Goal: Task Accomplishment & Management: Manage account settings

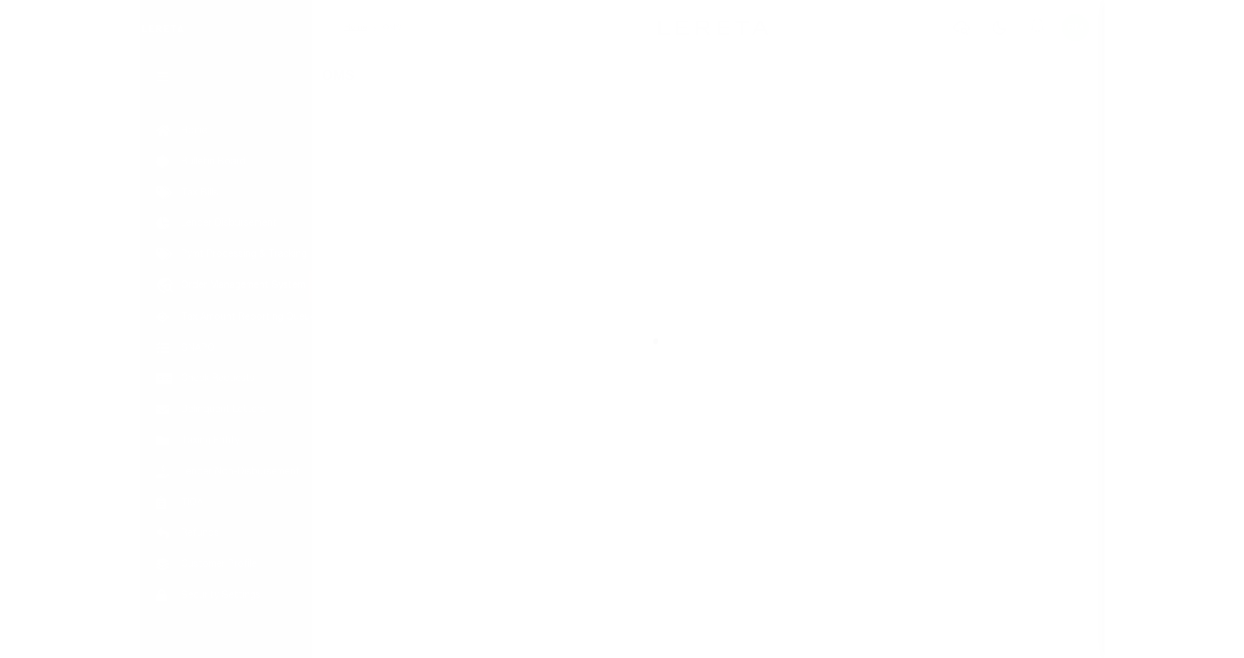
scroll to position [15, 0]
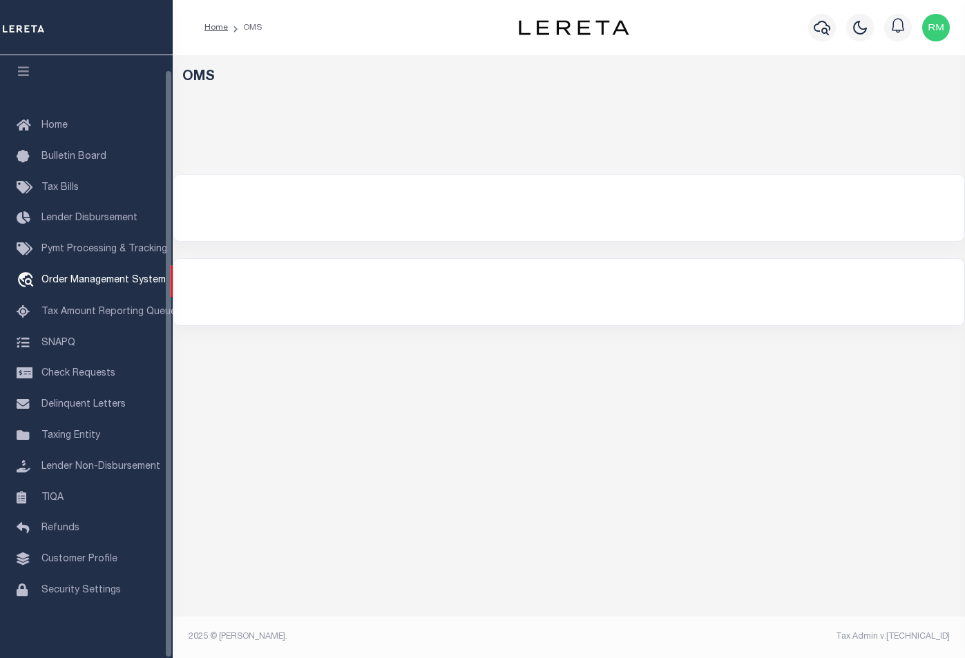
select select "200"
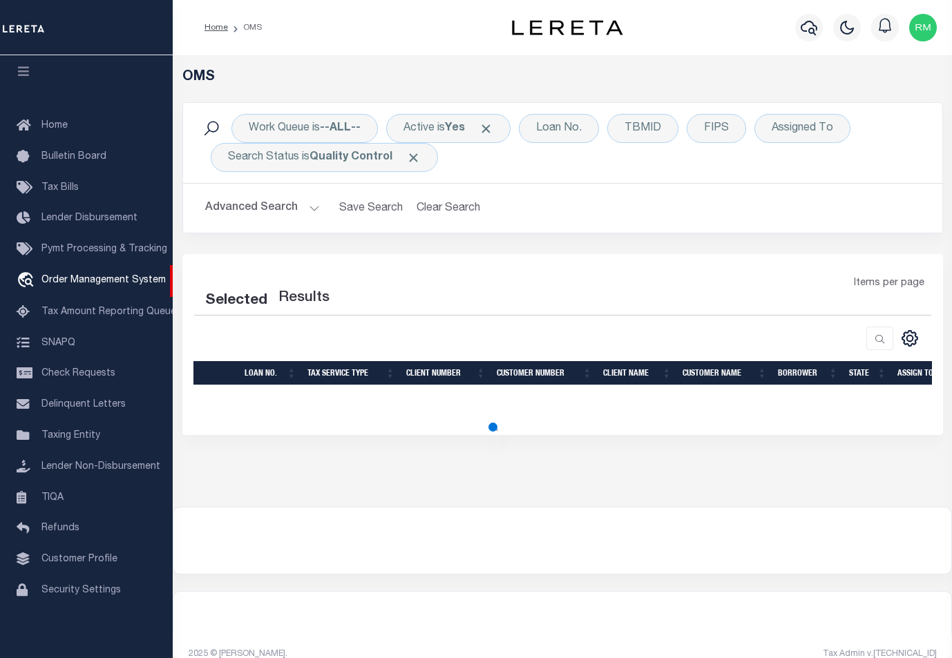
select select "200"
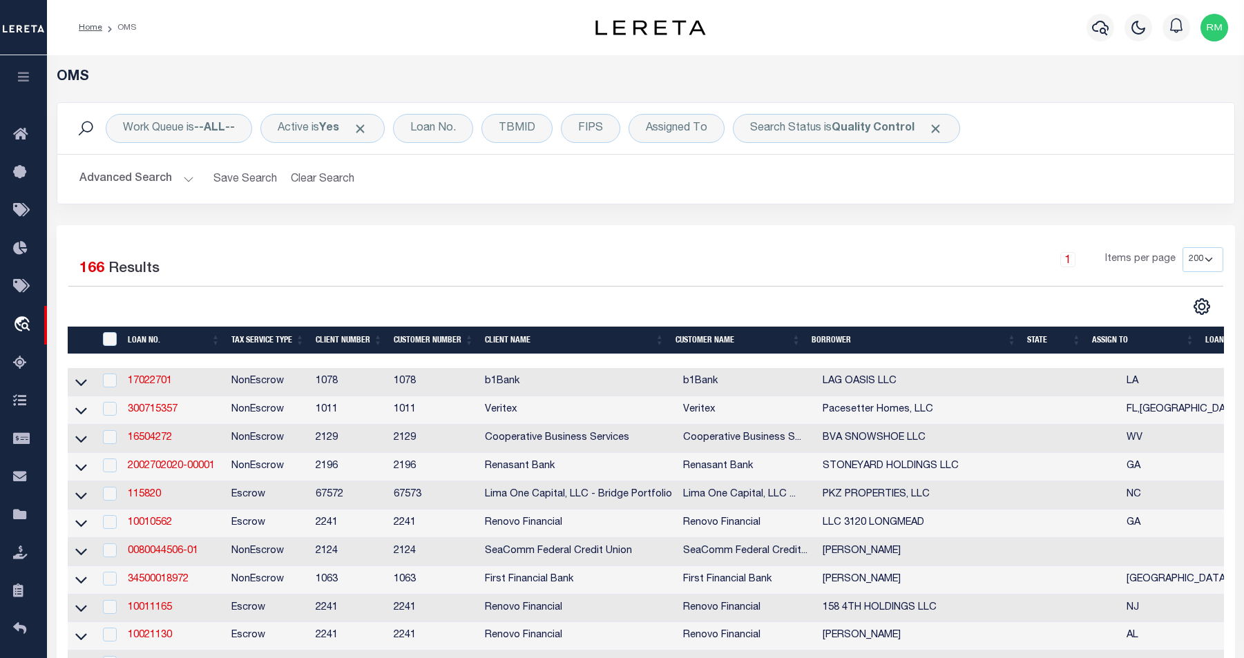
click at [951, 348] on th "State" at bounding box center [1053, 341] width 65 height 28
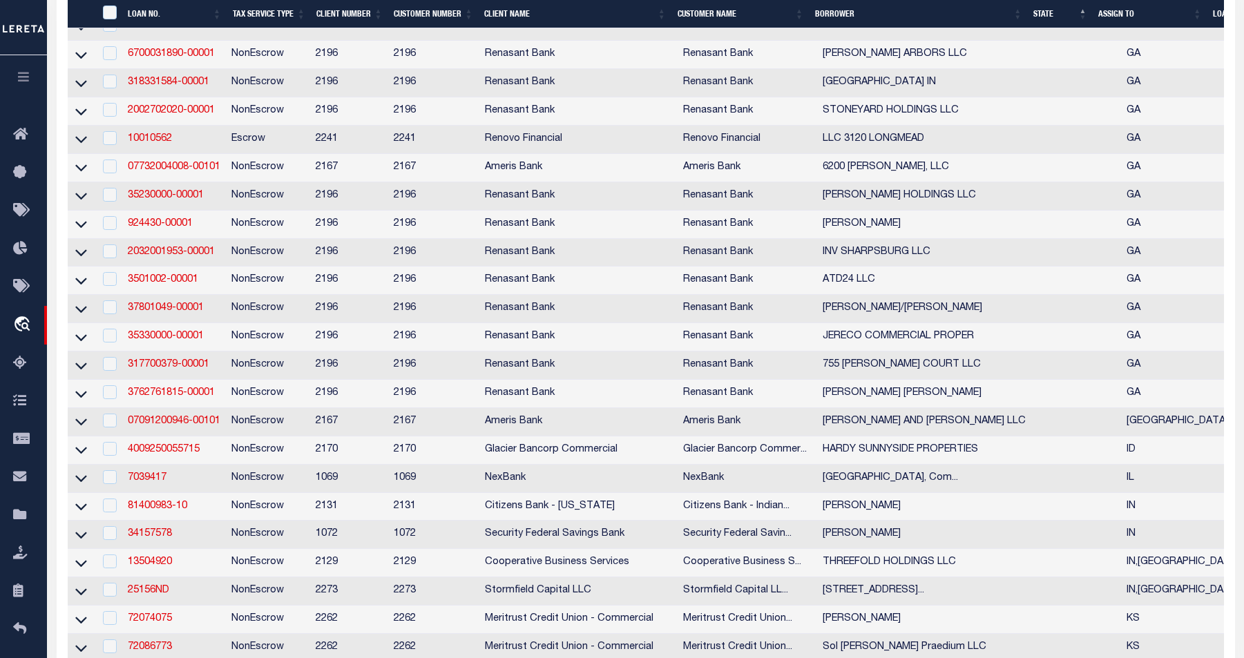
scroll to position [1550, 0]
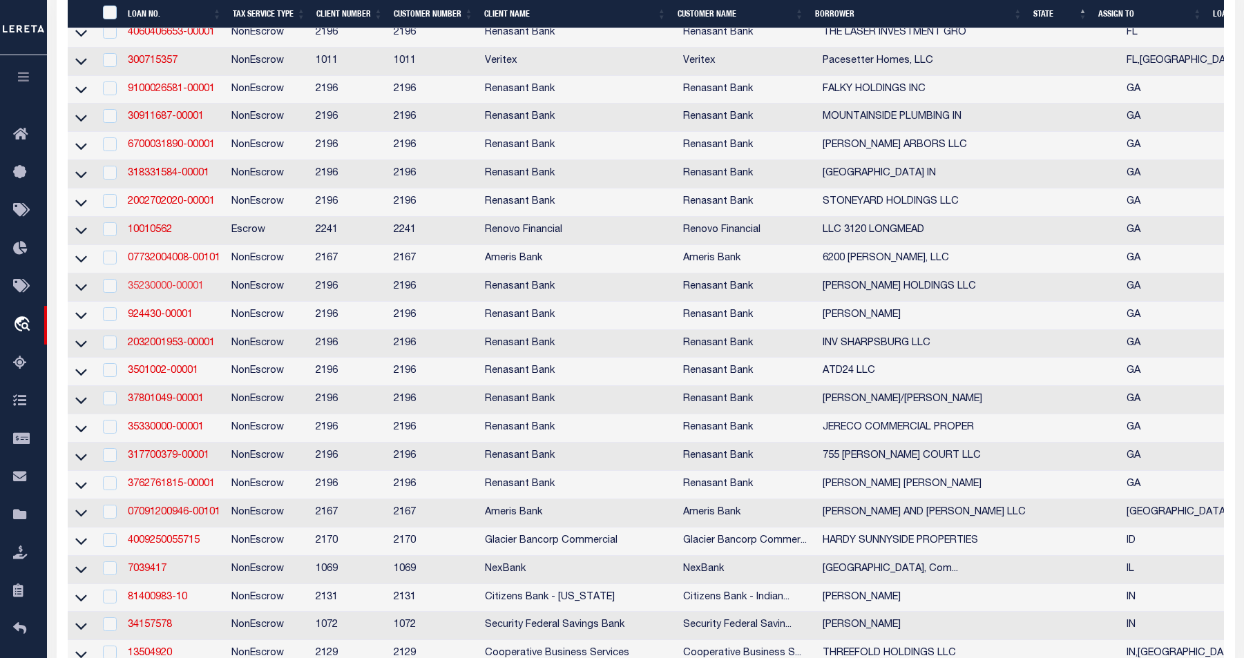
click at [171, 291] on link "35230000-00001" at bounding box center [166, 287] width 76 height 10
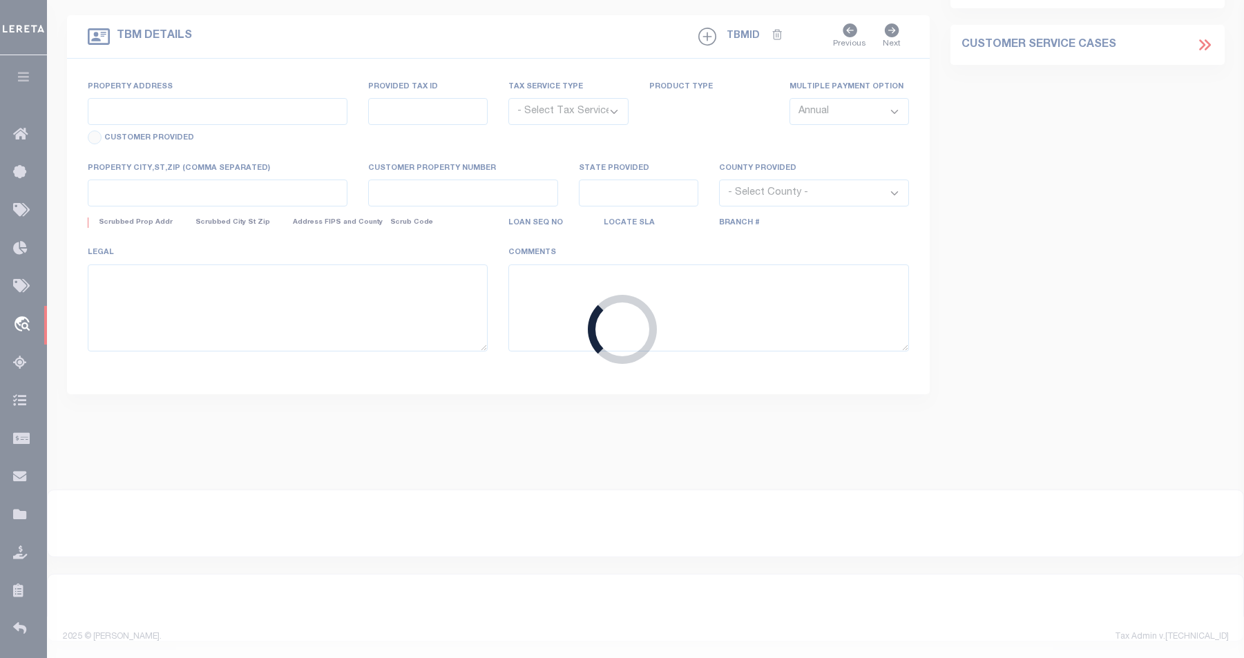
type input "35230000-00001"
type input "JENKS HOLDINGS LLC"
select select
select select "100"
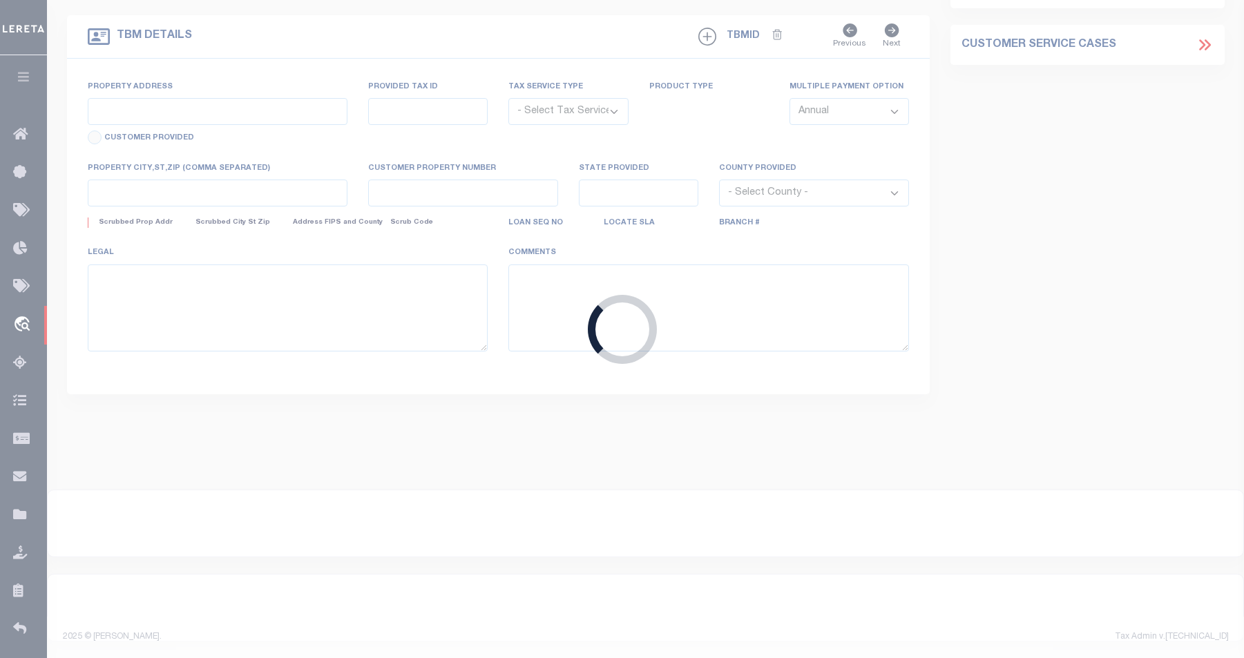
select select "NonEscrow"
type input "5911 MCGOUGH ROAD"
select select
type input "JENKINSBURG GA 30234"
type input "GA"
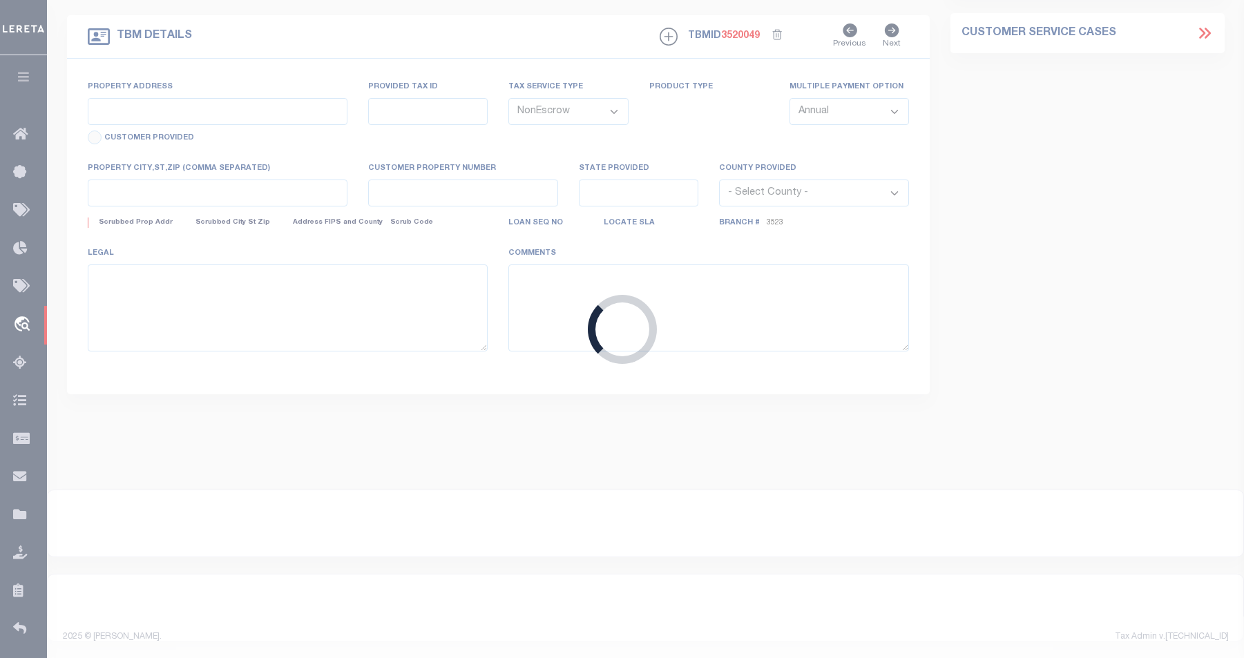
select select
select select "164191"
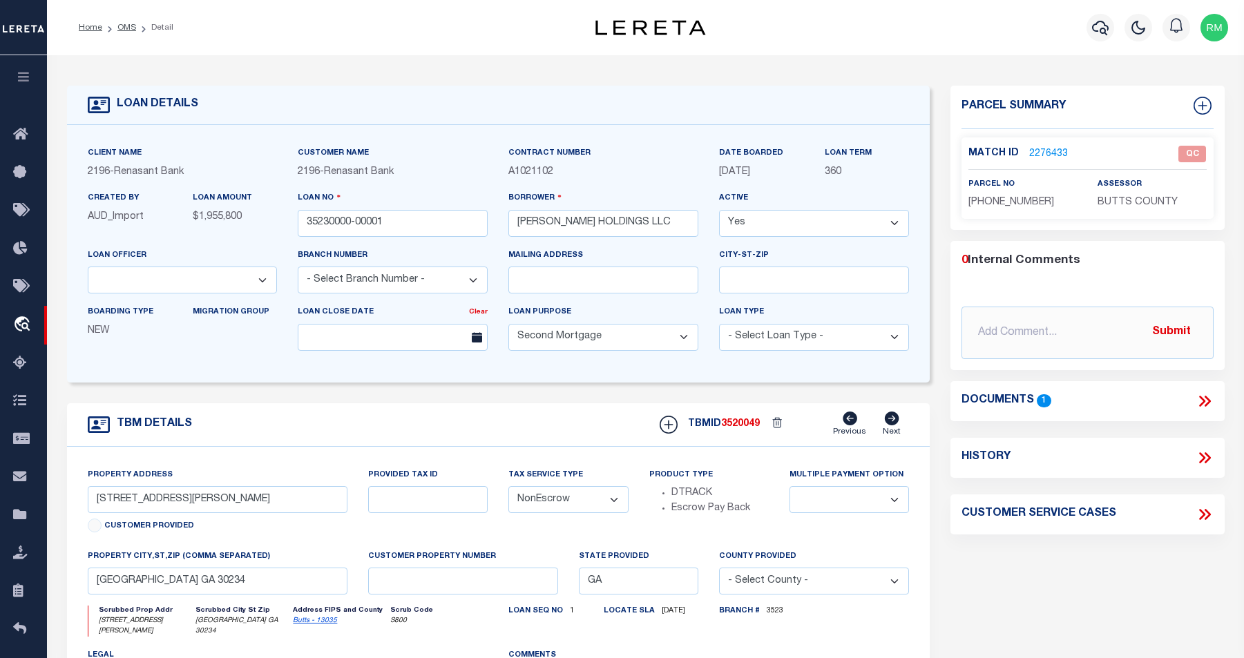
click at [951, 402] on icon at bounding box center [1204, 401] width 18 height 18
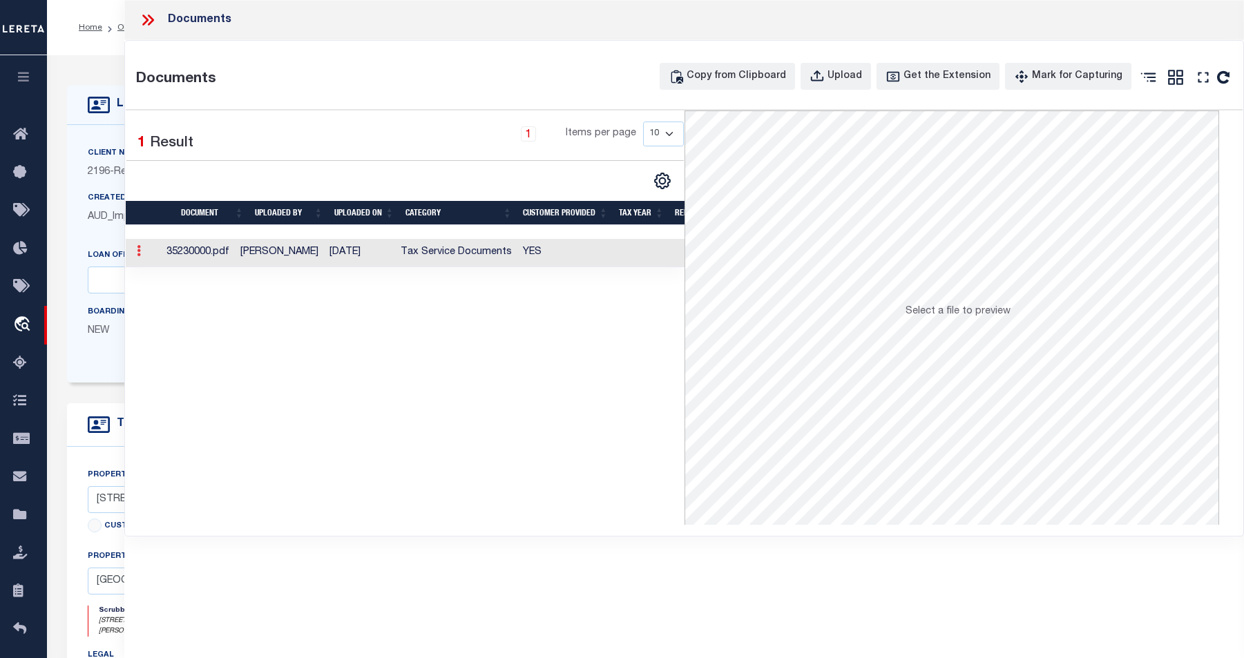
click at [144, 258] on link at bounding box center [138, 252] width 15 height 11
click at [144, 258] on div at bounding box center [137, 252] width 12 height 17
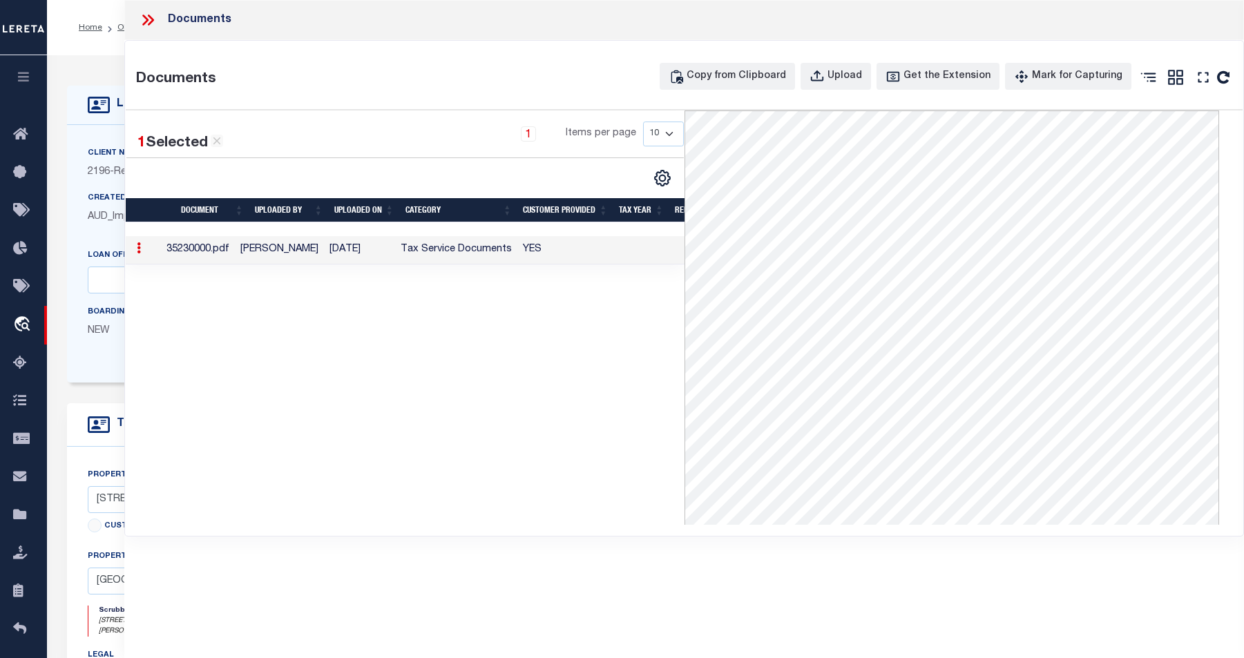
drag, startPoint x: 1226, startPoint y: 169, endPoint x: 589, endPoint y: 454, distance: 697.7
click at [588, 454] on div "1 Selected 1 Result 1 Items per page 10 25 50 100" at bounding box center [405, 317] width 558 height 414
click at [77, 223] on div "Created By AUD_Import" at bounding box center [129, 213] width 105 height 45
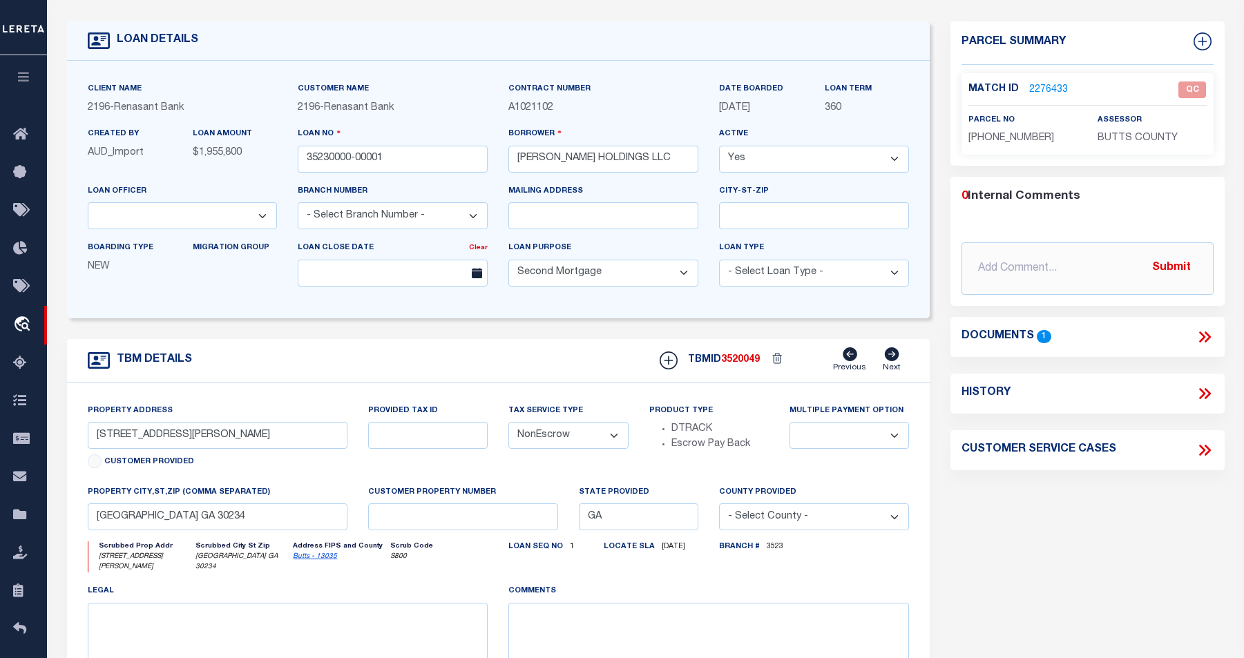
scroll to position [68, 0]
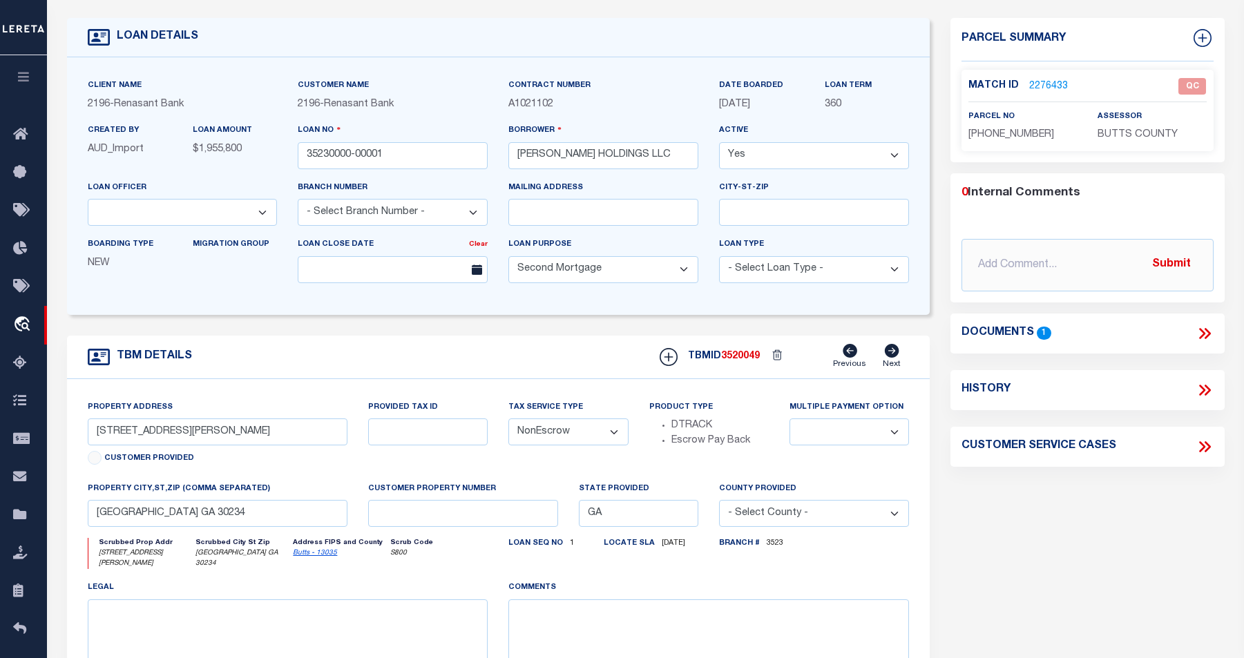
click at [951, 333] on icon at bounding box center [1204, 334] width 18 height 18
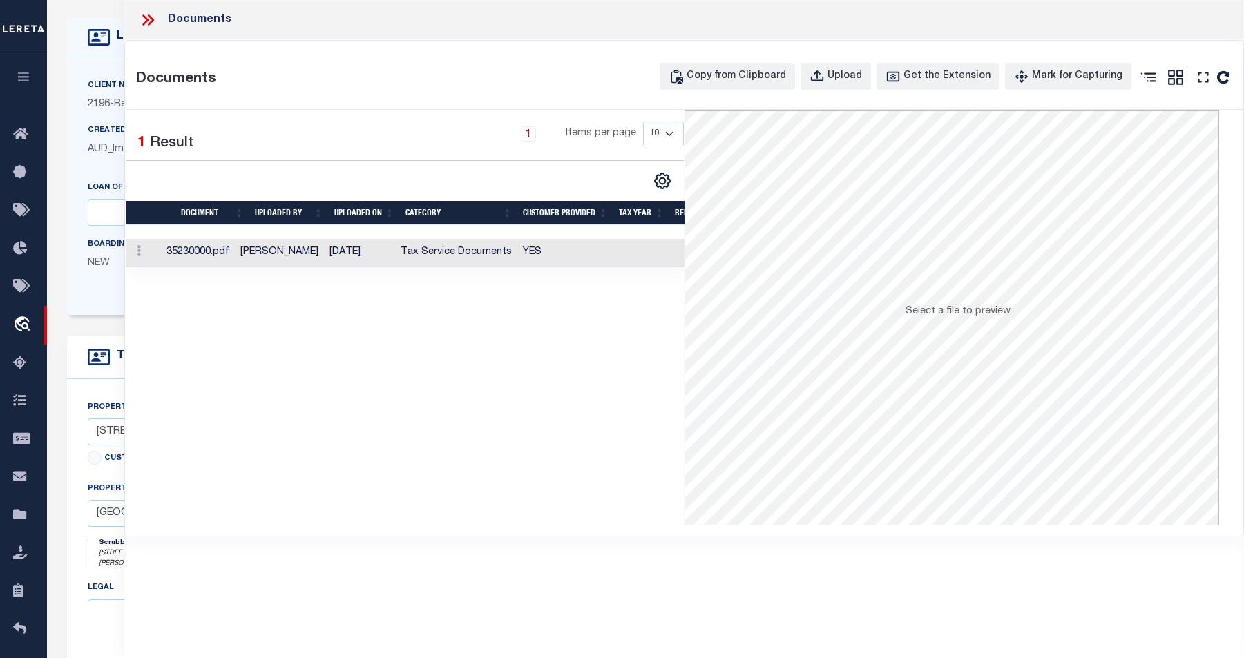
click at [146, 258] on td at bounding box center [143, 253] width 35 height 28
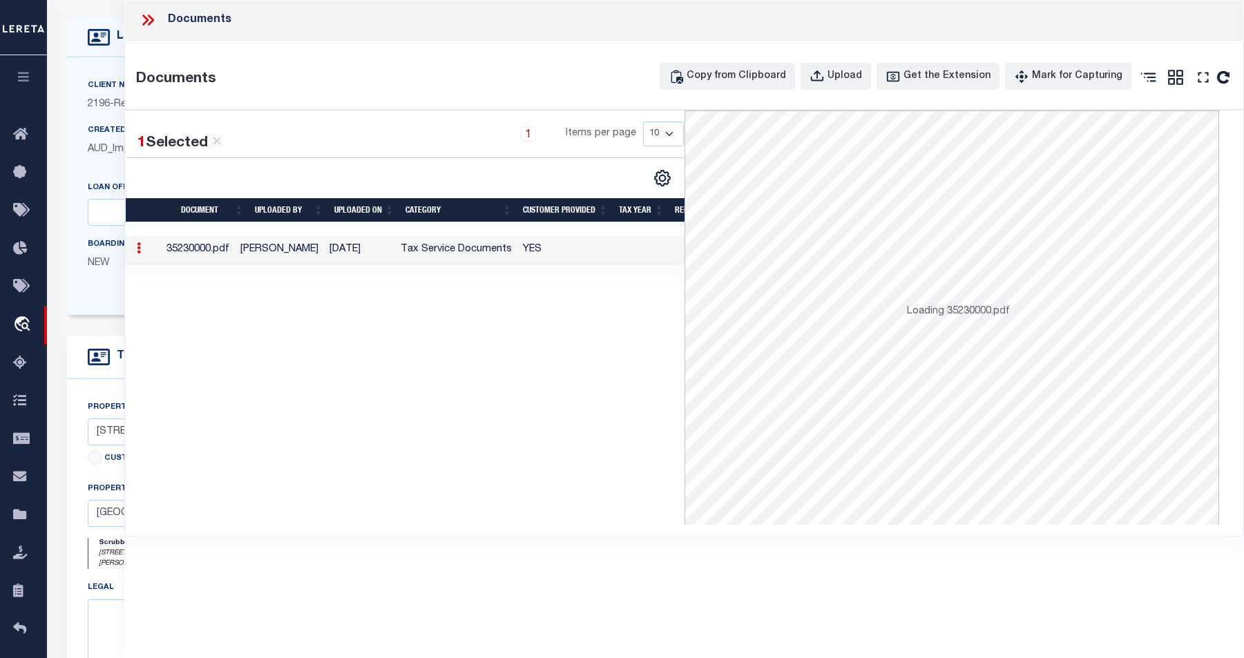
click at [146, 258] on td at bounding box center [143, 250] width 35 height 28
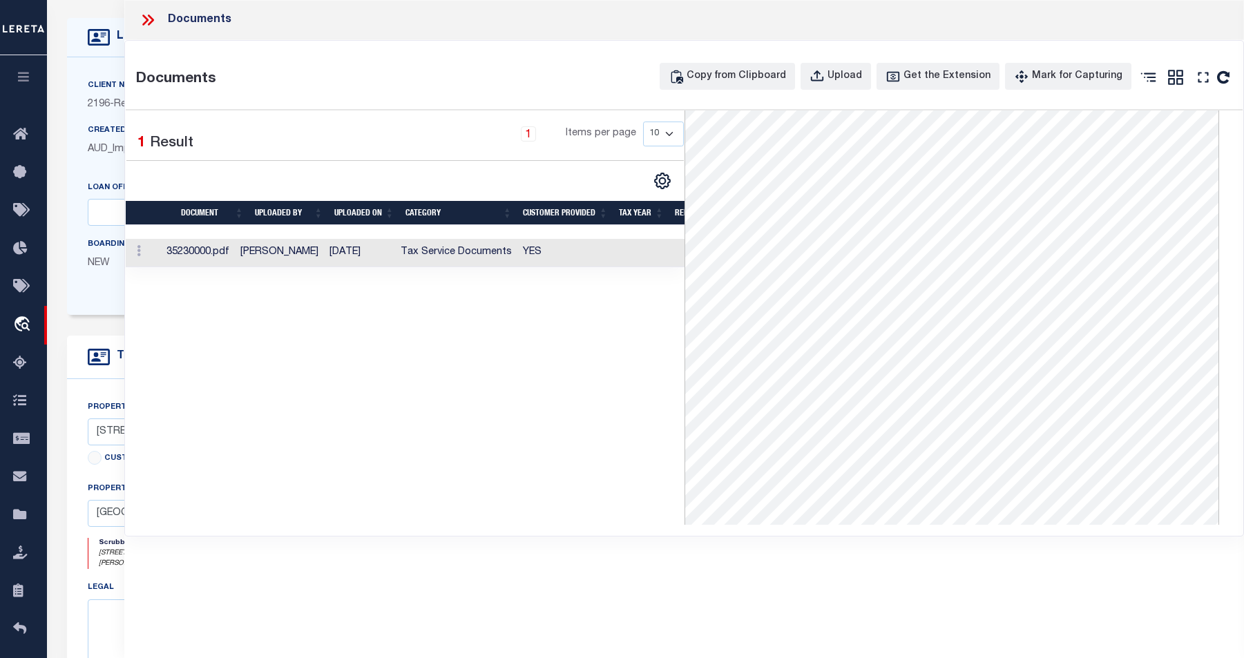
scroll to position [213, 0]
drag, startPoint x: 230, startPoint y: 55, endPoint x: 248, endPoint y: 69, distance: 23.1
click at [248, 69] on div "Documents Copy from Clipboard Upload Get the Extension Mark for Capturing Got i…" at bounding box center [684, 288] width 1118 height 495
click at [144, 17] on icon at bounding box center [145, 20] width 6 height 11
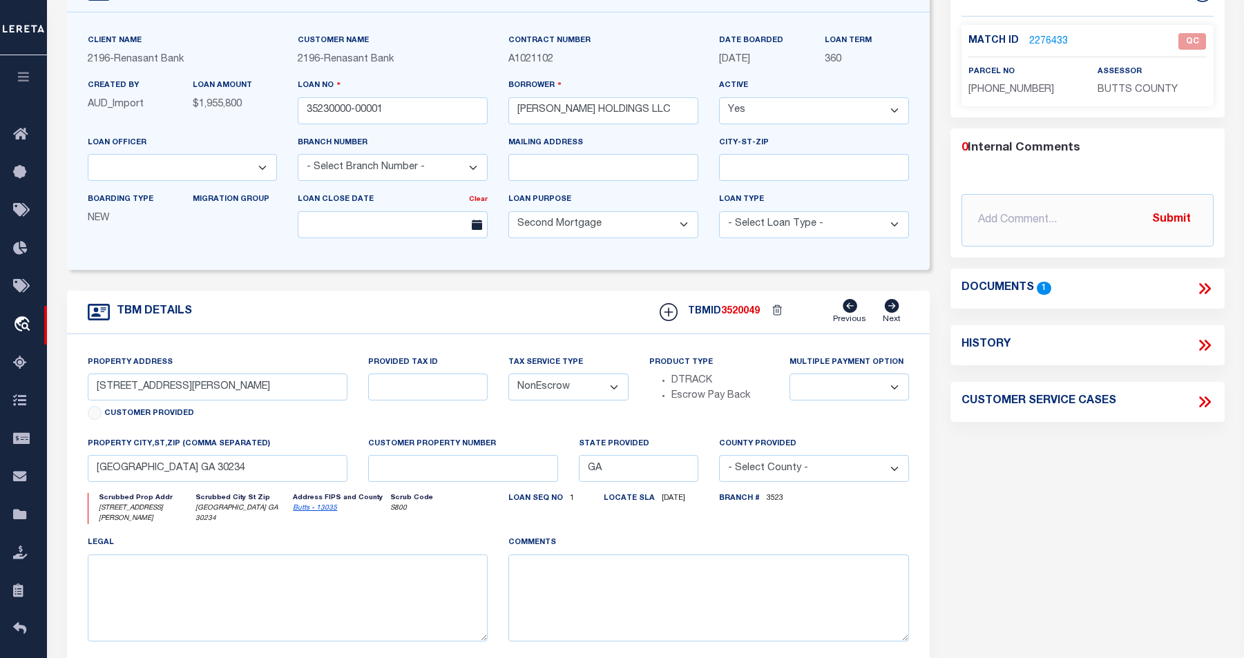
scroll to position [0, 0]
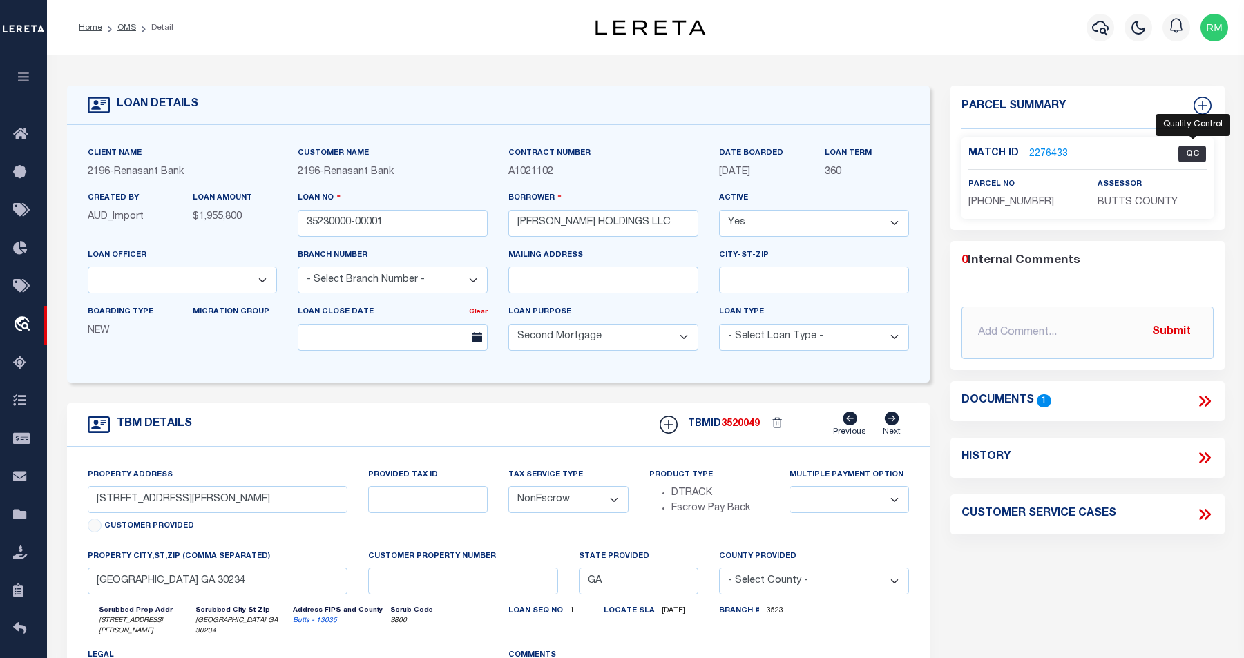
click at [951, 153] on span "QC" at bounding box center [1192, 154] width 28 height 17
click at [951, 148] on link "2276433" at bounding box center [1048, 154] width 39 height 15
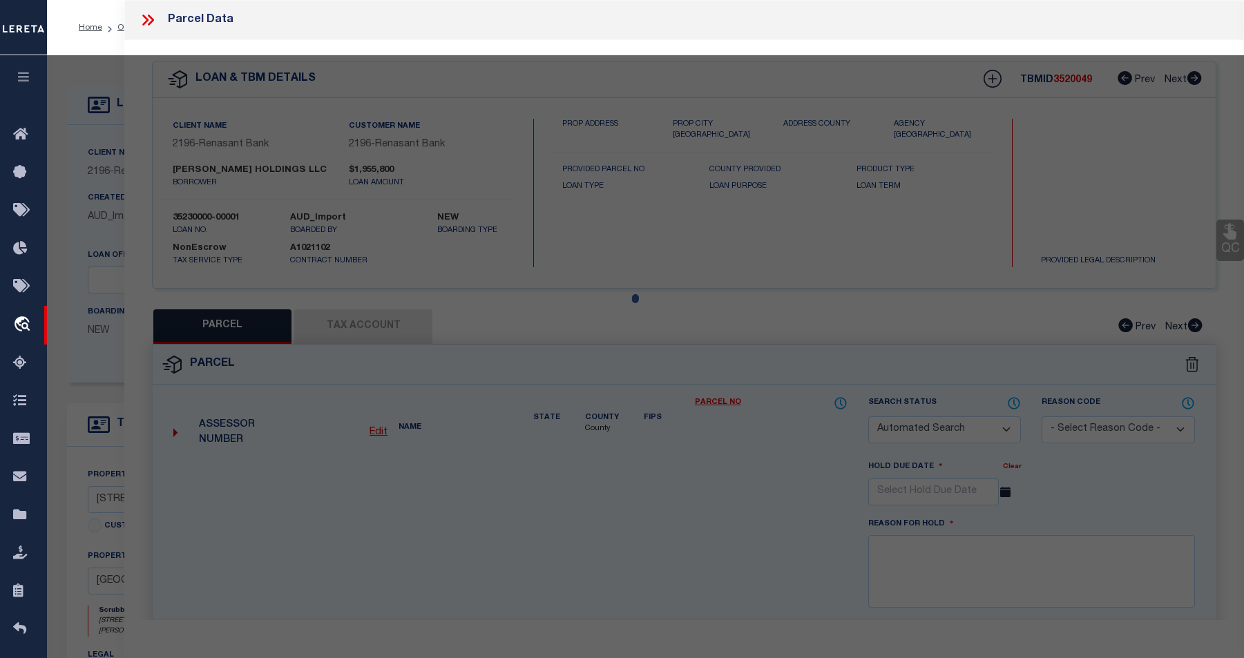
checkbox input "false"
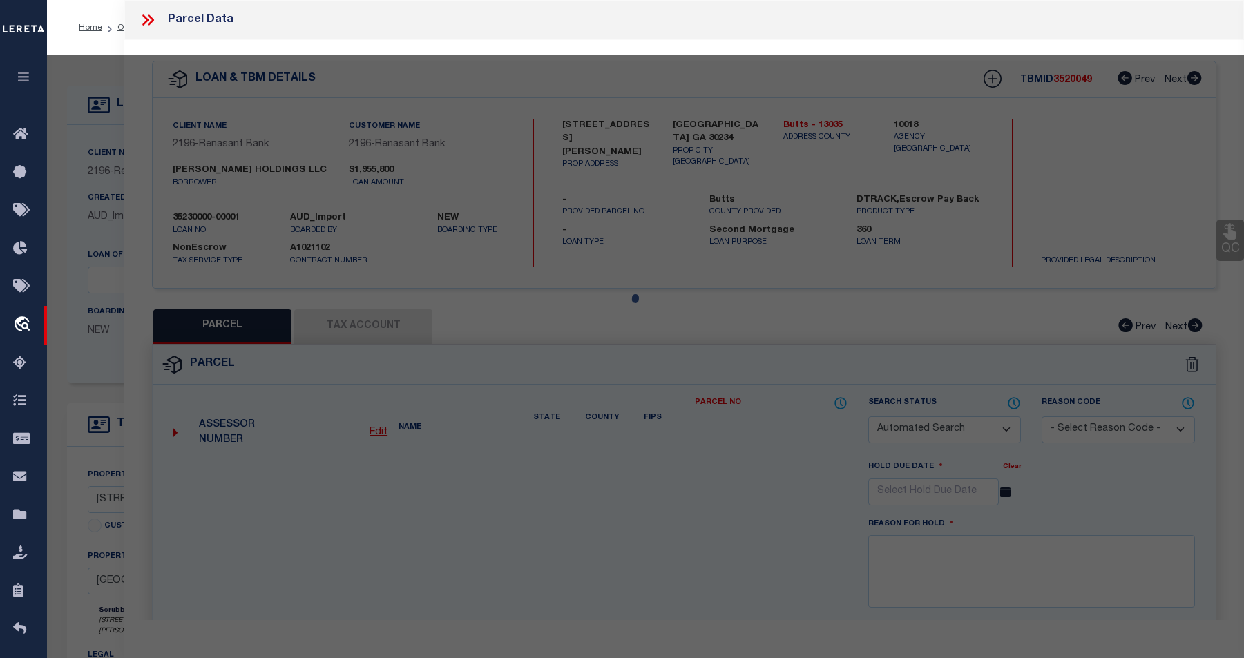
select select "QC"
type input "JENKS HOLDINGS, LLC"
select select "AGW"
select select "LEG"
type input "N HIGHWAY 42"
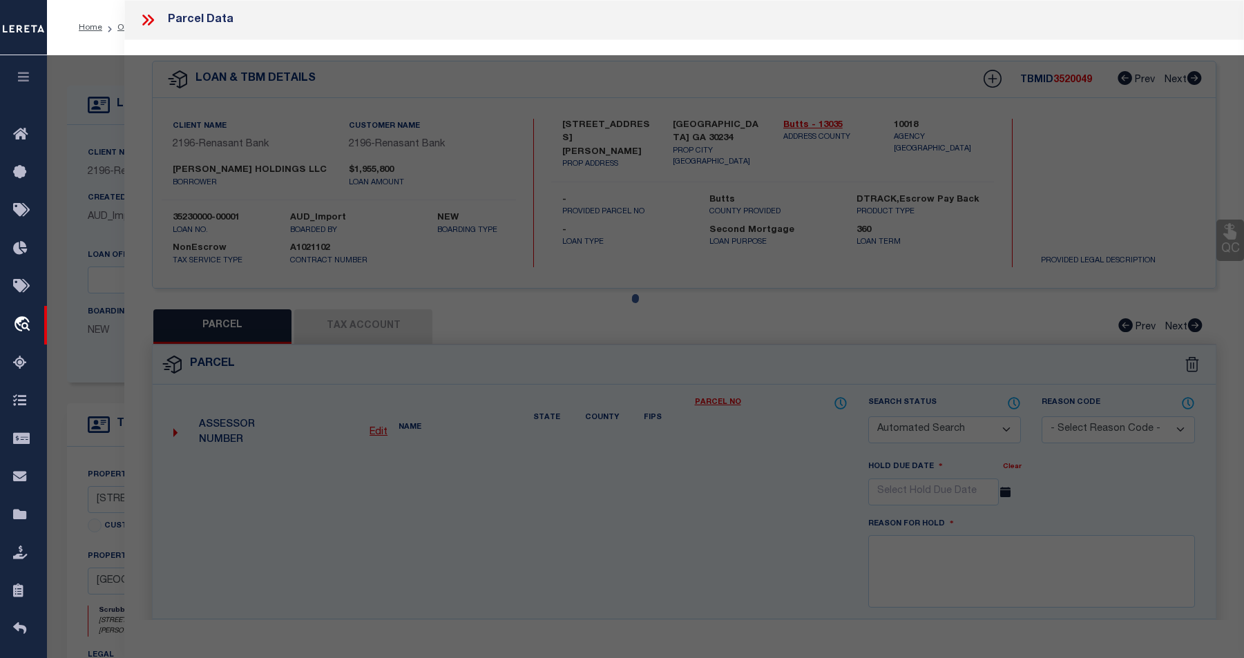
type textarea "Acres 7.91 N HIGHWAY 42 Landlot/District 129 / 2"
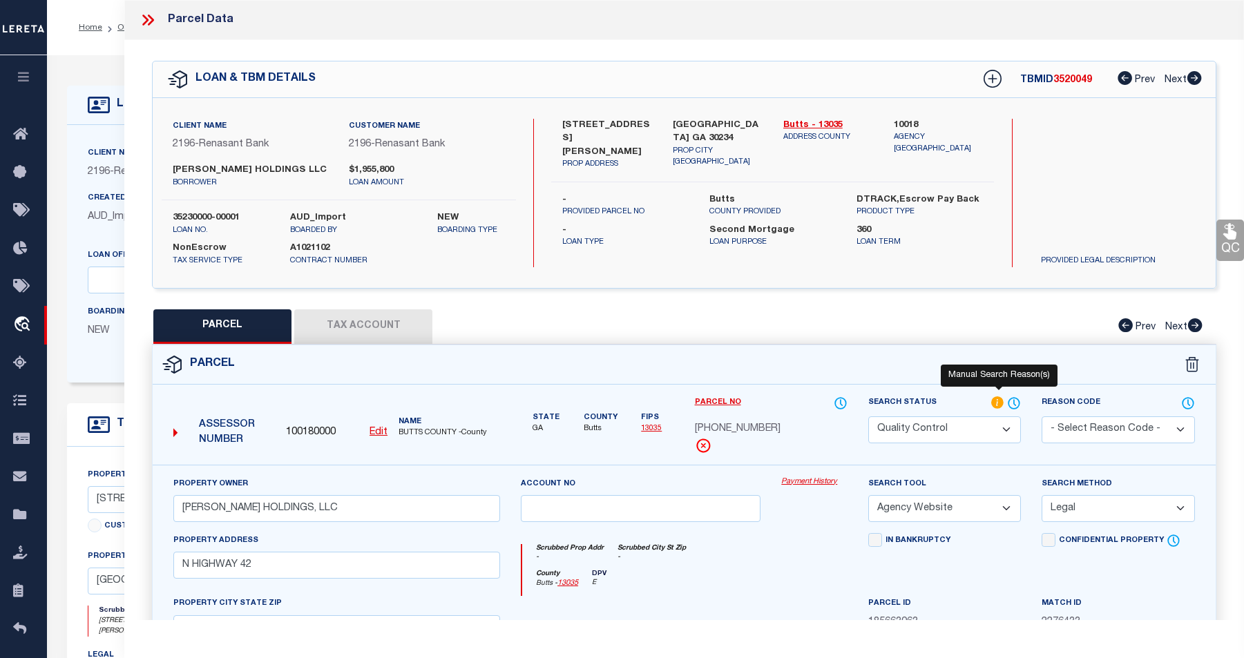
click at [951, 398] on icon at bounding box center [997, 402] width 12 height 12
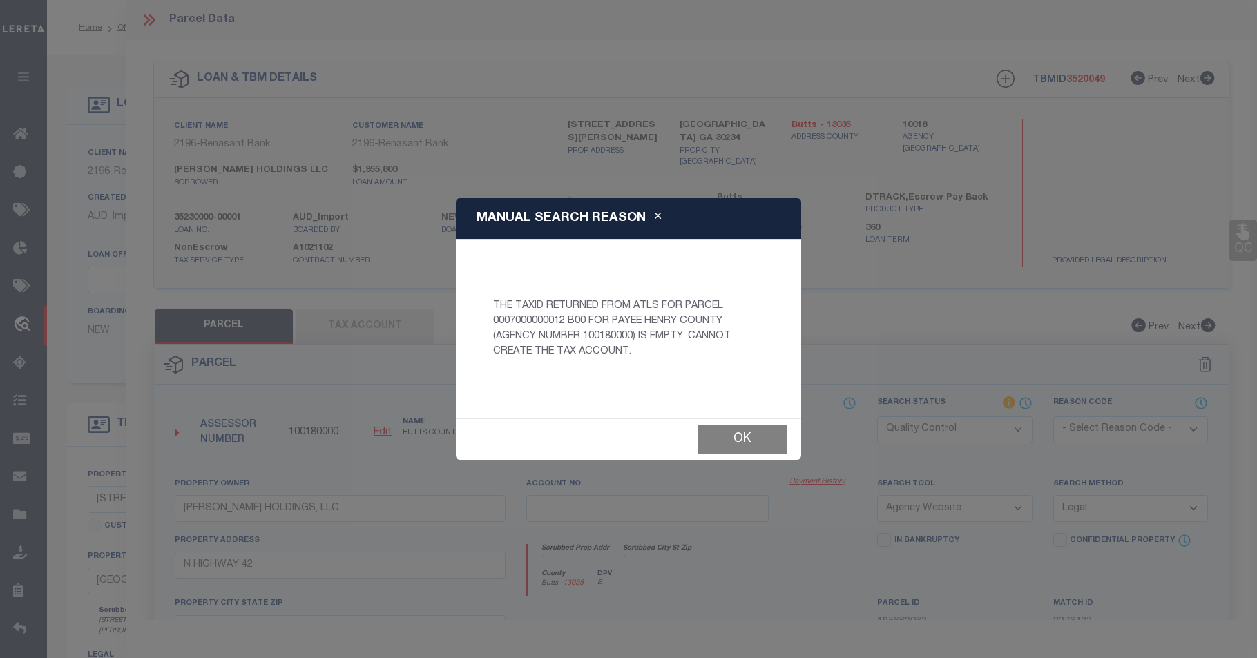
click at [750, 427] on button "Ok" at bounding box center [743, 440] width 90 height 30
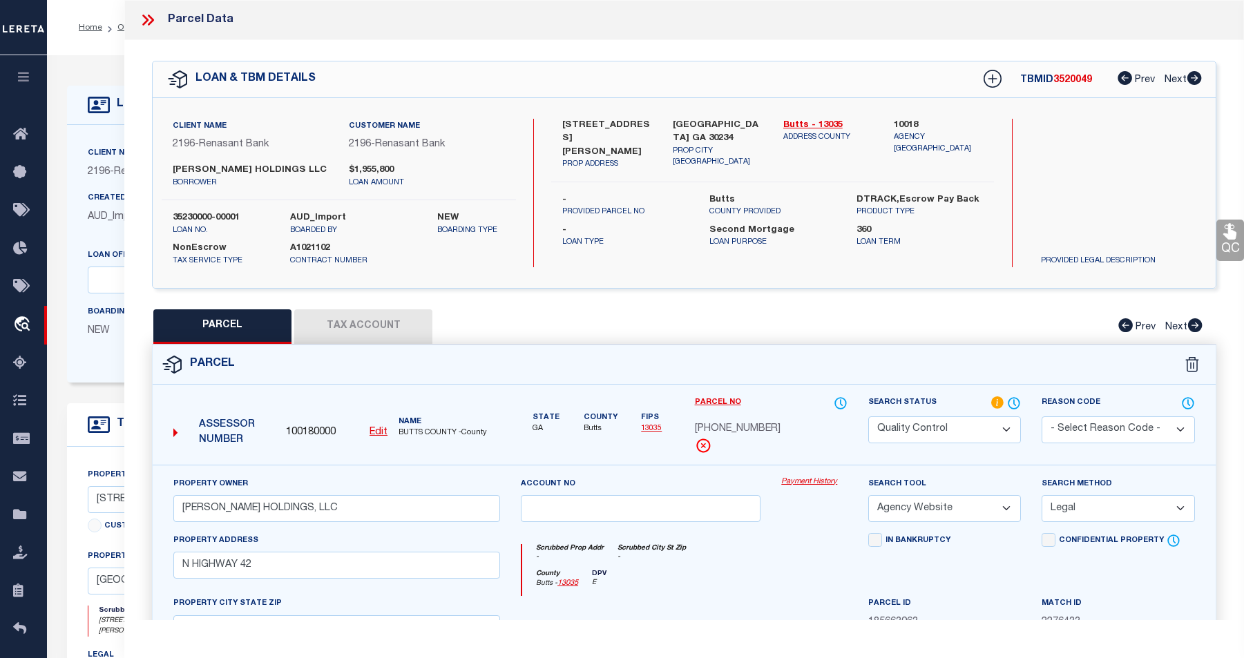
drag, startPoint x: 1240, startPoint y: 345, endPoint x: 1259, endPoint y: 282, distance: 65.6
click at [951, 282] on html "Home OMS Detail" at bounding box center [622, 530] width 1244 height 1061
click at [370, 329] on button "Tax Account" at bounding box center [363, 326] width 138 height 35
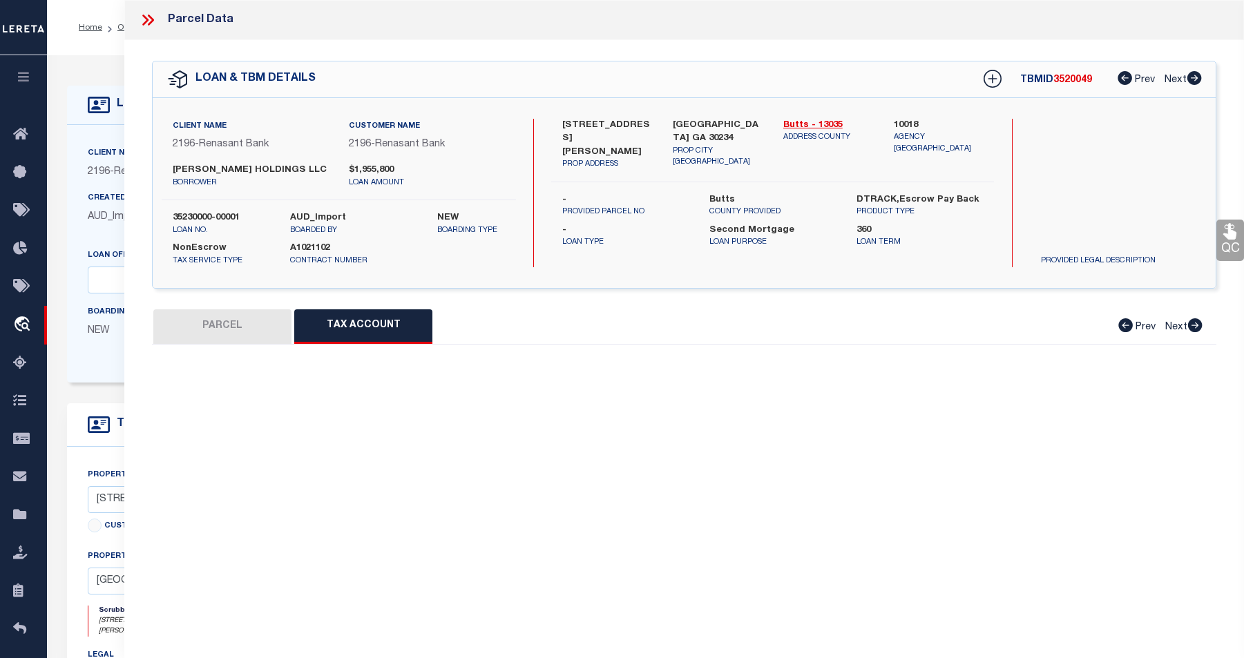
select select "100"
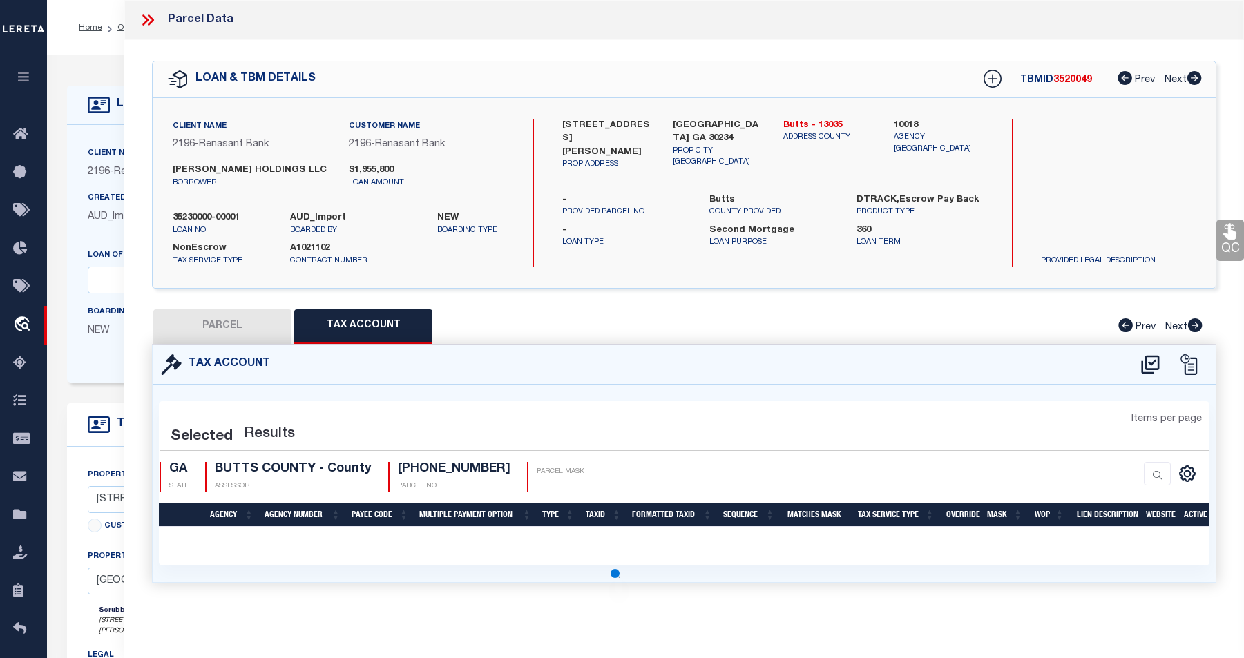
select select "100"
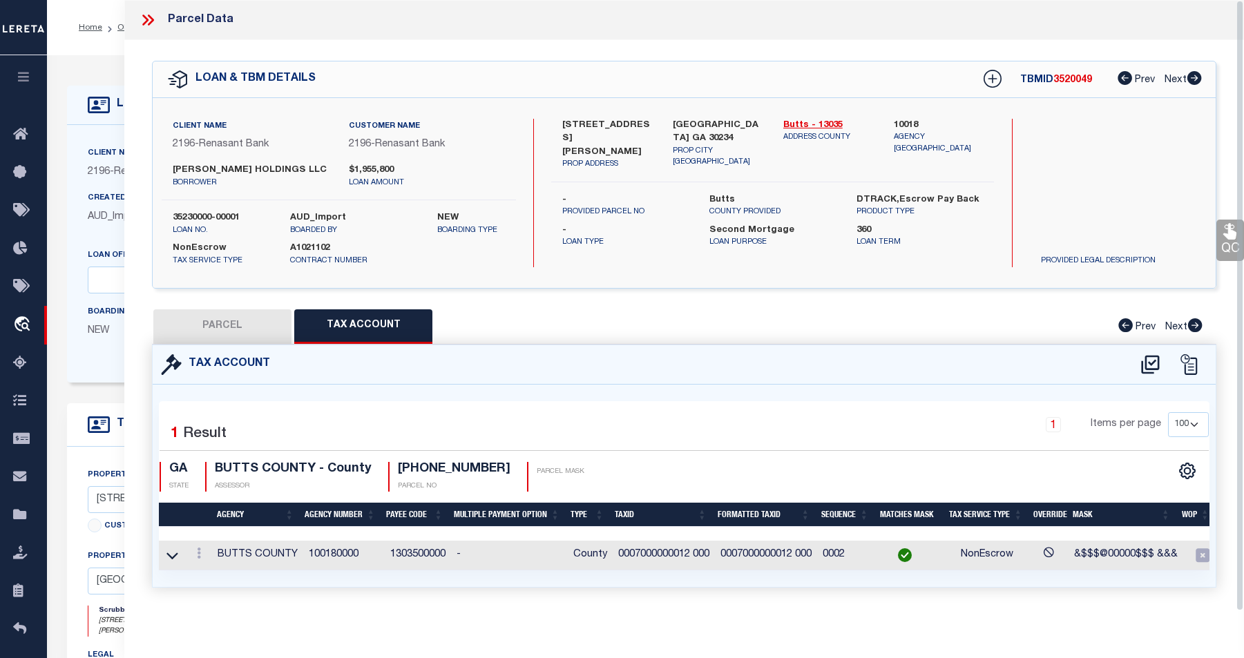
click at [951, 238] on icon at bounding box center [1229, 232] width 13 height 16
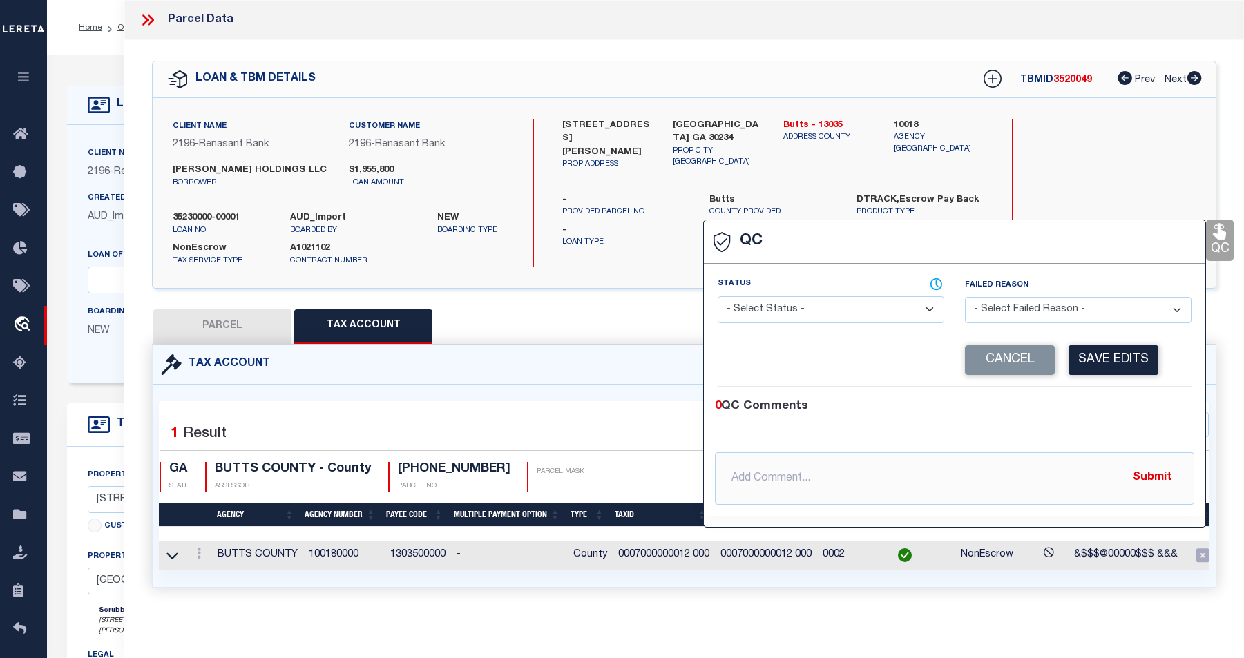
click at [927, 314] on select "- Select Status - Ready to QC Correct Incorrect" at bounding box center [831, 309] width 227 height 27
select select "INC"
click at [718, 297] on select "- Select Status - Ready to QC Correct Incorrect" at bounding box center [831, 309] width 227 height 27
click at [951, 315] on select "- Select Failed Reason - Additional Parcel Located Confidential Property Double…" at bounding box center [1078, 310] width 227 height 27
select select "MSP"
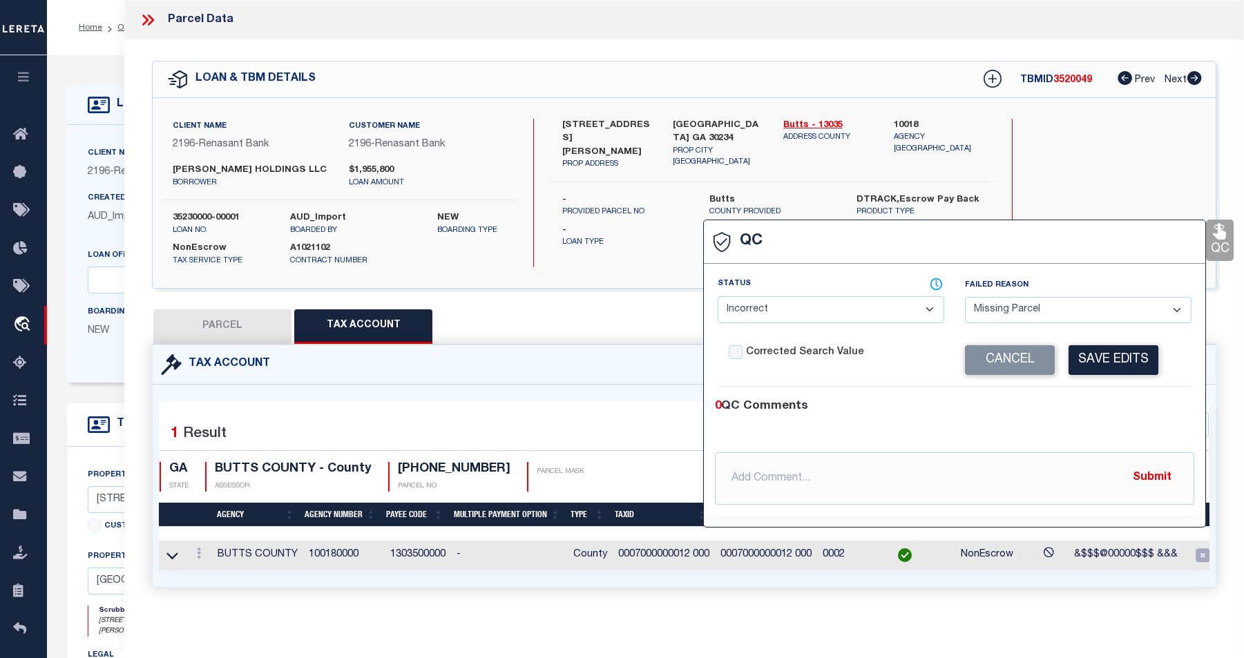
click at [951, 297] on select "- Select Failed Reason - Additional Parcel Located Confidential Property Double…" at bounding box center [1078, 310] width 227 height 27
click at [840, 465] on input "text" at bounding box center [954, 478] width 479 height 52
type input "n"
click at [556, 24] on div "Parcel Data" at bounding box center [683, 20] width 1119 height 40
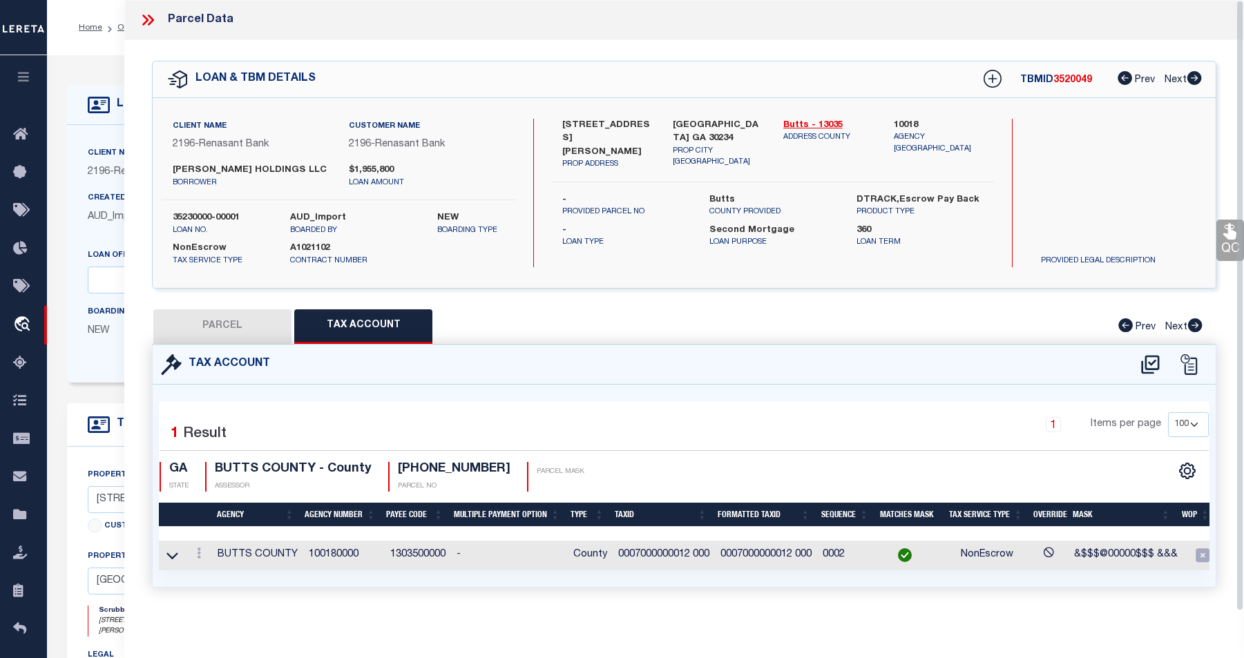
click at [951, 296] on div "Parcel Data QC QC QC - Select Status - Ready to QC" at bounding box center [683, 310] width 1119 height 620
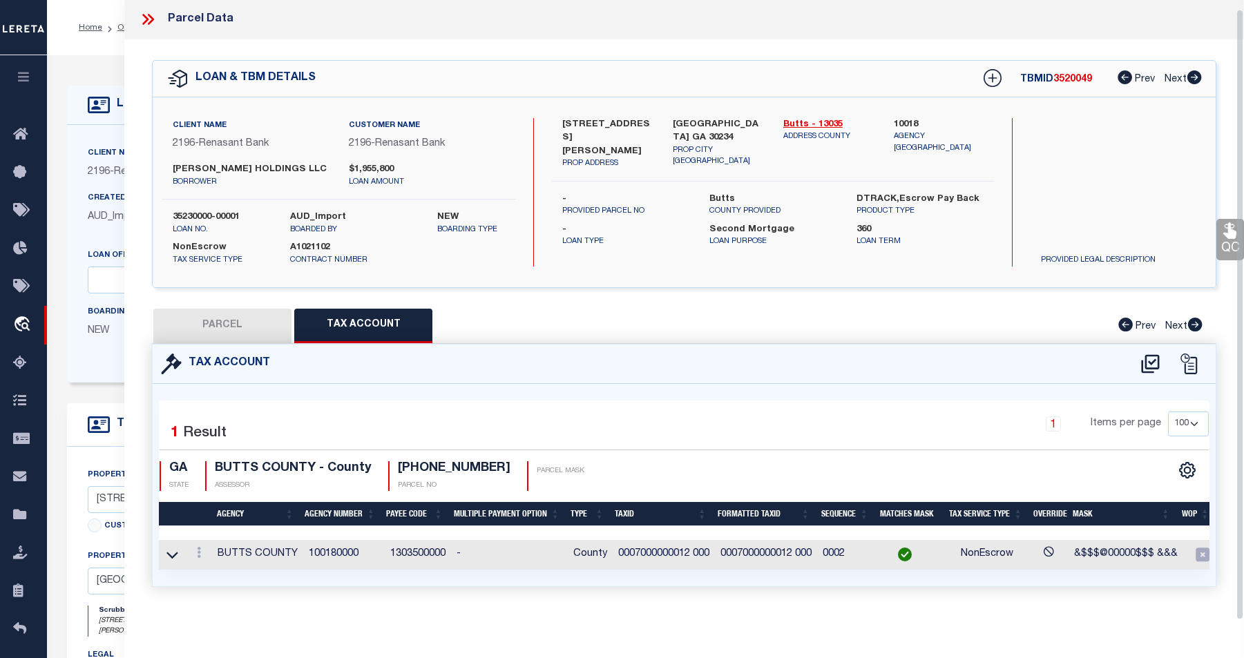
drag, startPoint x: 1242, startPoint y: 306, endPoint x: 1233, endPoint y: 380, distance: 74.4
click at [951, 380] on div "Parcel Data QC QC QC - Select Status - Ready to QC" at bounding box center [683, 310] width 1119 height 620
click at [146, 14] on icon at bounding box center [145, 19] width 6 height 11
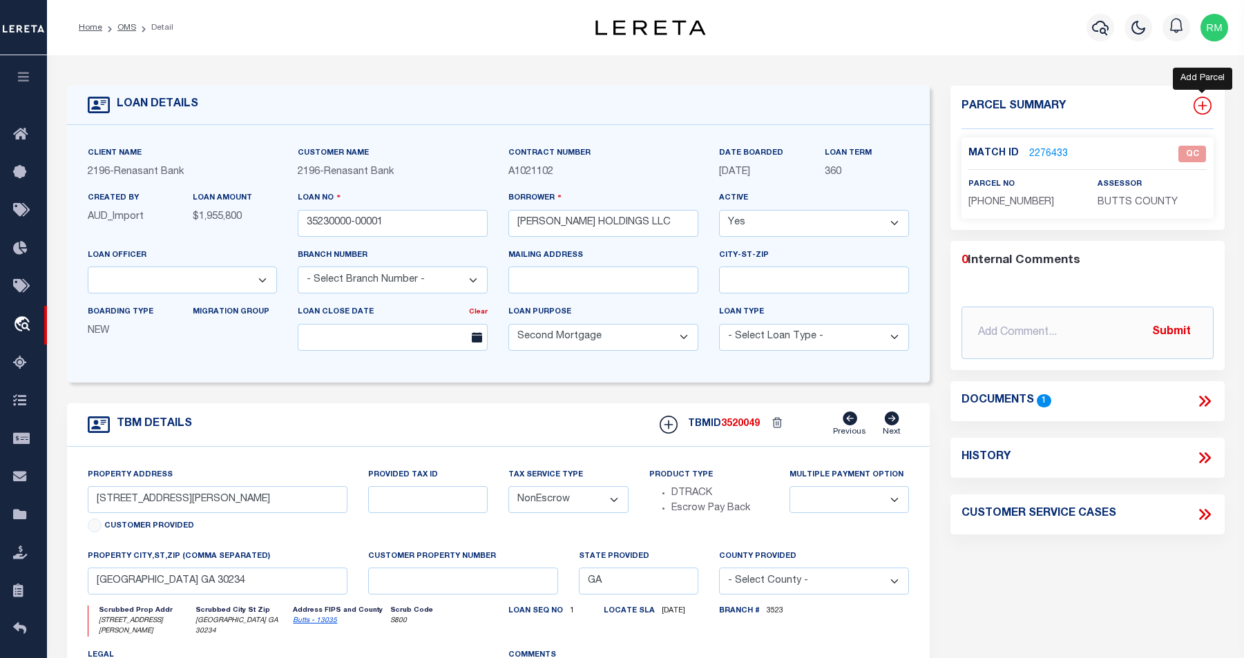
click at [951, 108] on icon at bounding box center [1202, 106] width 18 height 18
select select "IP"
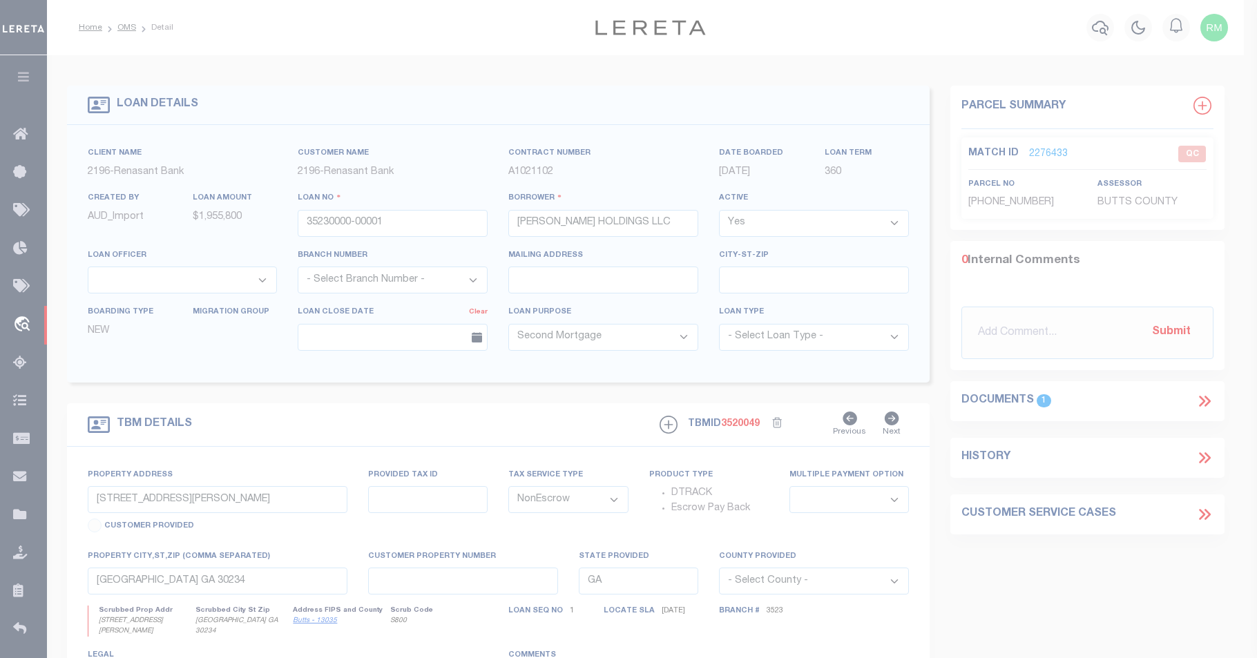
type textarea "-"
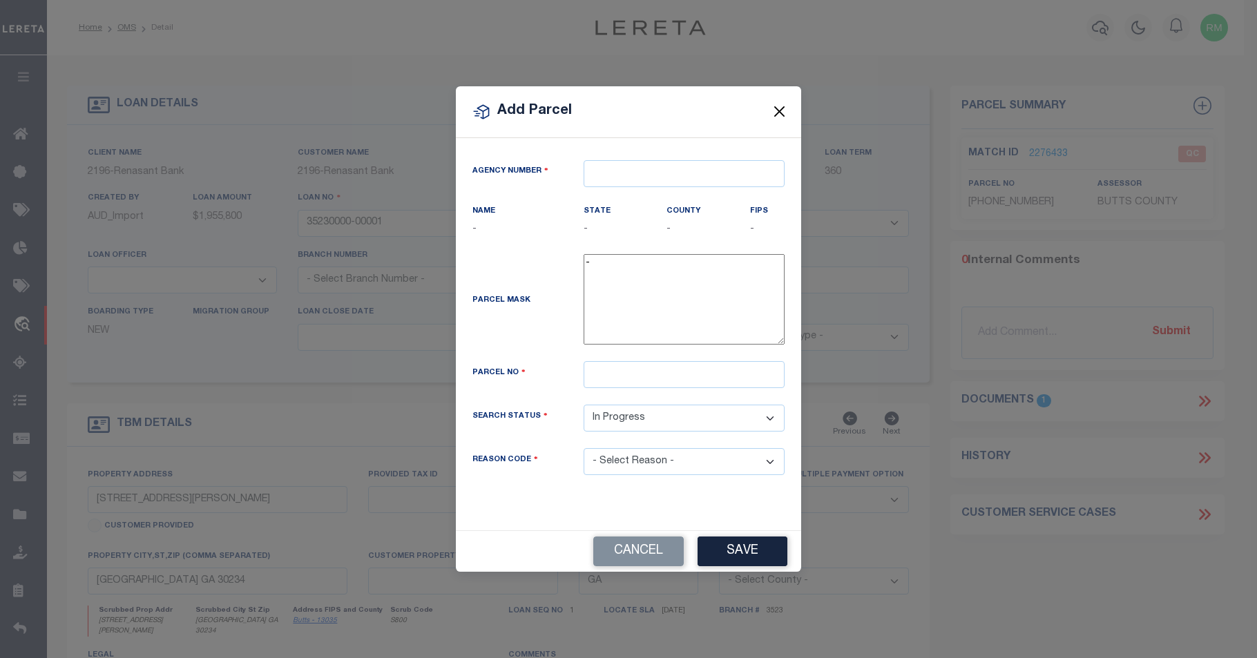
click at [781, 115] on button "Close" at bounding box center [780, 112] width 18 height 18
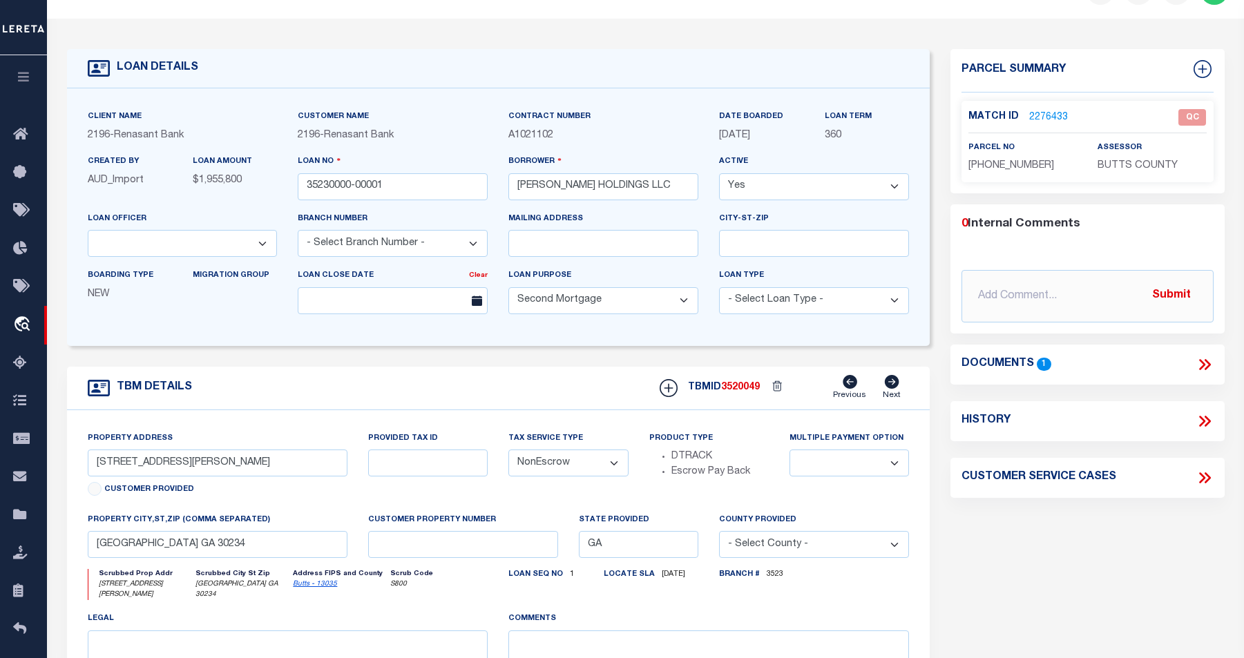
scroll to position [0, 0]
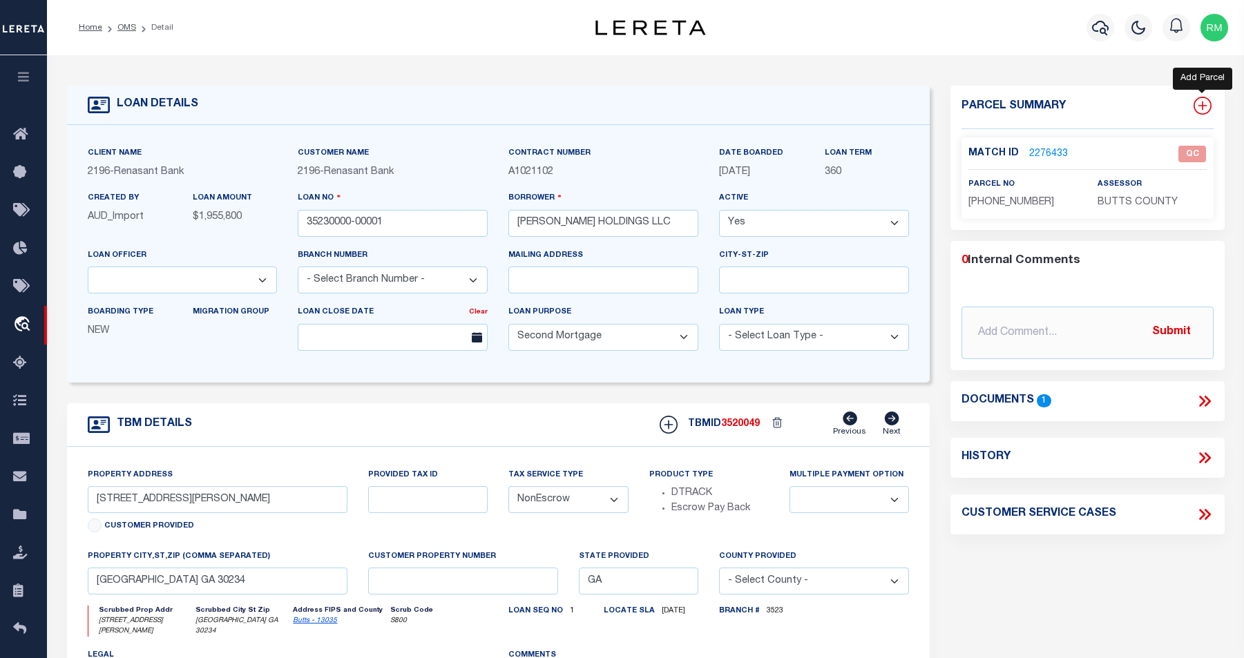
click at [951, 100] on icon at bounding box center [1202, 106] width 18 height 18
select select "IP"
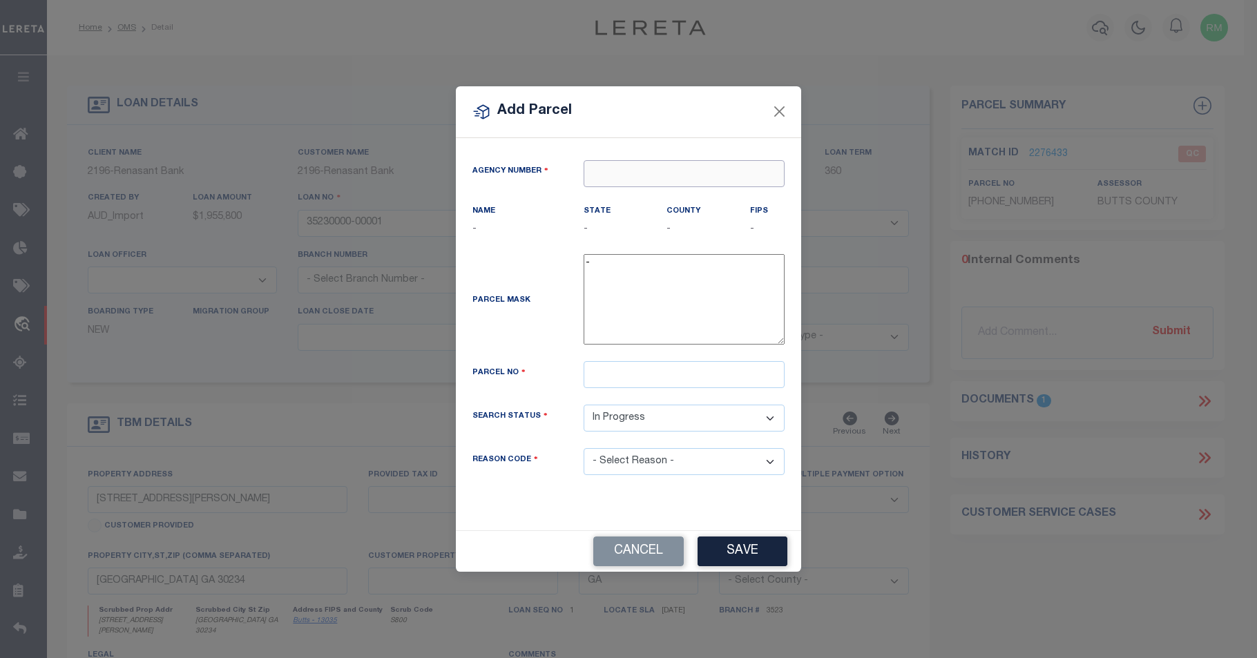
click at [605, 175] on input "text" at bounding box center [684, 173] width 201 height 27
click at [779, 116] on button "Close" at bounding box center [780, 112] width 18 height 18
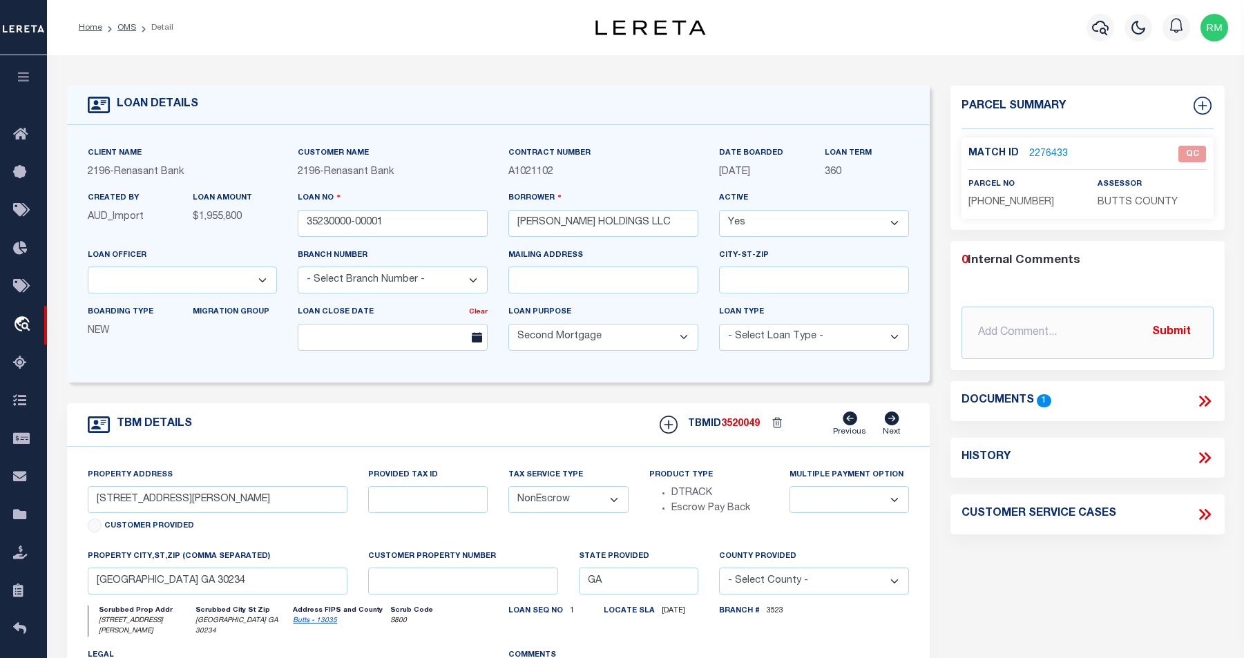
click at [951, 151] on link "2276433" at bounding box center [1048, 154] width 39 height 15
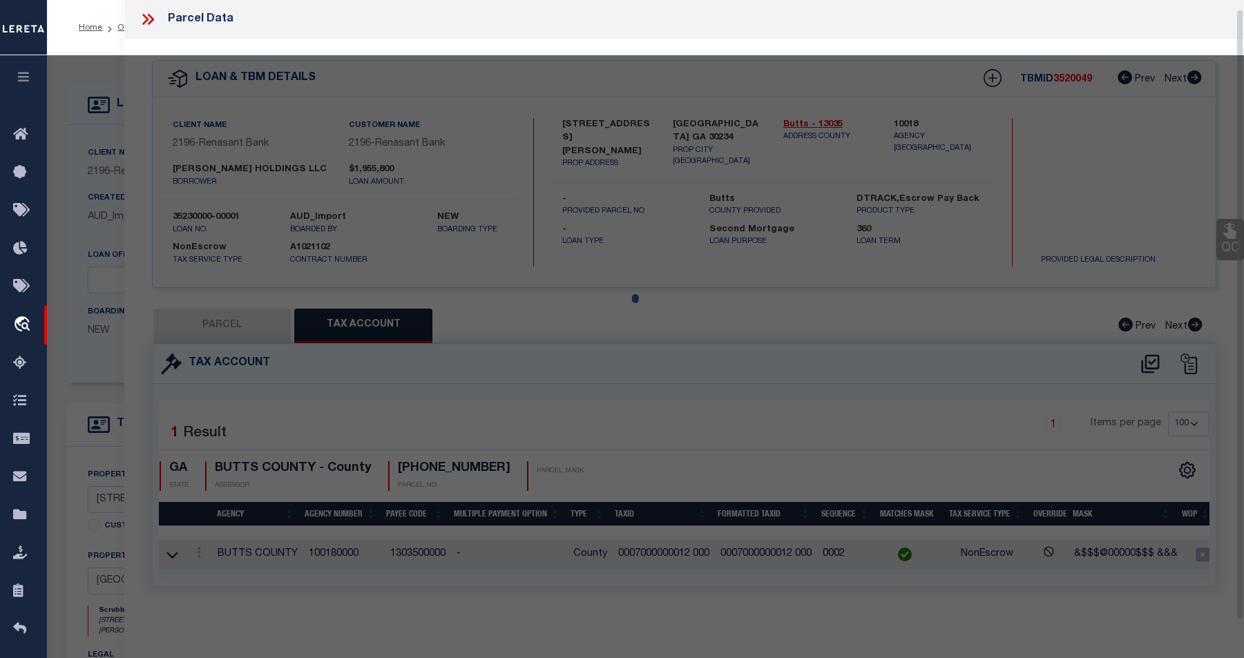
select select "AS"
select select
checkbox input "false"
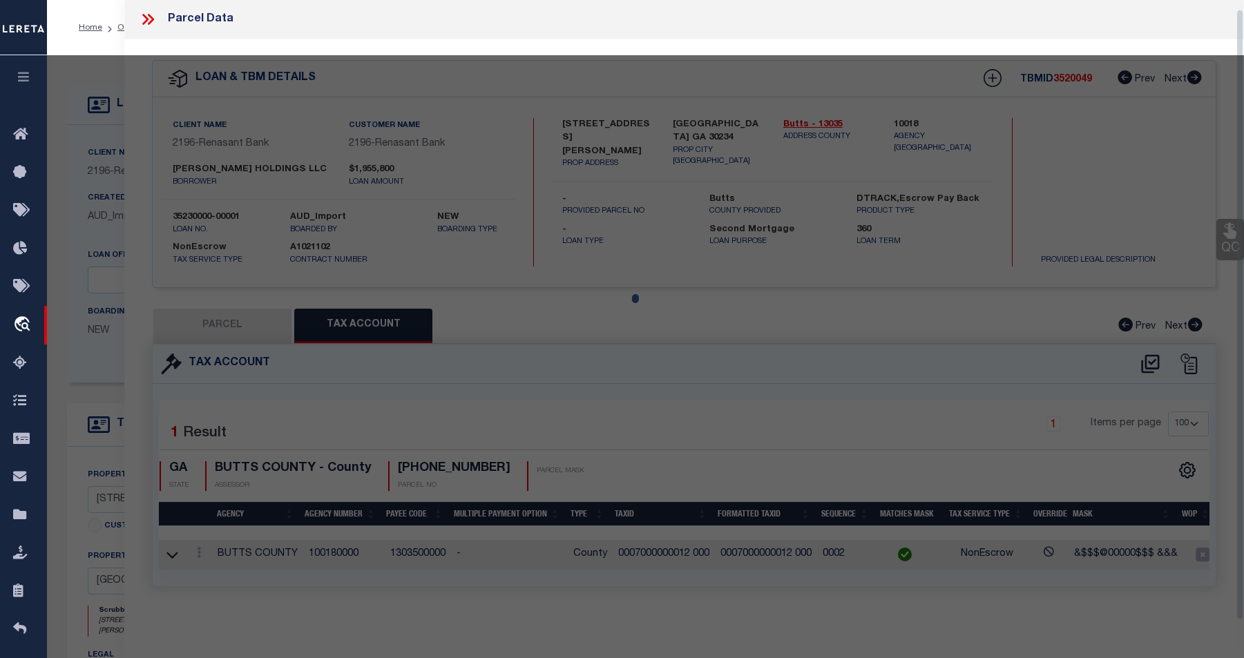
select select "QC"
type input "JENKS HOLDINGS, LLC"
select select "AGW"
select select "LEG"
type input "N HIGHWAY 42"
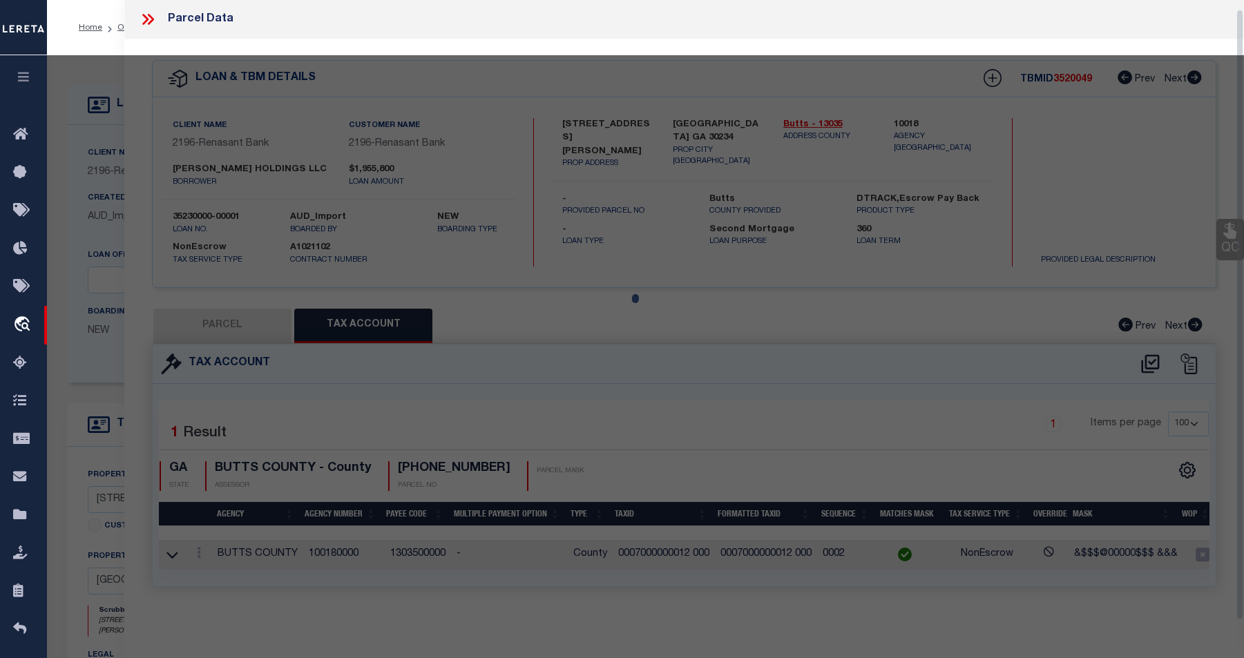
type textarea "Acres 7.91 N HIGHWAY 42 Landlot/District 129 / 2"
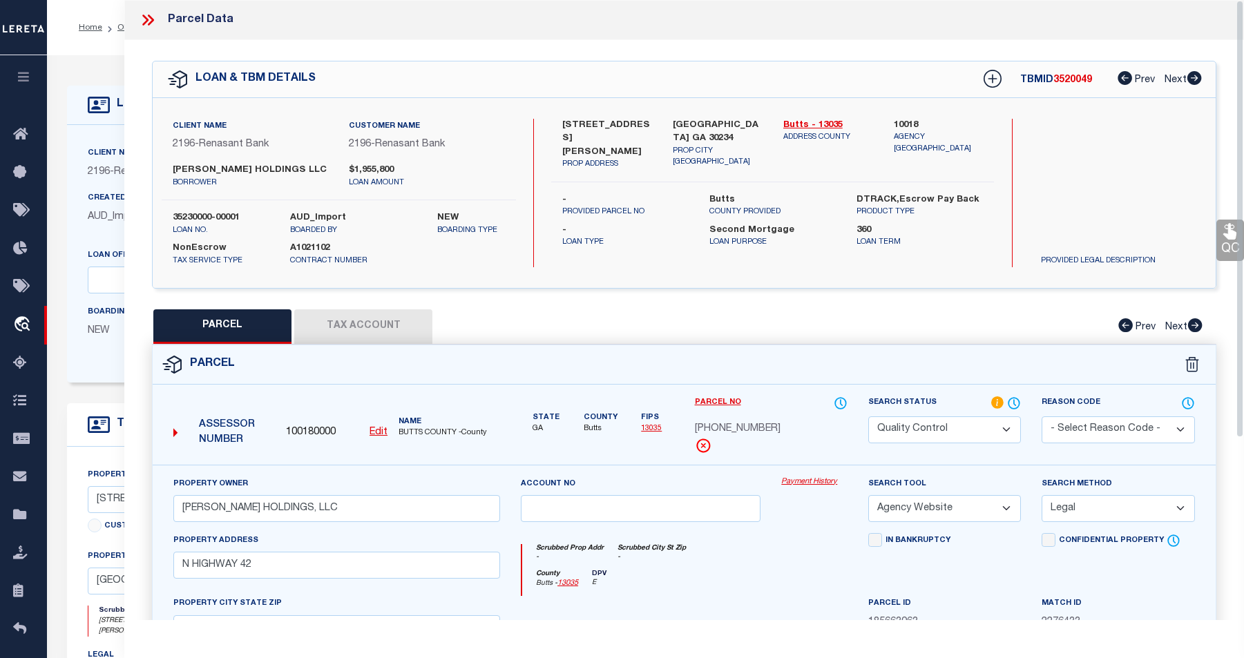
drag, startPoint x: 1240, startPoint y: 295, endPoint x: 1254, endPoint y: 261, distance: 36.8
click at [951, 262] on html "Home OMS Detail" at bounding box center [622, 530] width 1244 height 1061
click at [951, 240] on icon at bounding box center [1229, 232] width 13 height 16
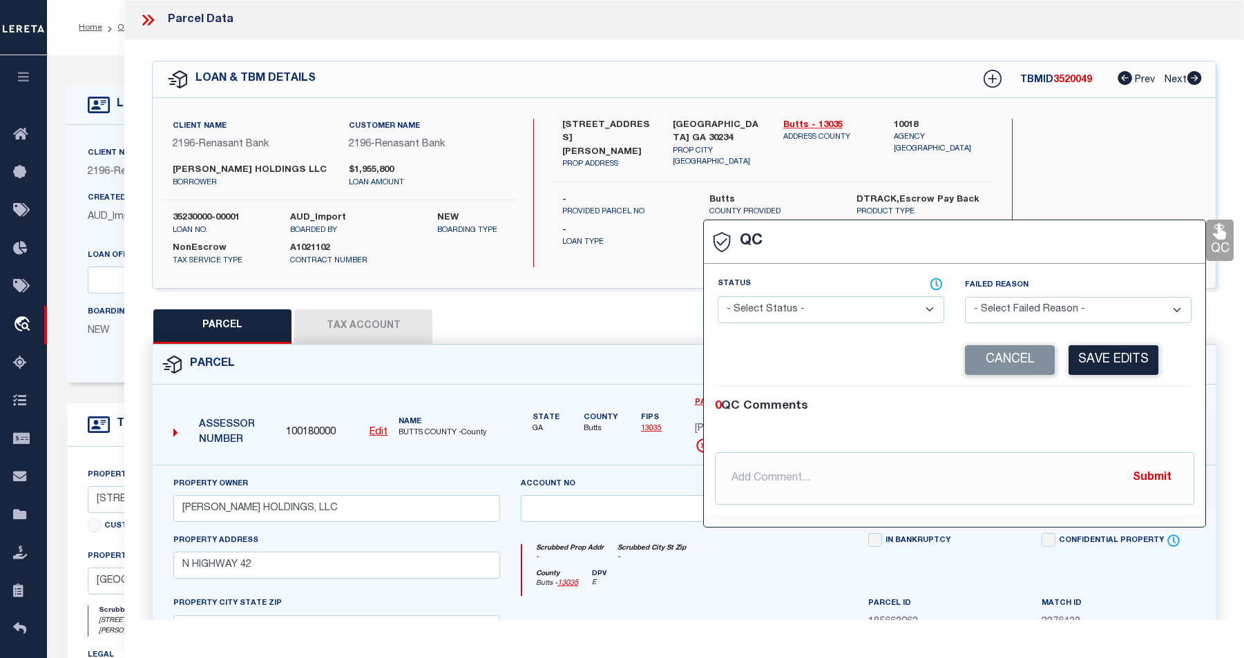
click at [951, 170] on div "Search by Legal Customer" at bounding box center [1118, 164] width 177 height 90
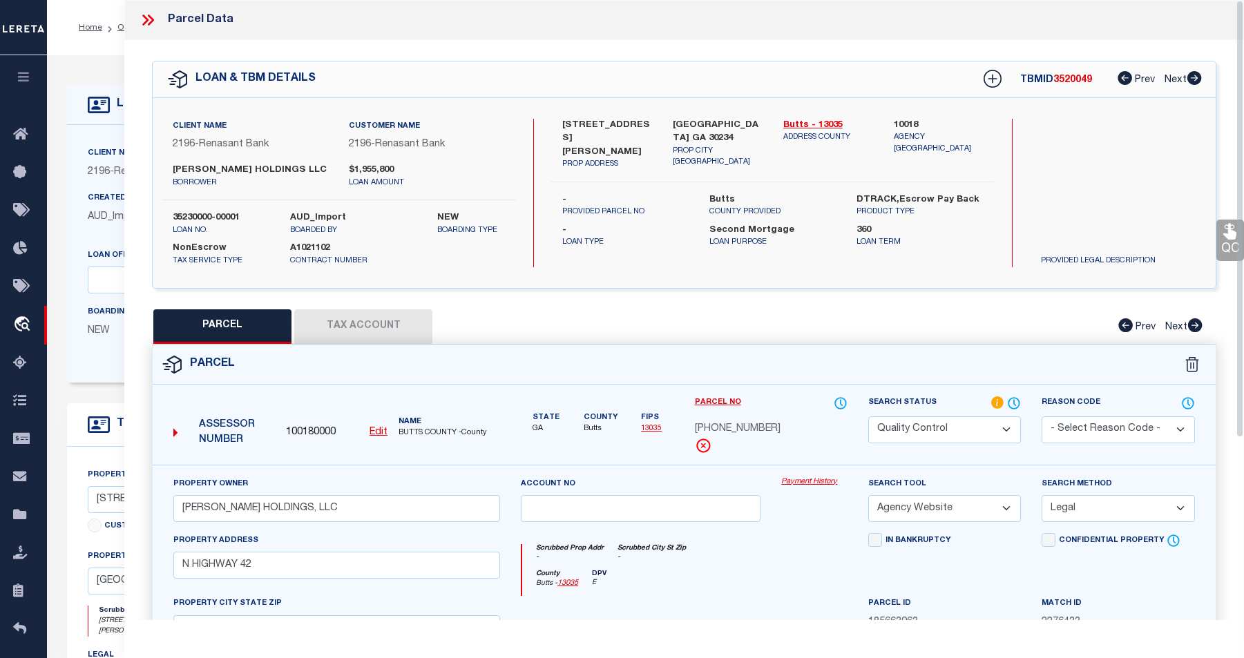
drag, startPoint x: 1240, startPoint y: 352, endPoint x: 1249, endPoint y: 261, distance: 90.9
click at [951, 261] on html "Home OMS Detail" at bounding box center [622, 530] width 1244 height 1061
click at [151, 23] on icon at bounding box center [151, 20] width 6 height 11
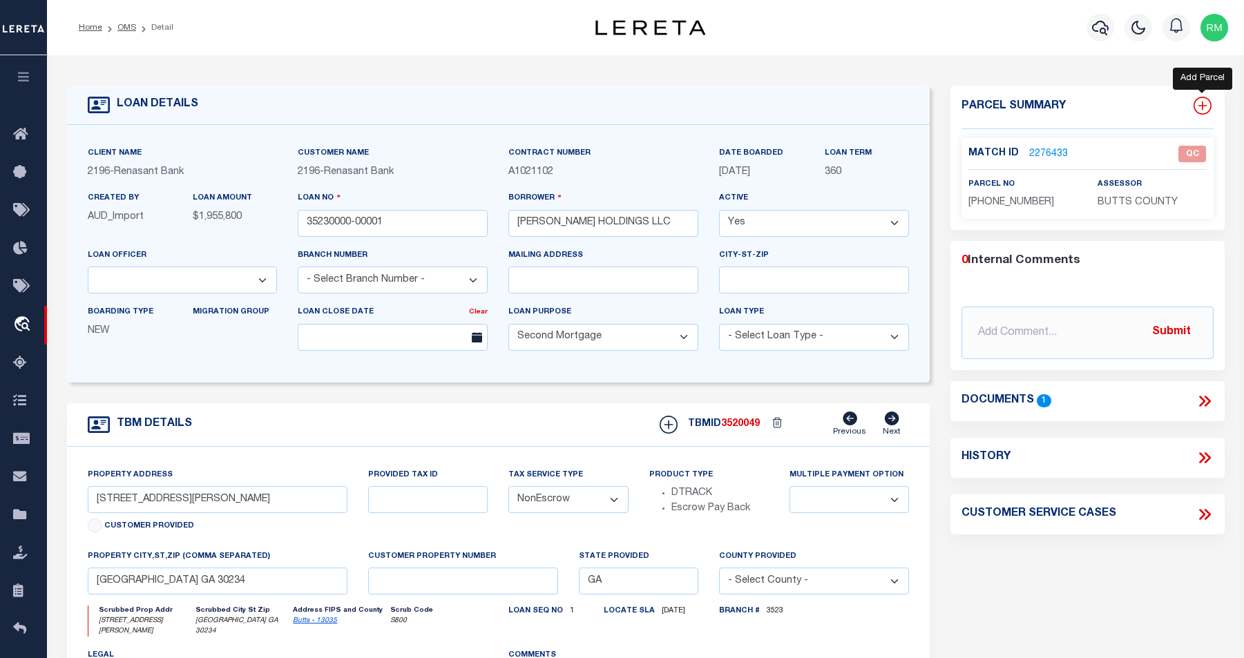
click at [951, 104] on icon at bounding box center [1202, 106] width 18 height 18
select select "IP"
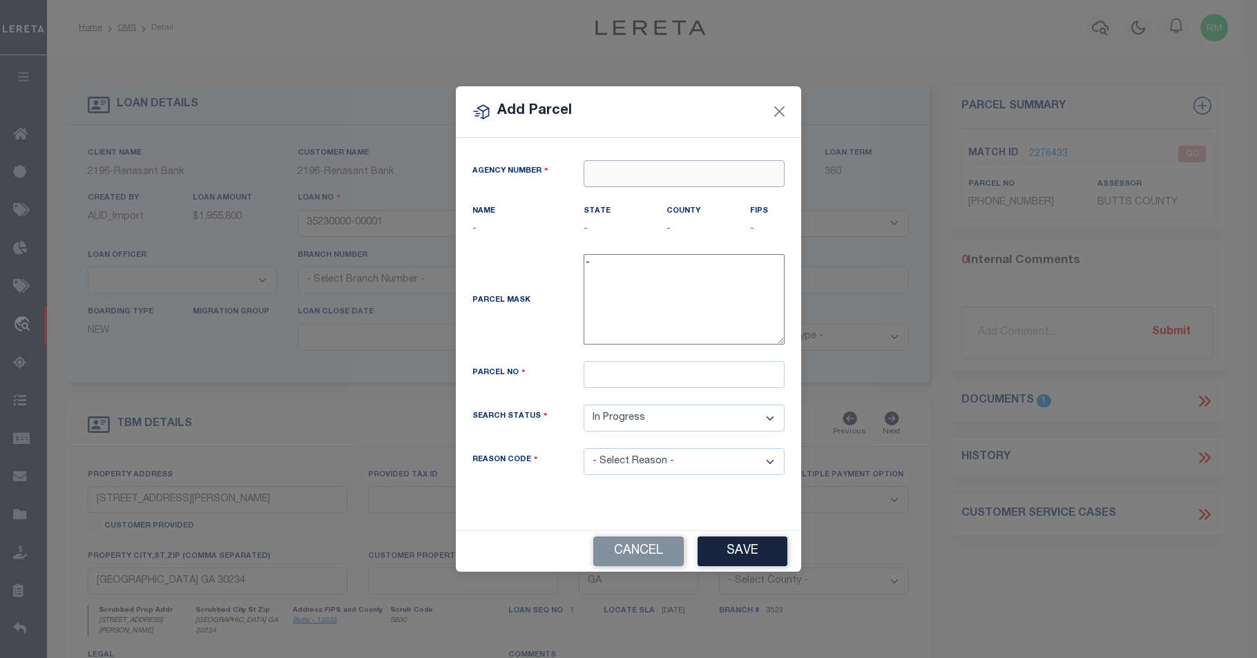
click at [603, 168] on input "text" at bounding box center [684, 173] width 201 height 27
click at [660, 204] on div "100180000 : BUTTS COUNTY" at bounding box center [684, 206] width 200 height 39
type input "100180000"
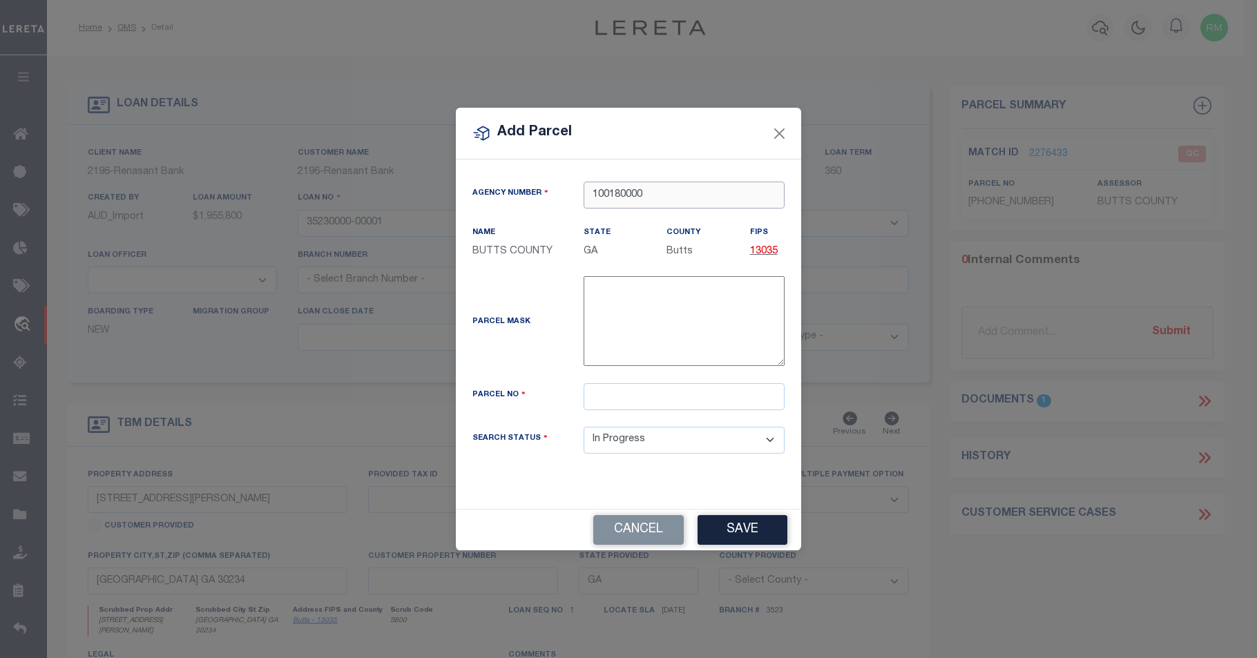
type input "100180000"
click at [628, 397] on input "text" at bounding box center [684, 396] width 201 height 27
type input "00070012b00"
click at [771, 444] on select "Automated Search Bad Parcel Complete Duplicate Parcel High Dollar Reporting In …" at bounding box center [684, 440] width 201 height 27
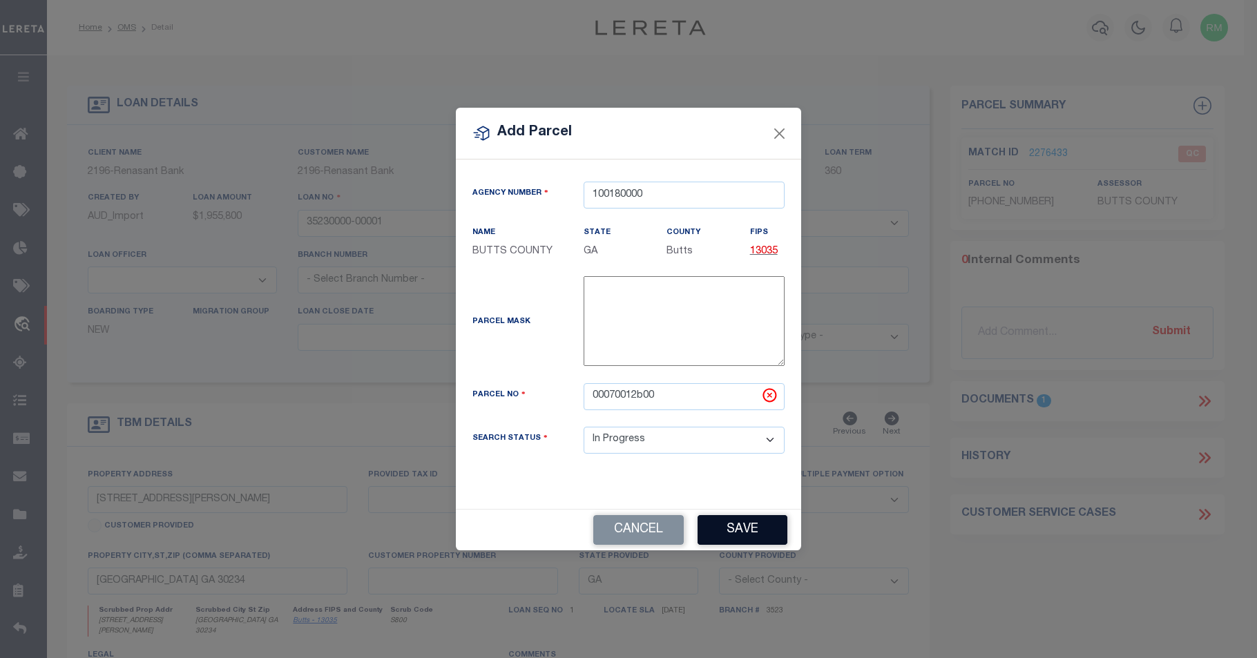
click at [747, 533] on button "Save" at bounding box center [743, 530] width 90 height 30
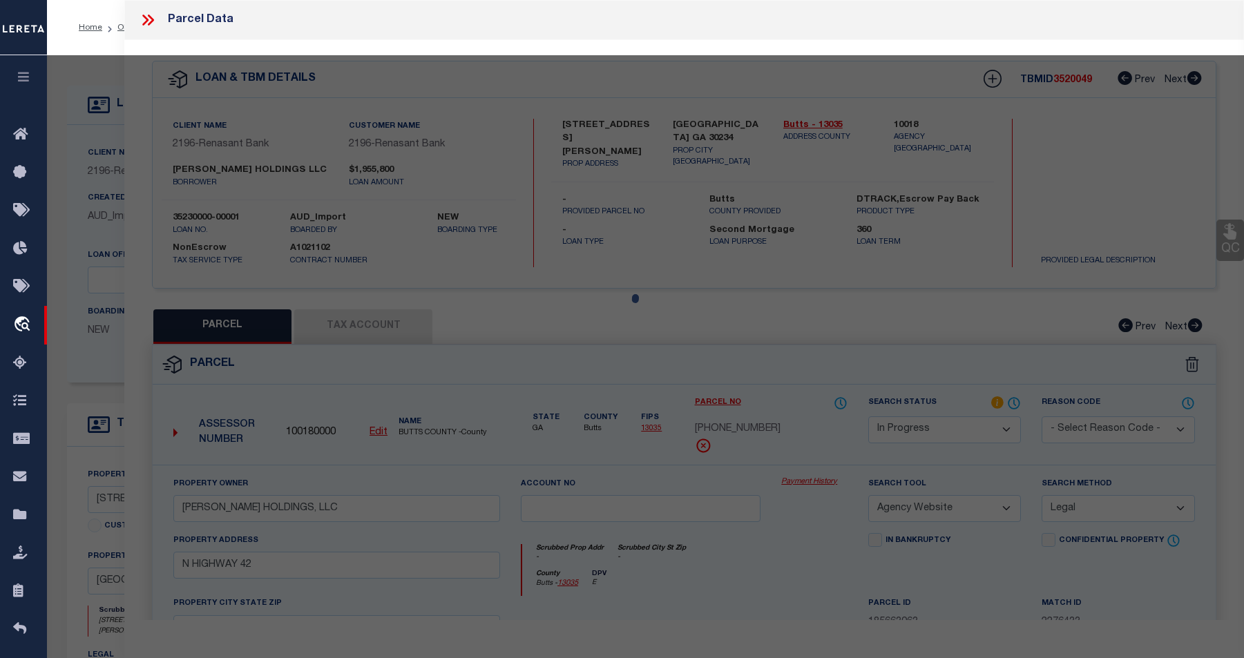
select select "AS"
select select
checkbox input "false"
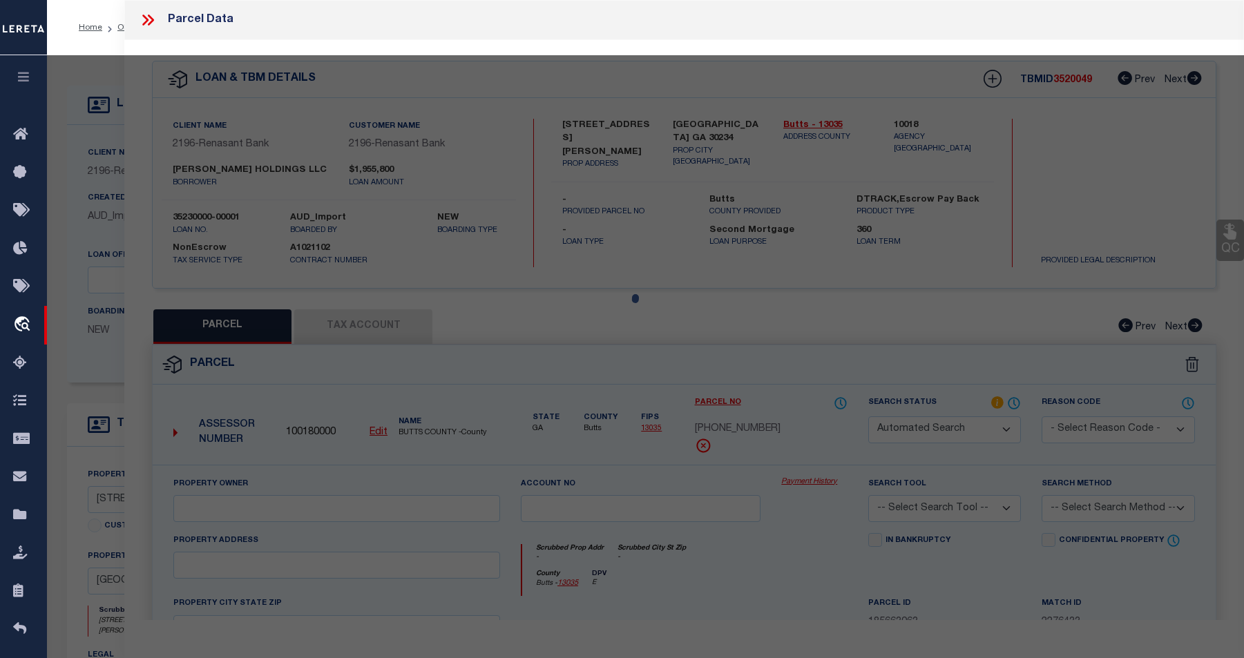
select select "IP"
checkbox input "false"
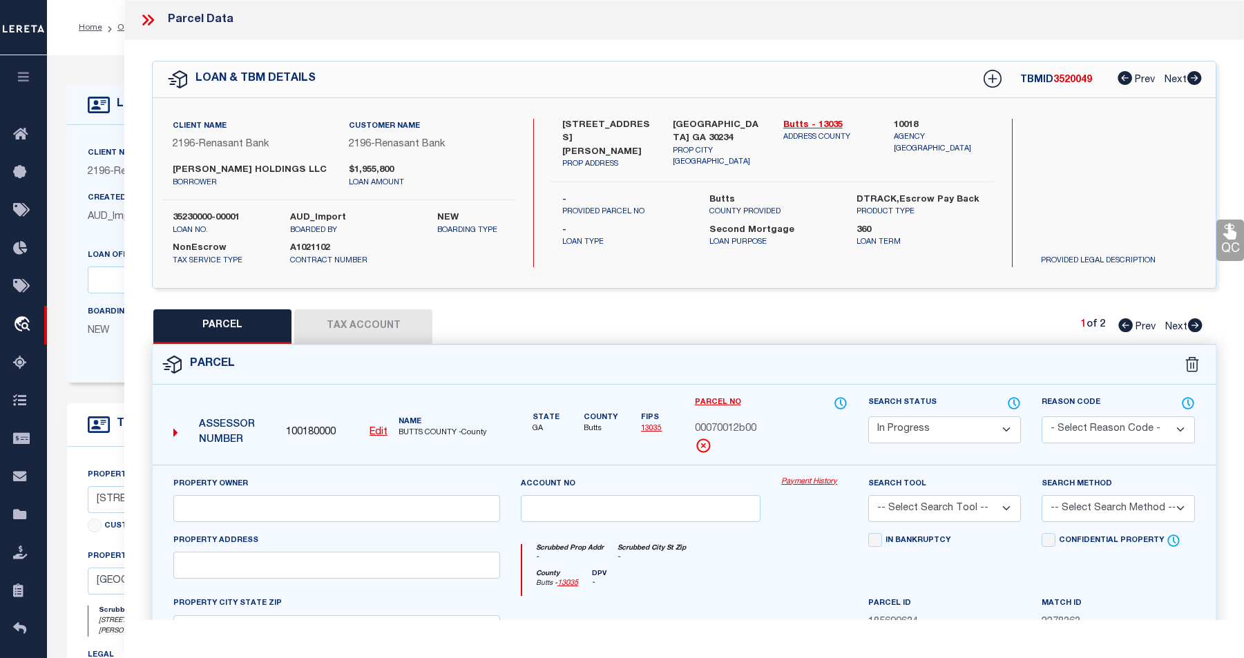
click at [365, 319] on button "Tax Account" at bounding box center [363, 326] width 138 height 35
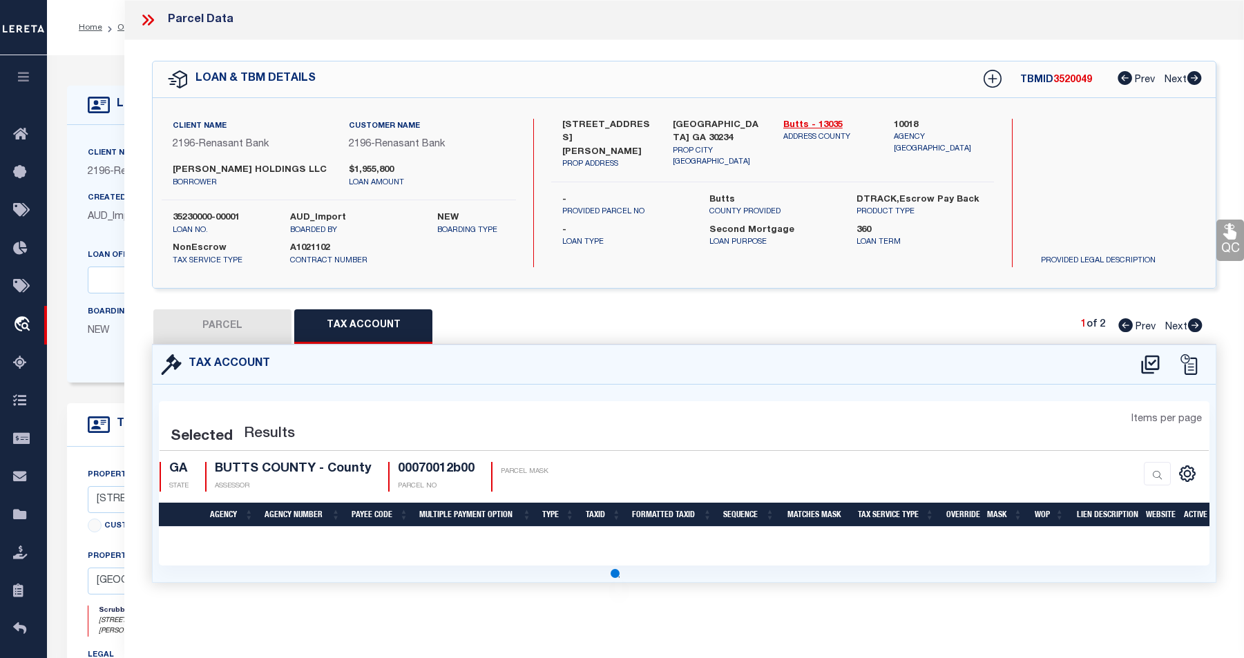
select select "100"
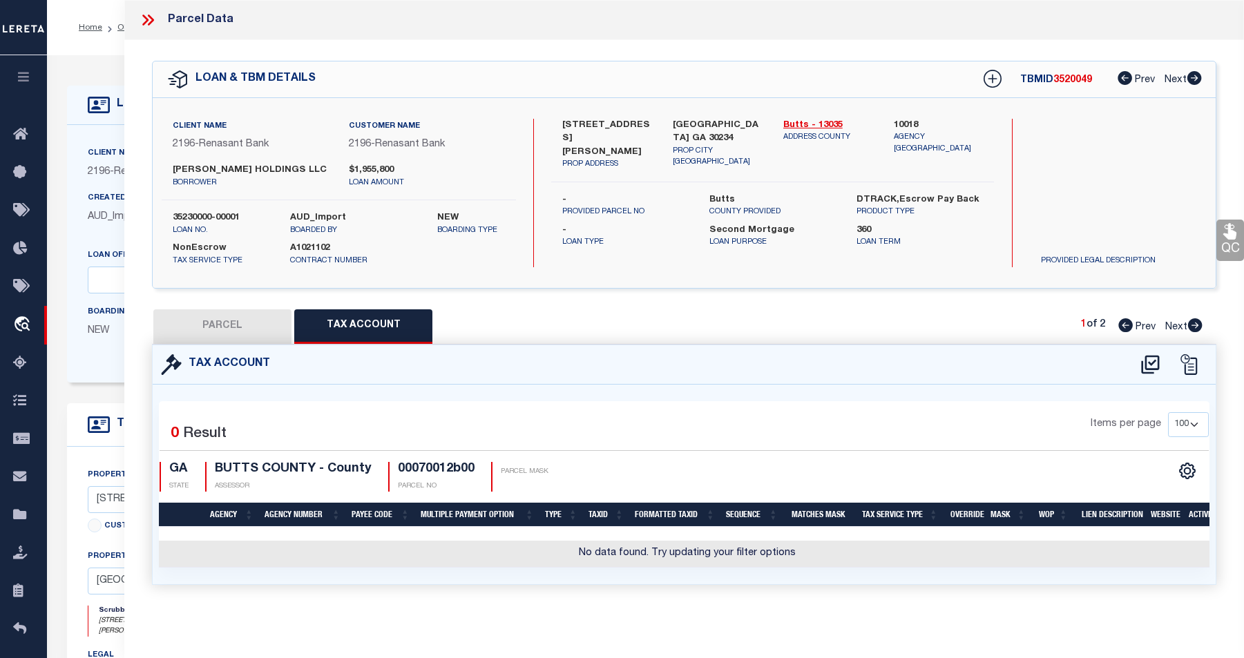
click at [209, 317] on button "PARCEL" at bounding box center [222, 326] width 138 height 35
select select "AS"
checkbox input "false"
select select "IP"
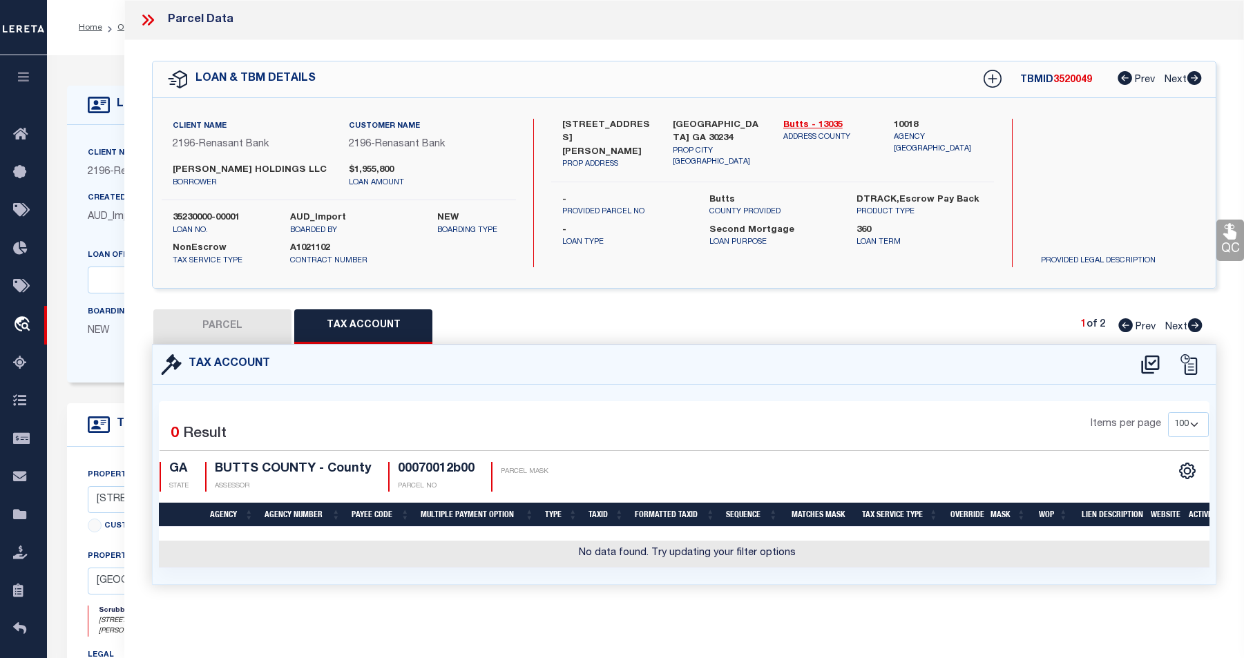
checkbox input "false"
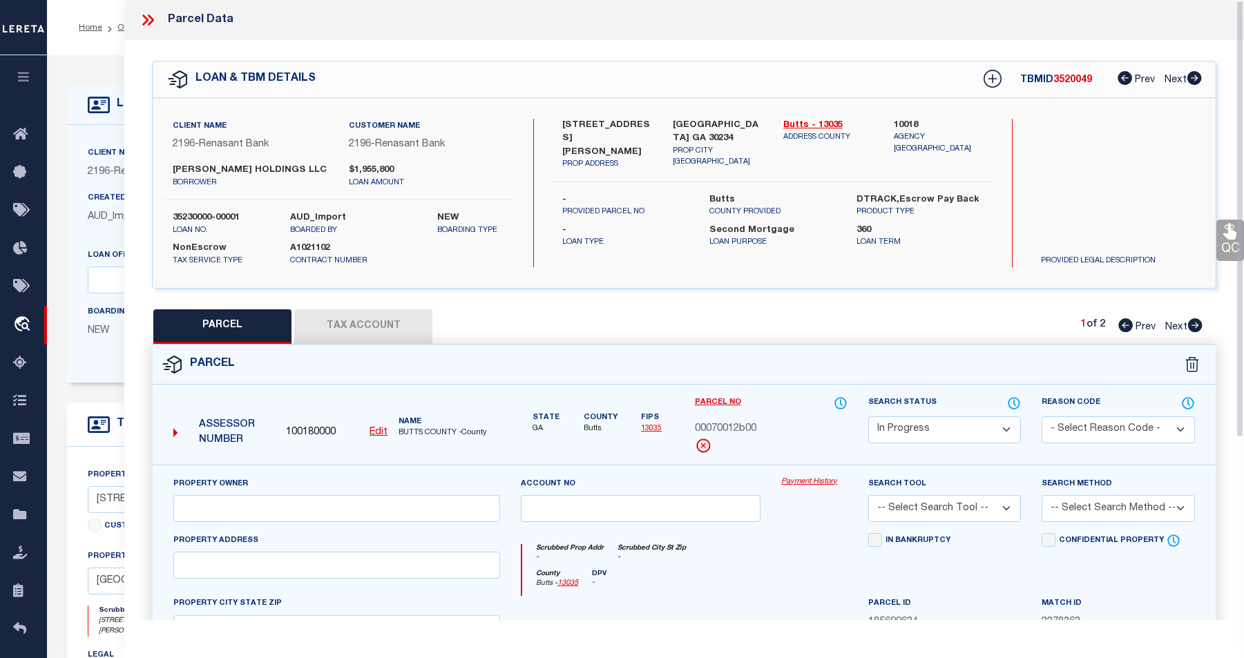
drag, startPoint x: 1237, startPoint y: 358, endPoint x: 1236, endPoint y: 264, distance: 93.9
click at [951, 265] on div "Parcel Data QC QC QC - Select Status - Ready to QC" at bounding box center [683, 310] width 1119 height 620
drag, startPoint x: 1240, startPoint y: 406, endPoint x: 1251, endPoint y: 309, distance: 98.0
click at [951, 309] on html "Home OMS Detail" at bounding box center [622, 530] width 1244 height 1061
click at [951, 322] on icon at bounding box center [1195, 325] width 15 height 14
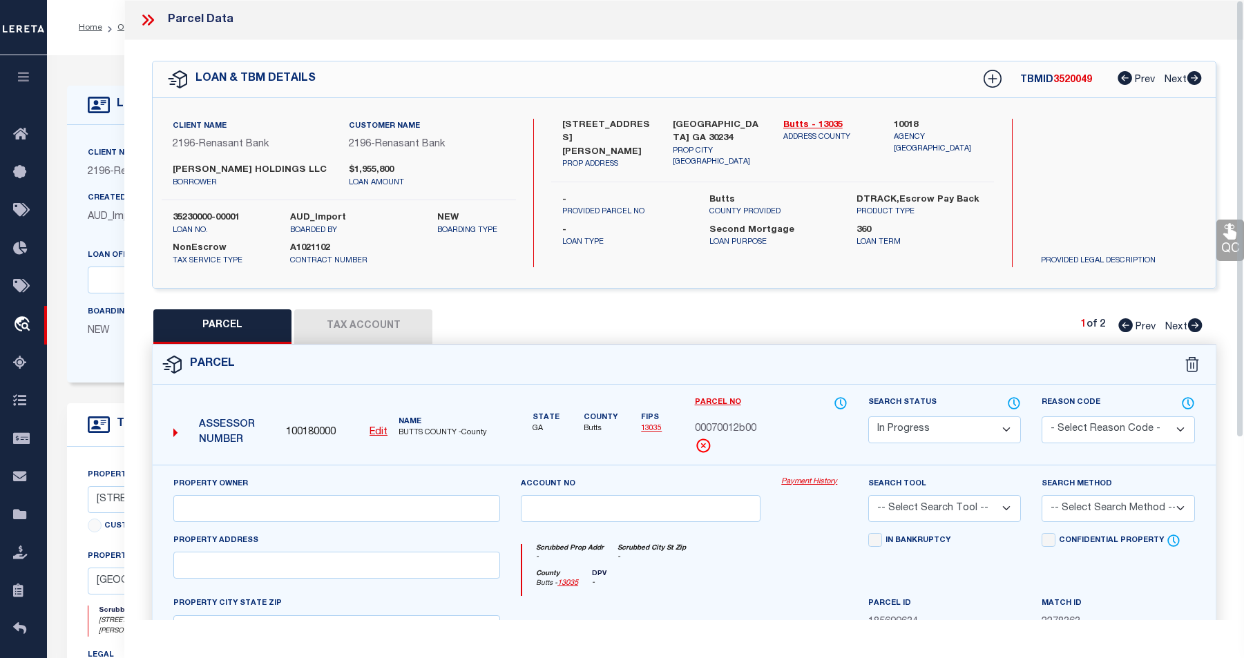
select select "AS"
checkbox input "false"
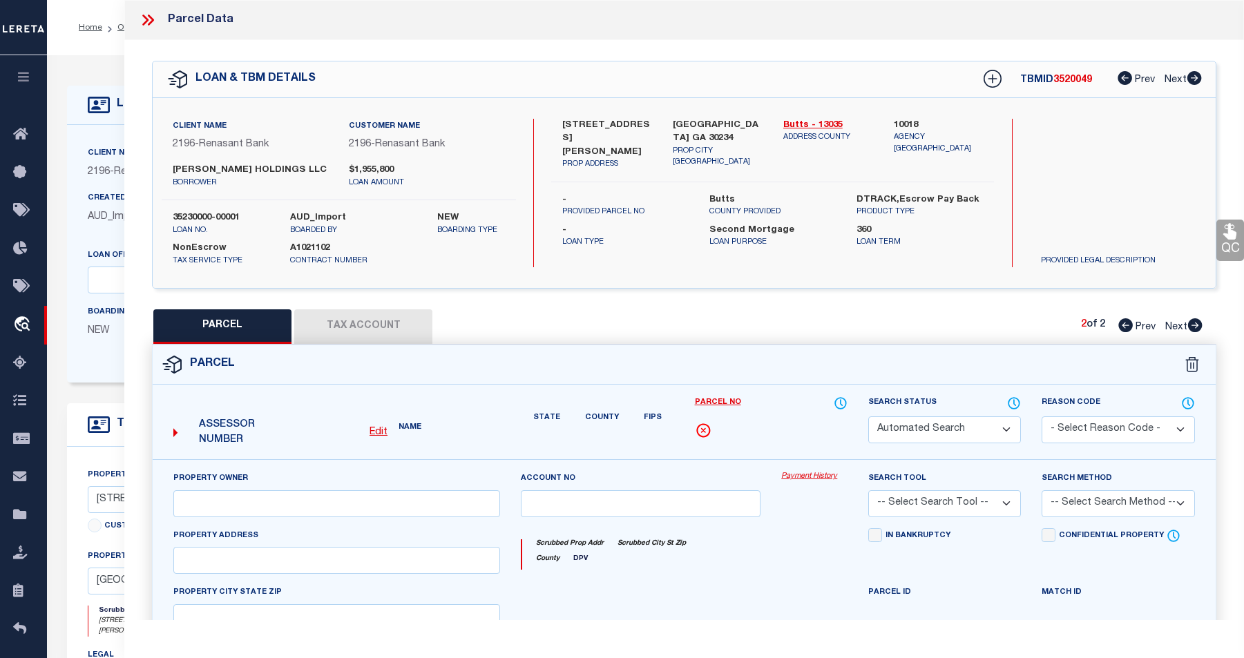
select select "QC"
type input "JENKS HOLDINGS, LLC"
select select "AGW"
select select "LEG"
type input "N HIGHWAY 42"
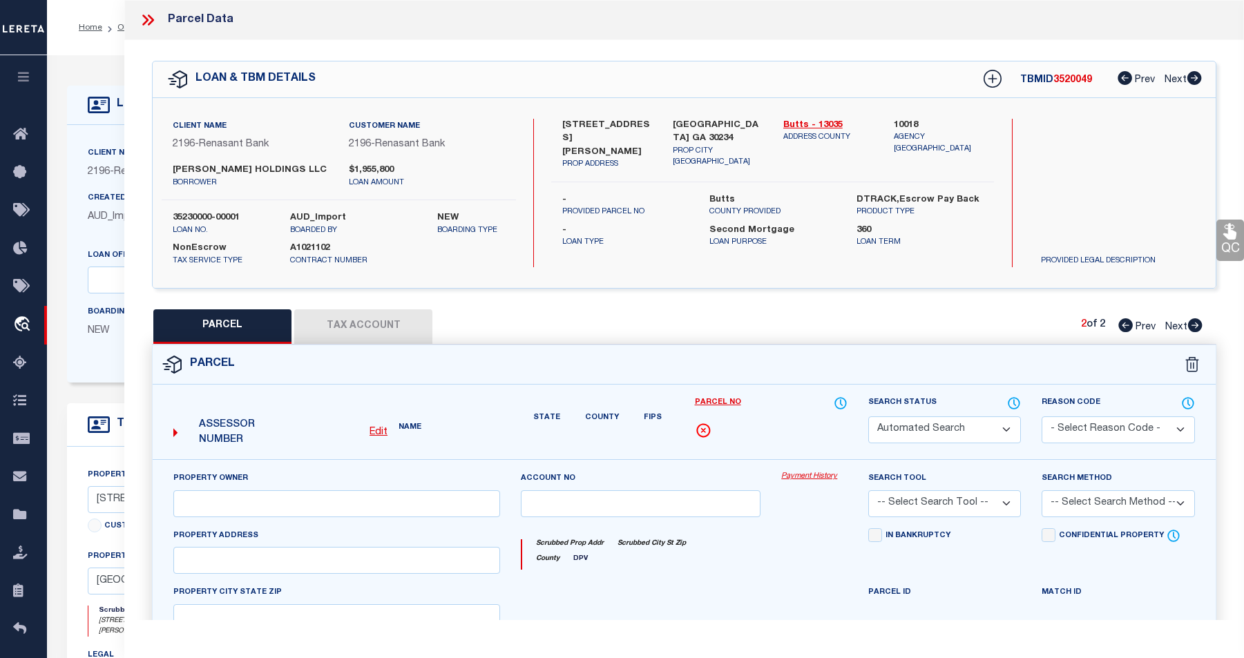
type textarea "Acres 7.91 N HIGHWAY 42 Landlot/District 129 / 2"
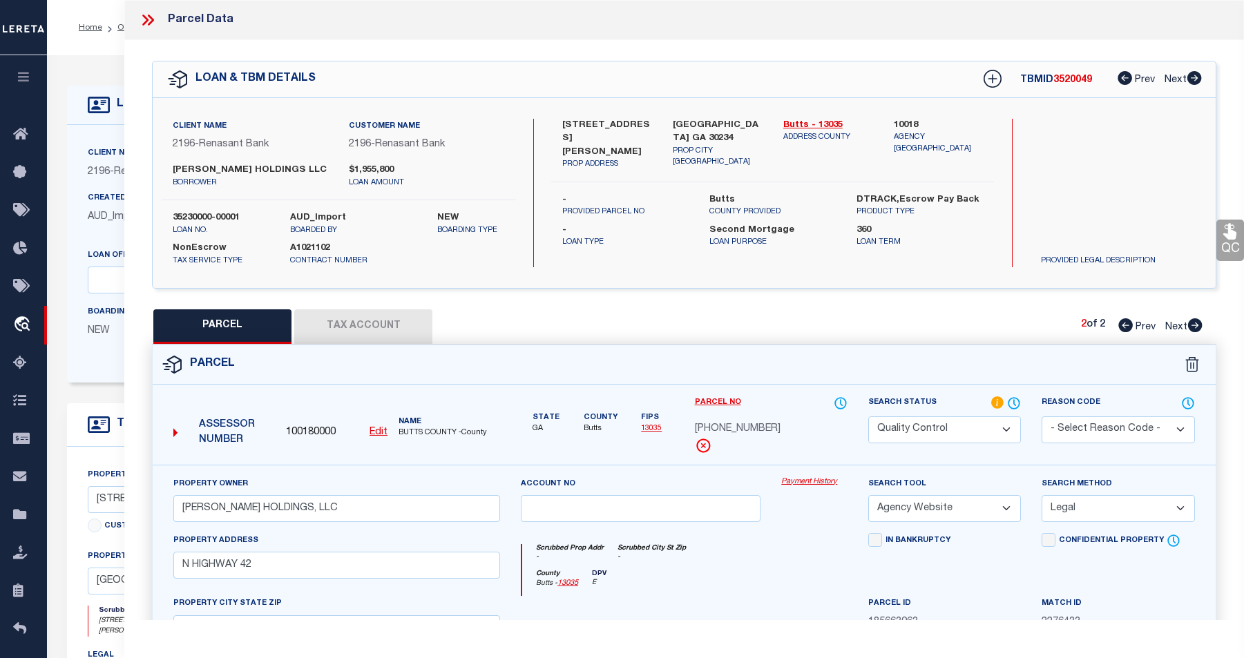
click at [350, 330] on button "Tax Account" at bounding box center [363, 326] width 138 height 35
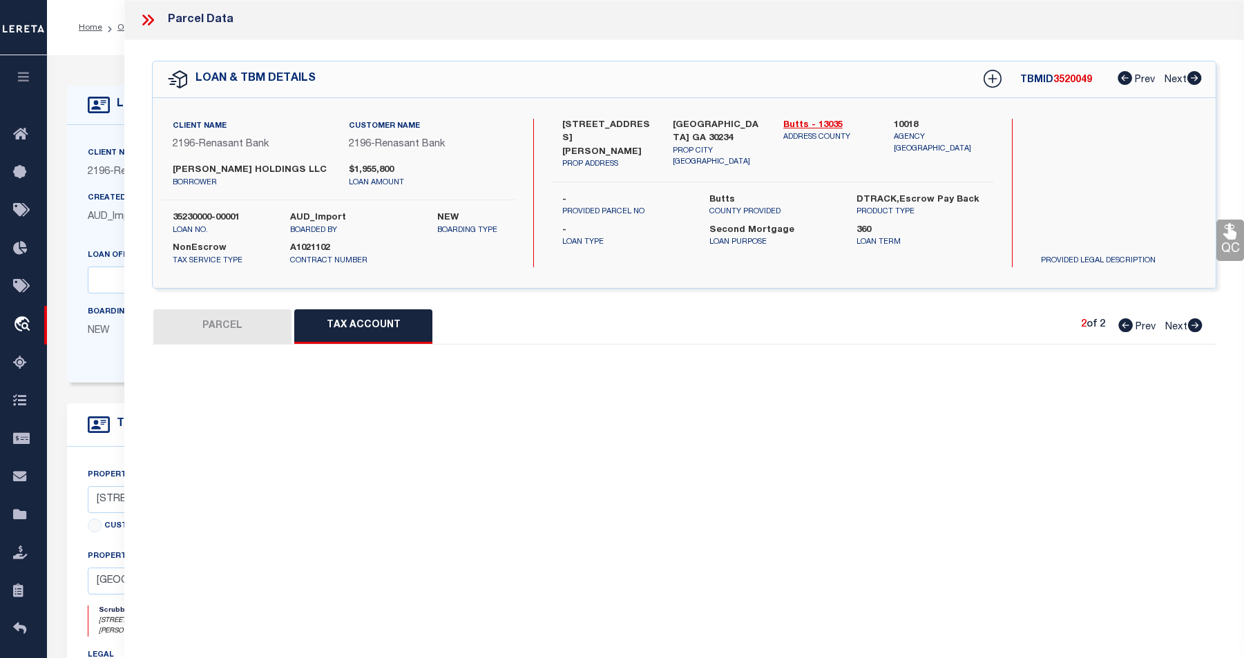
select select "100"
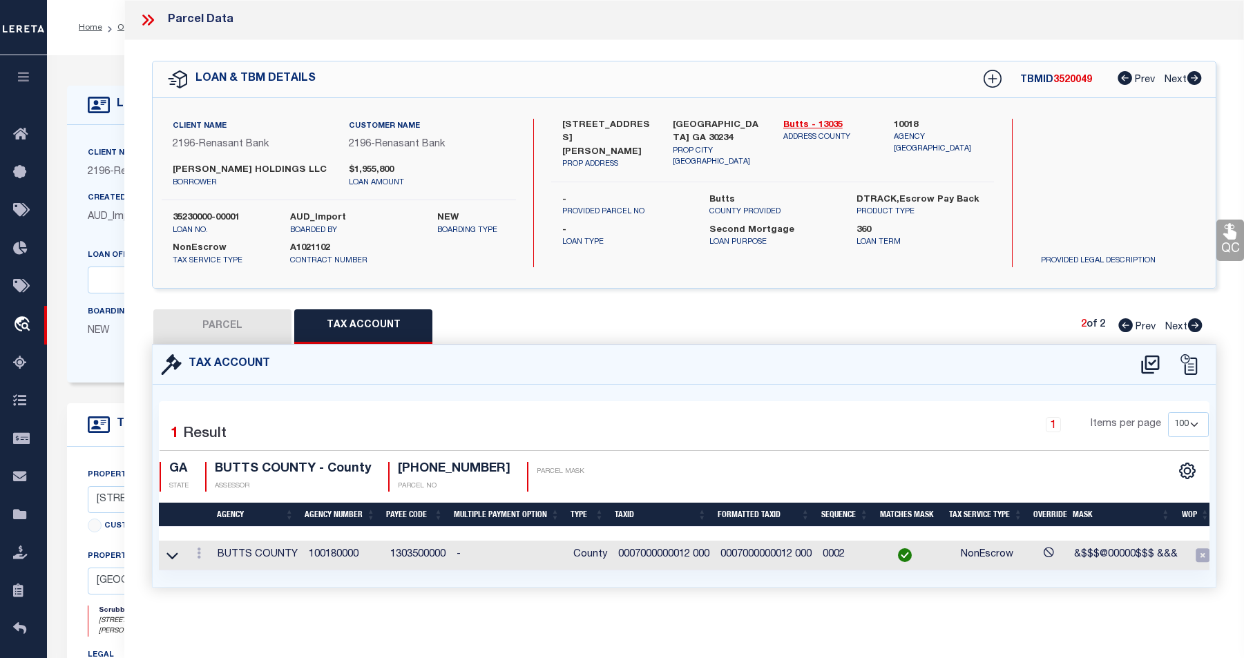
click at [233, 317] on button "PARCEL" at bounding box center [222, 326] width 138 height 35
select select "AS"
select select
checkbox input "false"
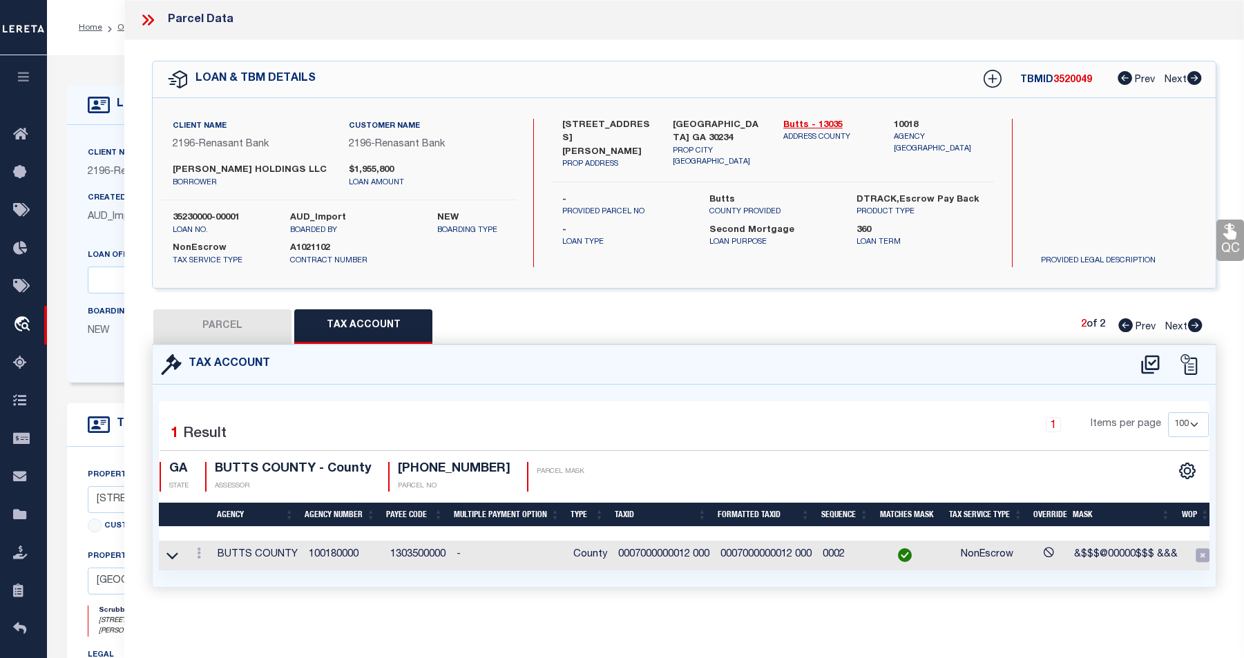
checkbox input "false"
select select "QC"
type input "JENKS HOLDINGS, LLC"
select select "AGW"
select select "LEG"
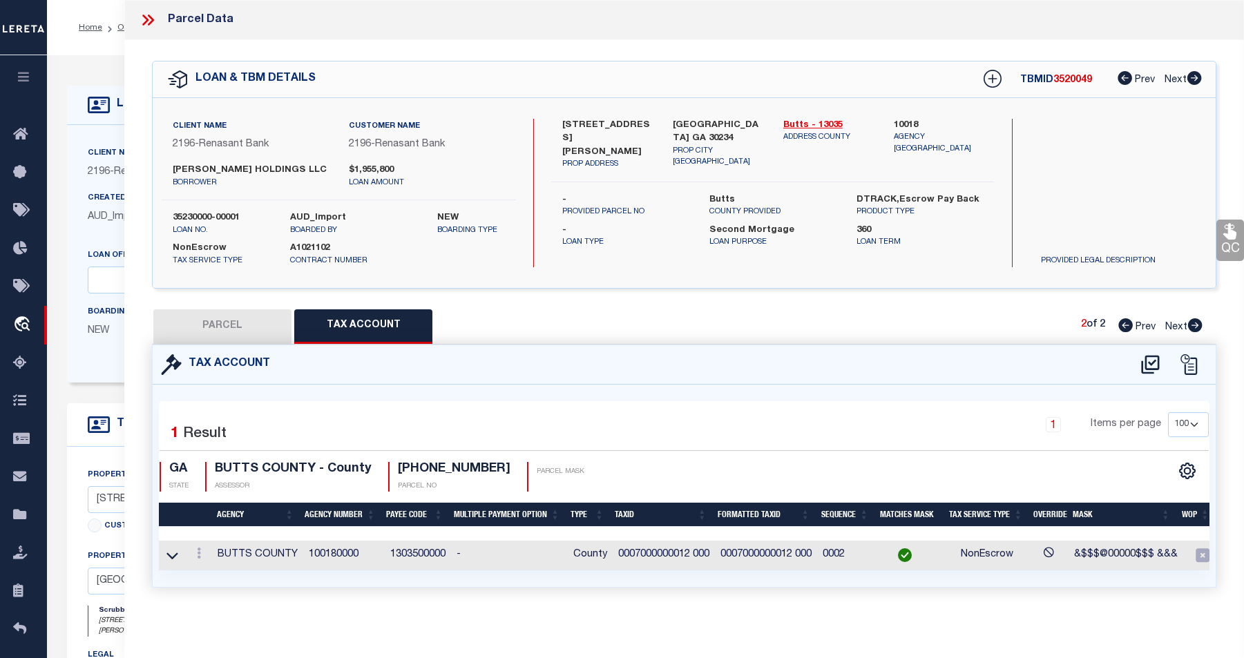
type input "N HIGHWAY 42"
type textarea "Acres 7.91 N HIGHWAY 42 Landlot/District 129 / 2"
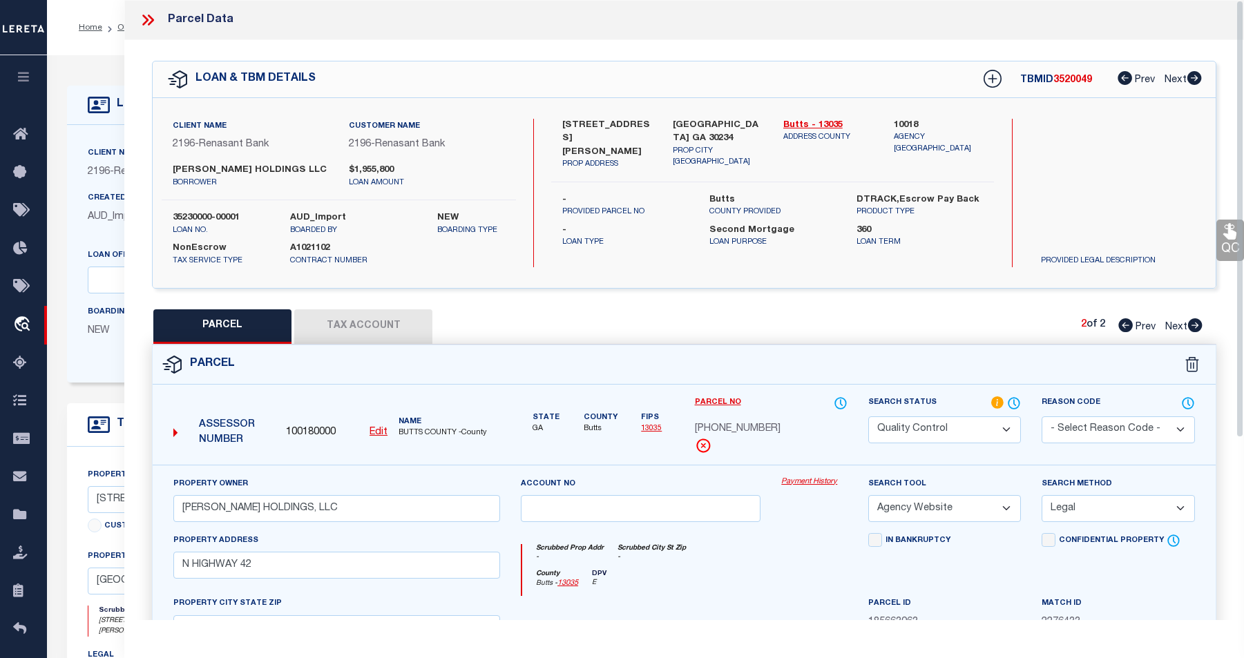
click at [951, 325] on icon at bounding box center [1195, 325] width 15 height 14
click at [951, 325] on icon at bounding box center [1125, 325] width 15 height 14
select select "AS"
select select
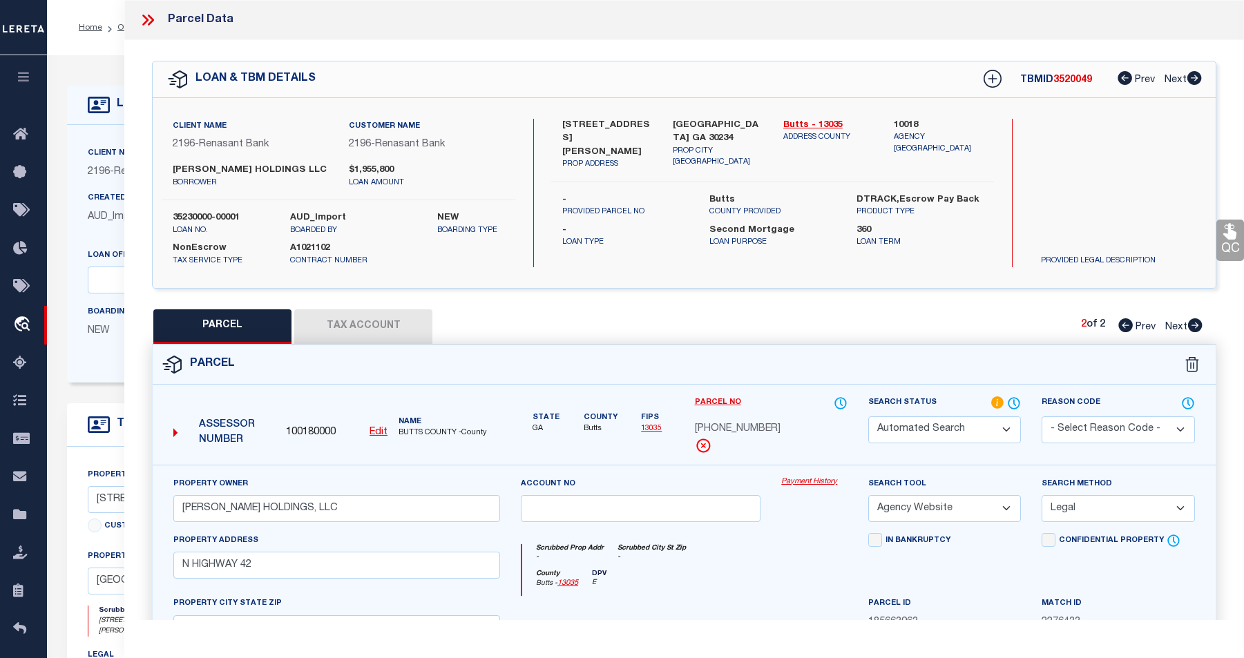
checkbox input "false"
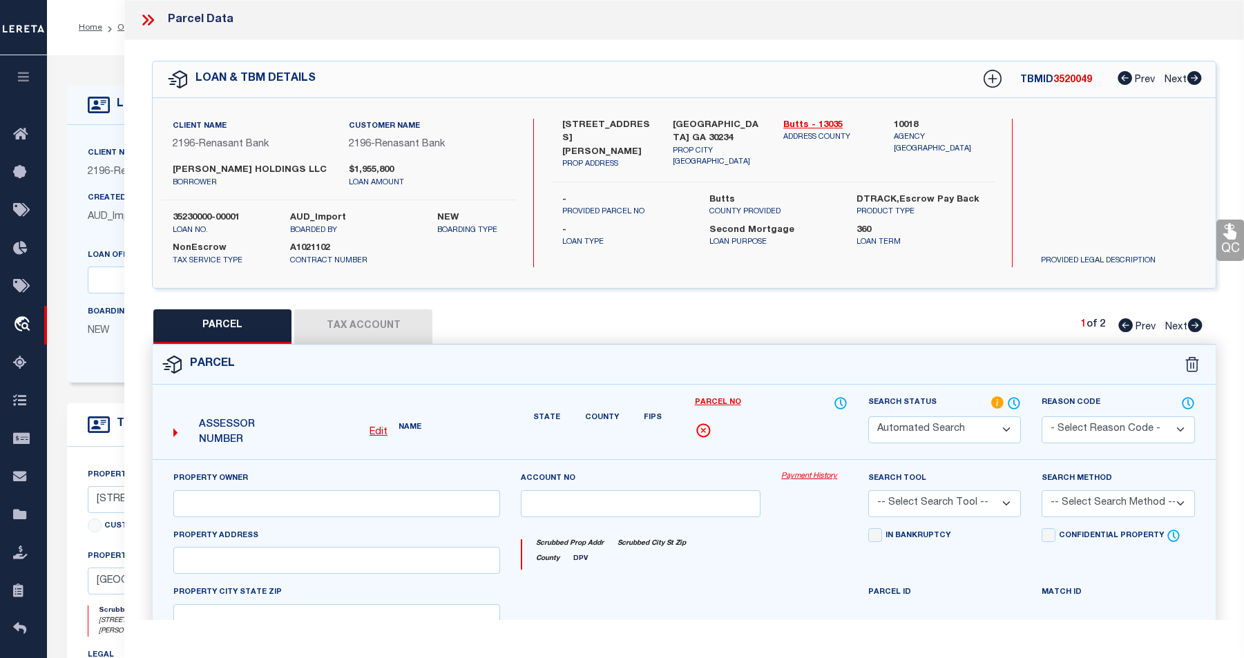
select select "IP"
checkbox input "false"
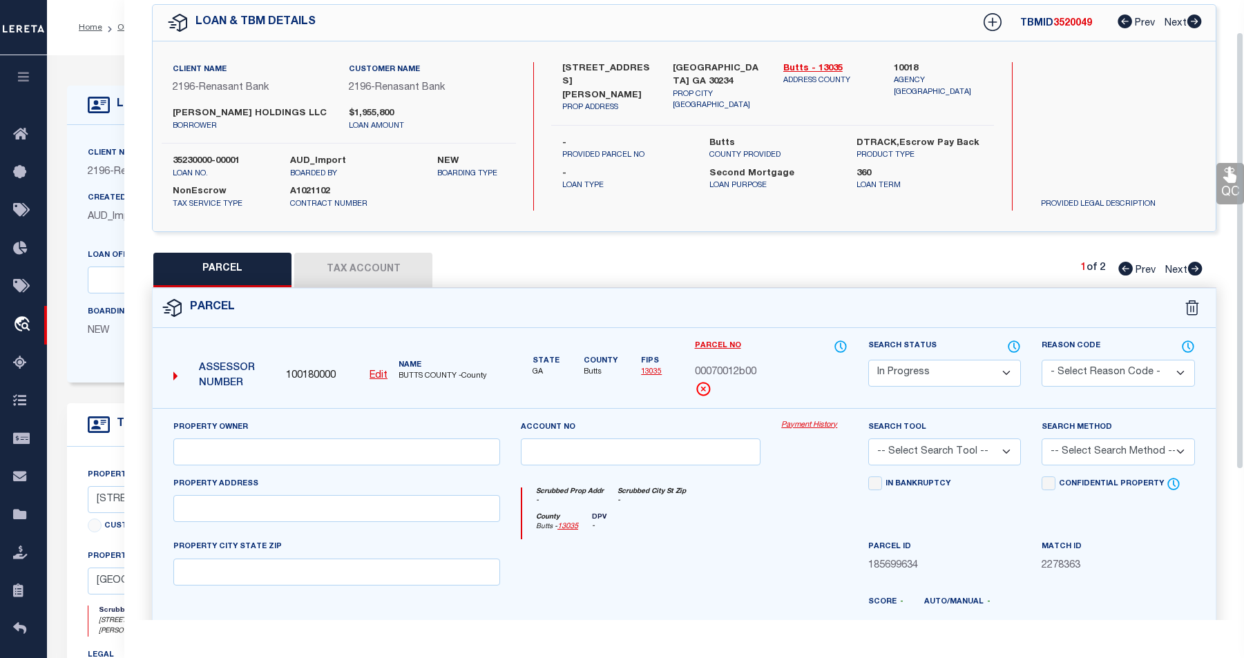
scroll to position [44, 0]
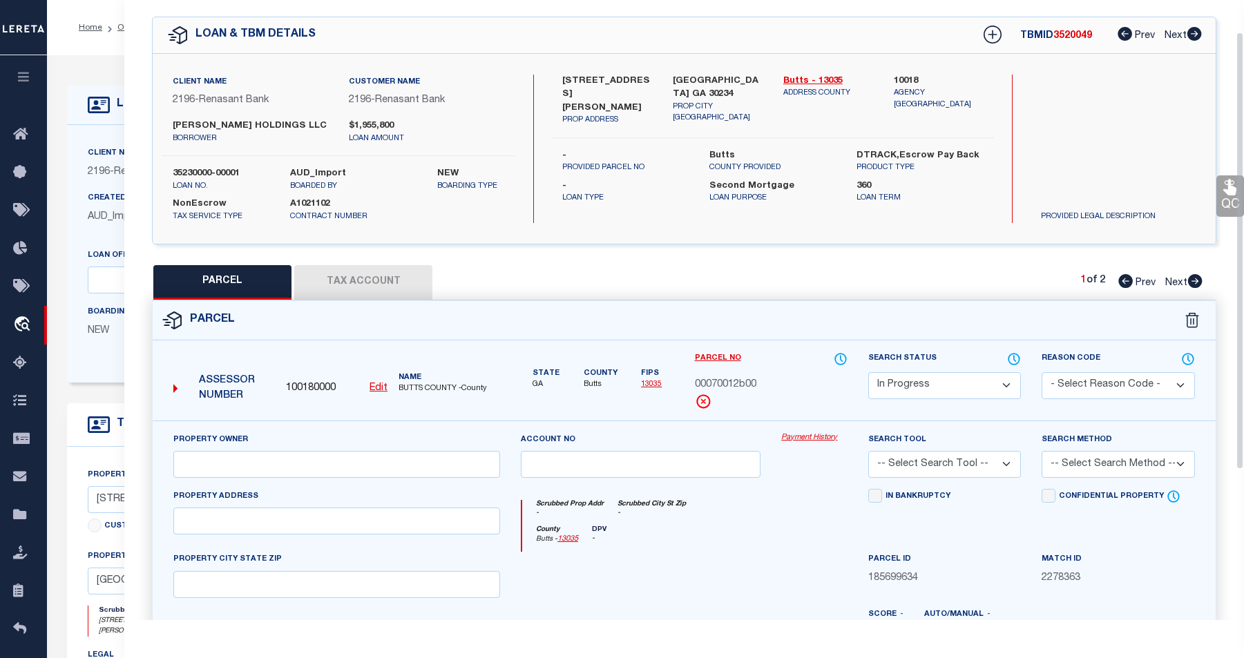
drag, startPoint x: 1239, startPoint y: 383, endPoint x: 1260, endPoint y: 414, distance: 37.4
click at [951, 414] on html "Home OMS Detail" at bounding box center [622, 530] width 1244 height 1061
click at [951, 381] on select "Automated Search Bad Parcel Complete Duplicate Parcel High Dollar Reporting In …" at bounding box center [944, 385] width 153 height 27
select select "PC"
click at [868, 372] on select "Automated Search Bad Parcel Complete Duplicate Parcel High Dollar Reporting In …" at bounding box center [944, 385] width 153 height 27
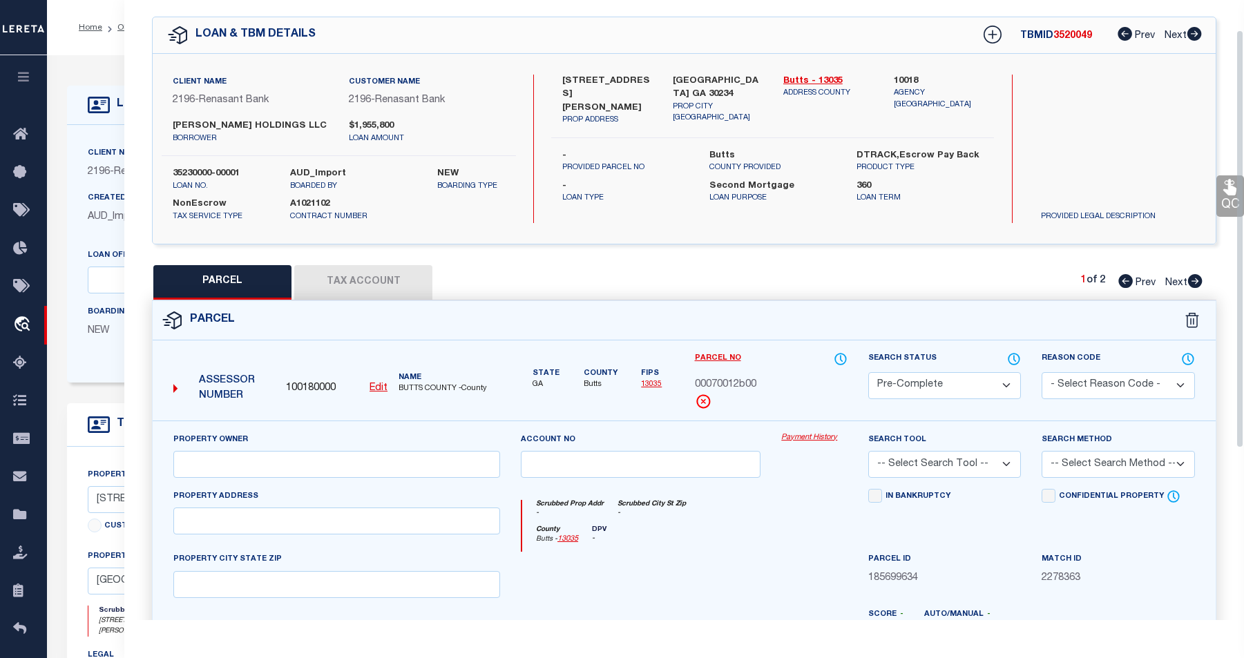
click at [951, 386] on select "- Select Reason Code - 099 - Other (Provide additional detail) ACT - Agency Cha…" at bounding box center [1117, 385] width 153 height 27
select select "ADL"
click at [951, 372] on select "- Select Reason Code - 099 - Other (Provide additional detail) ACT - Agency Cha…" at bounding box center [1117, 385] width 153 height 27
click at [951, 469] on select "-- Select Search Tool -- 3rd Party Website Agency File Agency Website ATLS CNV-…" at bounding box center [944, 464] width 153 height 27
select select "AGW"
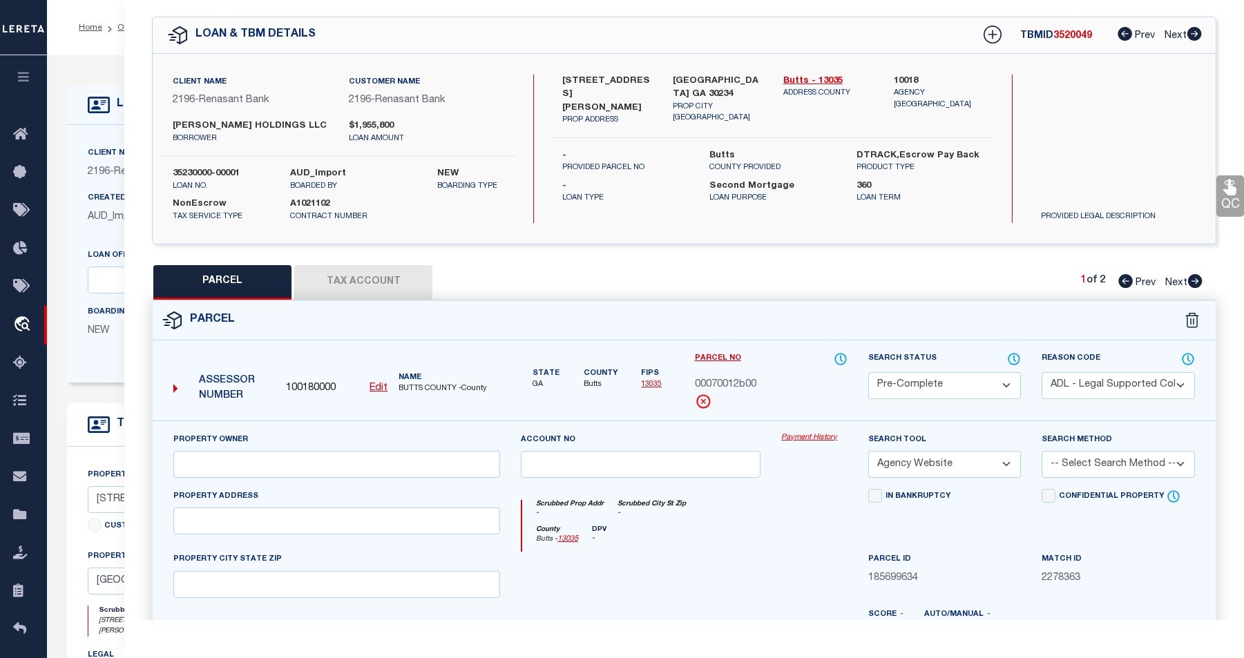
click at [868, 451] on select "-- Select Search Tool -- 3rd Party Website Agency File Agency Website ATLS CNV-…" at bounding box center [944, 464] width 153 height 27
click at [951, 470] on select "-- Select Search Method -- Property Address Legal Liability Info Provided" at bounding box center [1117, 464] width 153 height 27
select select "LEG"
click at [951, 451] on select "-- Select Search Method -- Property Address Legal Liability Info Provided" at bounding box center [1117, 464] width 153 height 27
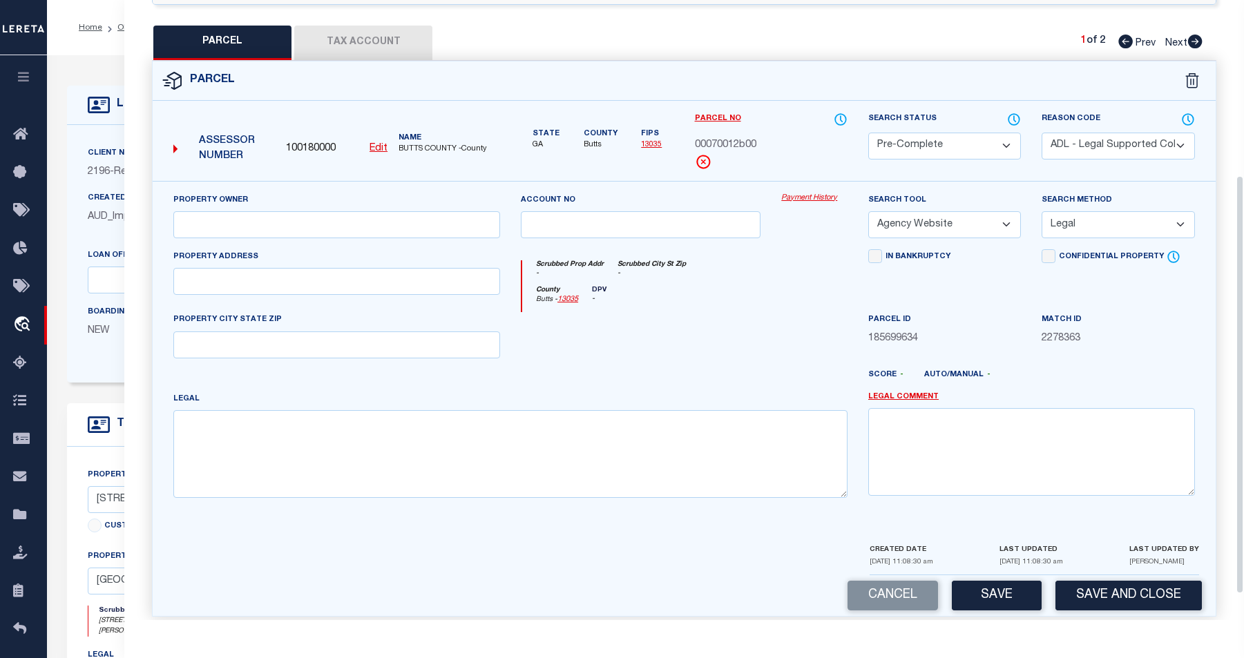
scroll to position [290, 0]
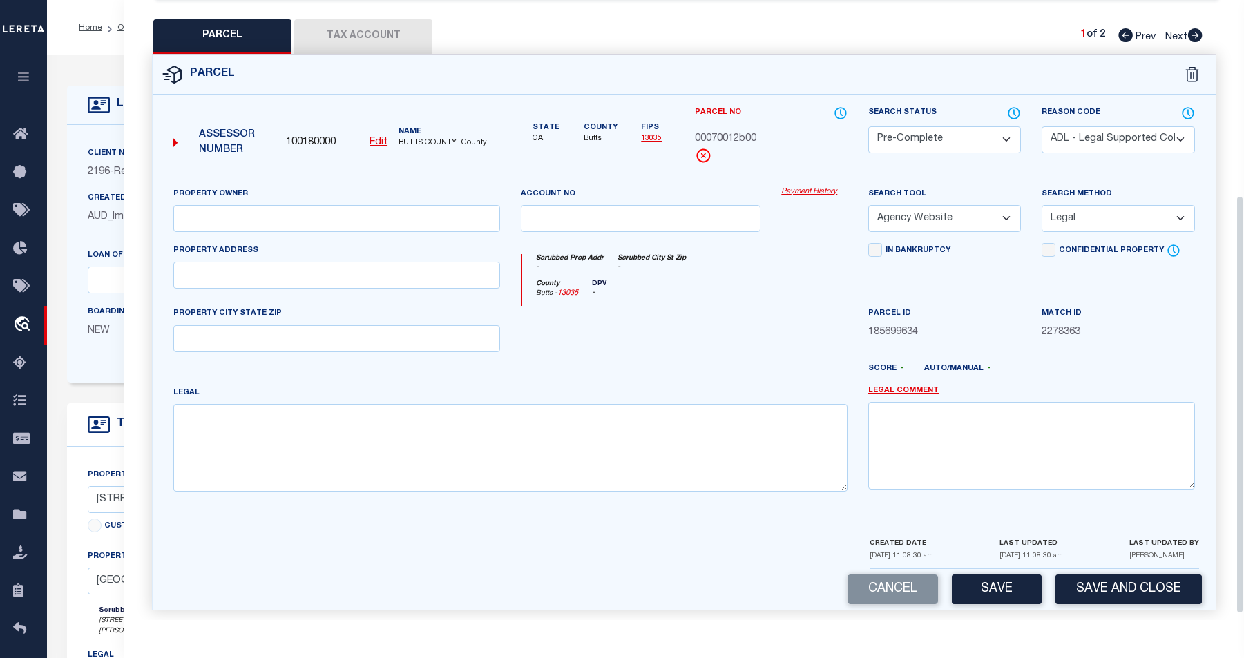
drag, startPoint x: 1241, startPoint y: 358, endPoint x: 1215, endPoint y: 524, distance: 168.5
click at [951, 524] on div "Parcel Data QC QC QC - Select Status - Ready to QC" at bounding box center [683, 310] width 1119 height 620
click at [951, 593] on button "Save" at bounding box center [997, 590] width 90 height 30
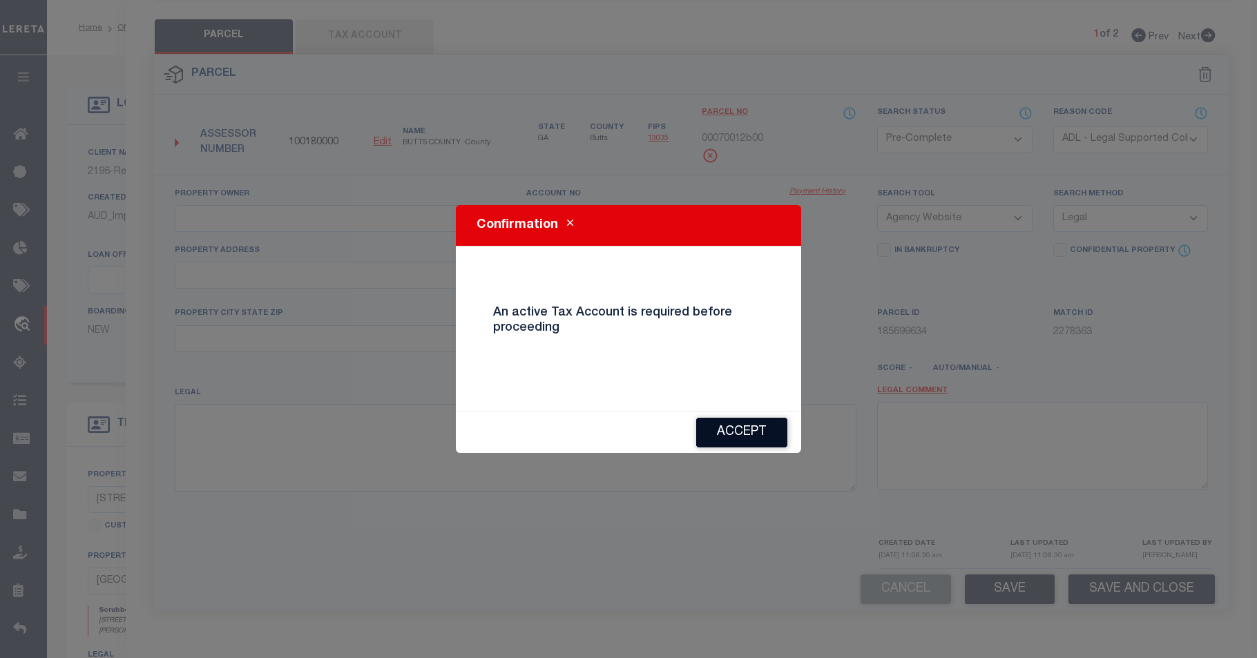
drag, startPoint x: 764, startPoint y: 436, endPoint x: 857, endPoint y: 581, distance: 172.4
click at [758, 439] on button "Accept" at bounding box center [741, 433] width 91 height 30
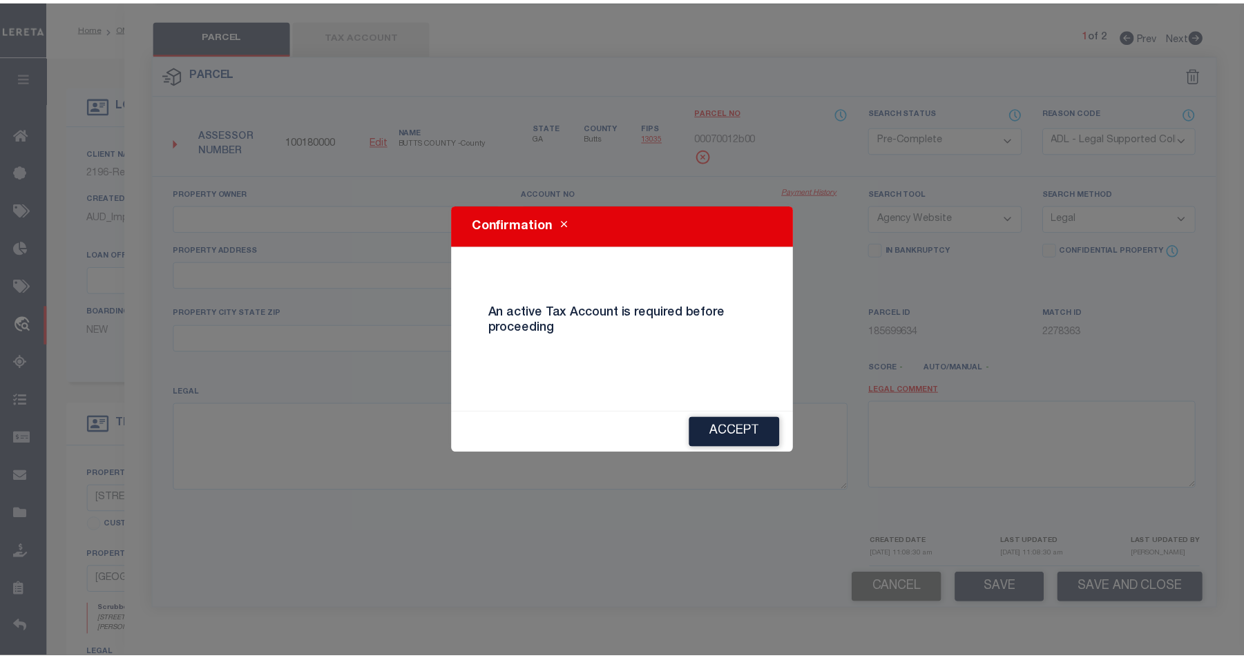
select select "AS"
select select
checkbox input "false"
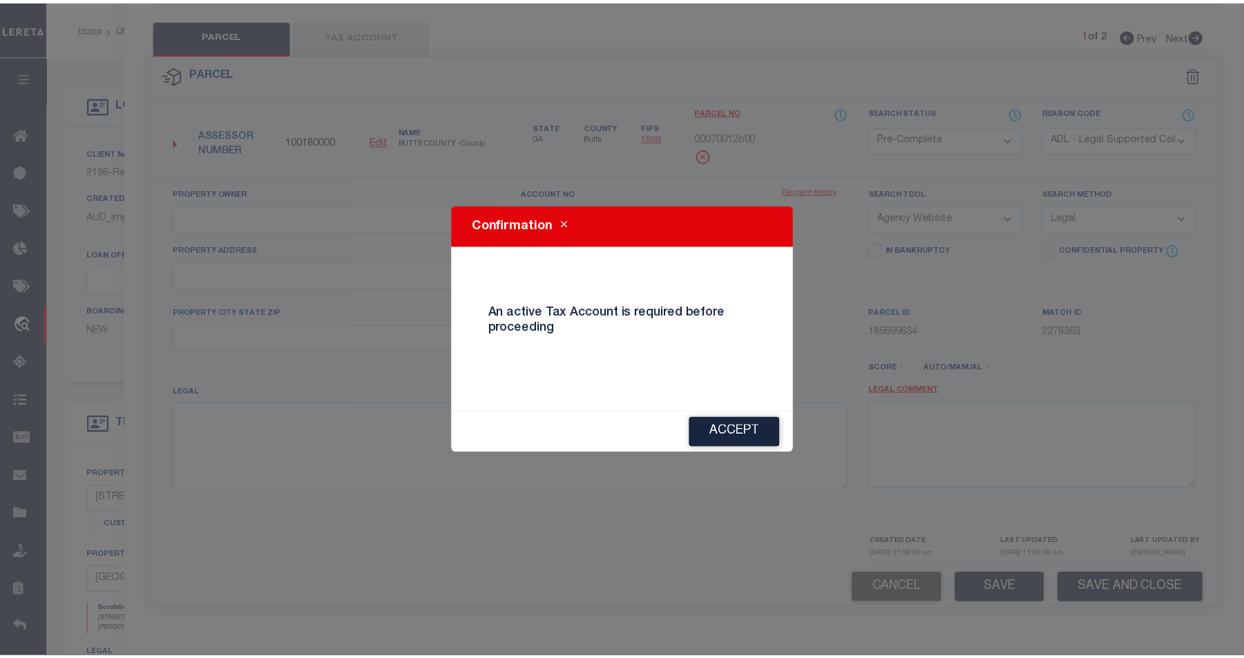
checkbox input "false"
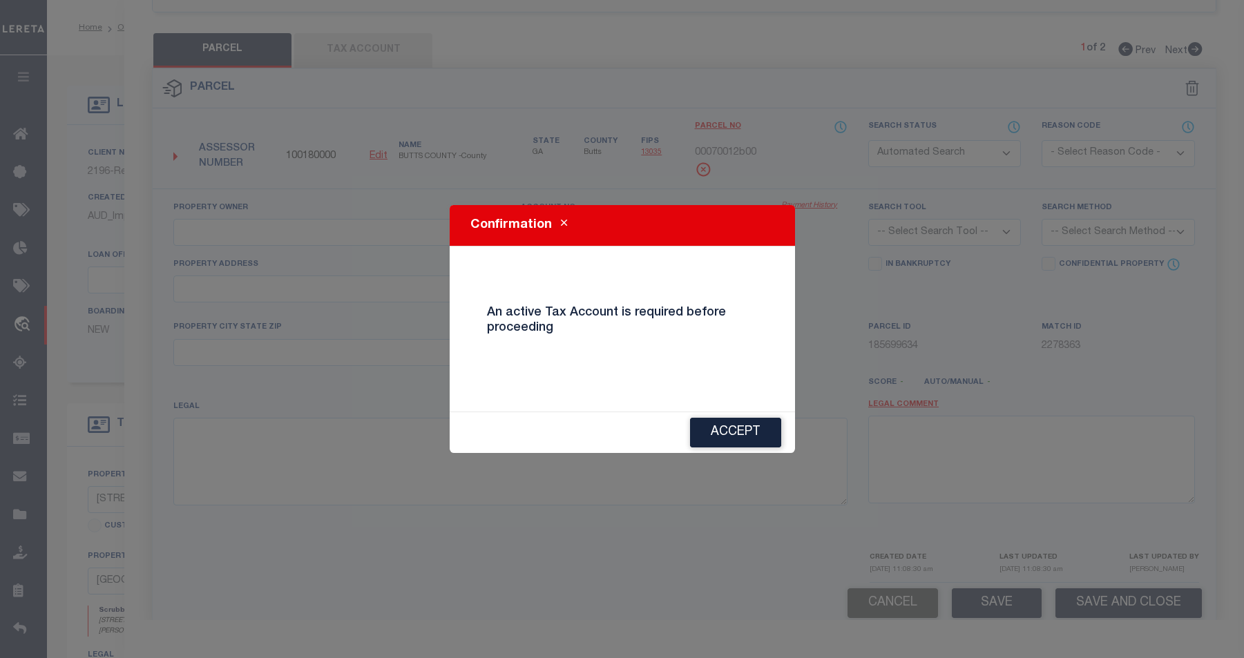
select select "IP"
checkbox input "false"
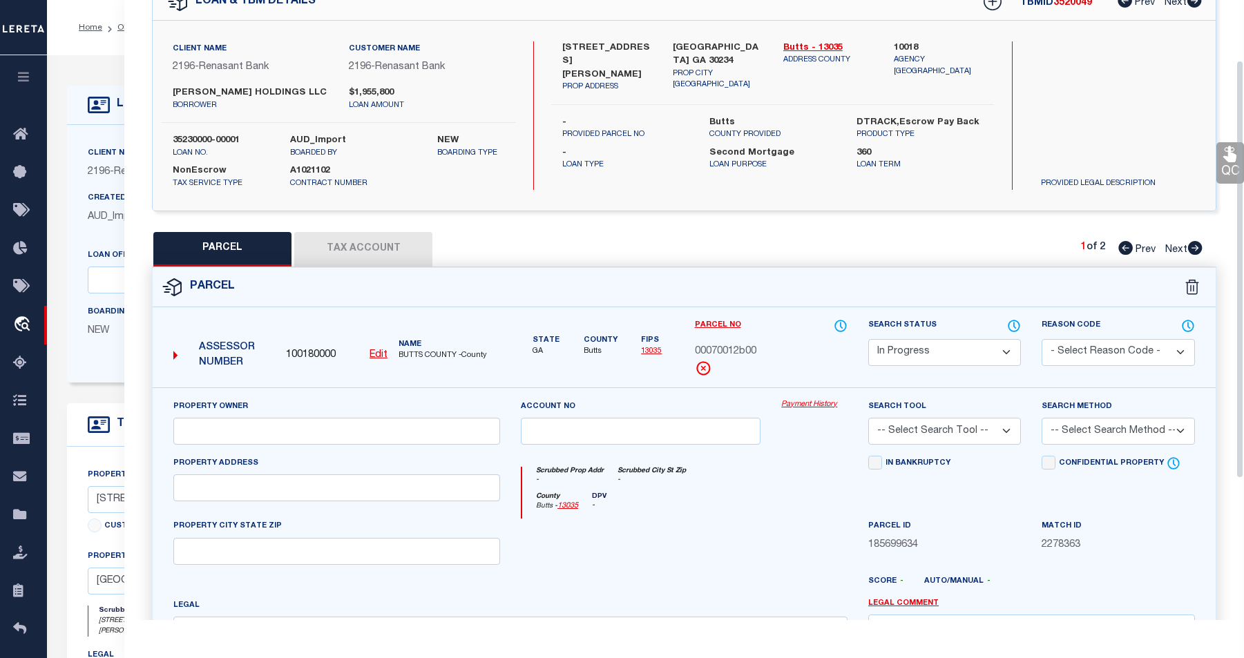
drag, startPoint x: 1240, startPoint y: 377, endPoint x: 1262, endPoint y: 227, distance: 152.2
click at [951, 227] on html "Home OMS Detail" at bounding box center [622, 530] width 1244 height 1061
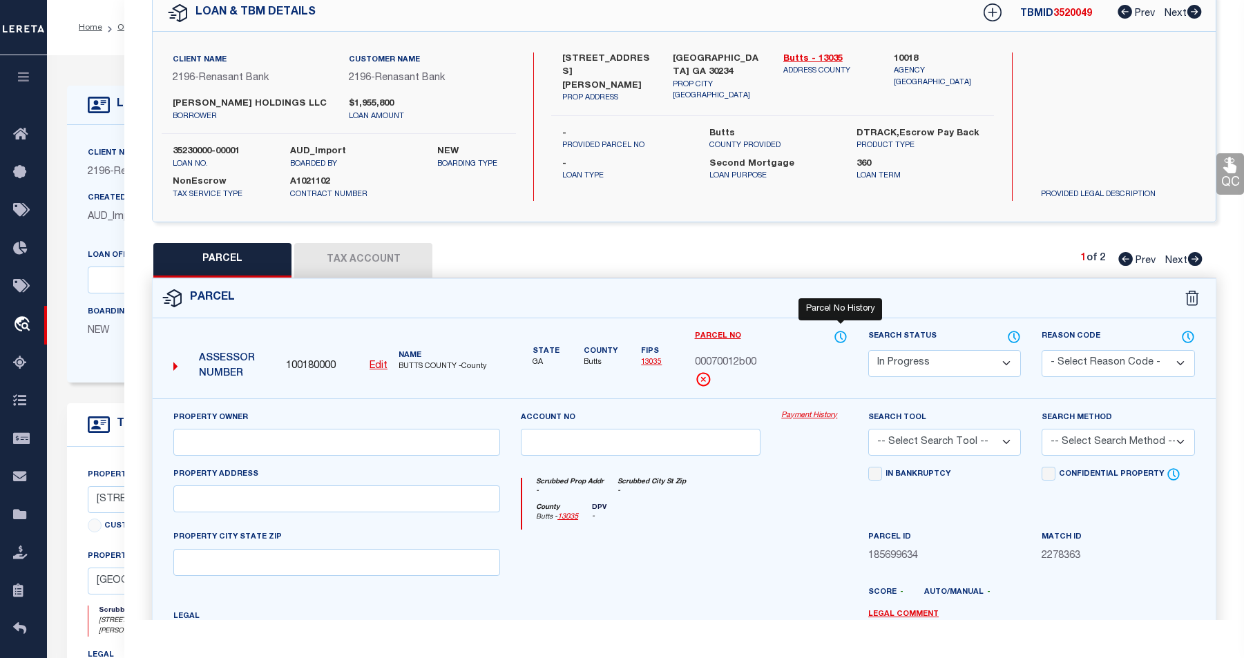
click at [840, 336] on icon at bounding box center [841, 336] width 14 height 15
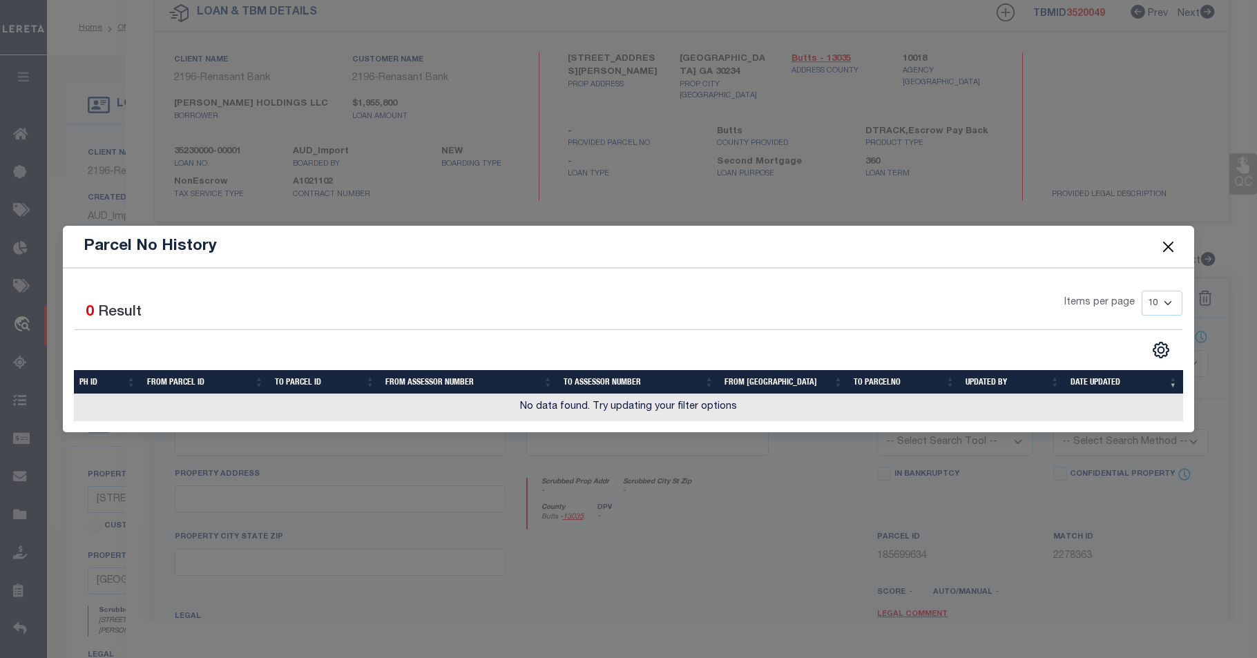
click at [951, 246] on button "Close" at bounding box center [1169, 247] width 18 height 18
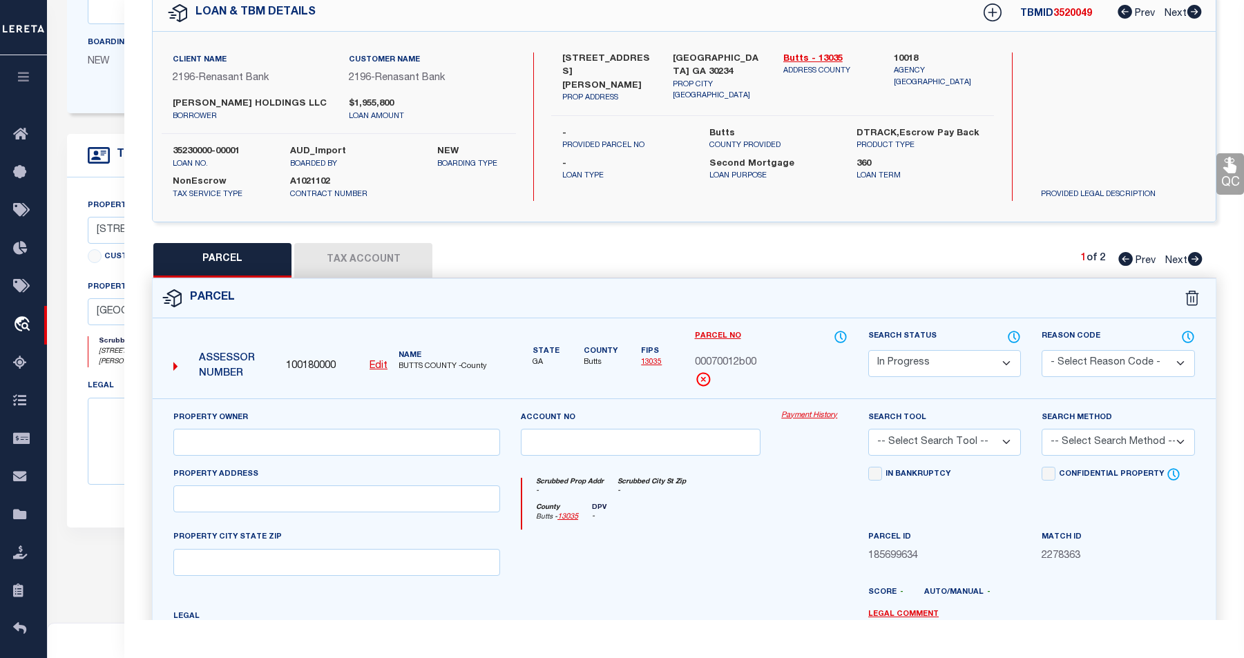
scroll to position [0, 0]
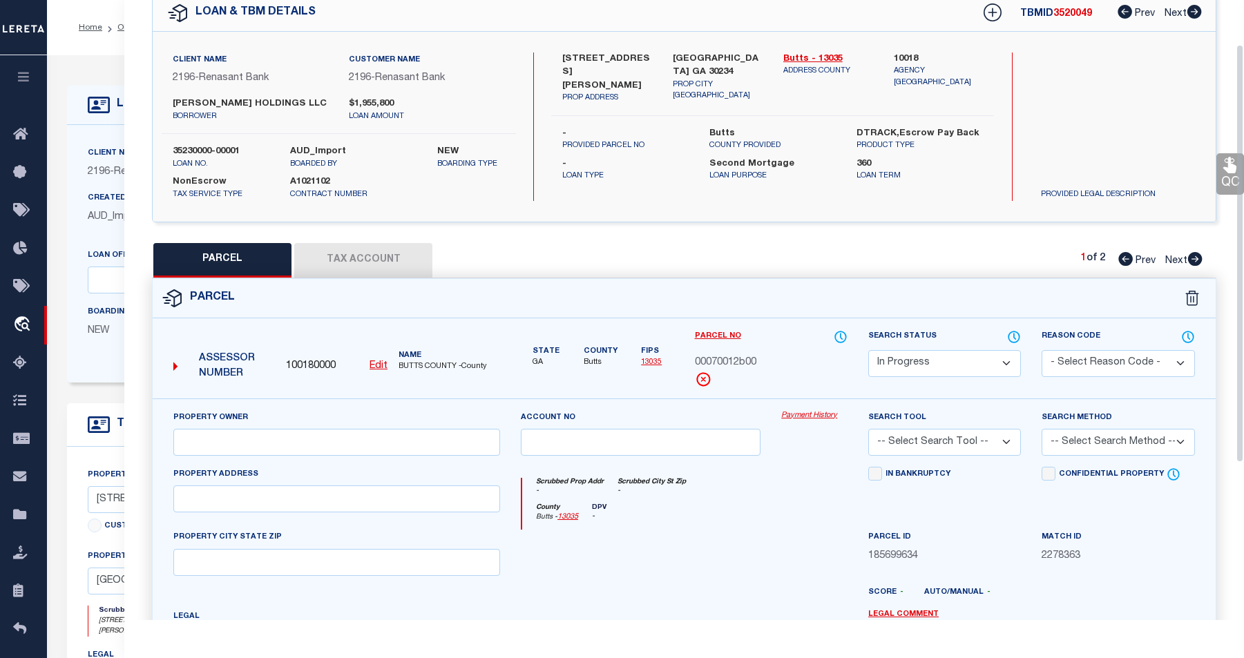
click at [951, 252] on icon at bounding box center [1194, 259] width 15 height 14
select select "AS"
checkbox input "false"
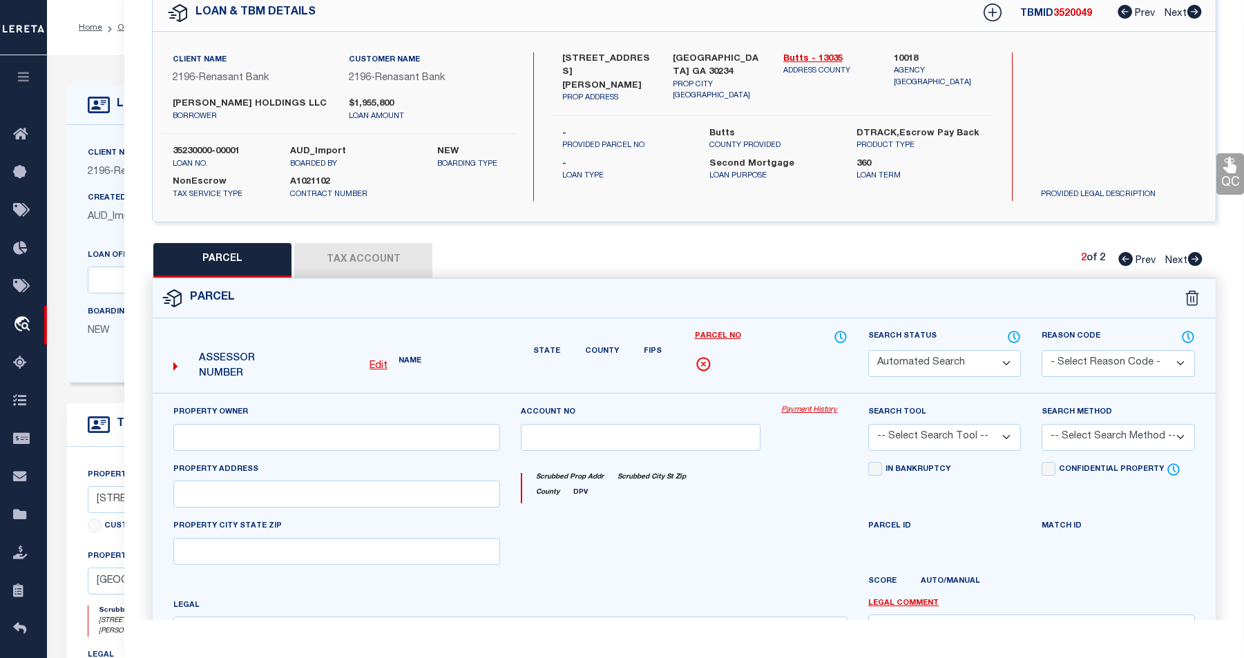
select select "QC"
type input "JENKS HOLDINGS, LLC"
select select "AGW"
select select "LEG"
type input "N HIGHWAY 42"
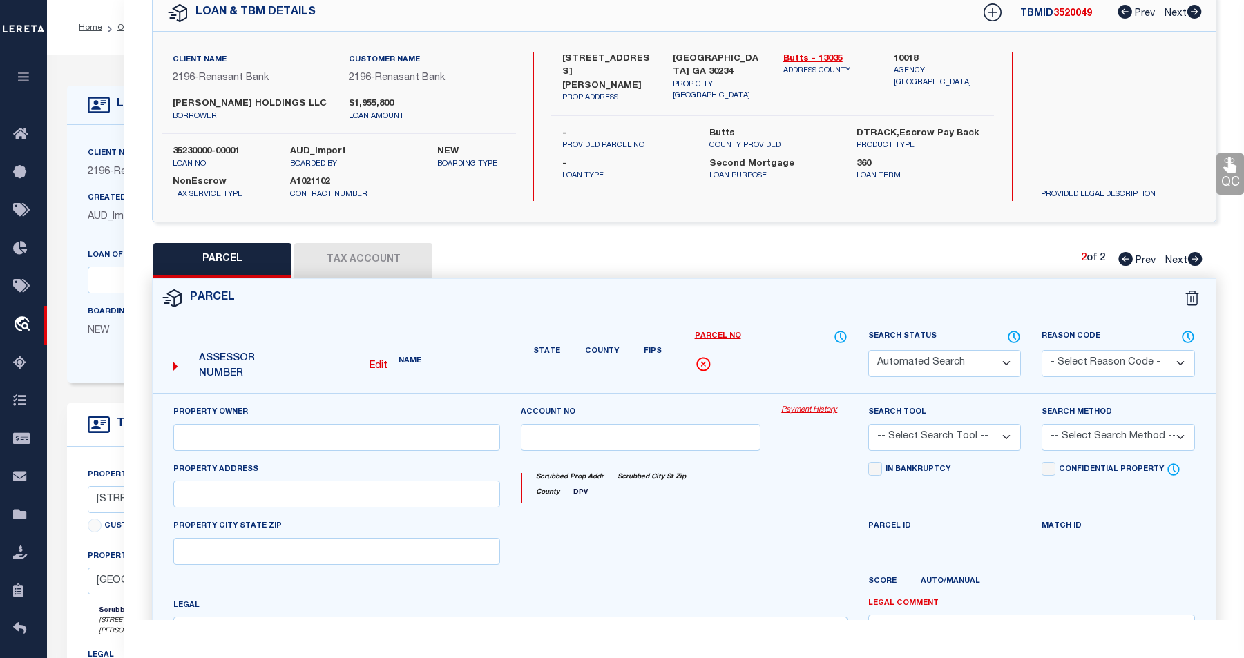
type textarea "Acres 7.91 N HIGHWAY 42 Landlot/District 129 / 2"
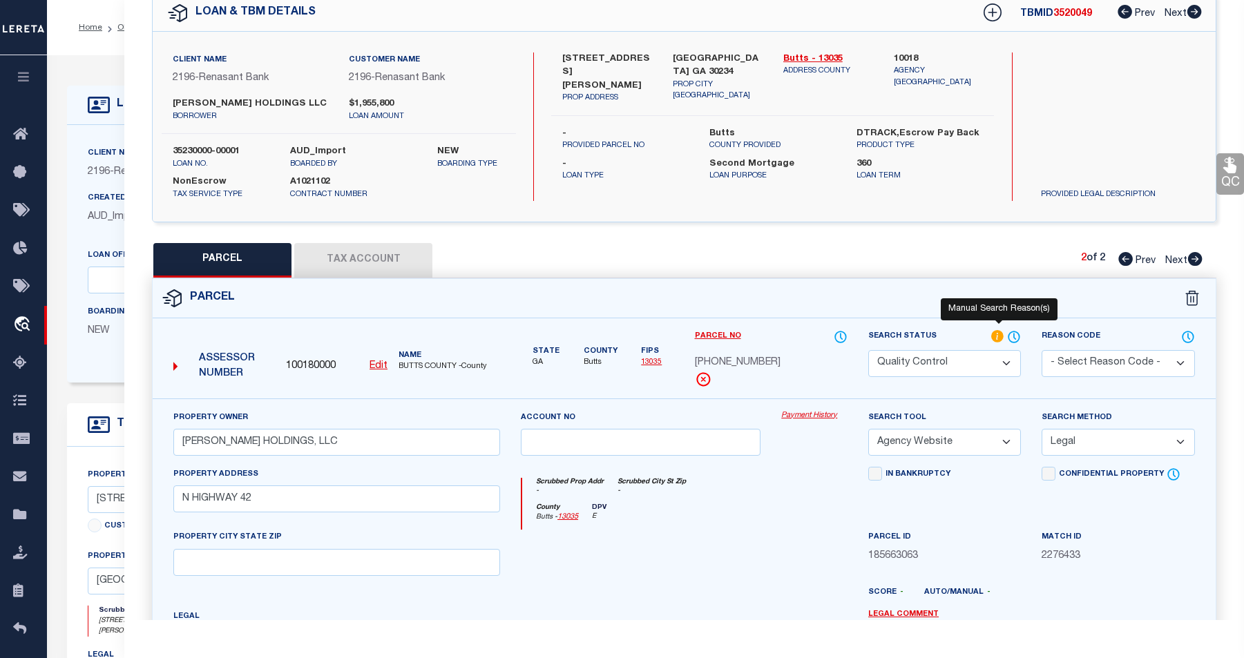
click at [951, 330] on icon at bounding box center [997, 336] width 12 height 12
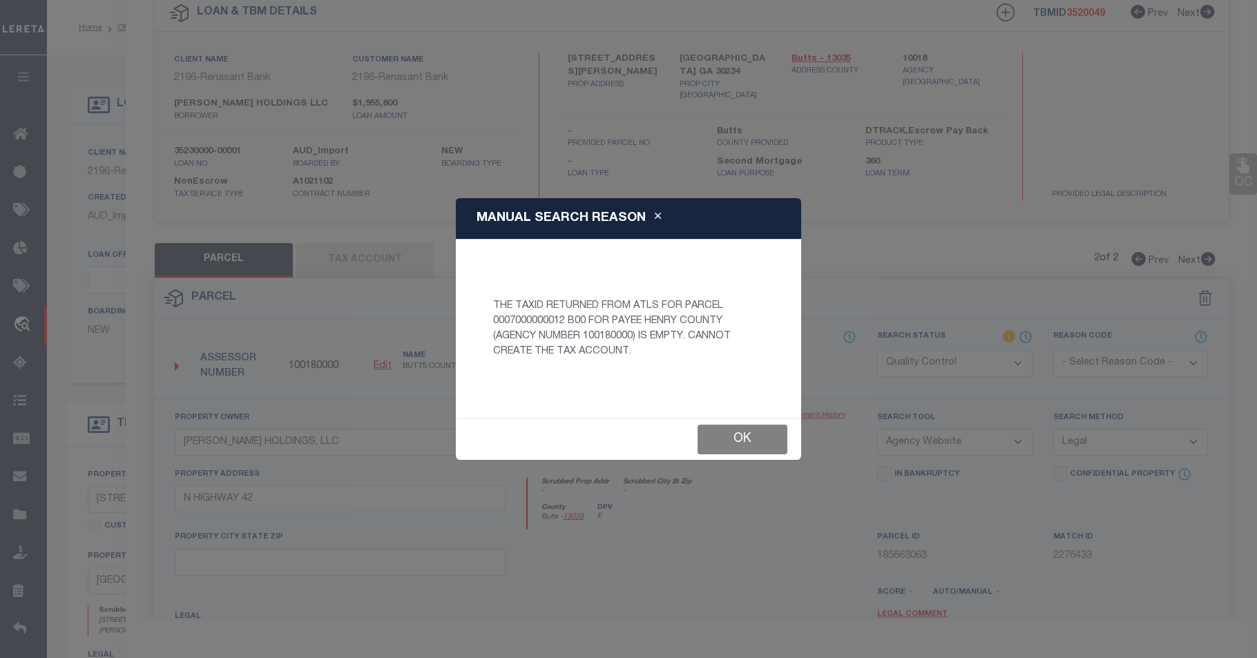
click at [729, 434] on button "Ok" at bounding box center [743, 440] width 90 height 30
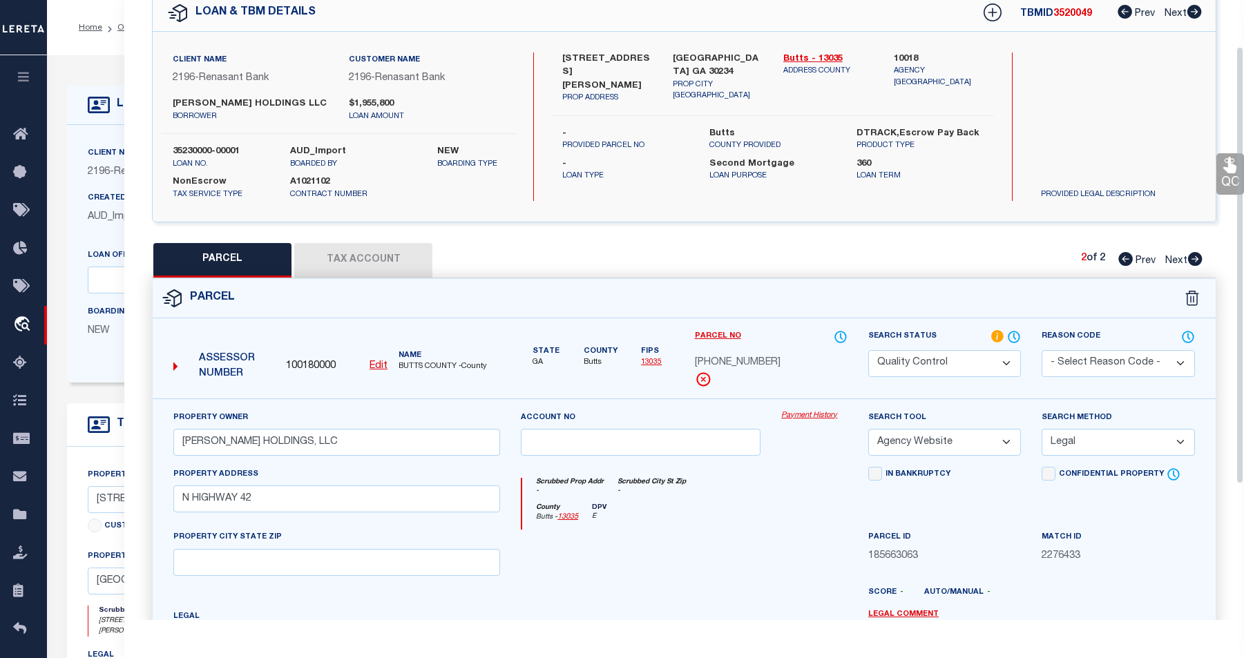
click at [951, 164] on icon at bounding box center [1229, 165] width 13 height 16
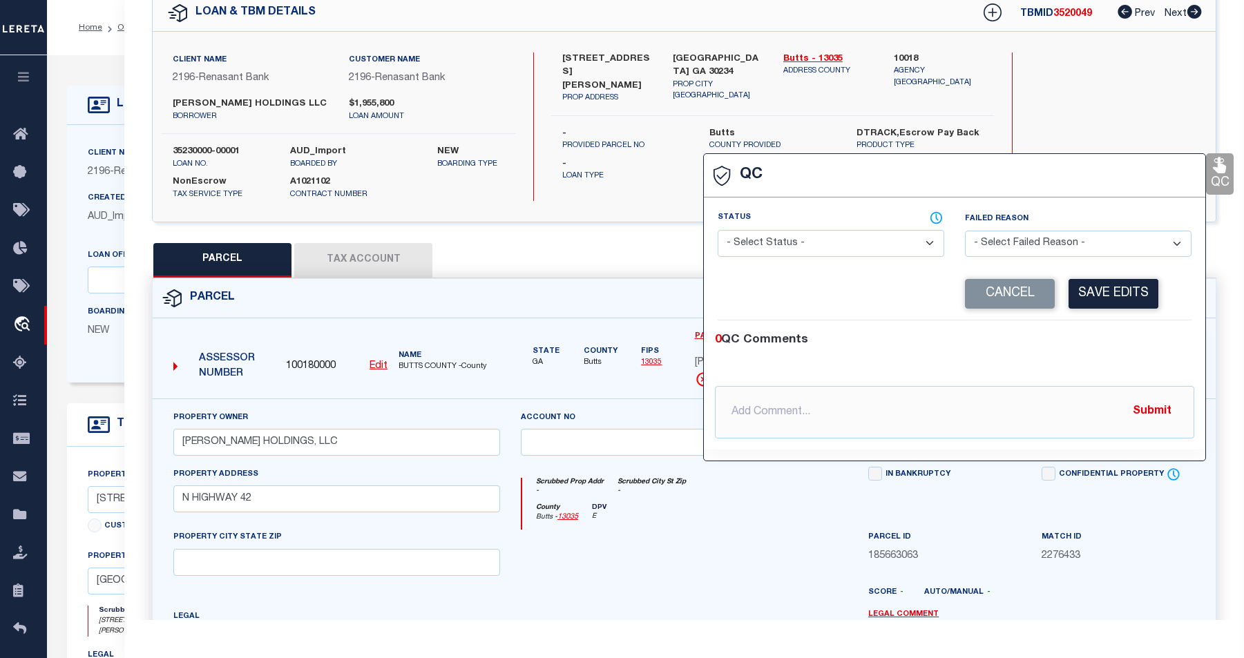
click at [931, 244] on select "- Select Status - Ready to QC Correct Incorrect" at bounding box center [831, 243] width 227 height 27
select select "INC"
click at [718, 231] on select "- Select Status - Ready to QC Correct Incorrect" at bounding box center [831, 243] width 227 height 27
click at [951, 245] on select "- Select Failed Reason - Additional Parcel Located Confidential Property Double…" at bounding box center [1078, 244] width 227 height 27
select select "APL"
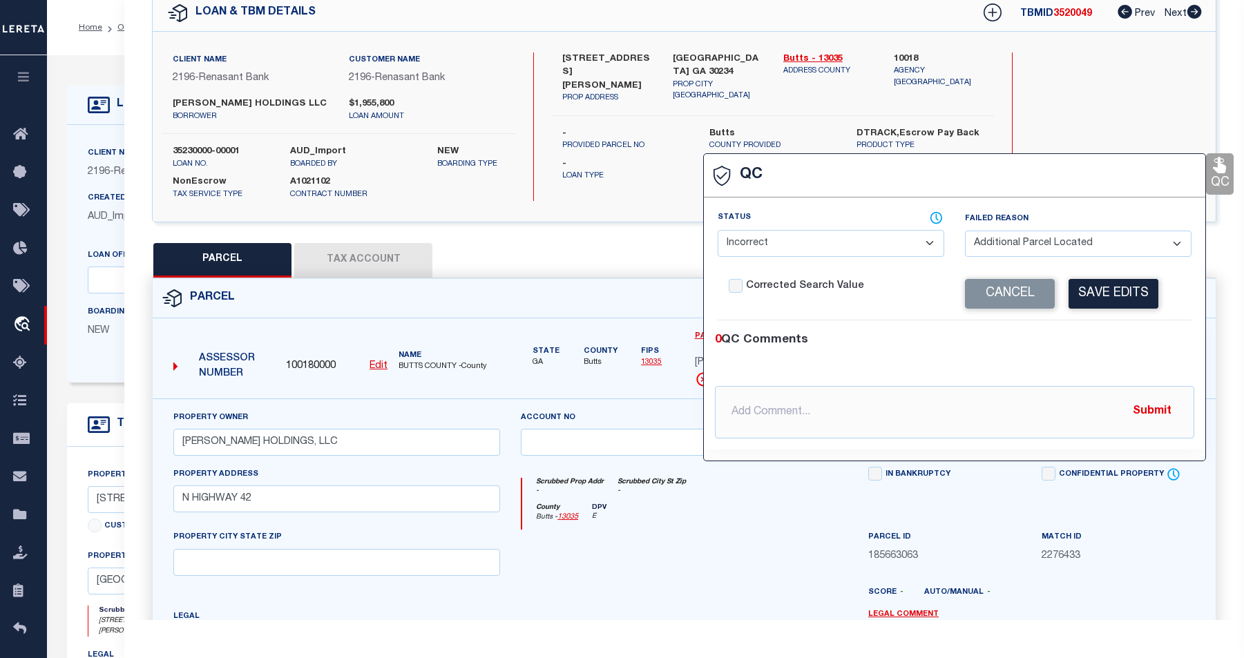
click at [951, 231] on select "- Select Failed Reason - Additional Parcel Located Confidential Property Double…" at bounding box center [1078, 244] width 227 height 27
click at [951, 288] on button "Save Edits" at bounding box center [1113, 294] width 90 height 30
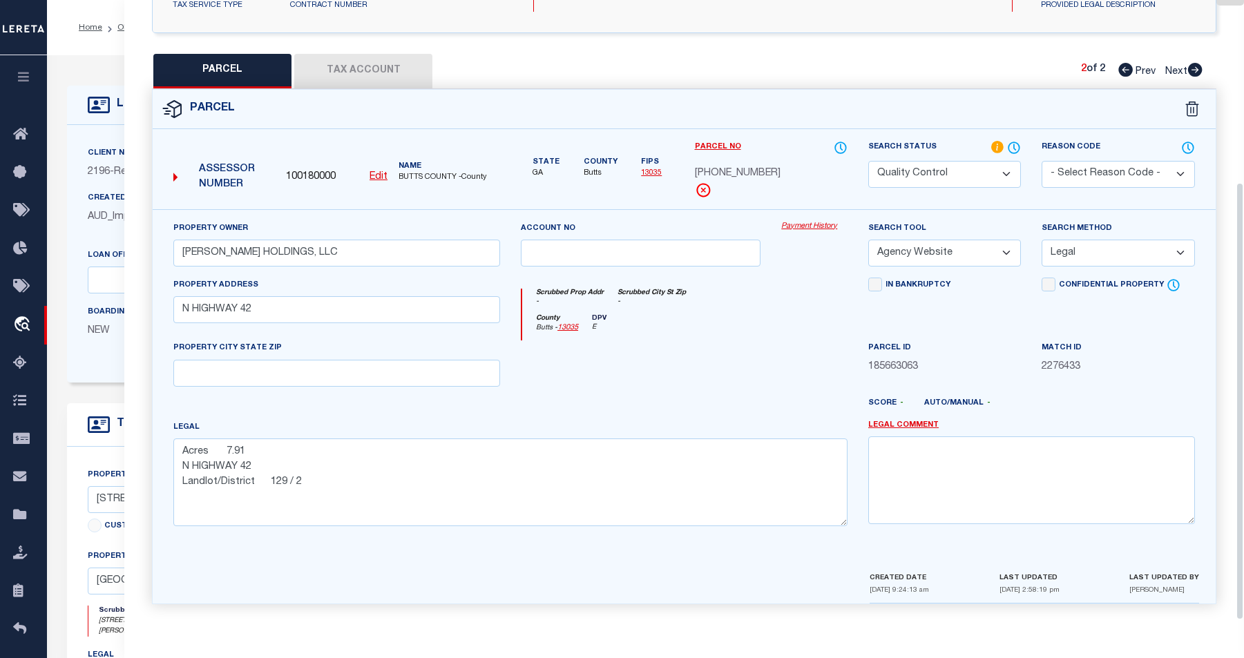
scroll to position [258, 0]
drag, startPoint x: 1239, startPoint y: 281, endPoint x: 1217, endPoint y: 456, distance: 176.1
click at [951, 456] on div "Parcel Data QC QC QC - Select Status -" at bounding box center [683, 310] width 1119 height 620
click at [951, 466] on textarea at bounding box center [1031, 479] width 327 height 87
click at [58, 381] on div "LOAN DETAILS Client Name -" at bounding box center [499, 468] width 884 height 765
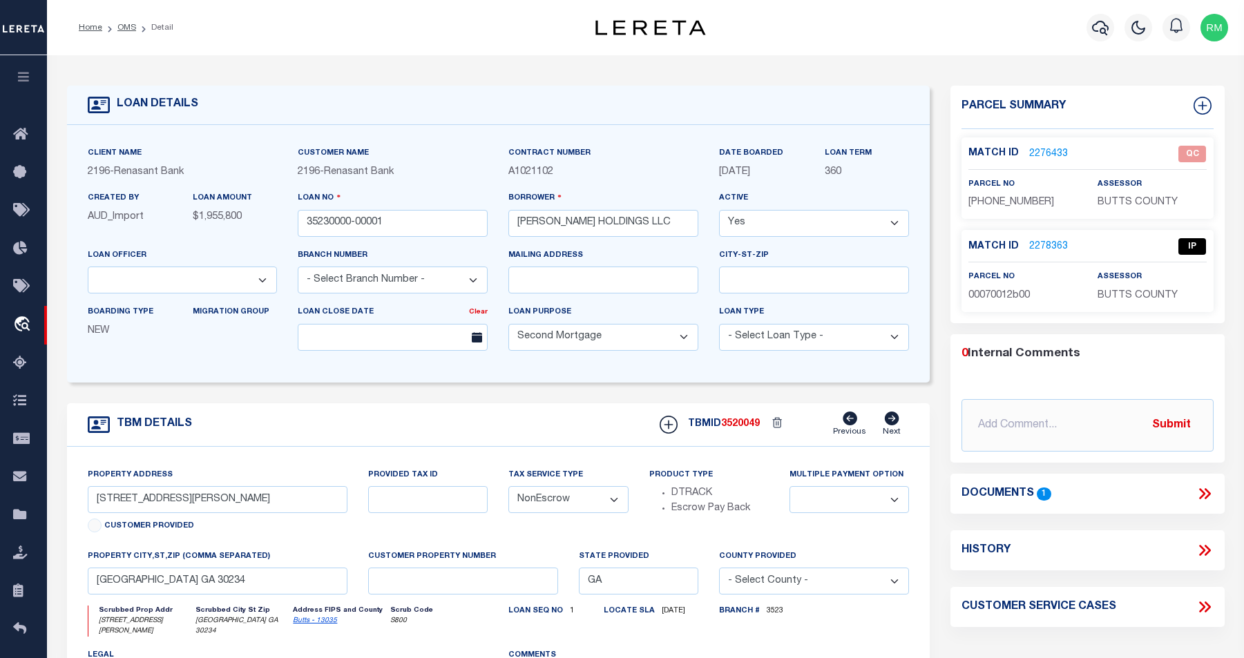
click at [951, 249] on link "2278363" at bounding box center [1048, 247] width 39 height 15
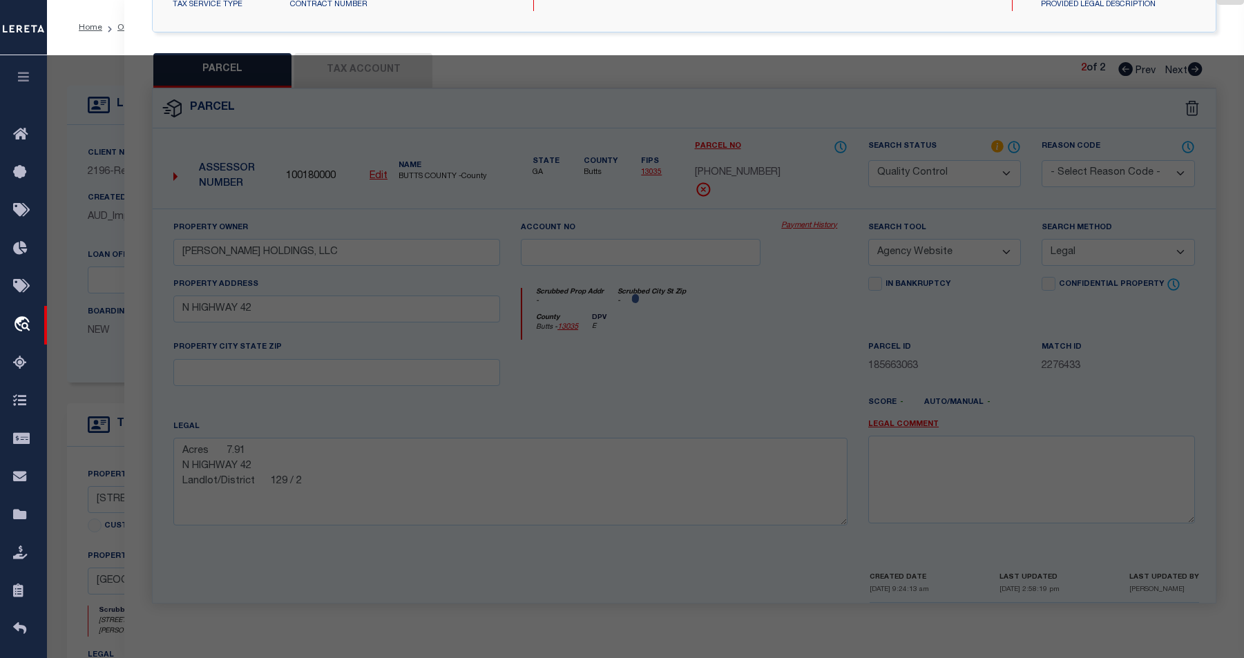
select select "AS"
select select
checkbox input "false"
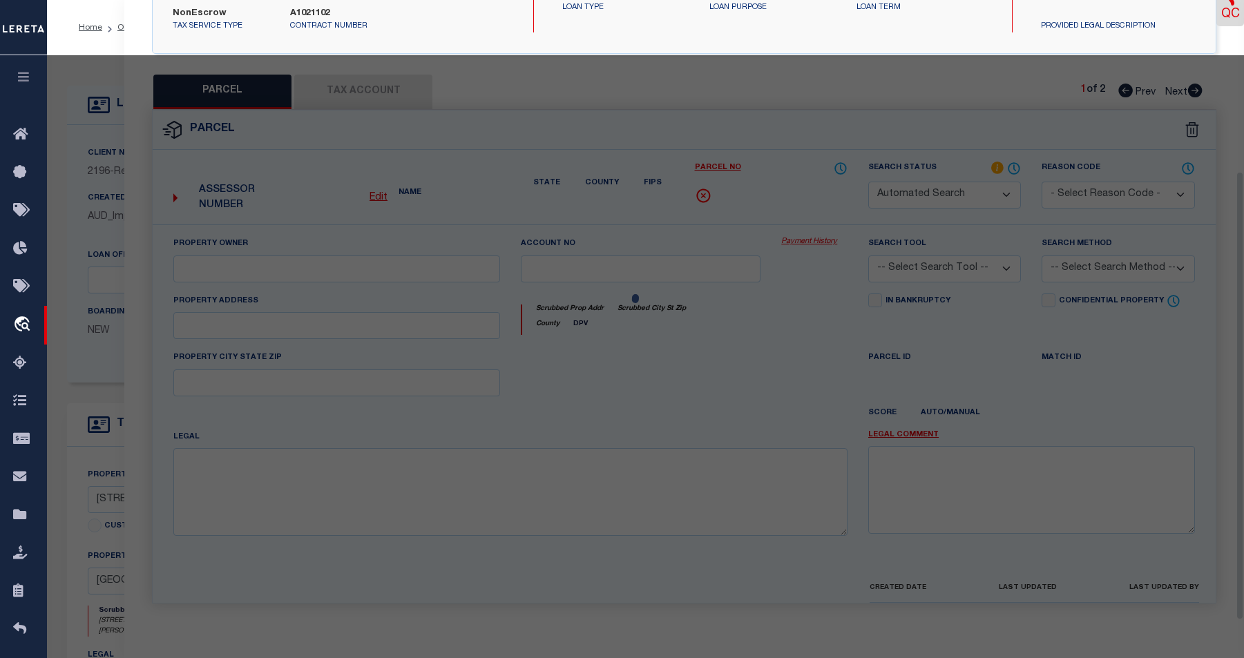
select select "IP"
checkbox input "false"
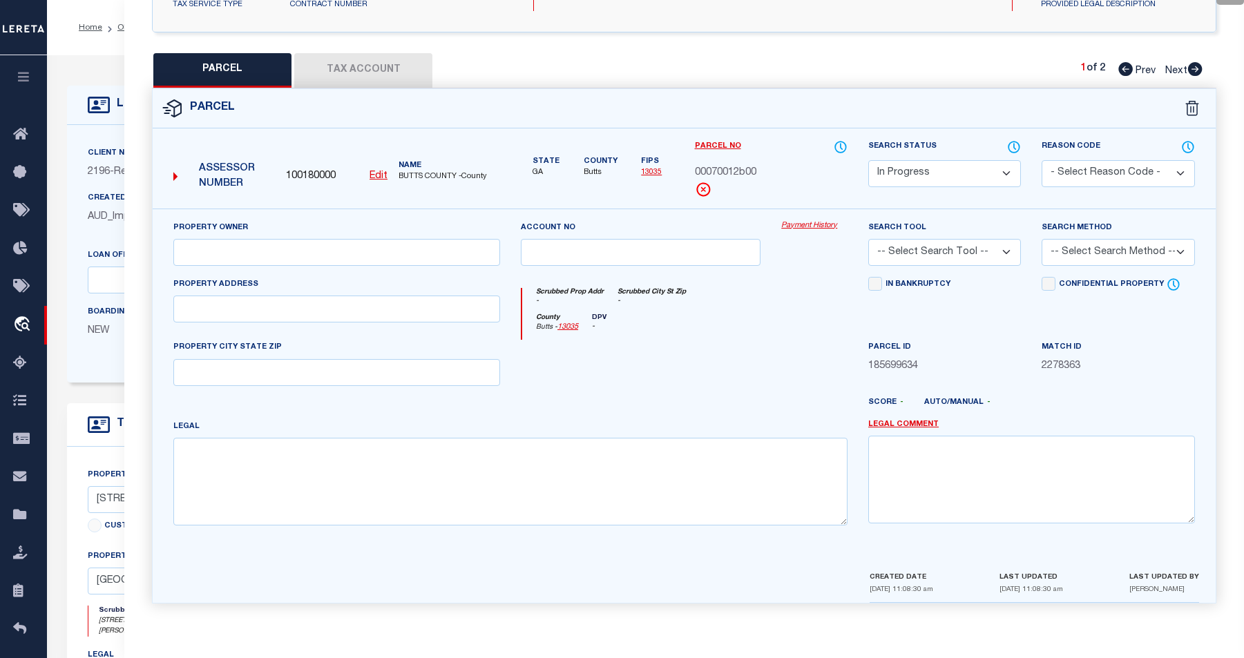
click at [339, 56] on button "Tax Account" at bounding box center [363, 70] width 138 height 35
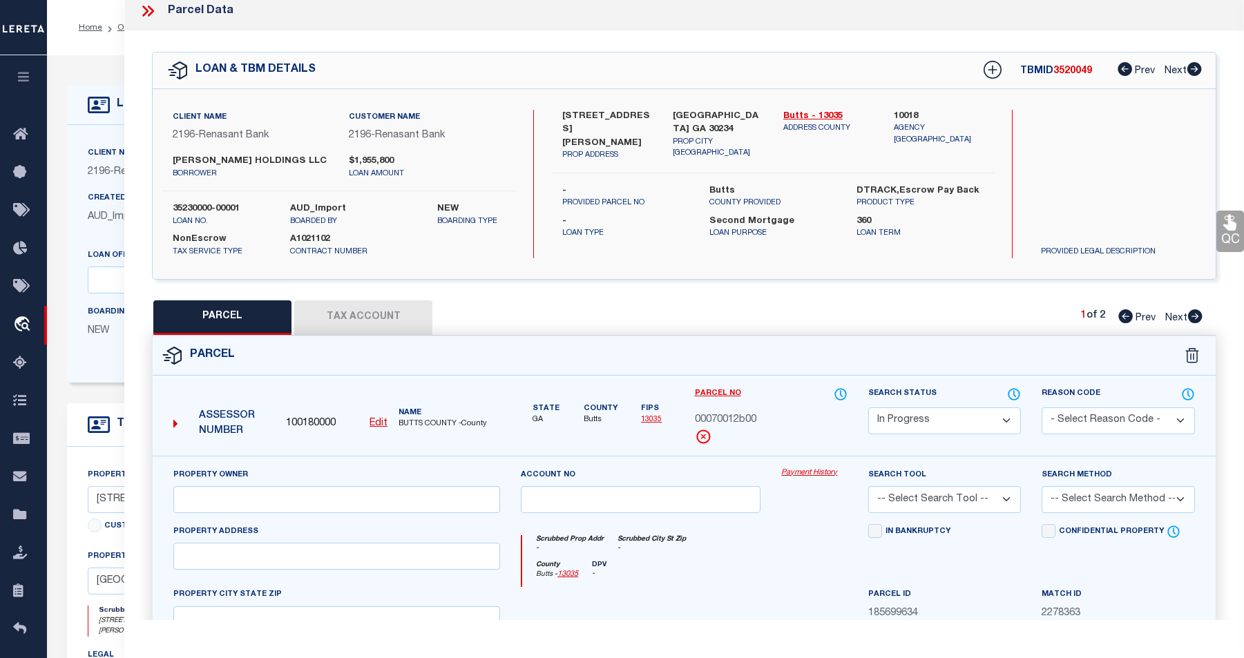
select select "100"
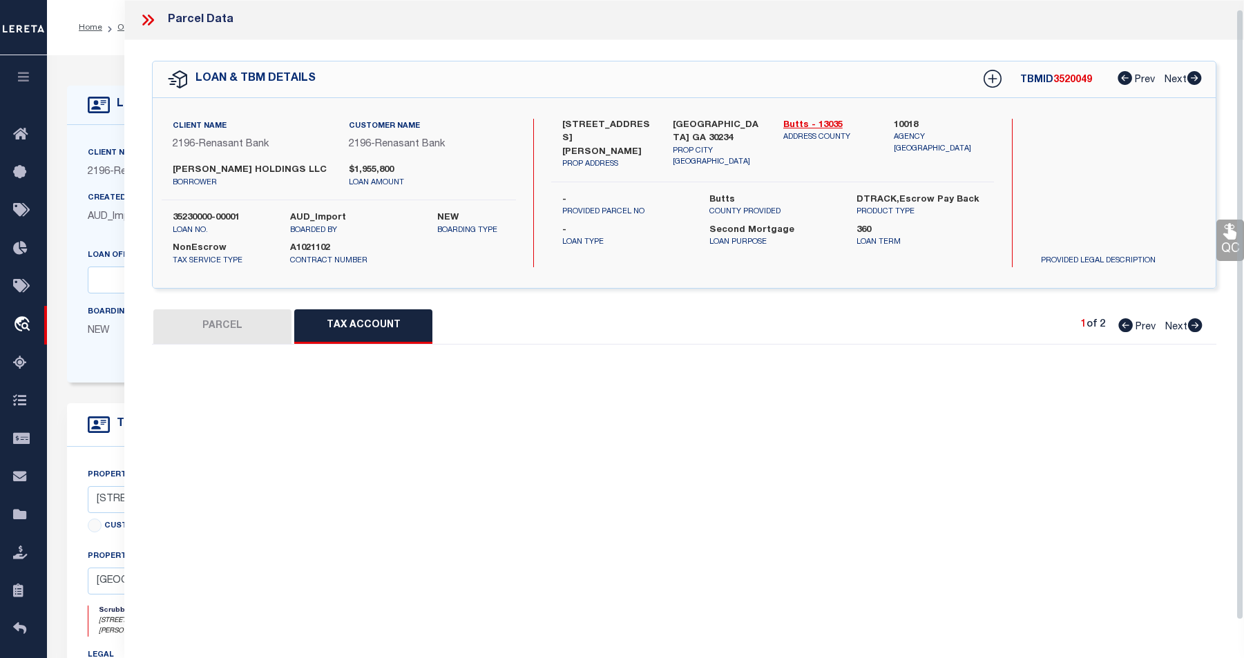
scroll to position [0, 0]
select select "100"
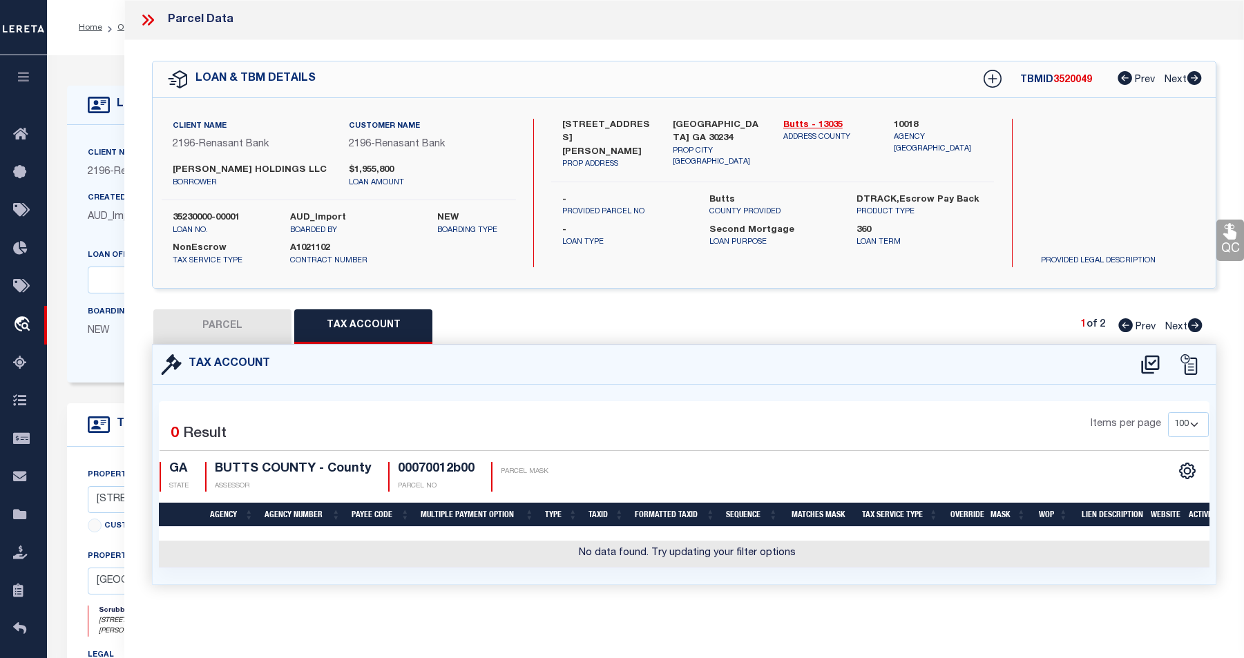
click at [240, 335] on button "PARCEL" at bounding box center [222, 326] width 138 height 35
select select "AS"
checkbox input "false"
select select "IP"
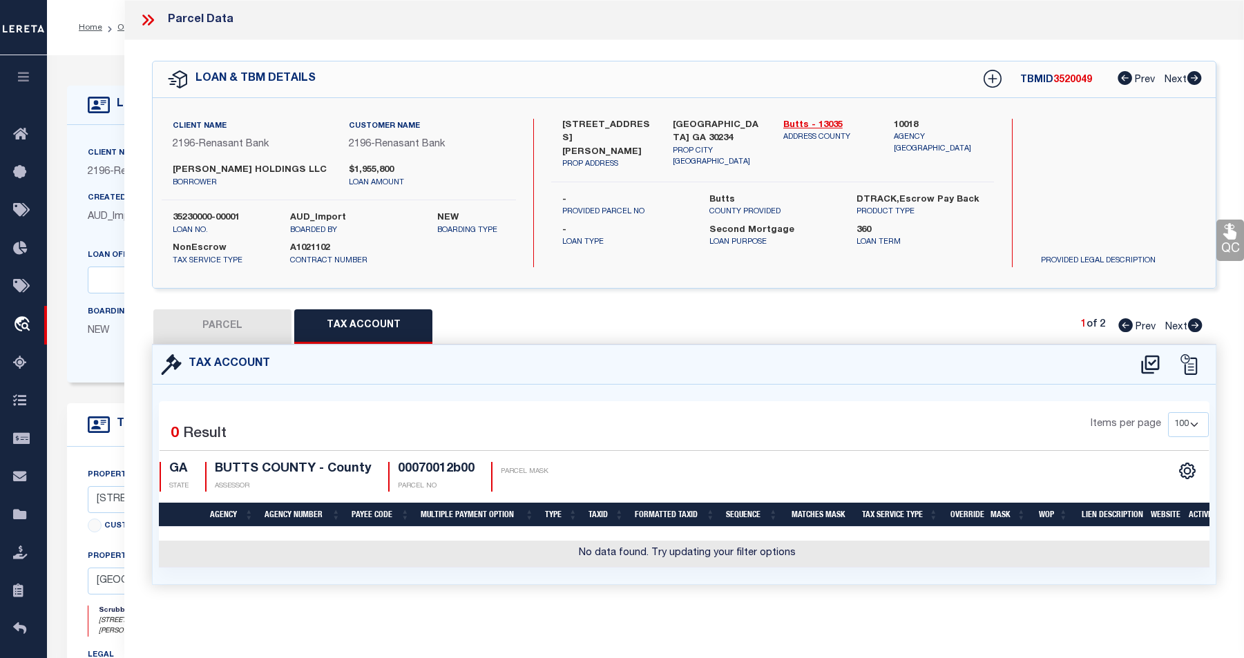
checkbox input "false"
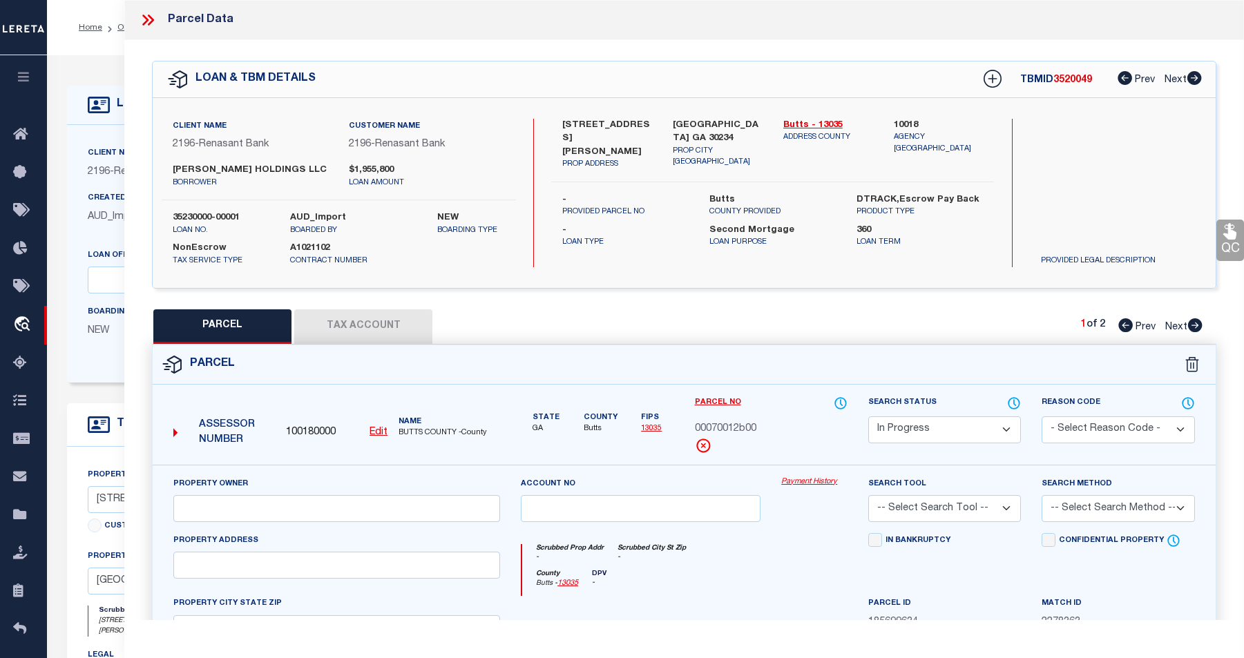
click at [369, 334] on button "Tax Account" at bounding box center [363, 326] width 138 height 35
select select "100"
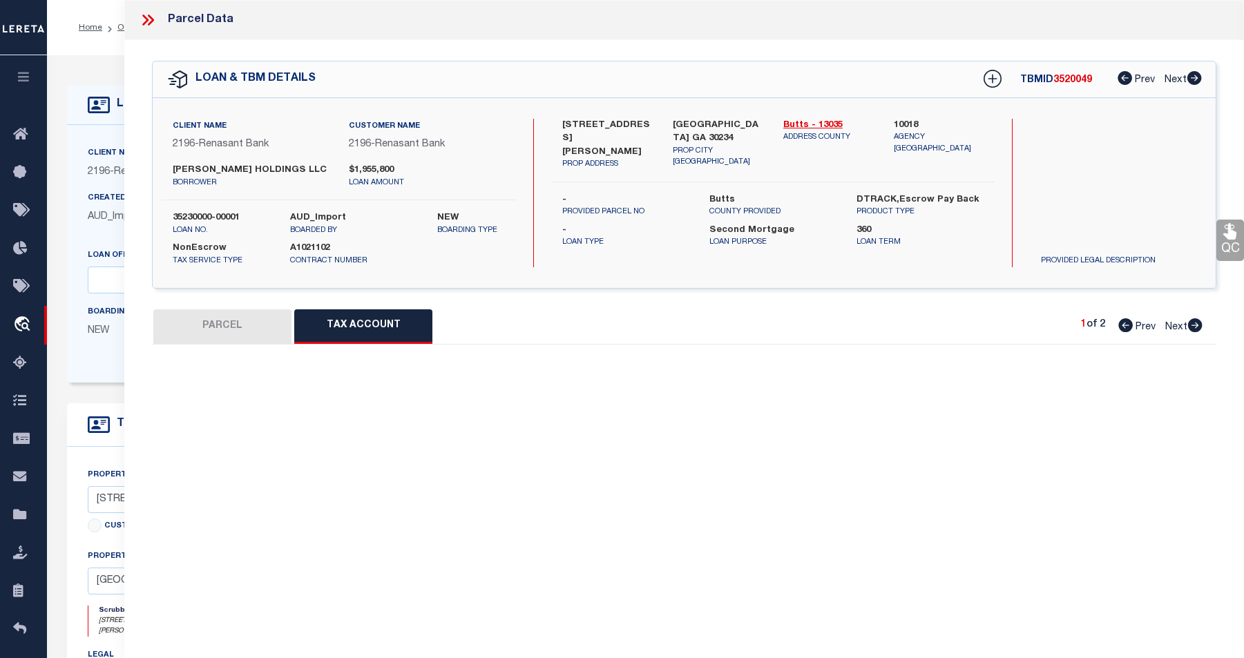
select select "100"
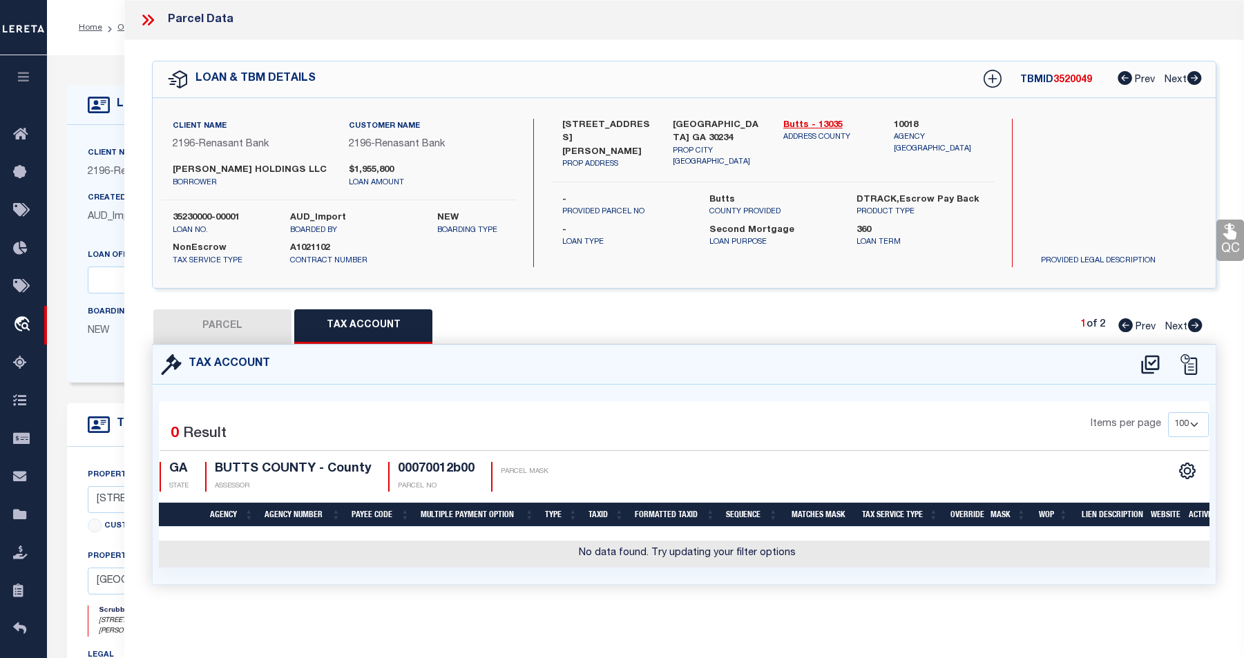
click at [149, 22] on icon at bounding box center [148, 20] width 18 height 18
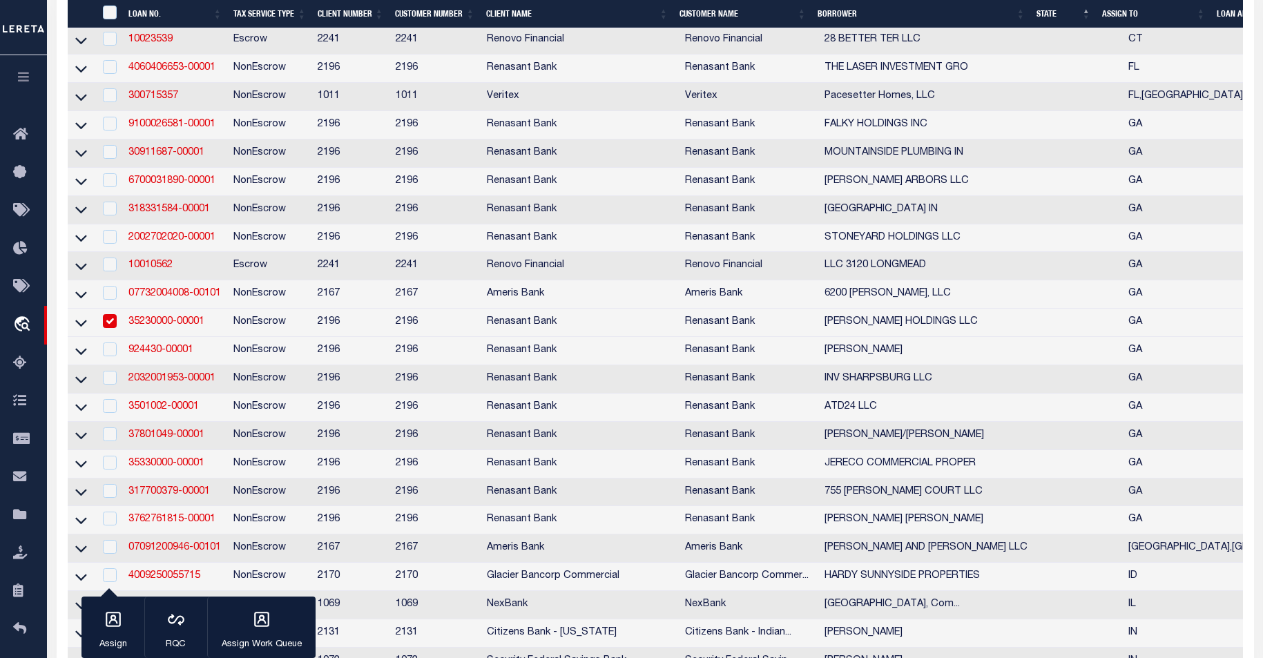
scroll to position [1524, 0]
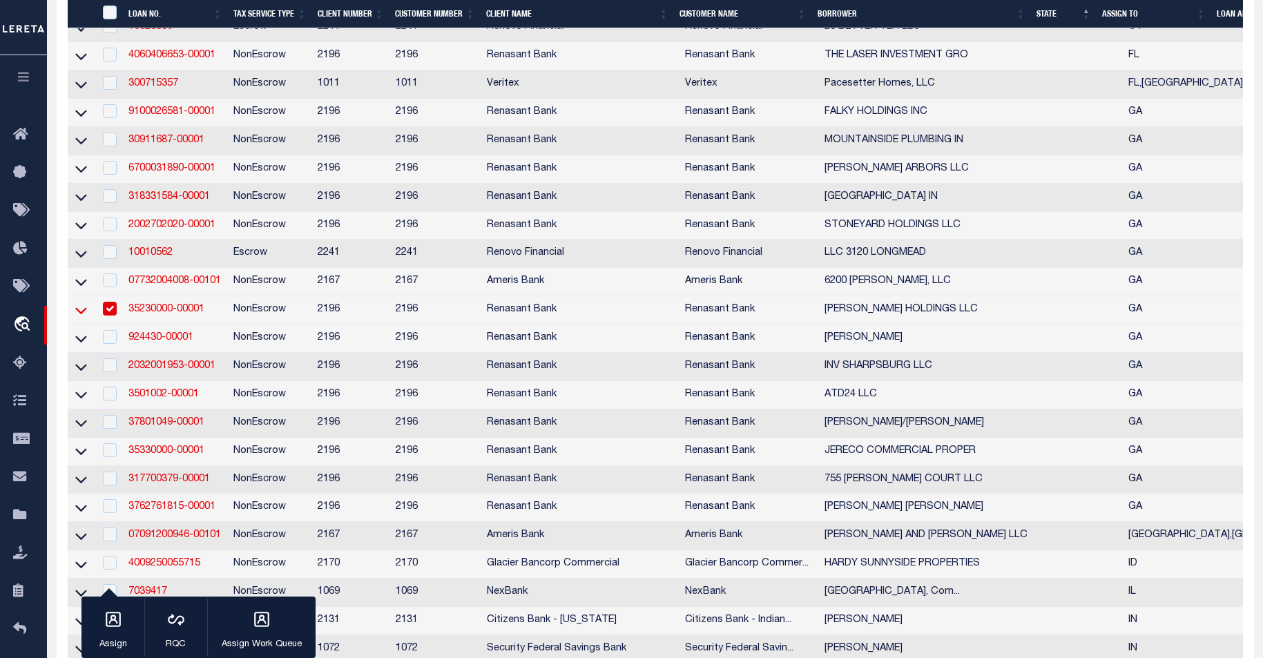
click at [82, 314] on icon at bounding box center [81, 310] width 12 height 7
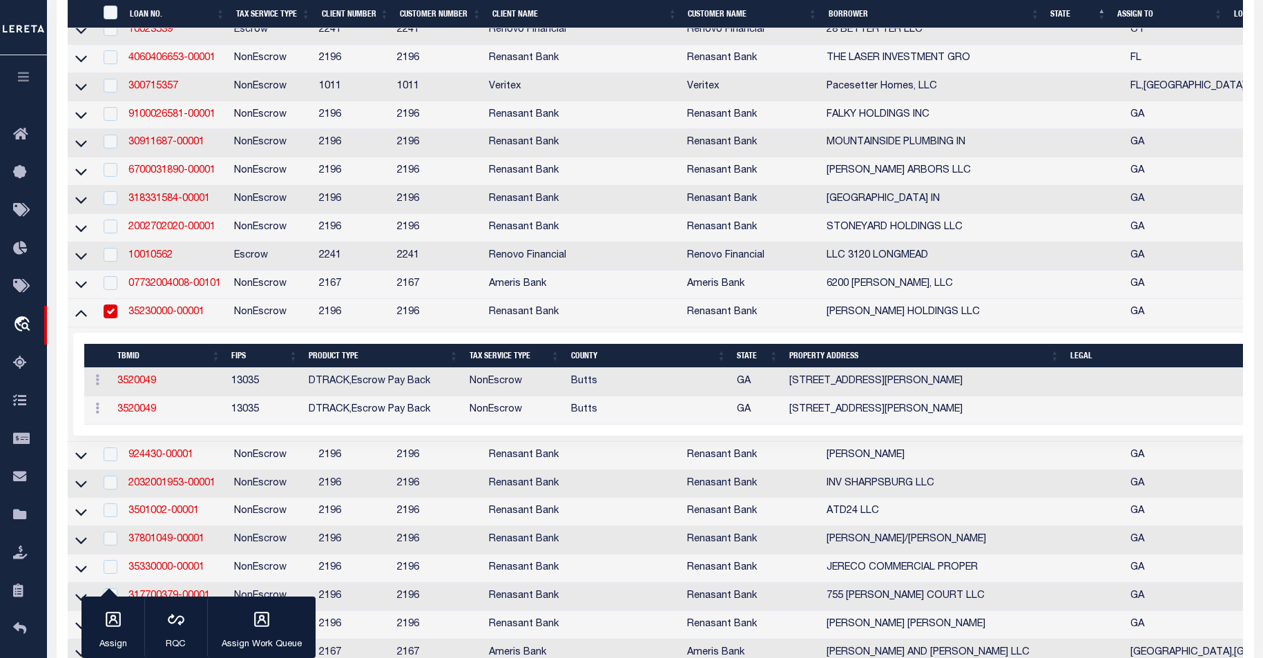
click at [82, 317] on icon at bounding box center [81, 313] width 12 height 7
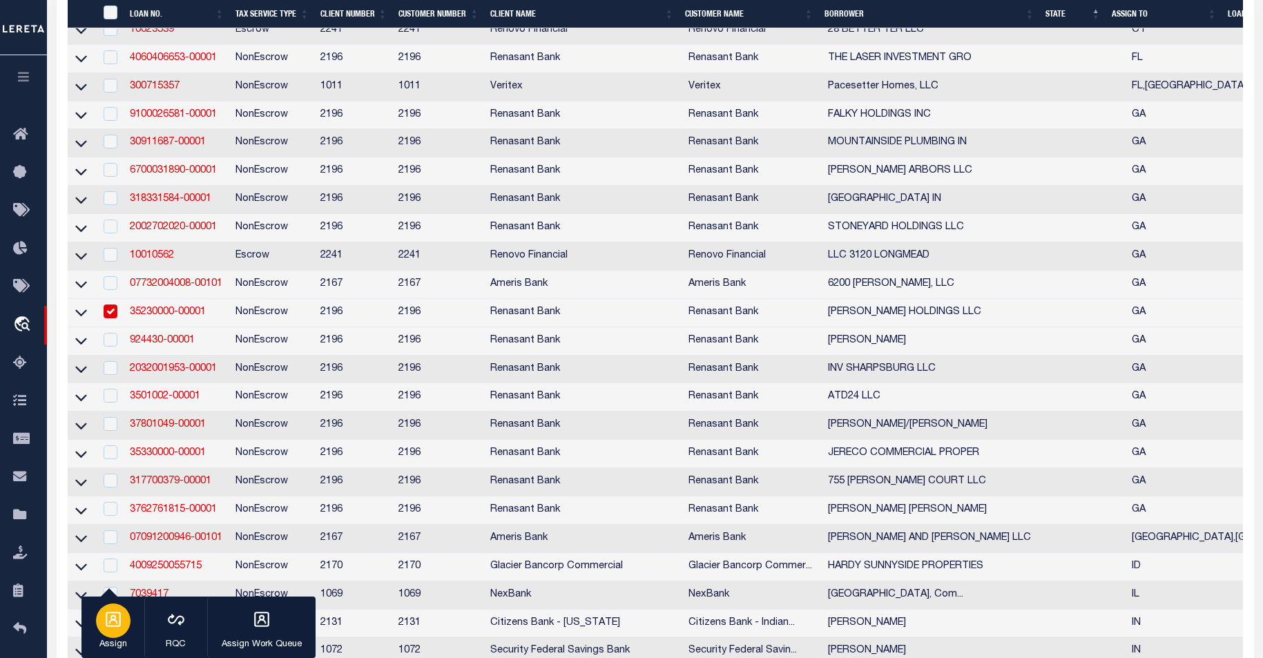
click at [126, 631] on button "Assign" at bounding box center [112, 628] width 63 height 62
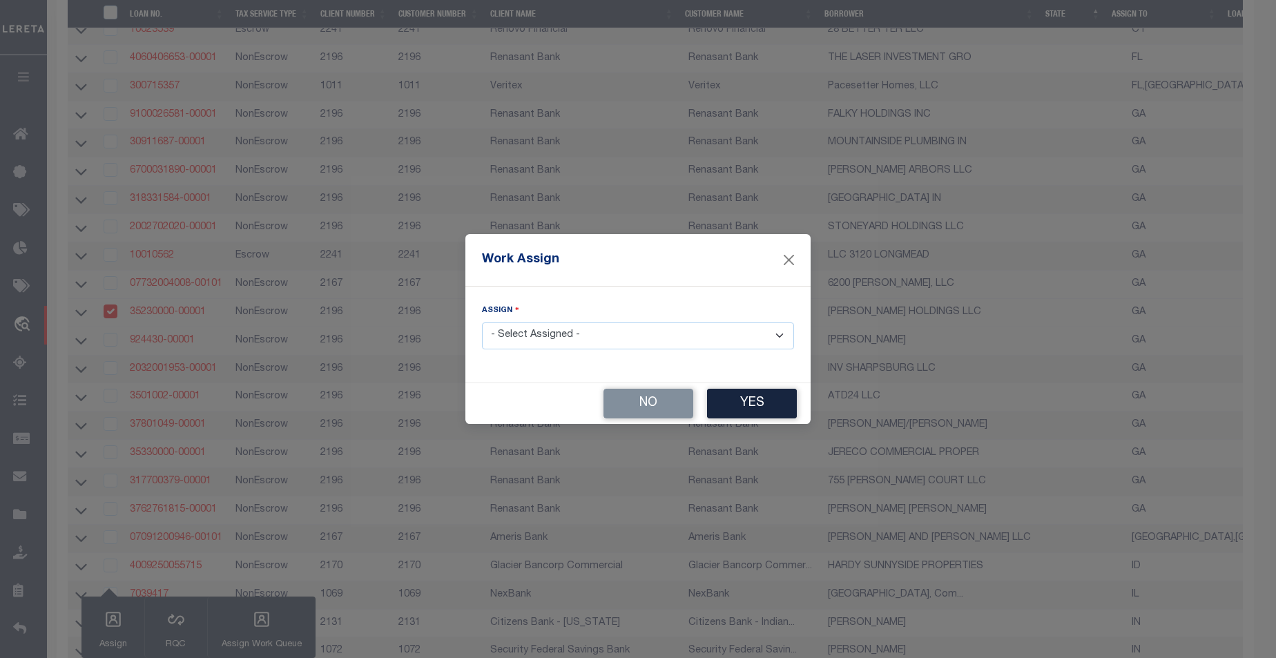
click at [780, 337] on select "- Select Assigned - --Unassigned-- Abdul Muzain Adrienne Cayea Agustin Fernande…" at bounding box center [638, 336] width 312 height 27
select select "Monk Robert"
click at [482, 323] on select "- Select Assigned - --Unassigned-- Abdul Muzain Adrienne Cayea Agustin Fernande…" at bounding box center [638, 336] width 312 height 27
click at [758, 410] on button "Yes" at bounding box center [752, 404] width 90 height 30
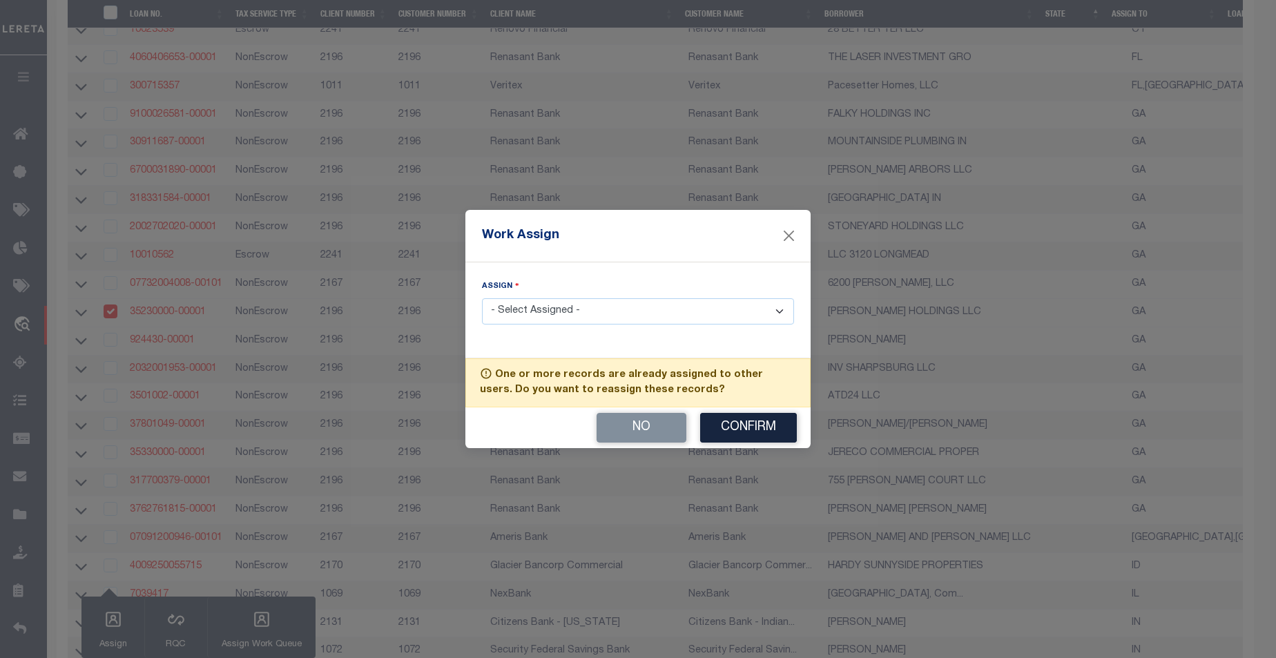
drag, startPoint x: 756, startPoint y: 423, endPoint x: 747, endPoint y: 421, distance: 8.5
click at [750, 421] on button "Confirm" at bounding box center [748, 428] width 97 height 30
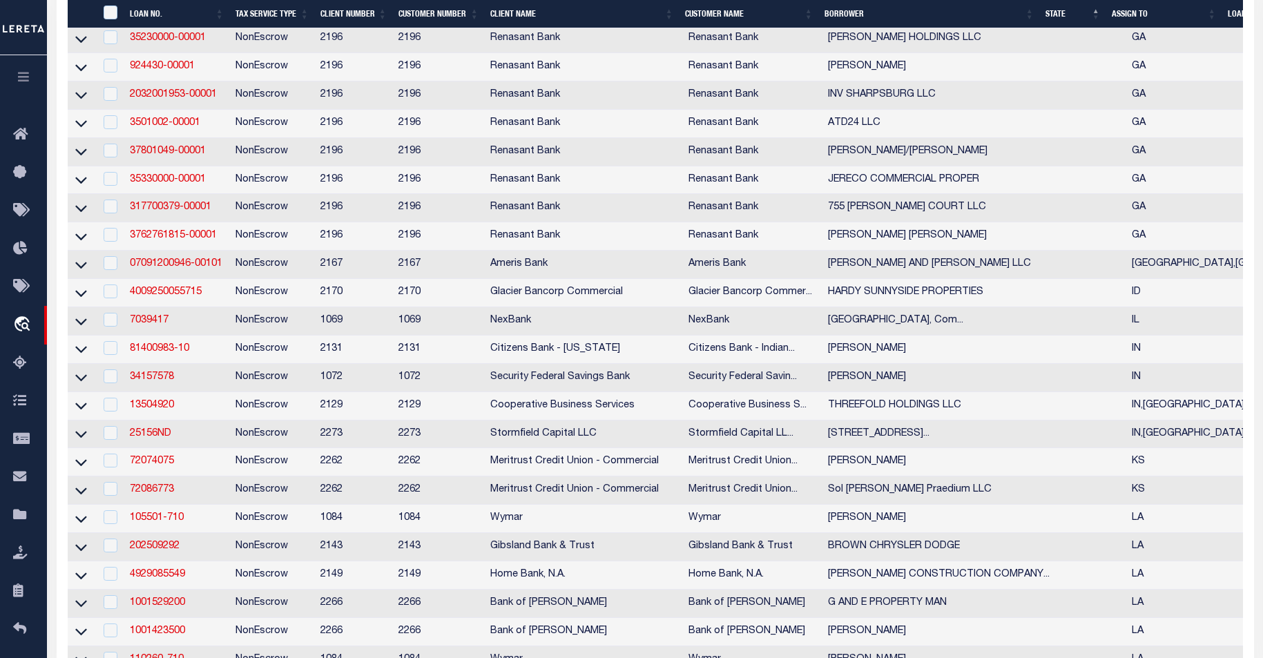
scroll to position [1821, 0]
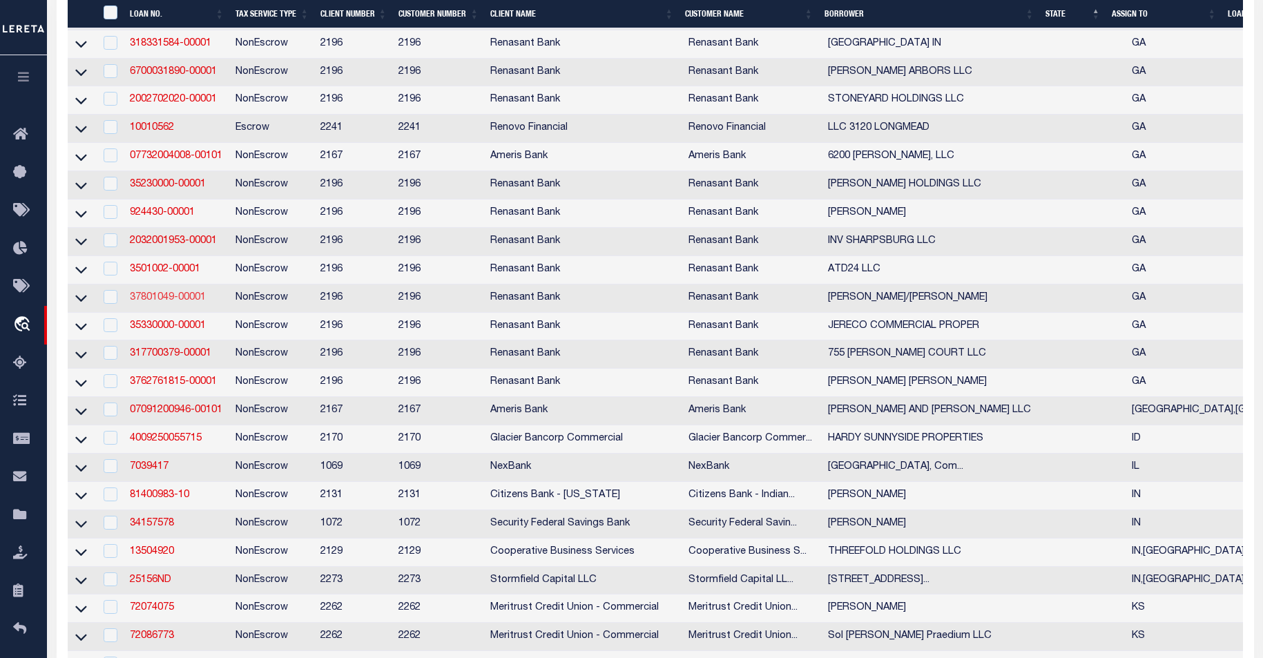
click at [173, 302] on link "37801049-00001" at bounding box center [168, 298] width 76 height 10
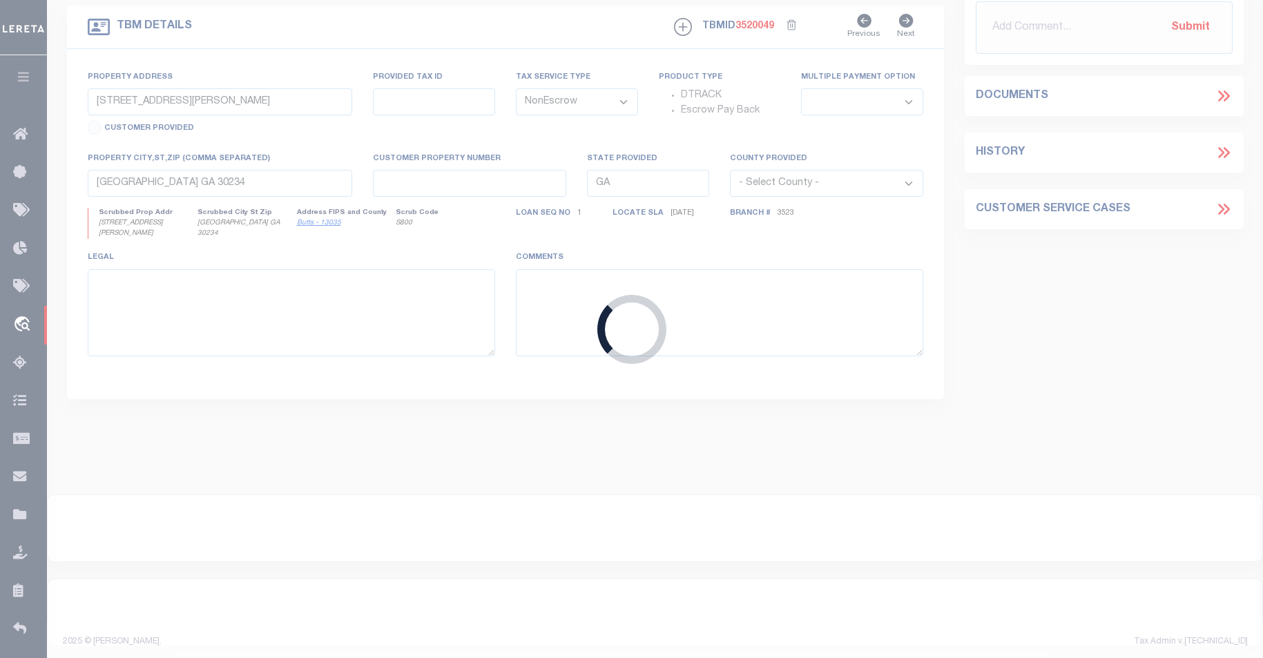
type input "37801049-00001"
type input "PHILLIPS FRANCIS/HENDRIX"
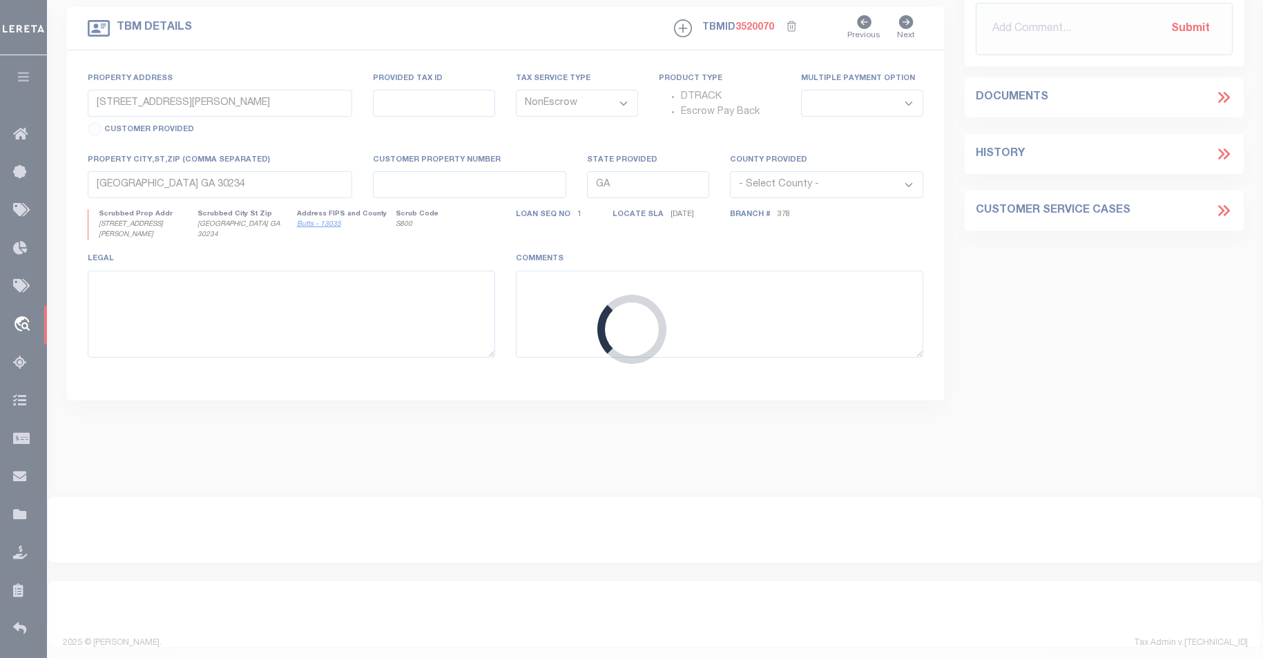
select select "16643"
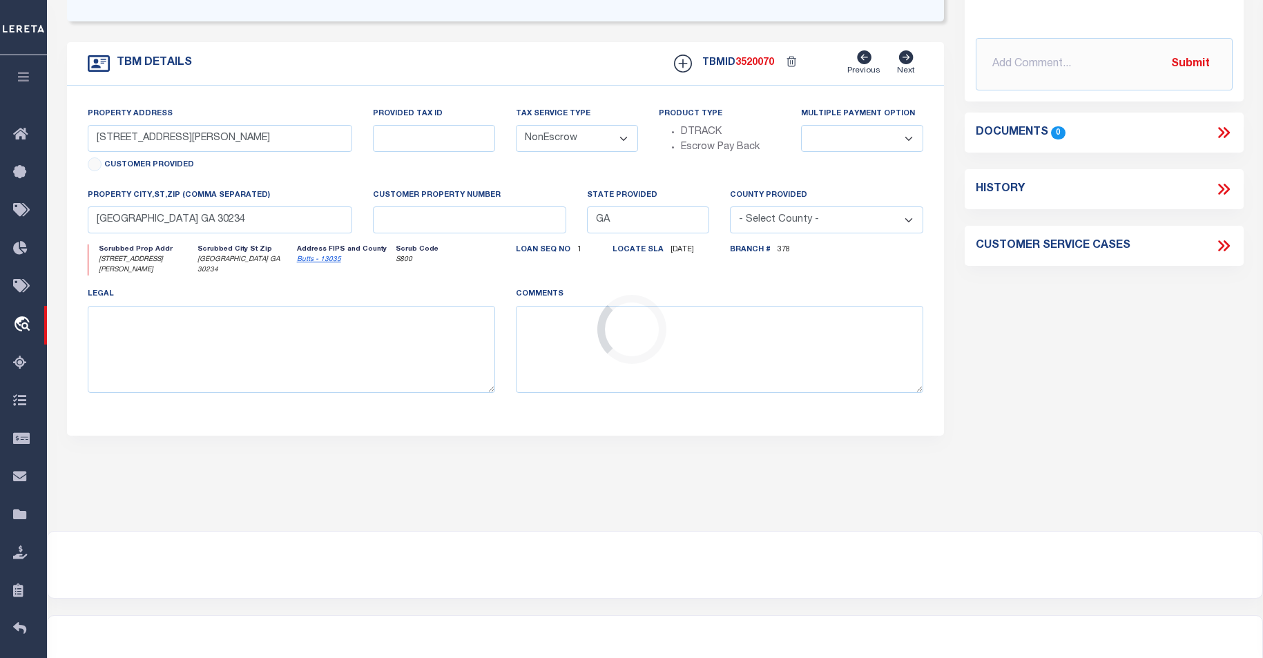
type input "45 DUTCHMANS COVE ROAD"
select select
type input "MIDWAY GA 31320"
select select
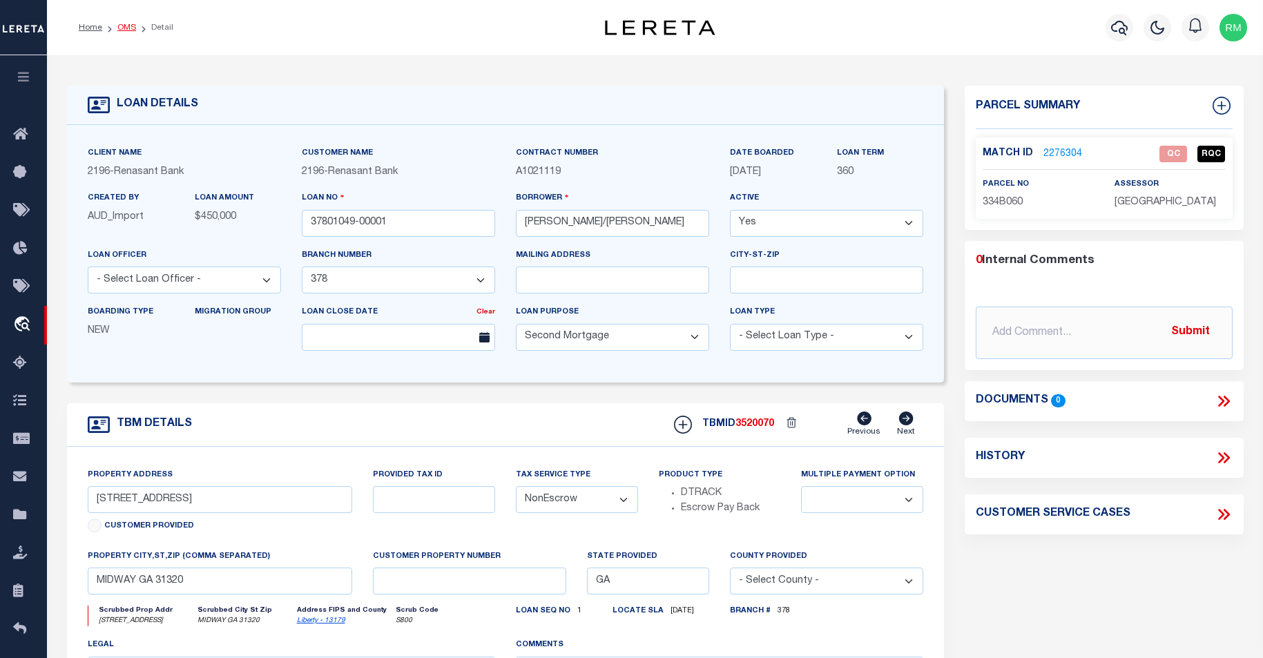
click at [128, 26] on link "OMS" at bounding box center [126, 27] width 19 height 8
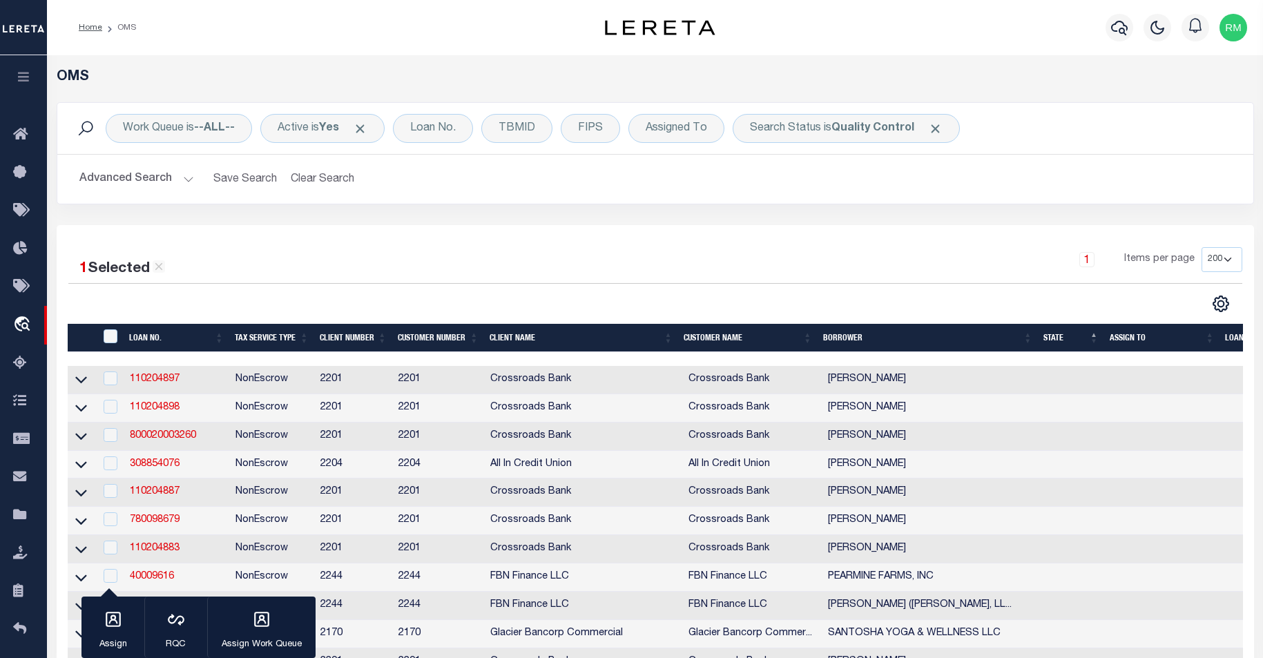
click at [160, 267] on icon at bounding box center [159, 266] width 12 height 12
checkbox input "false"
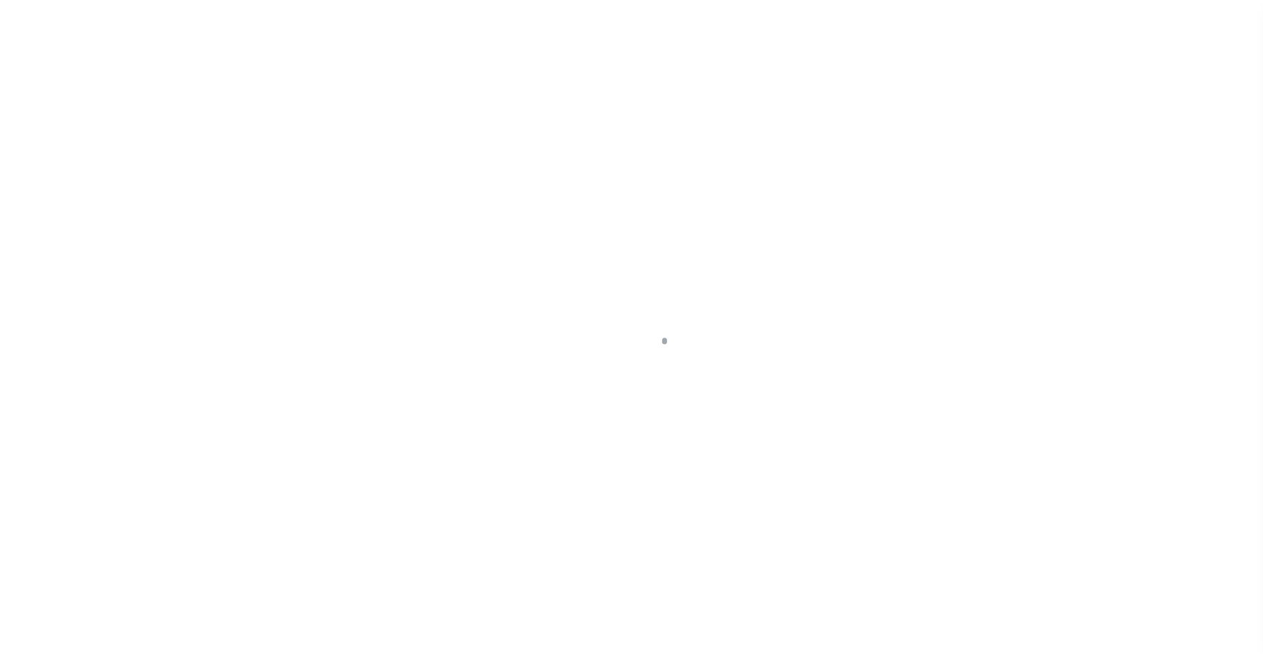
scroll to position [15, 0]
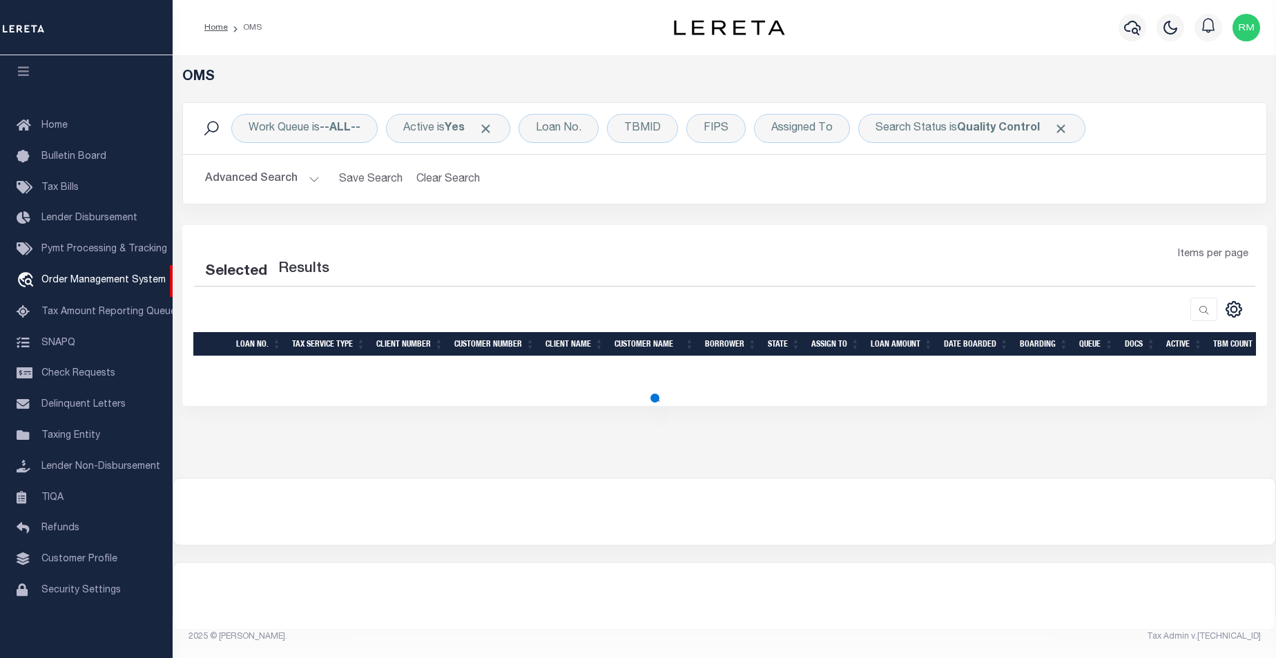
select select "200"
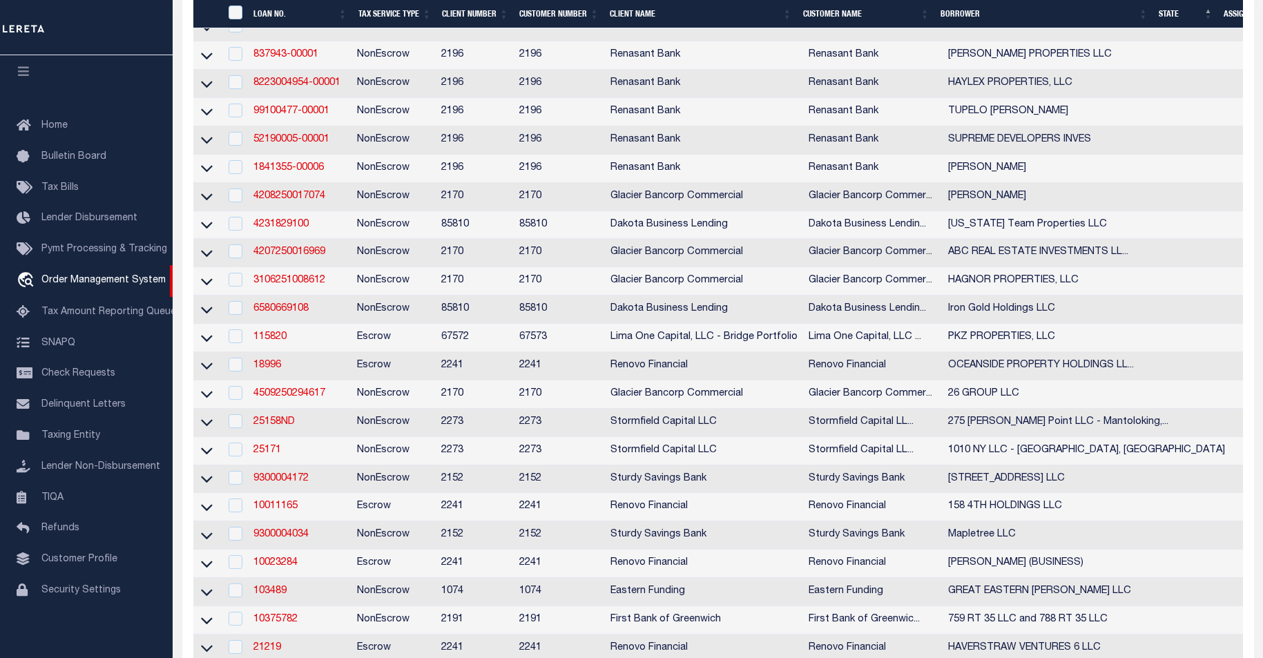
scroll to position [2986, 0]
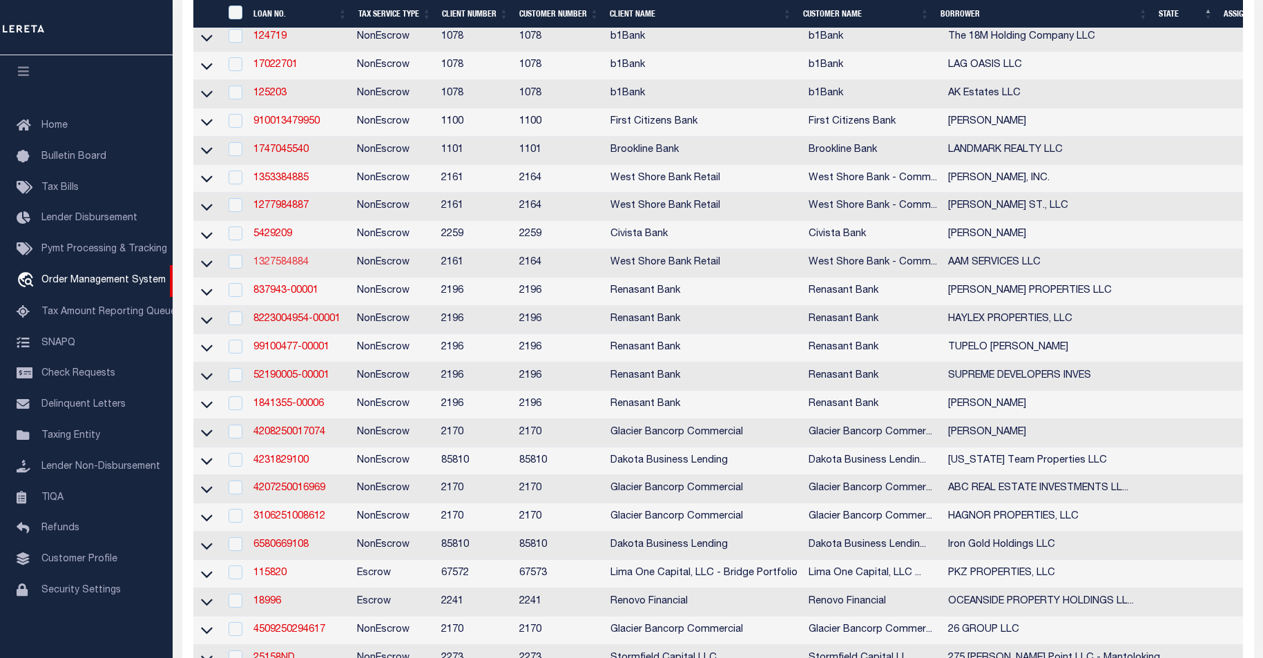
click at [298, 267] on link "1327584884" at bounding box center [280, 263] width 55 height 10
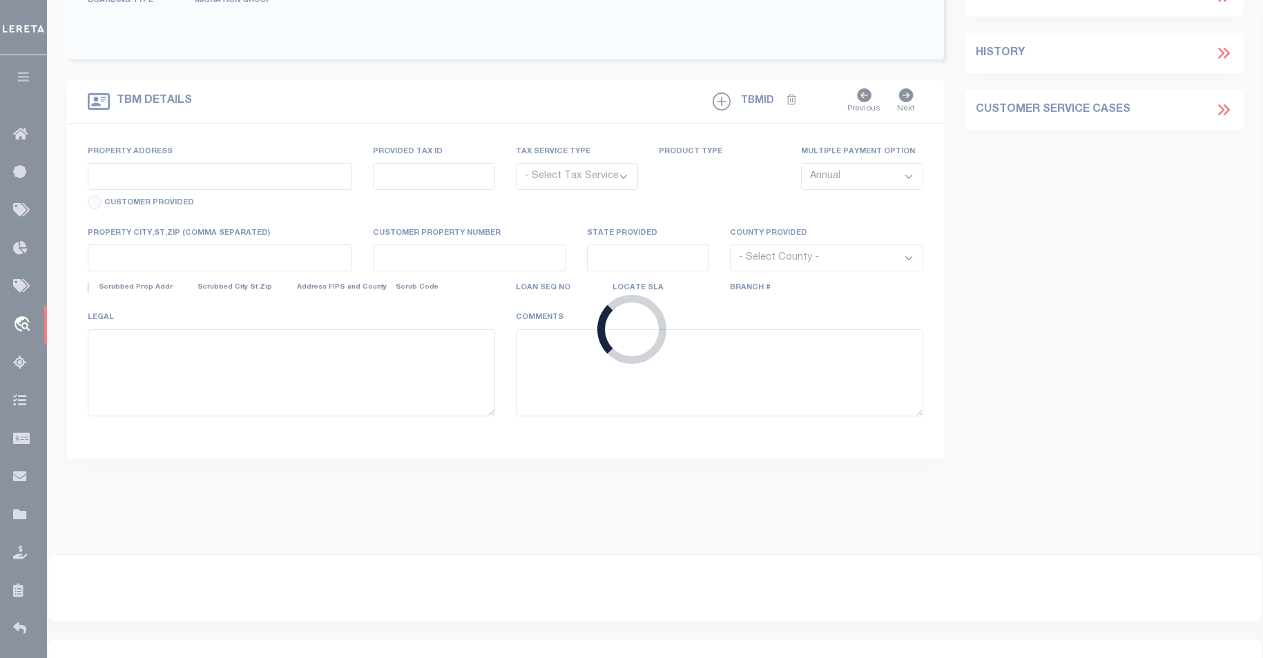
type input "1327584884"
type input "AAM SERVICES LLC"
select select
type input "[DATE]"
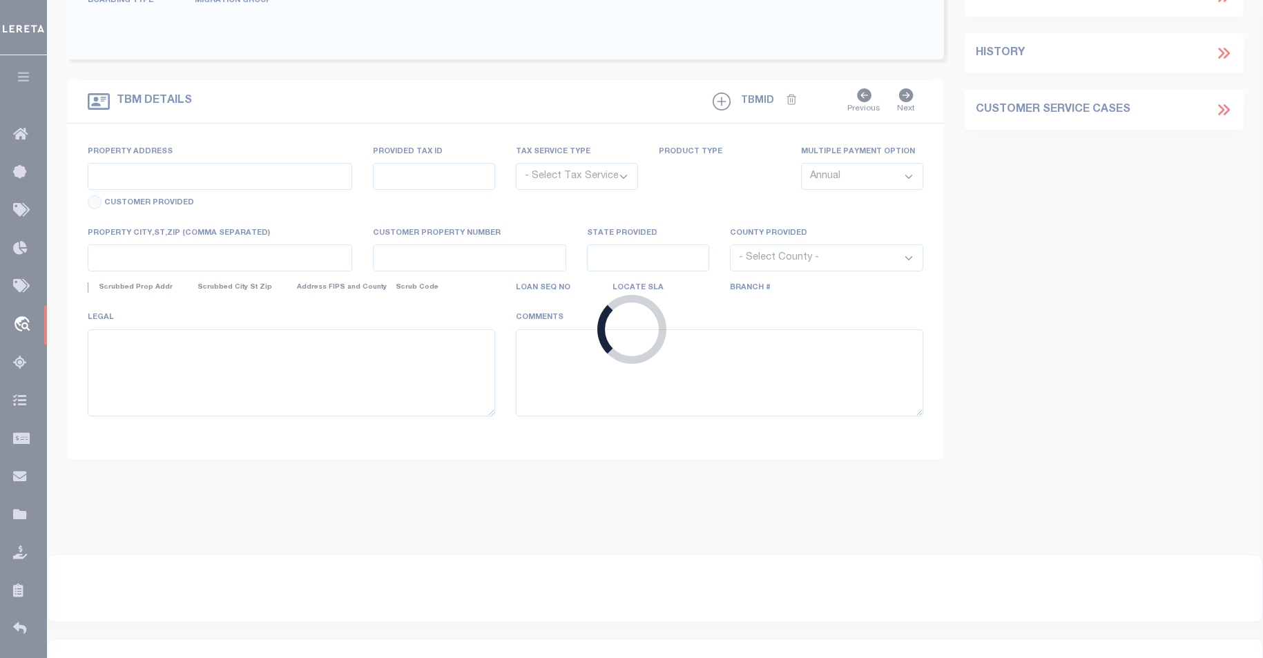
select select "20"
select select "NonEscrow"
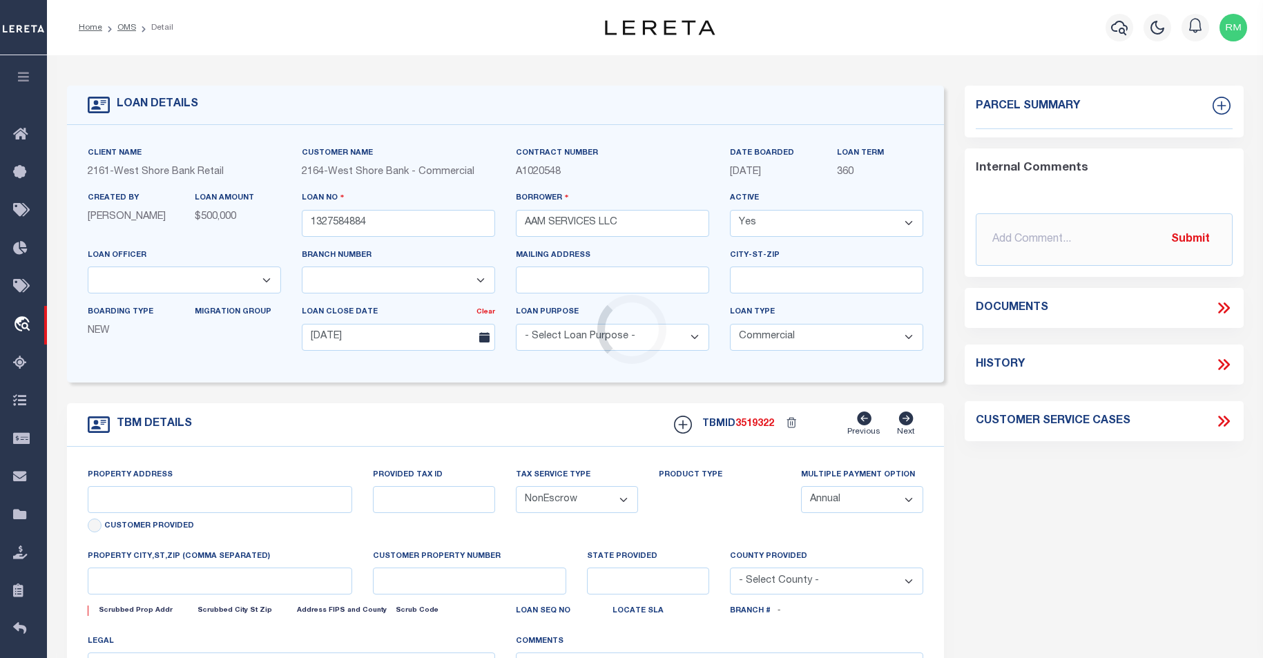
type input "[STREET_ADDRESS]"
type input "28-09-004-010-03"
type input "[PERSON_NAME] MI 49649"
type input "MI"
type textarea "The land is described as follows: Land in [PERSON_NAME][GEOGRAPHIC_DATA], Count…"
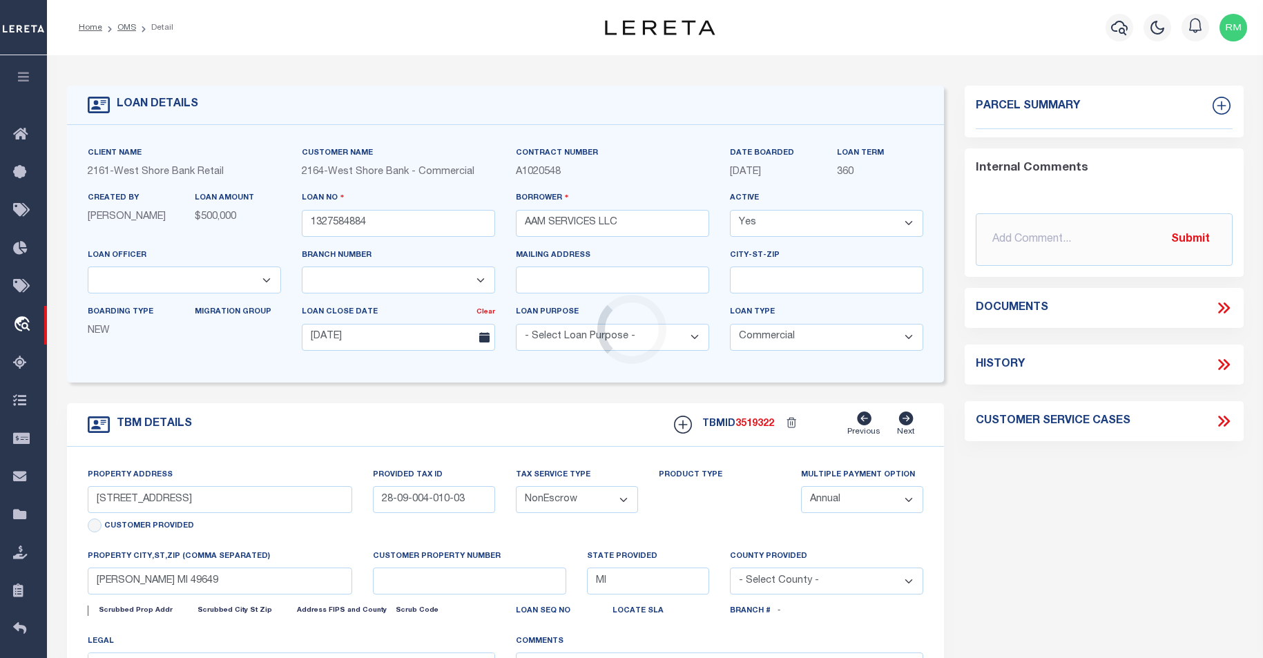
select select "2"
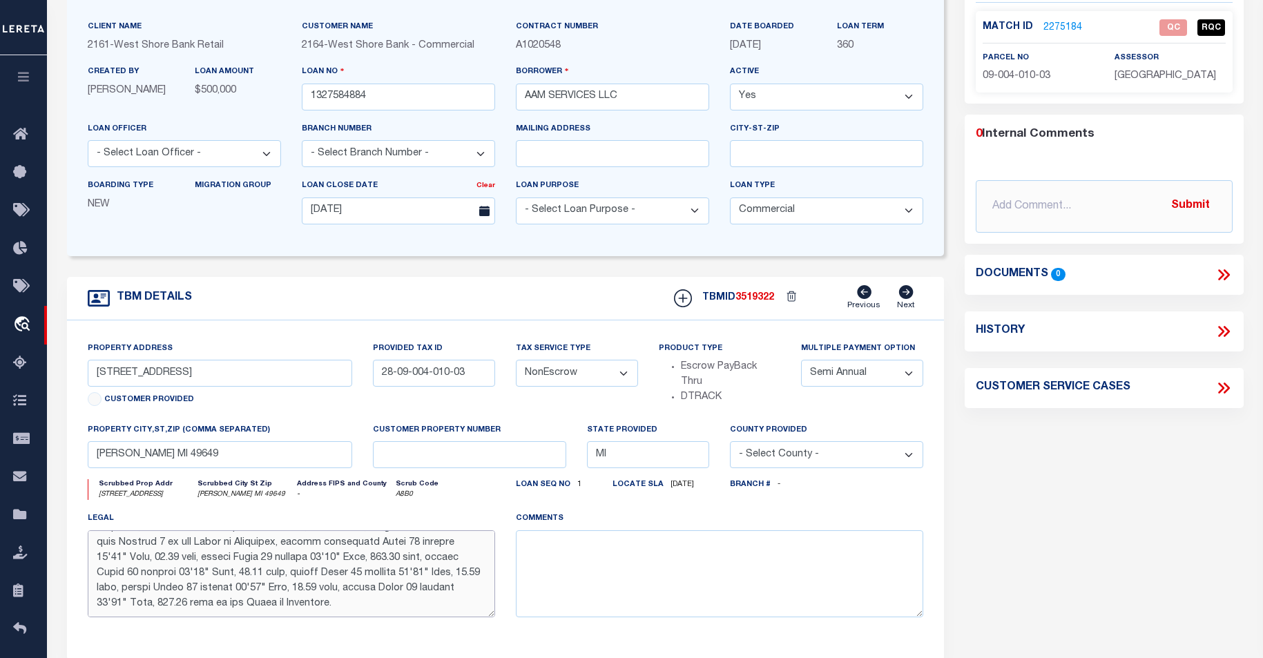
scroll to position [151, 0]
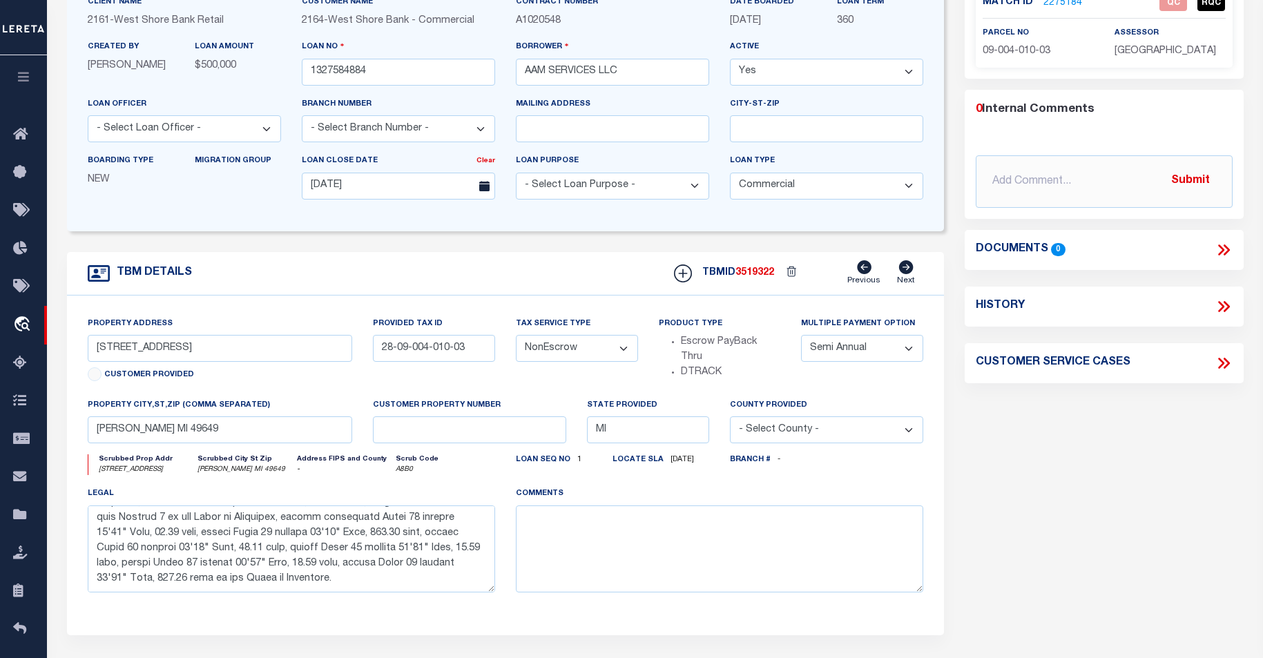
click at [910, 441] on select "- Select County - Abbeville Acadia Accomack Ada Adair Adams Addison Adjuntas Ag…" at bounding box center [826, 429] width 193 height 27
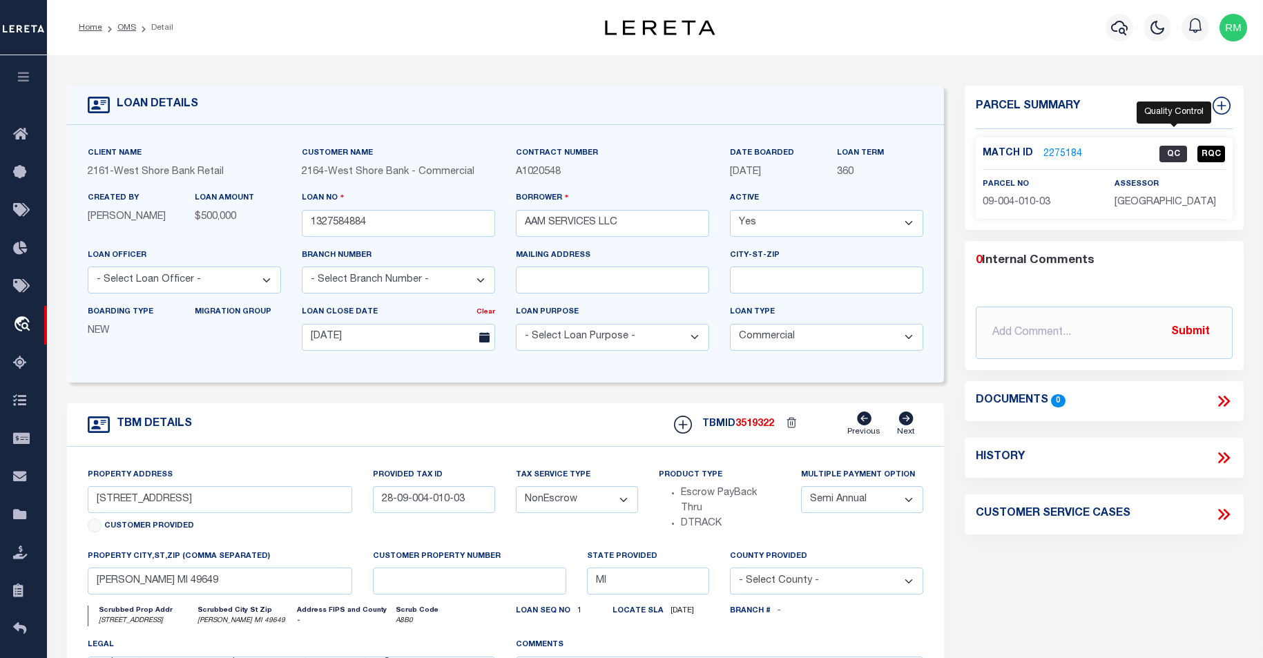
click at [1169, 155] on span "QC" at bounding box center [1174, 154] width 28 height 17
click at [1054, 147] on link "2275184" at bounding box center [1063, 154] width 39 height 15
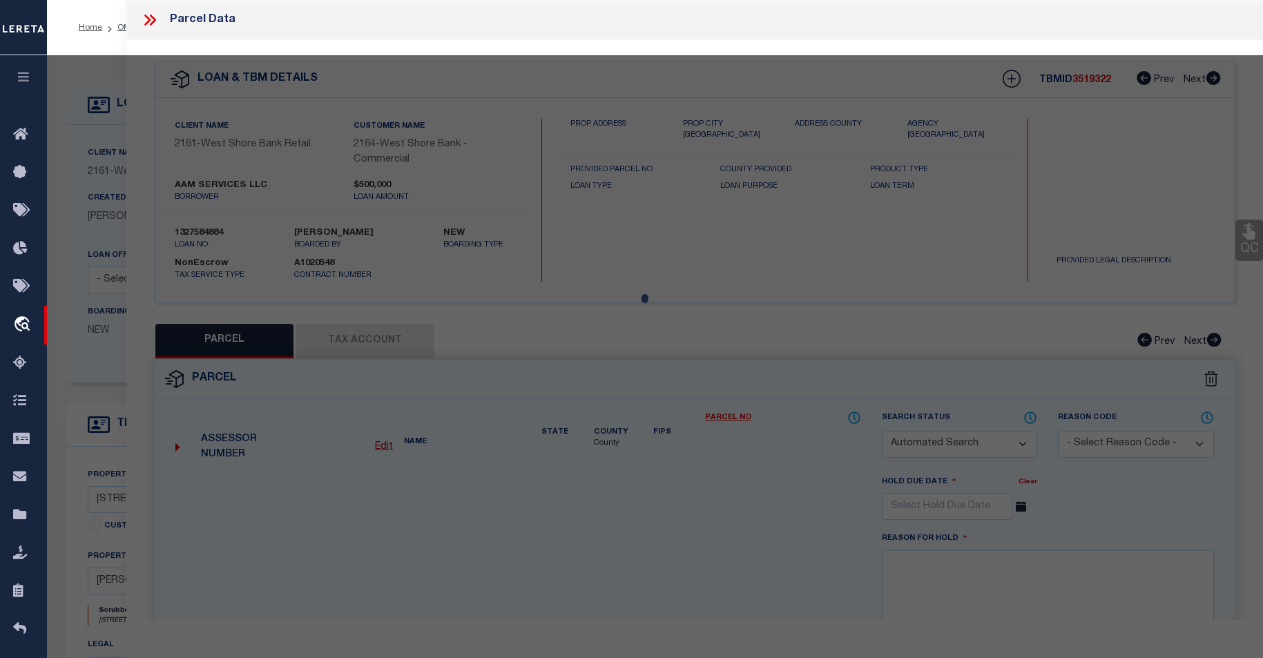
checkbox input "false"
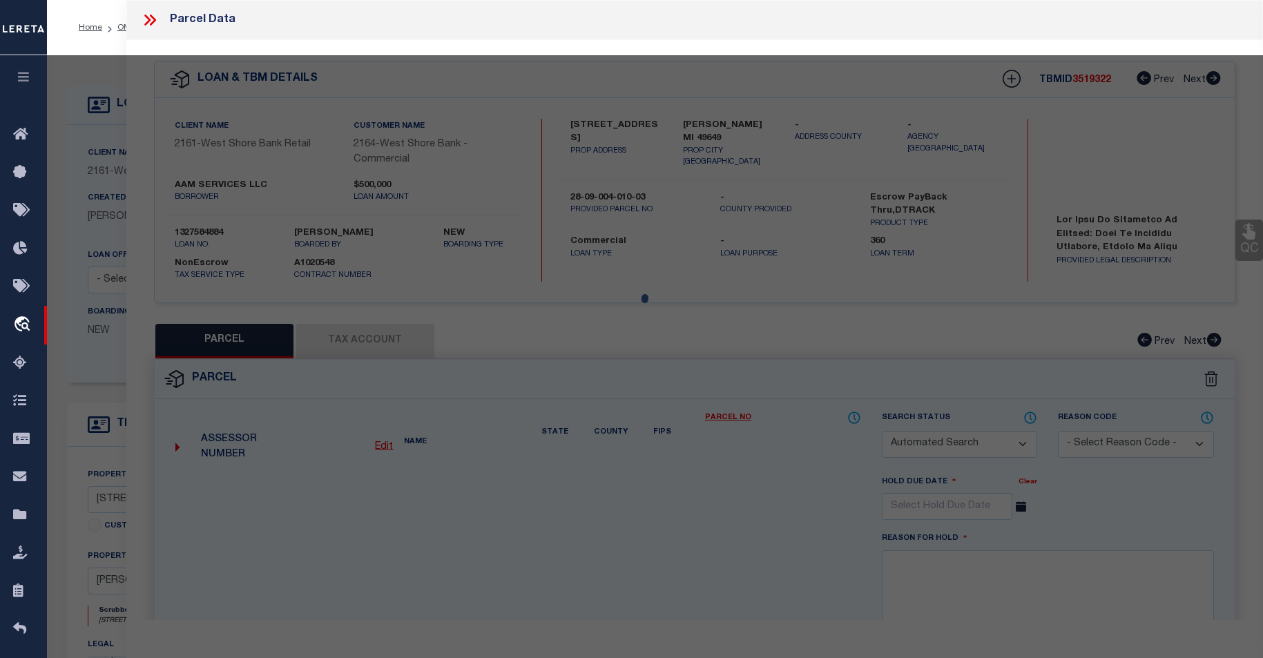
select select "QC"
type input "AAM SERVICES LLC"
select select "AGW"
select select "ADD"
type input "6823 S M 37"
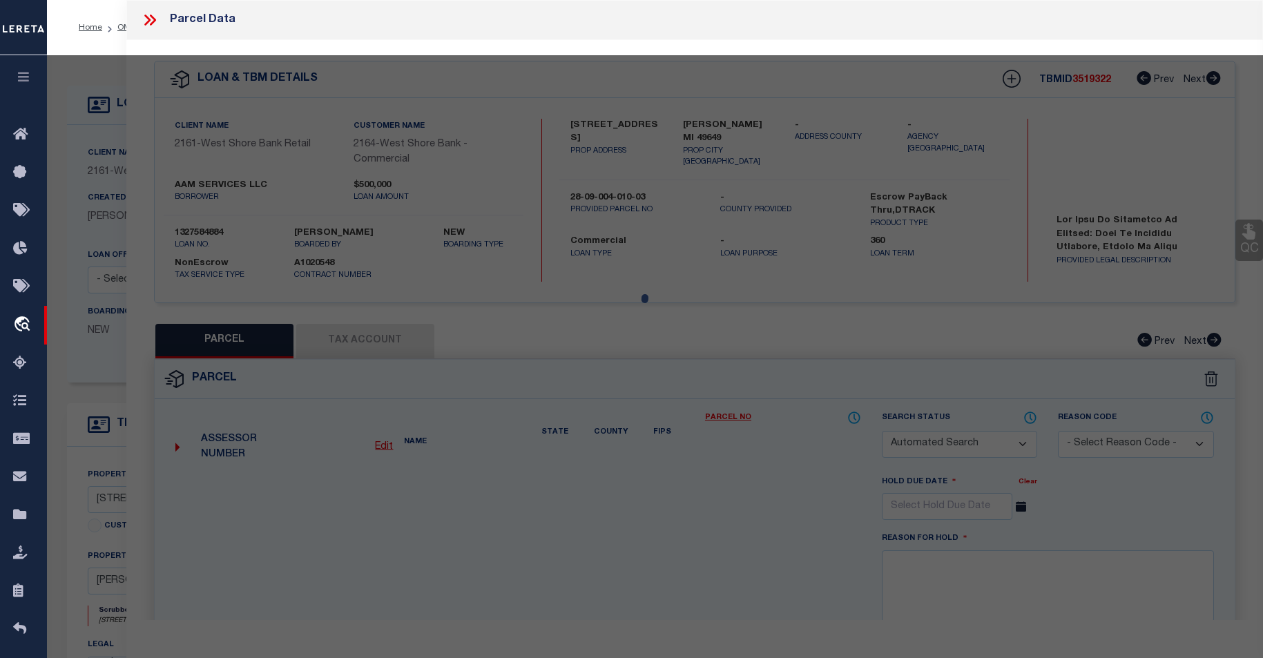
type input "KINGSLEY, MI 49649"
type textarea "W 1/2 OF SW 1/4 OF SEC 4, T 25 N, R 11 W COMM AT SW CRNR OF SEC 4; TH N 00?10'3…"
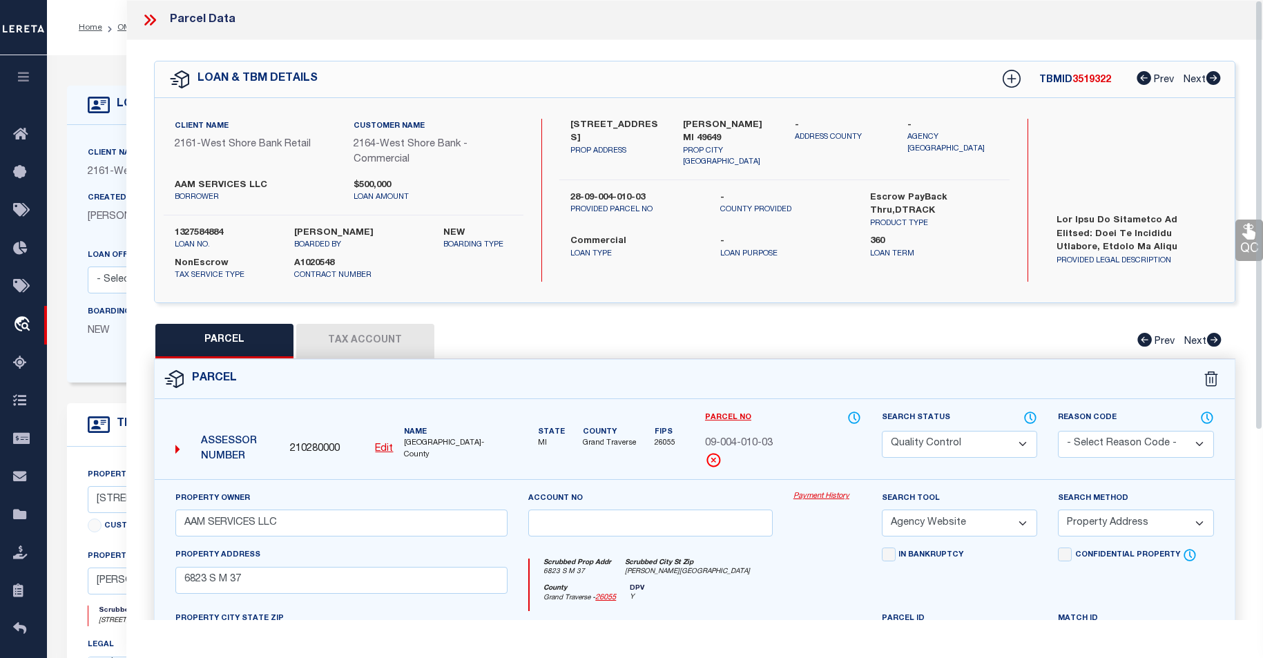
click at [1257, 242] on div "Parcel Data QC QC QC - Select Status - Ready to QC" at bounding box center [694, 310] width 1137 height 620
click at [1246, 237] on icon at bounding box center [1248, 232] width 13 height 16
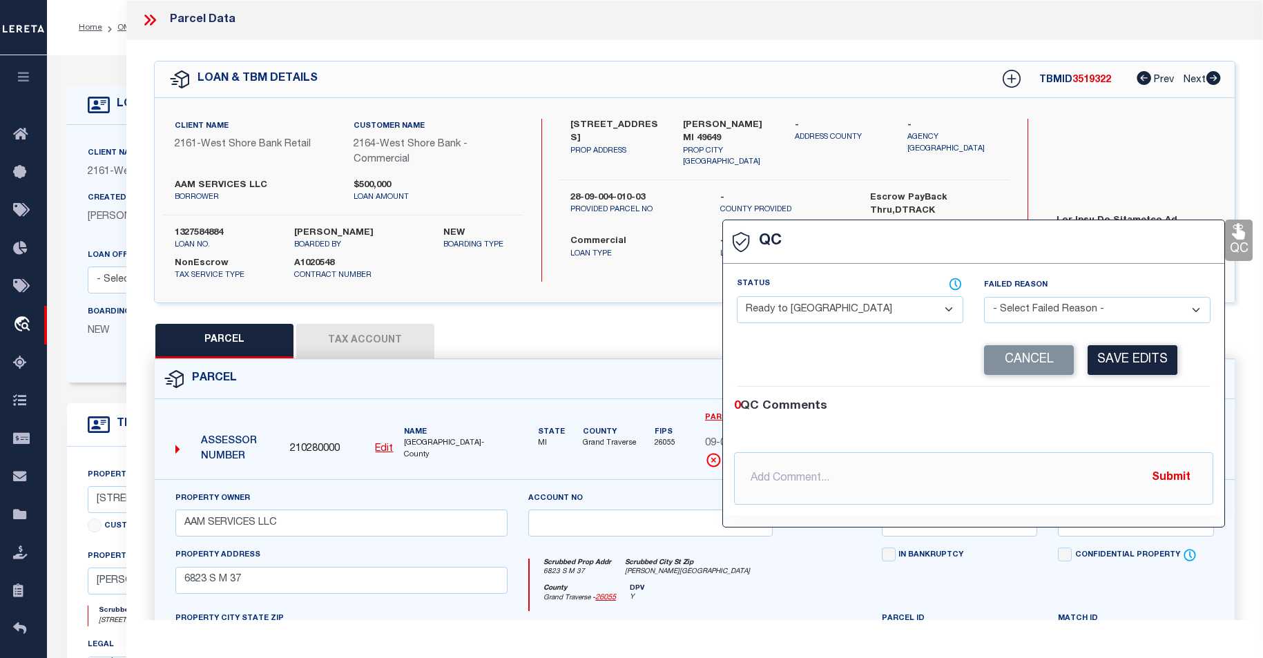
click at [954, 303] on select "- Select Status - Ready to QC Correct Incorrect" at bounding box center [850, 309] width 227 height 27
select select "COR"
click at [737, 297] on select "- Select Status - Ready to QC Correct Incorrect" at bounding box center [850, 309] width 227 height 27
click at [1198, 308] on select "- Select Failed Reason - Additional Parcel Located Confidential Property Double…" at bounding box center [1097, 310] width 227 height 27
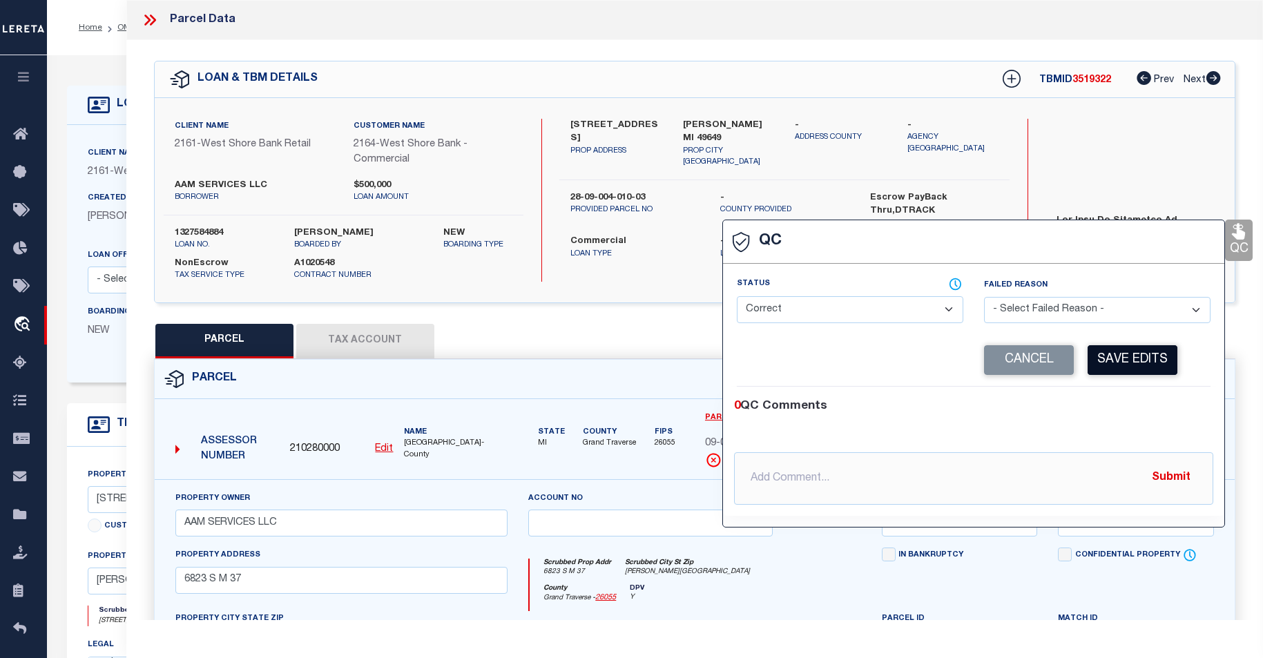
click at [1155, 362] on button "Save Edits" at bounding box center [1133, 360] width 90 height 30
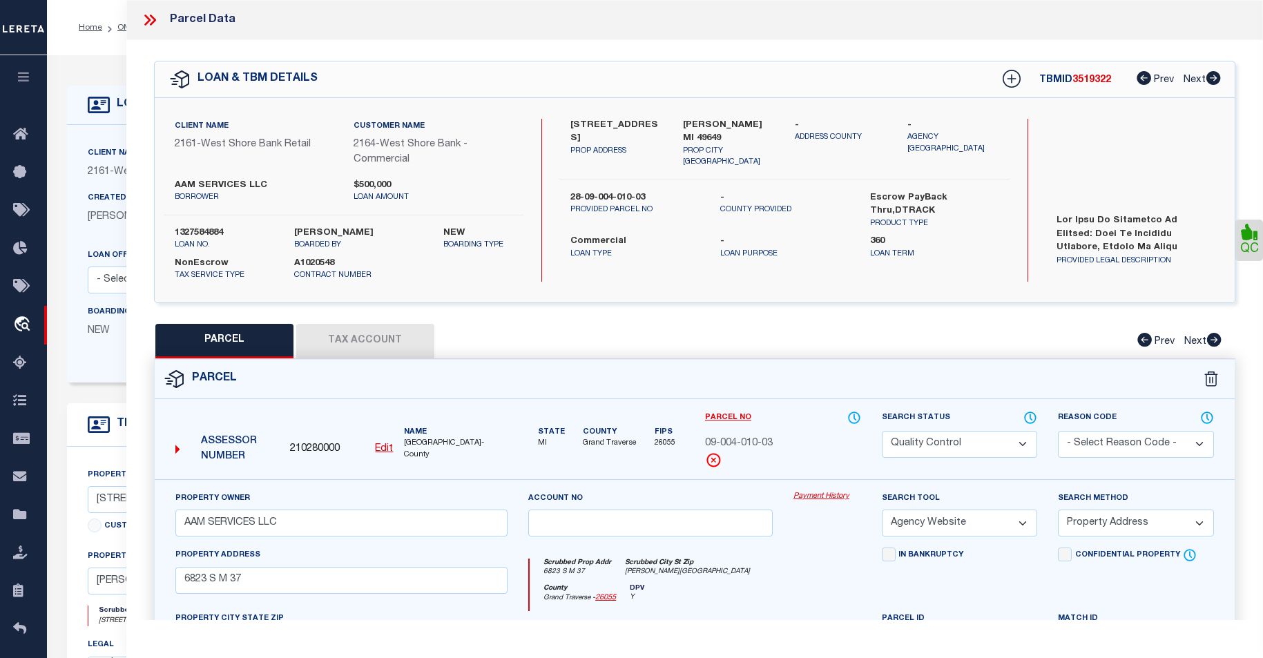
click at [1169, 476] on div "Reason Code - Select Reason Code - 099 - Other (Provide additional detail) ACT …" at bounding box center [1136, 444] width 177 height 69
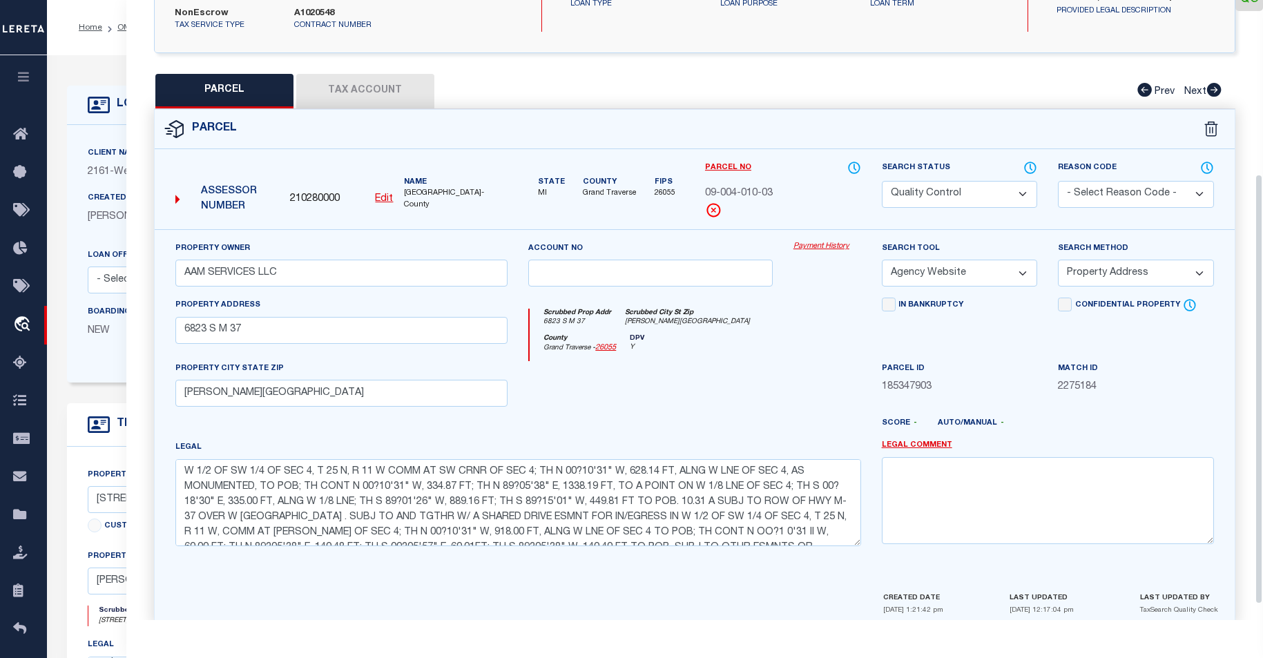
drag, startPoint x: 1265, startPoint y: 364, endPoint x: 1280, endPoint y: 439, distance: 76.1
click at [1263, 439] on html "Home OMS Detail" at bounding box center [631, 525] width 1263 height 1050
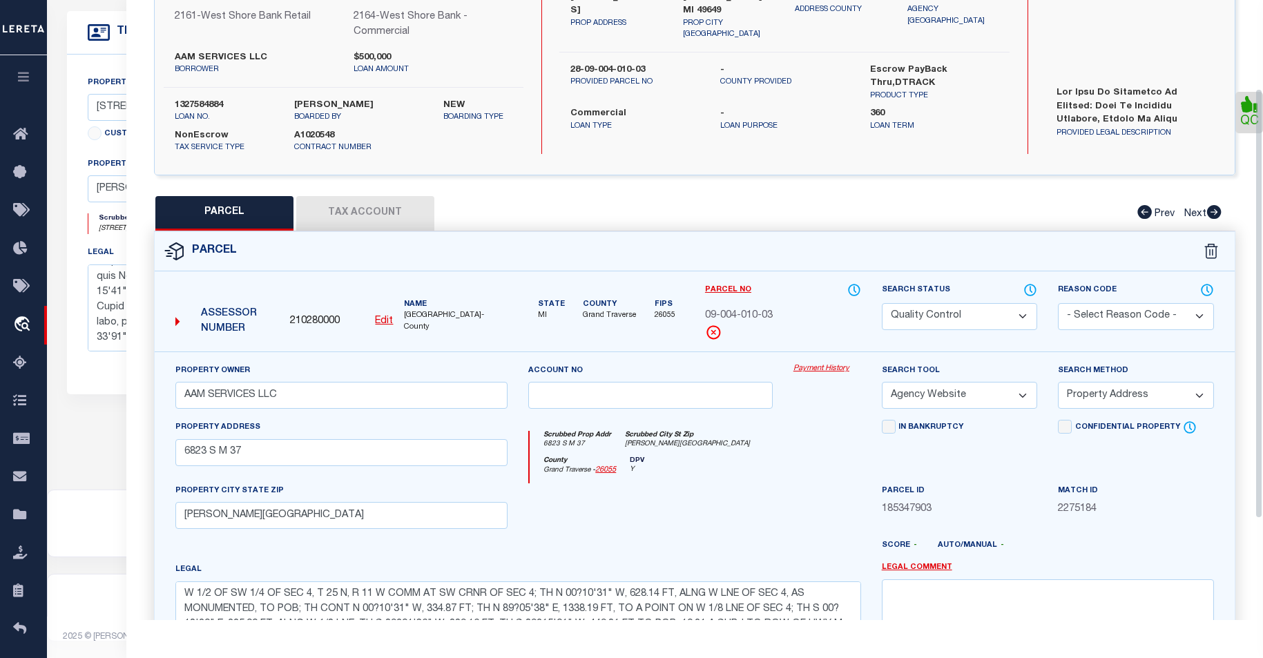
scroll to position [406, 0]
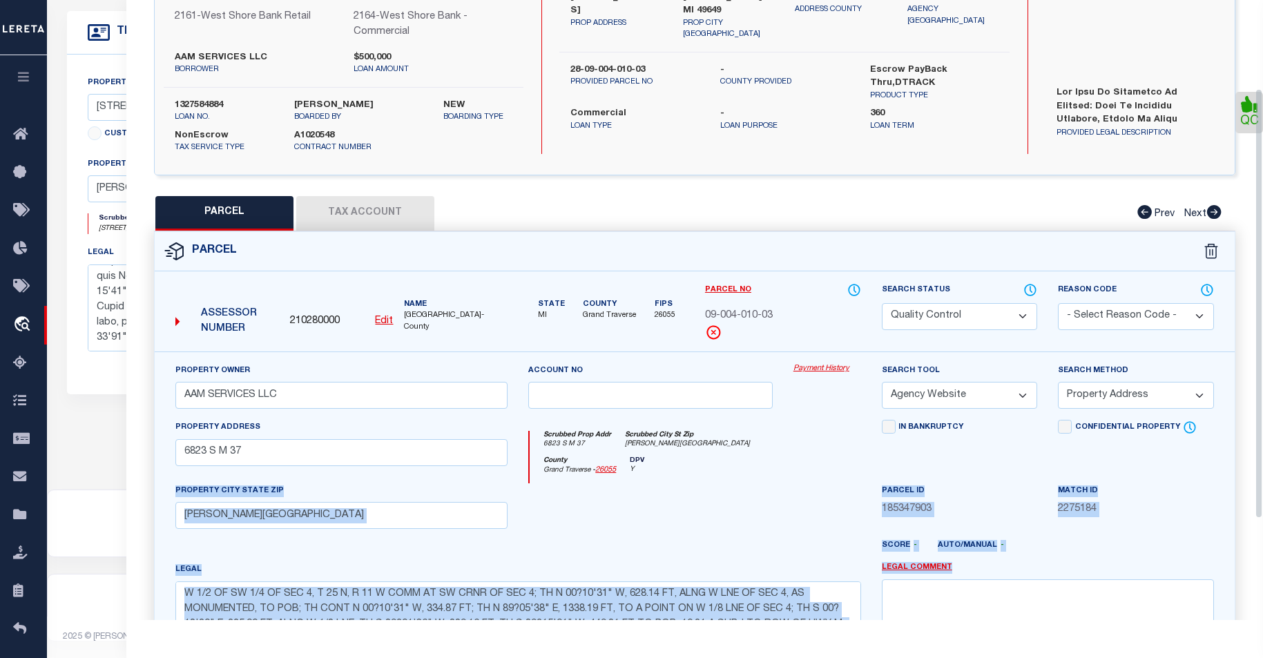
drag, startPoint x: 1255, startPoint y: 438, endPoint x: 1260, endPoint y: 460, distance: 22.8
click at [1231, 583] on div "QC" at bounding box center [694, 337] width 1137 height 851
click at [1227, 462] on div "Property Owner AAM SERVICES LLC Account no Payment History Search Tool -- Selec…" at bounding box center [695, 532] width 1080 height 361
click at [1247, 454] on div "QC" at bounding box center [694, 337] width 1137 height 851
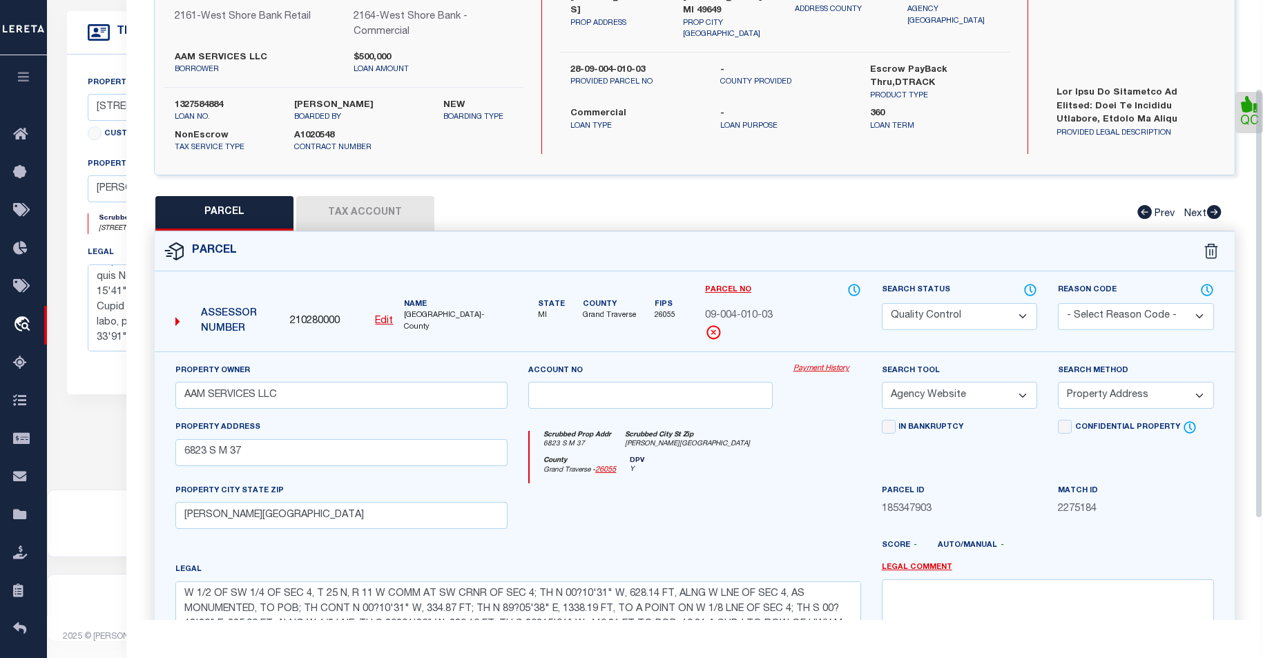
click at [1049, 189] on div "QC" at bounding box center [694, 337] width 1137 height 851
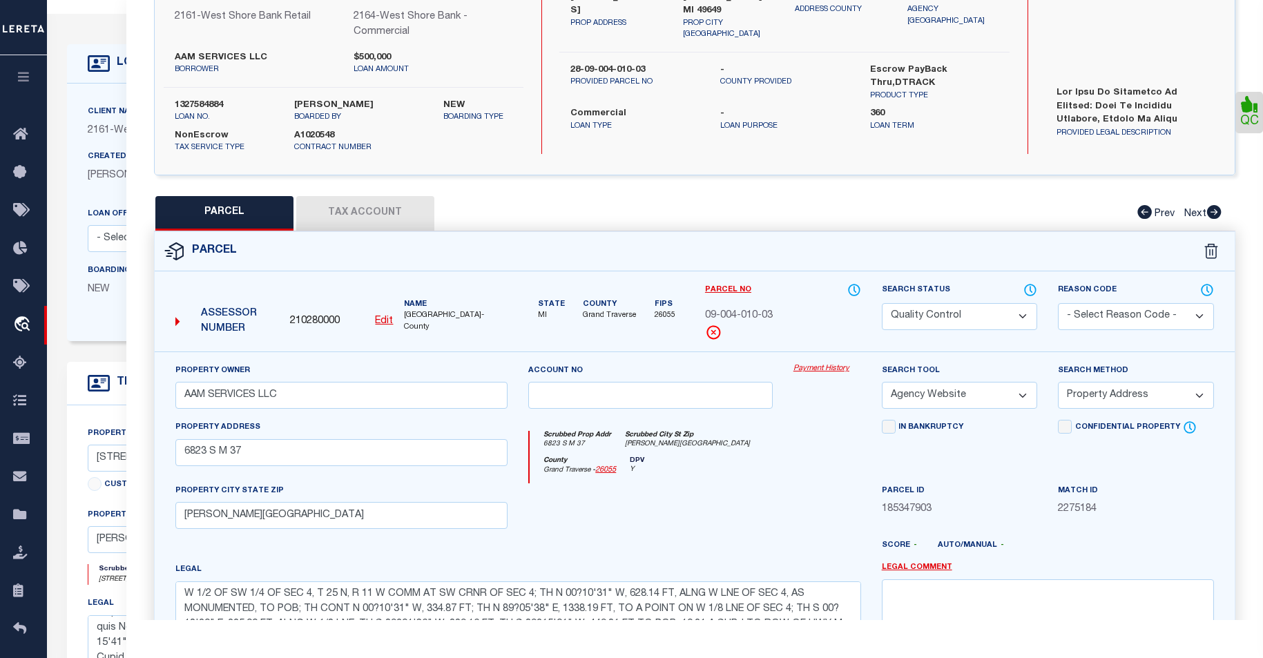
scroll to position [0, 0]
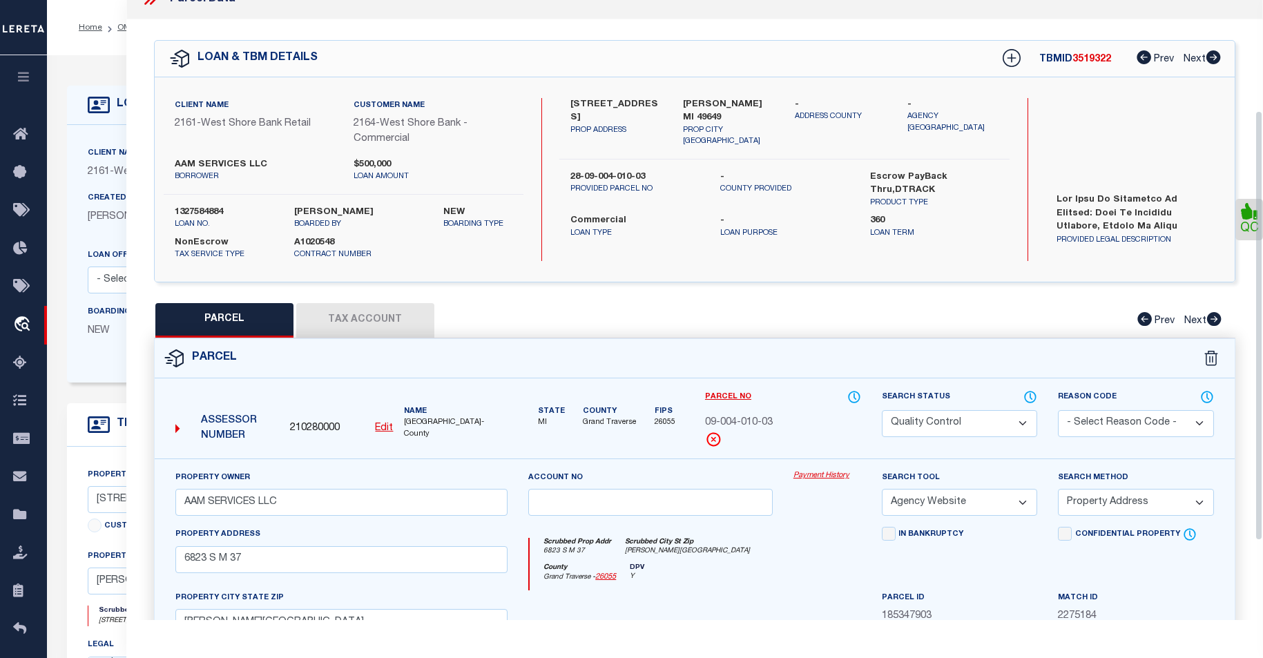
drag, startPoint x: 1257, startPoint y: 464, endPoint x: 1309, endPoint y: 383, distance: 96.4
click at [1263, 383] on html "Home OMS Detail" at bounding box center [631, 525] width 1263 height 1050
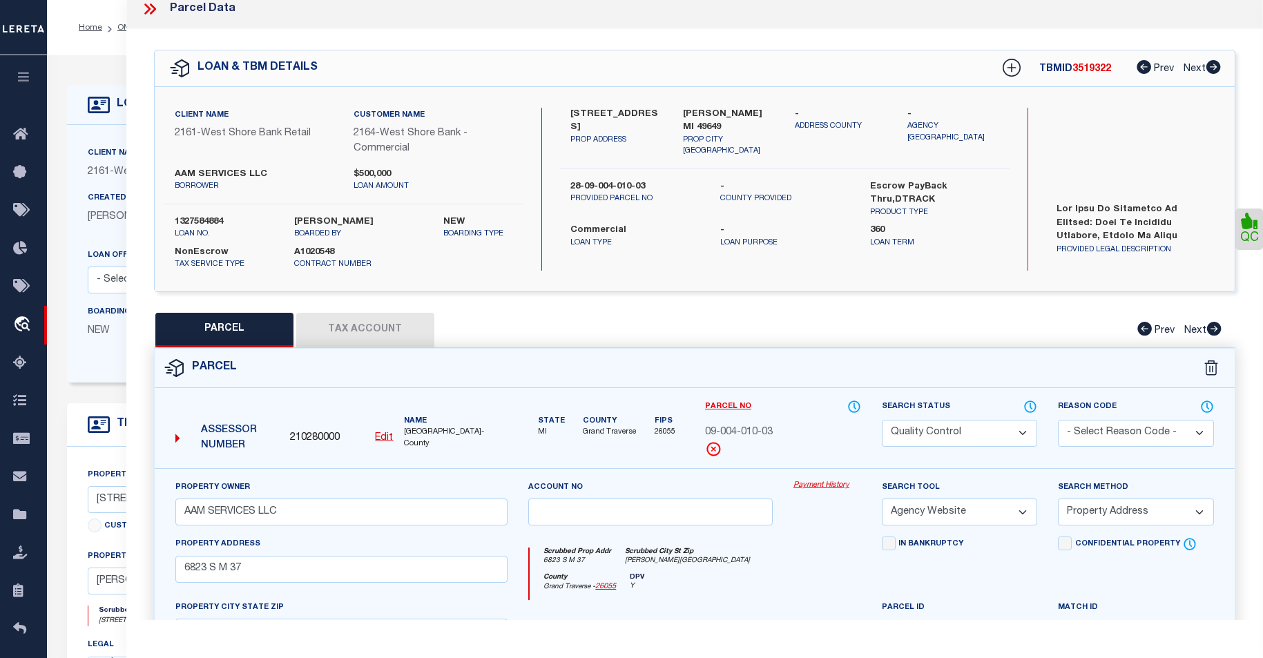
click at [395, 315] on button "Tax Account" at bounding box center [365, 330] width 138 height 35
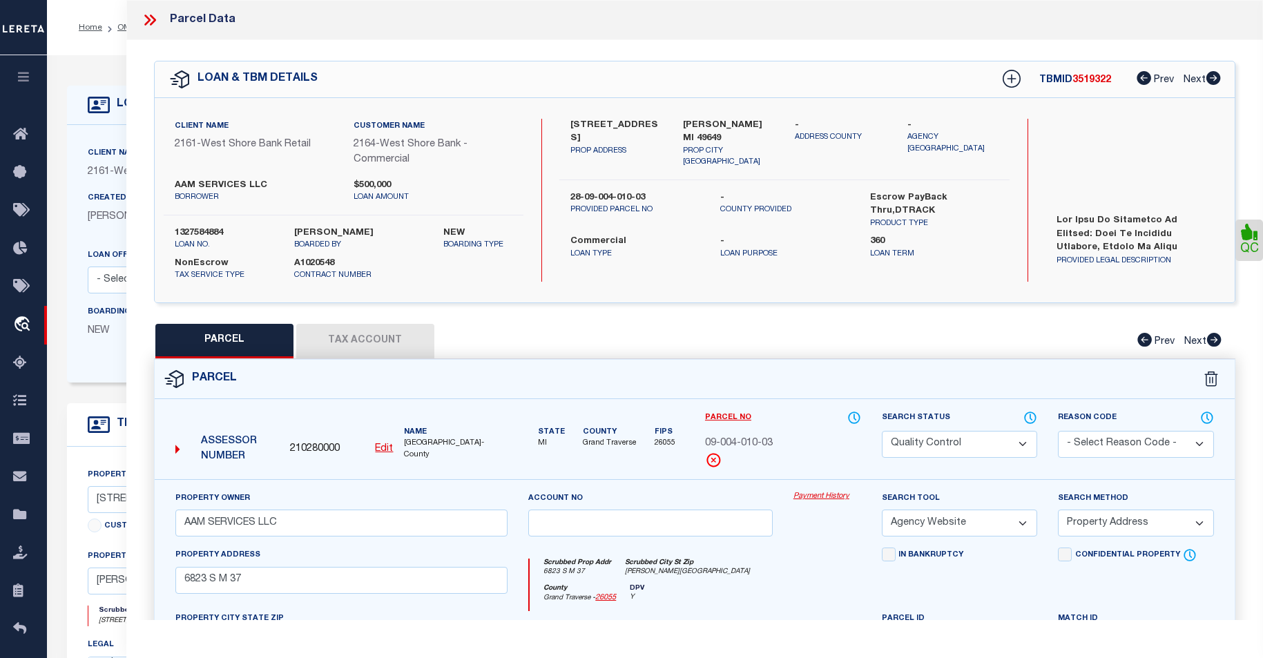
select select "100"
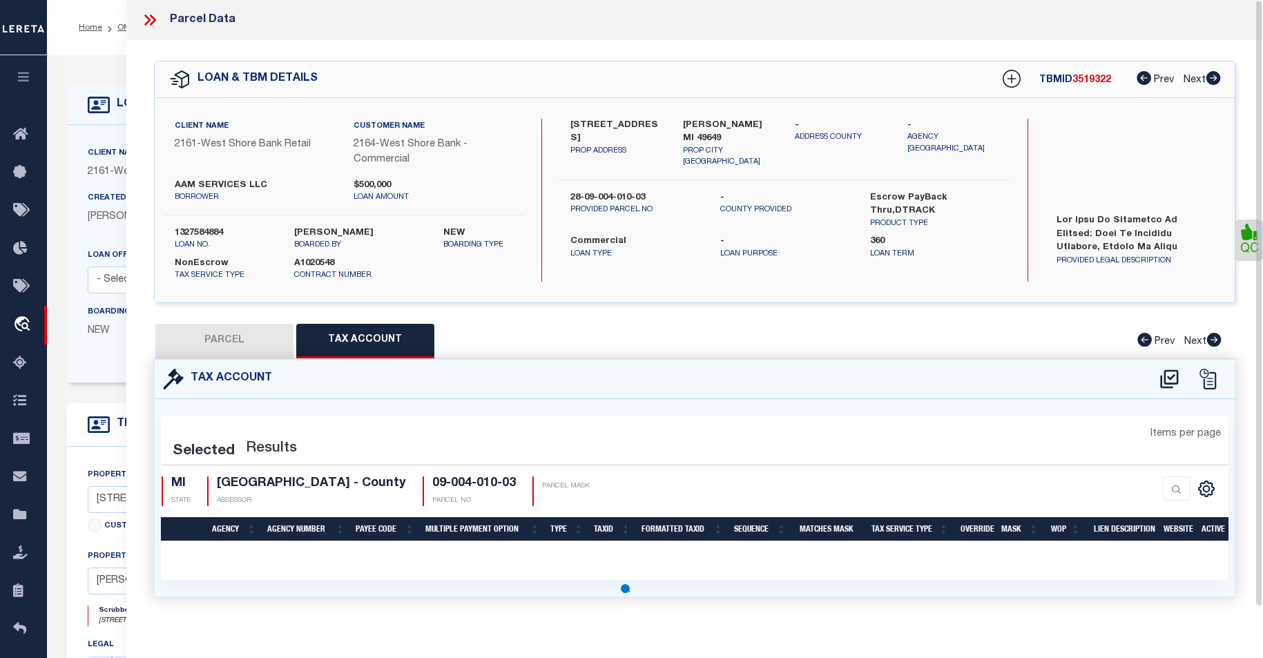
select select "100"
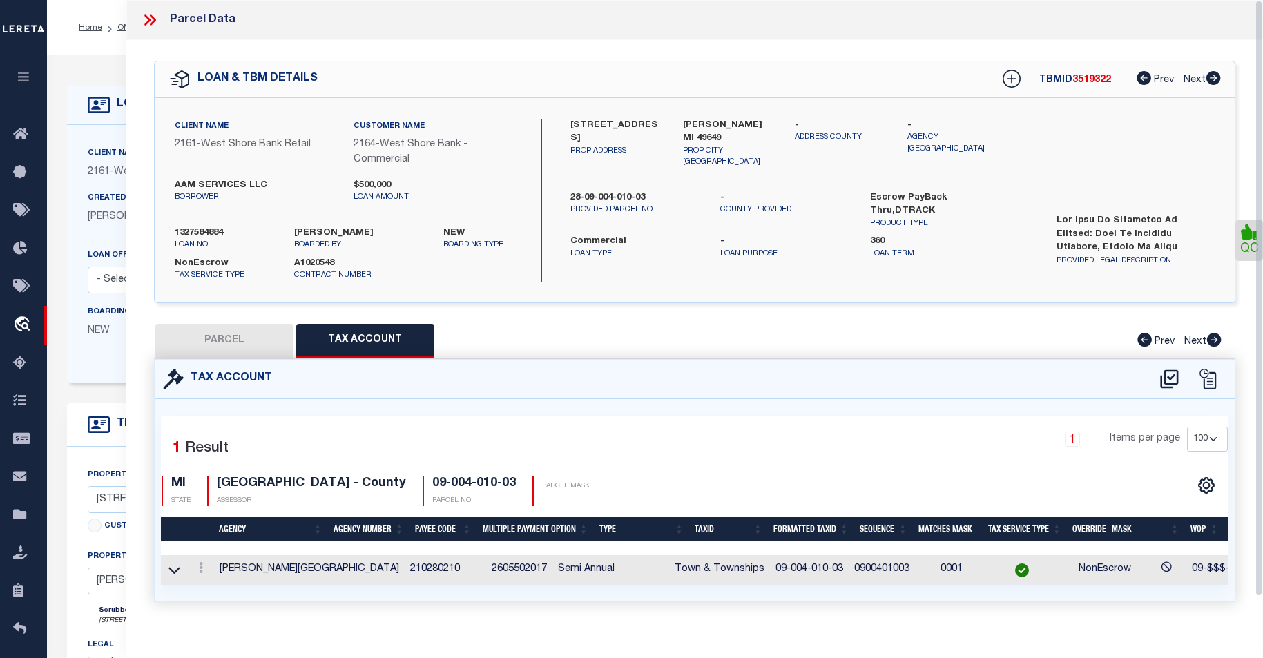
scroll to position [24, 0]
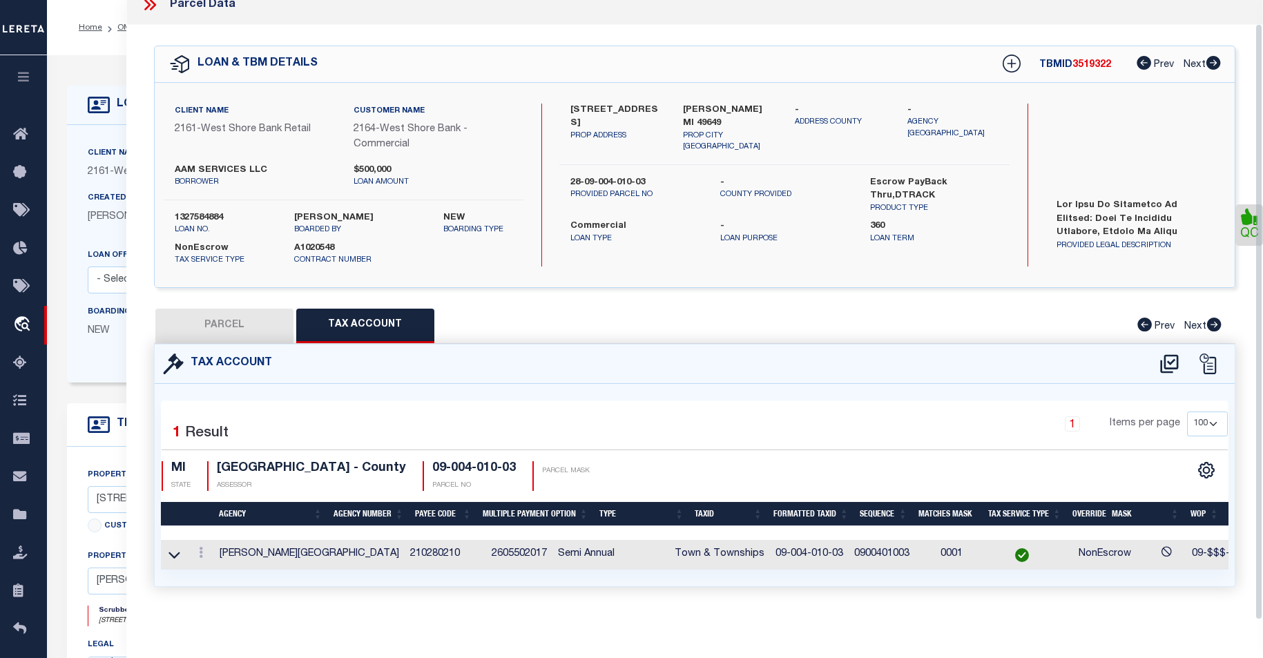
drag, startPoint x: 1256, startPoint y: 400, endPoint x: 1270, endPoint y: 421, distance: 25.5
click at [1261, 459] on div "Parcel Data QC" at bounding box center [694, 310] width 1137 height 620
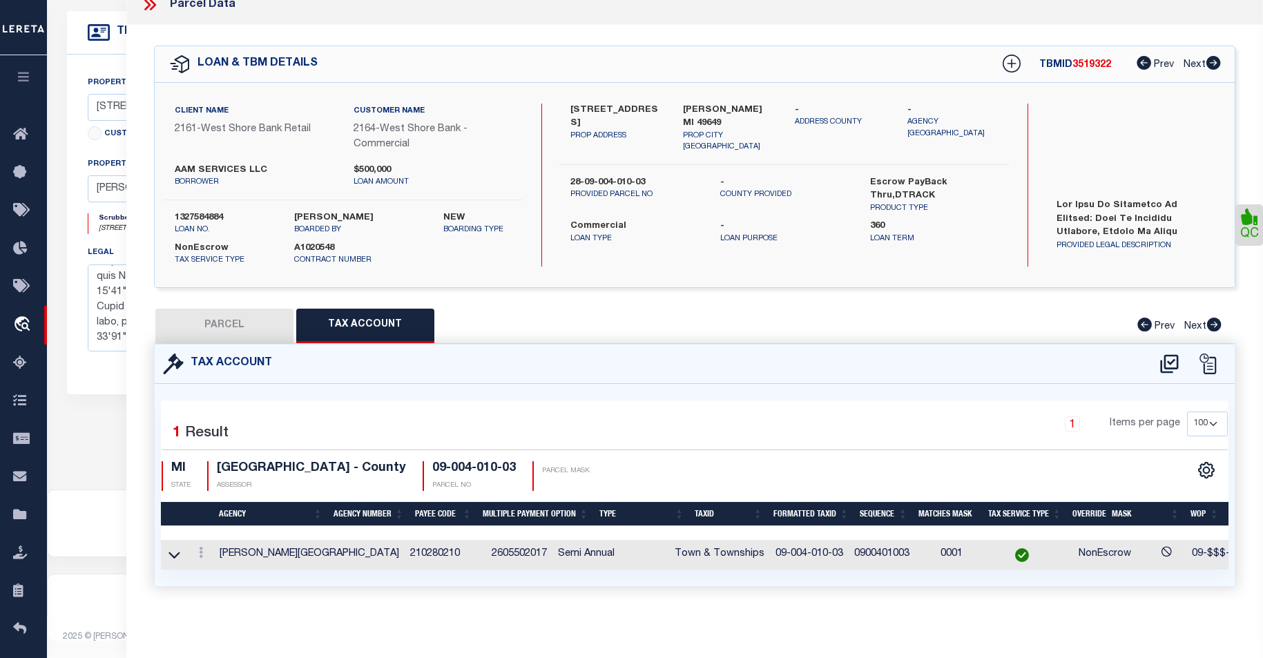
scroll to position [0, 0]
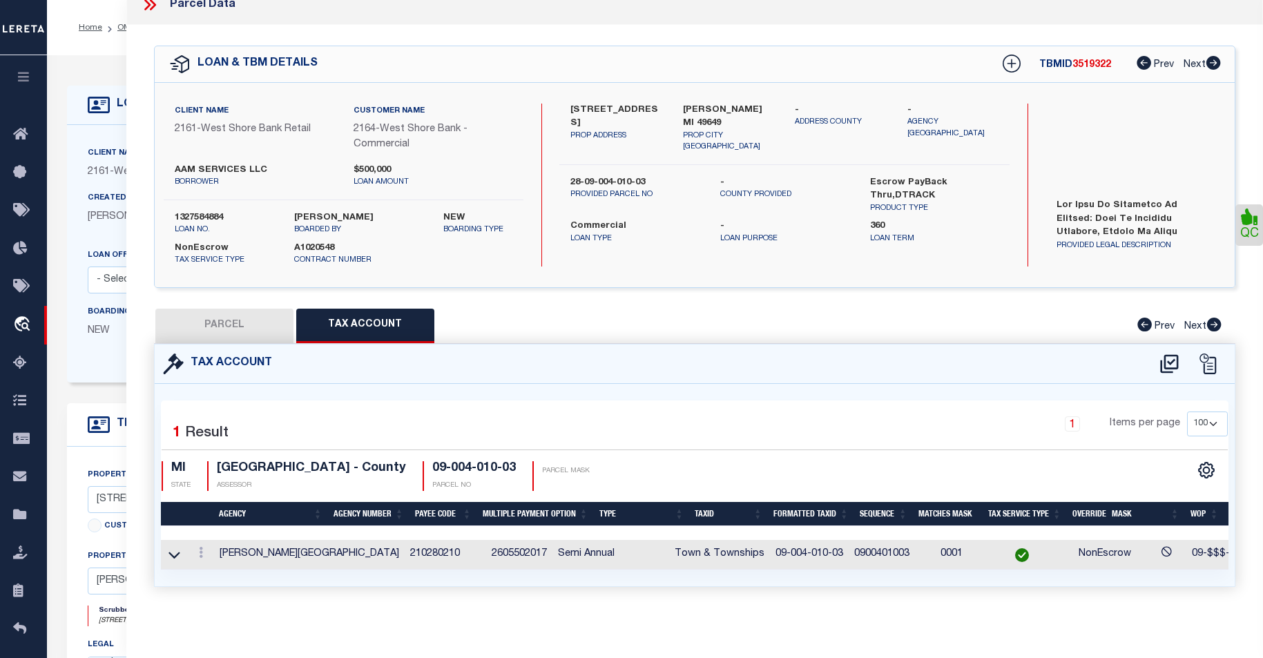
click at [1247, 212] on icon at bounding box center [1249, 217] width 17 height 17
select select "COR"
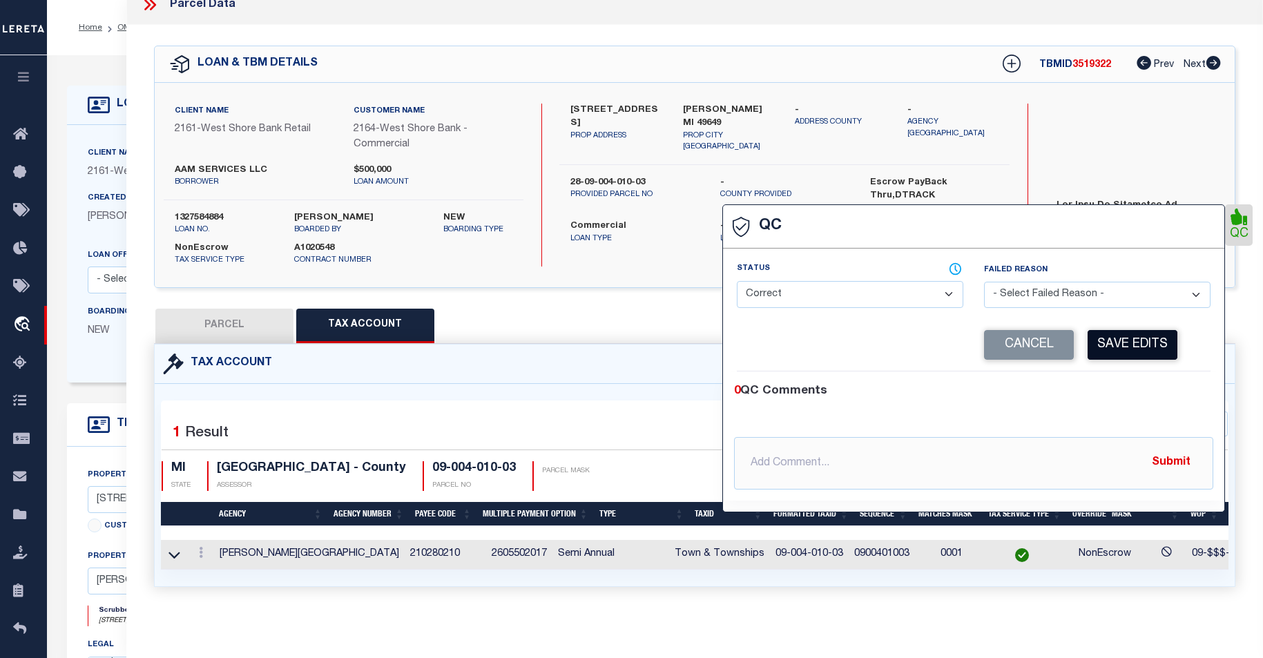
click at [1142, 335] on button "Save Edits" at bounding box center [1133, 345] width 90 height 30
click at [1174, 450] on button "Submit" at bounding box center [1171, 463] width 57 height 28
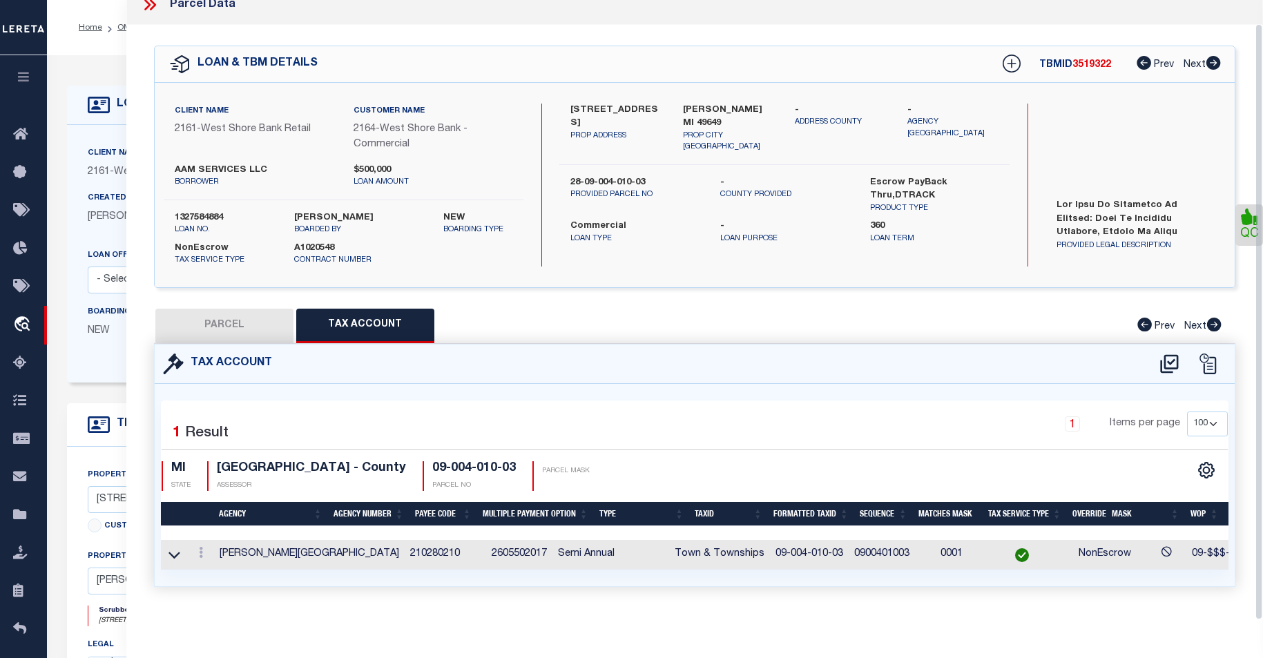
drag, startPoint x: 1261, startPoint y: 342, endPoint x: 1256, endPoint y: 444, distance: 102.3
click at [1256, 444] on div "Parcel Data QC" at bounding box center [694, 310] width 1137 height 620
click at [218, 322] on button "PARCEL" at bounding box center [224, 326] width 138 height 35
select select "AS"
select select
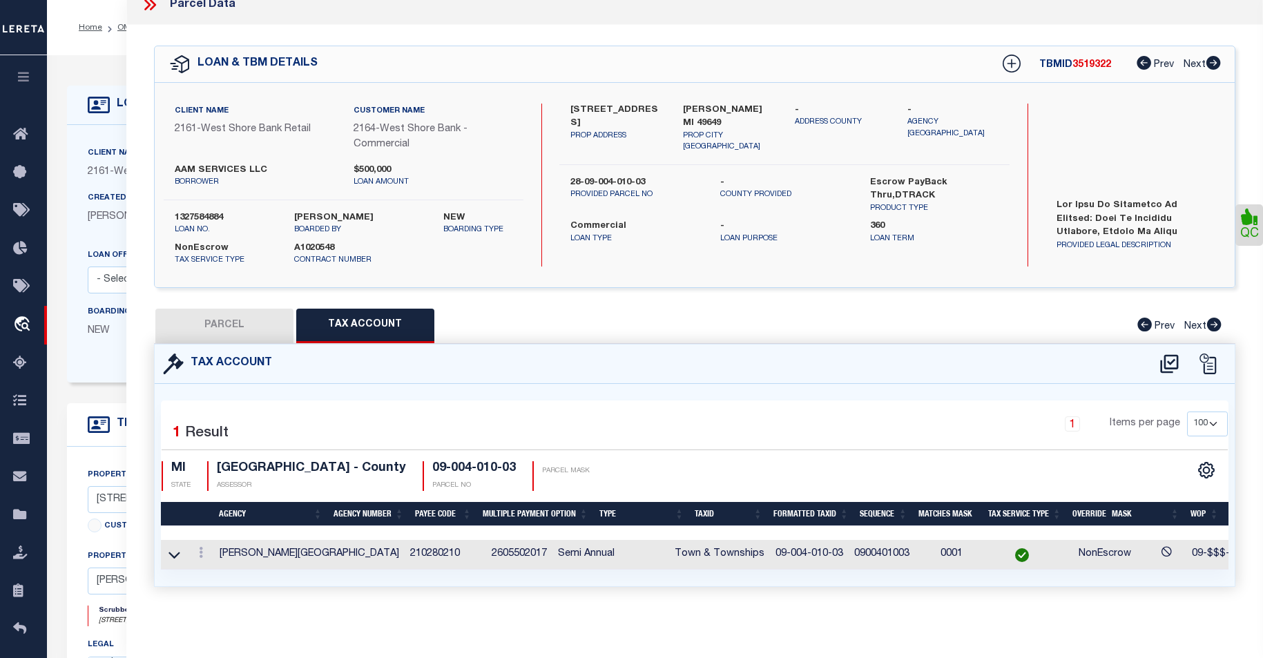
select select
checkbox input "false"
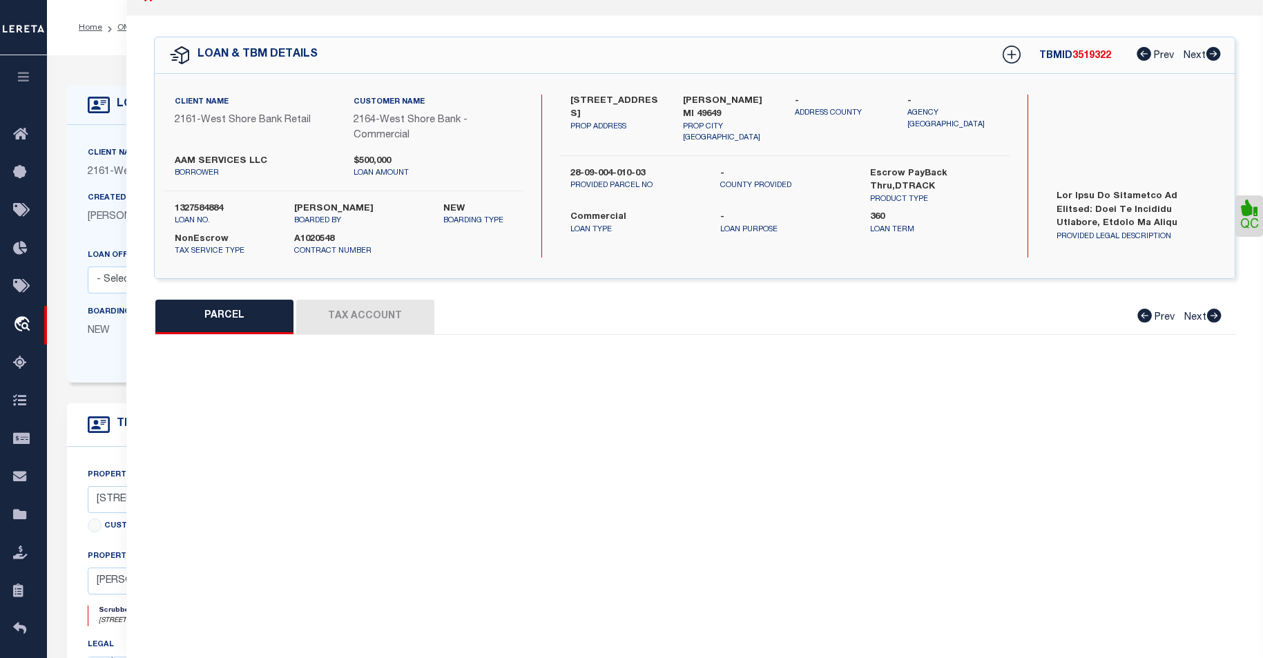
select select "QC"
type input "AAM SERVICES LLC"
select select "AGW"
select select "ADD"
type input "6823 S M 37"
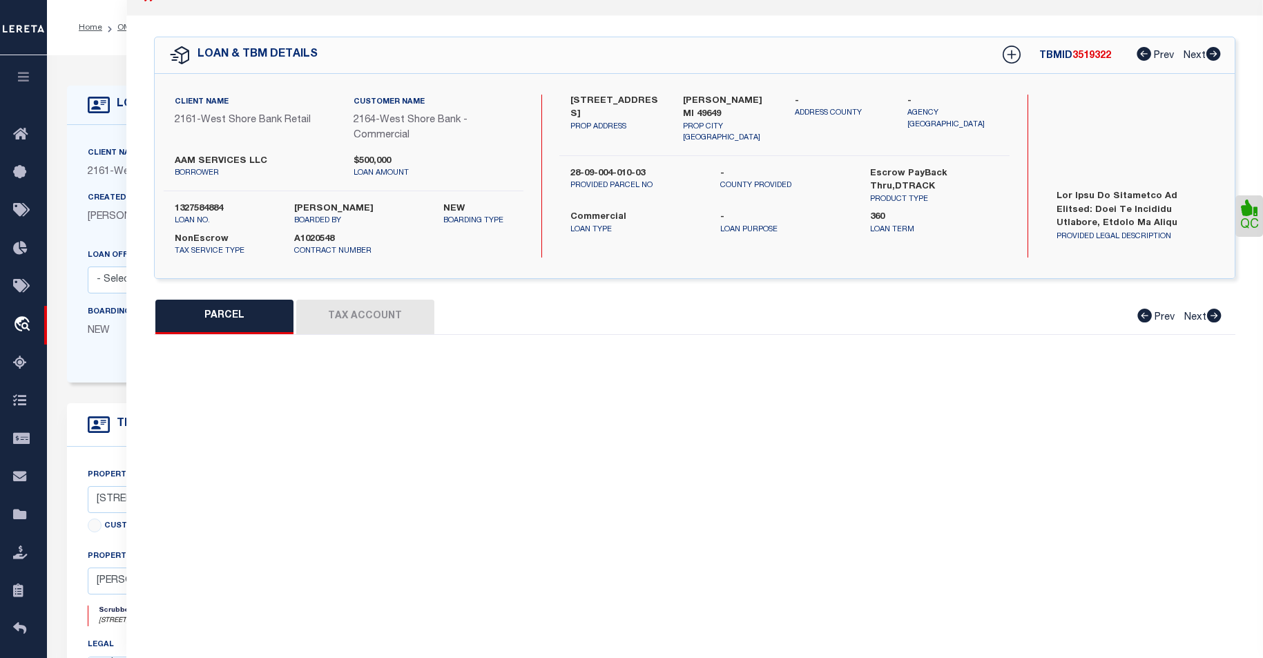
type input "KINGSLEY, MI 49649"
type textarea "W 1/2 OF SW 1/4 OF SEC 4, T 25 N, R 11 W COMM AT SW CRNR OF SEC 4; TH N 00?10'3…"
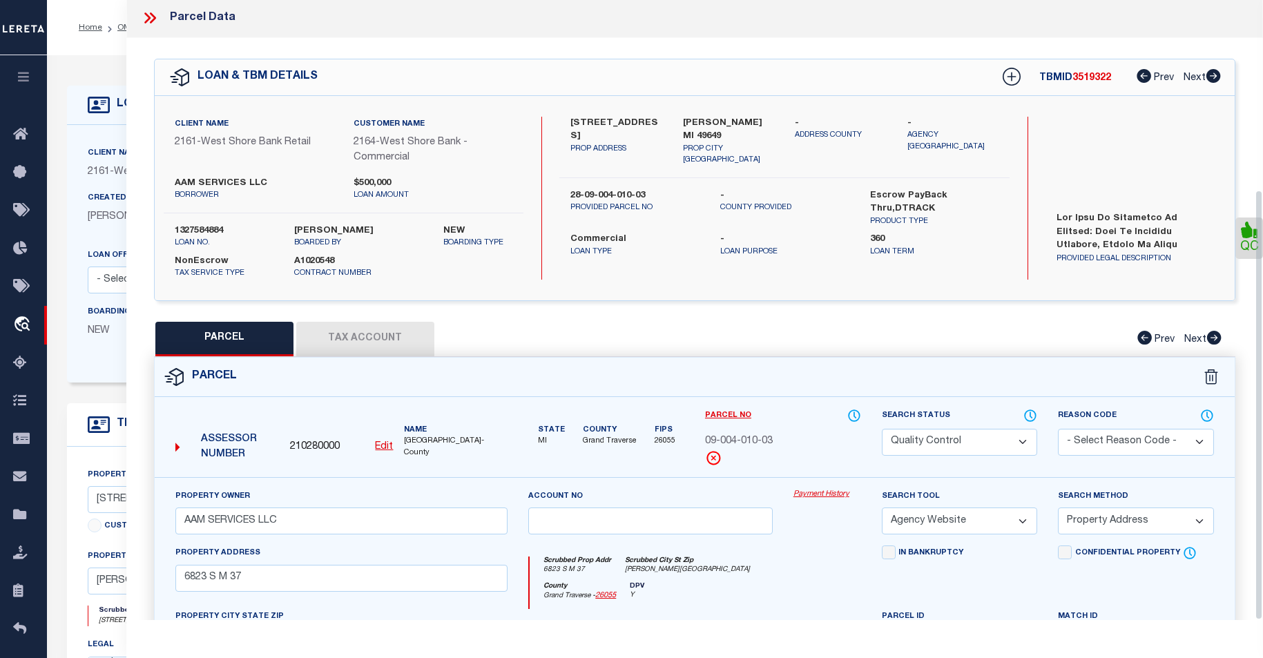
drag, startPoint x: 1260, startPoint y: 423, endPoint x: 1300, endPoint y: 396, distance: 48.8
click at [1263, 396] on html "Home OMS Detail" at bounding box center [631, 525] width 1263 height 1050
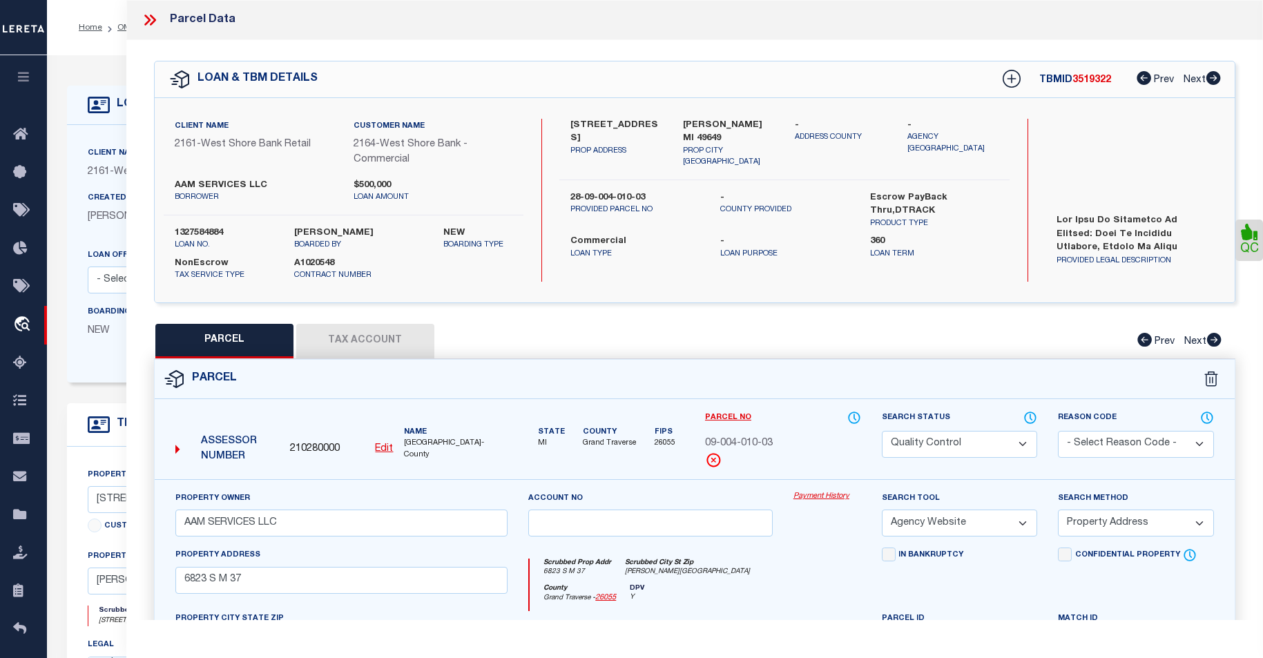
drag, startPoint x: 403, startPoint y: 345, endPoint x: 410, endPoint y: 347, distance: 7.9
click at [410, 347] on button "Tax Account" at bounding box center [365, 341] width 138 height 35
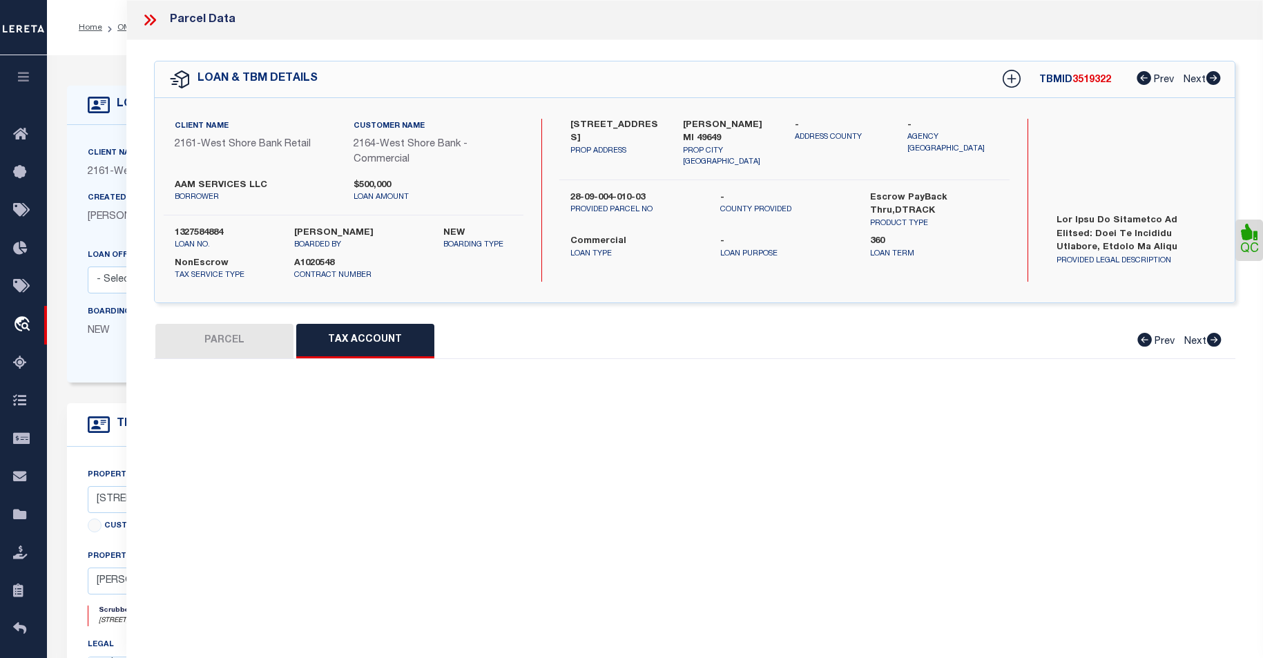
select select "100"
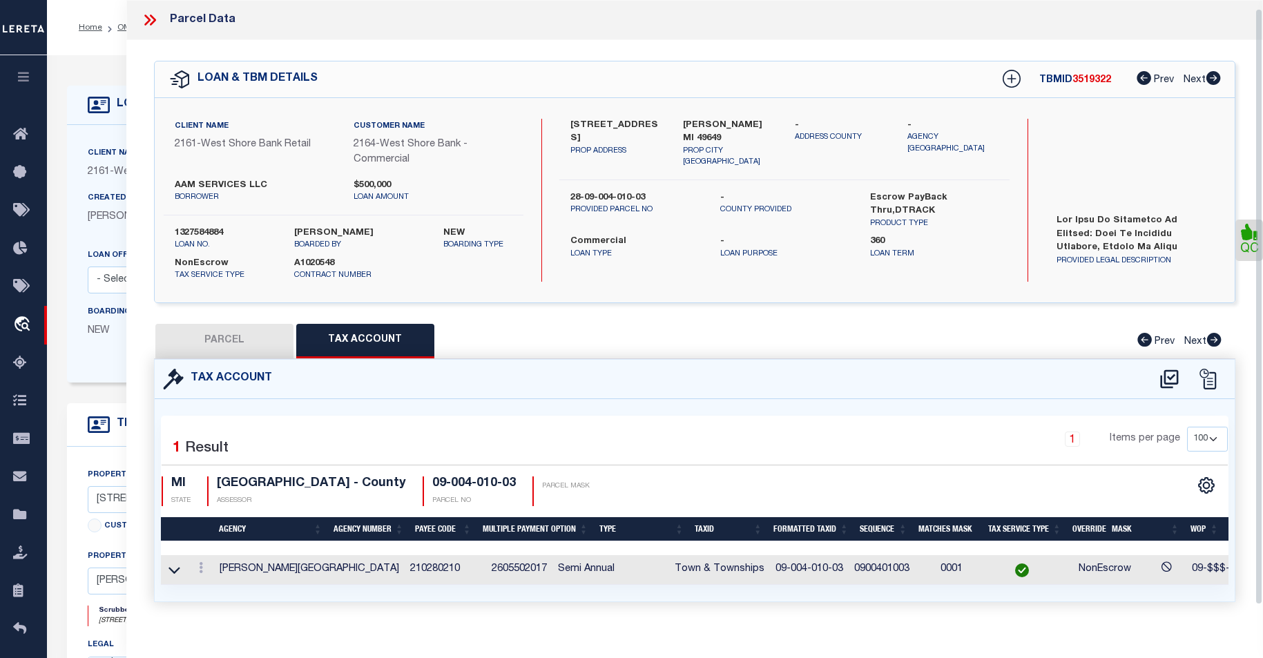
scroll to position [24, 0]
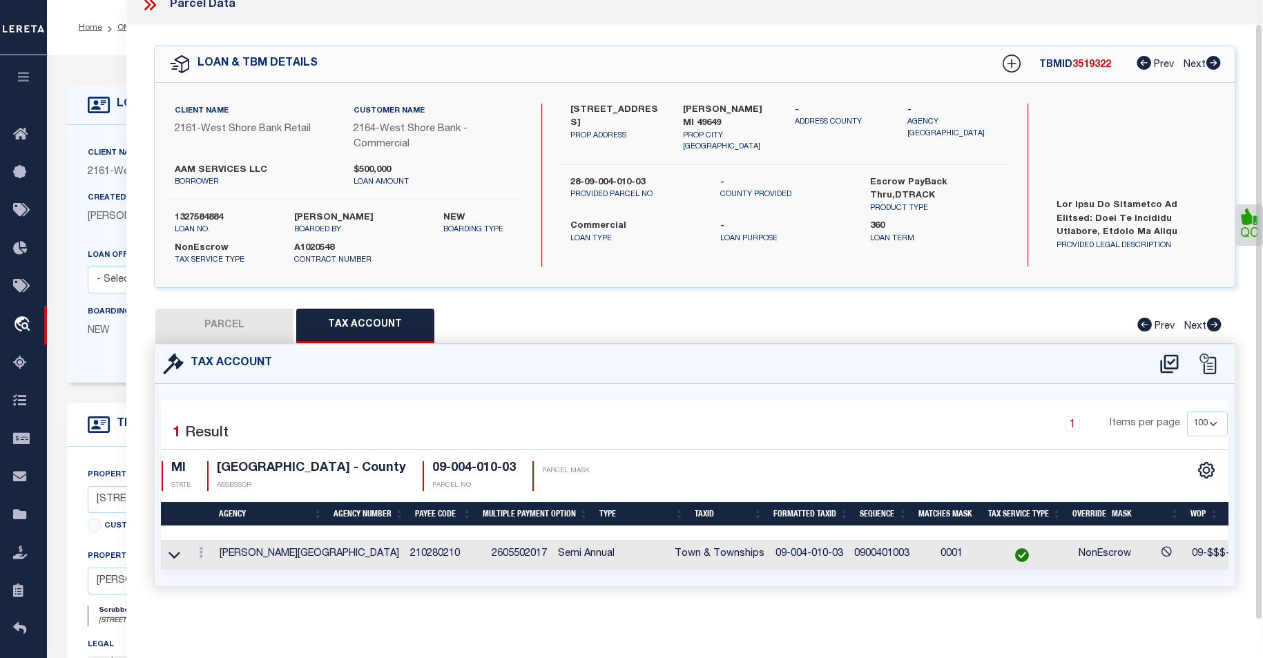
drag, startPoint x: 1262, startPoint y: 403, endPoint x: 1257, endPoint y: 451, distance: 47.9
click at [1258, 456] on div "Parcel Data QC" at bounding box center [694, 310] width 1137 height 620
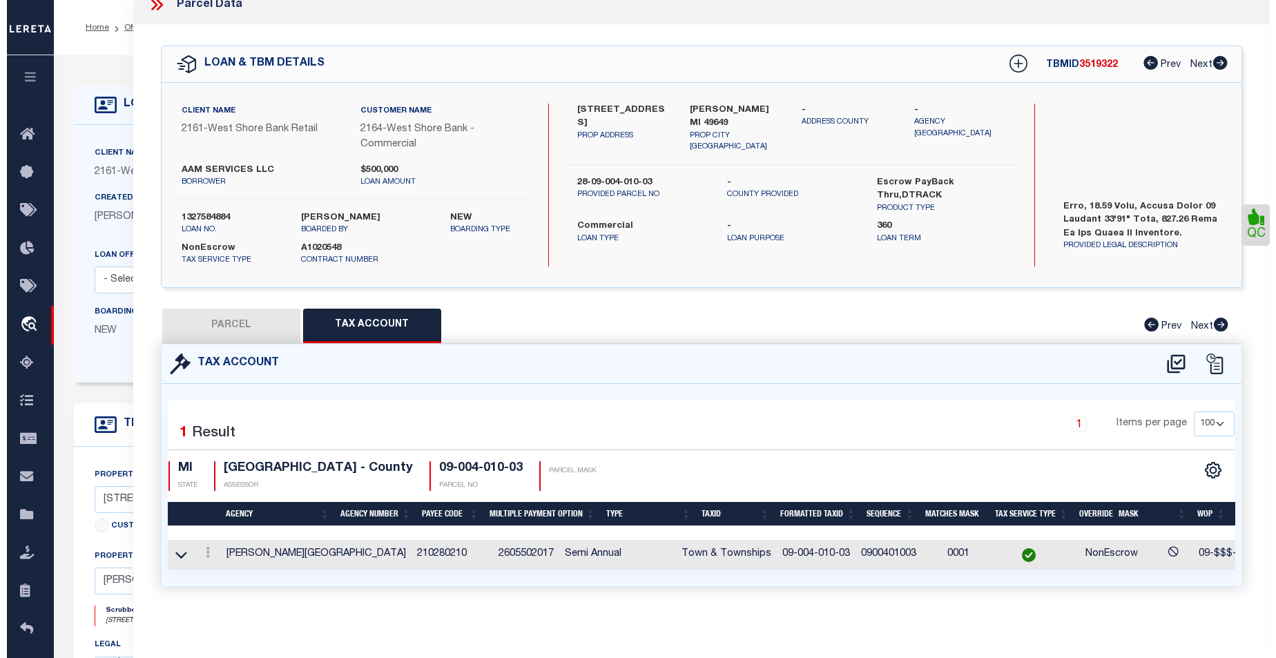
scroll to position [673, 0]
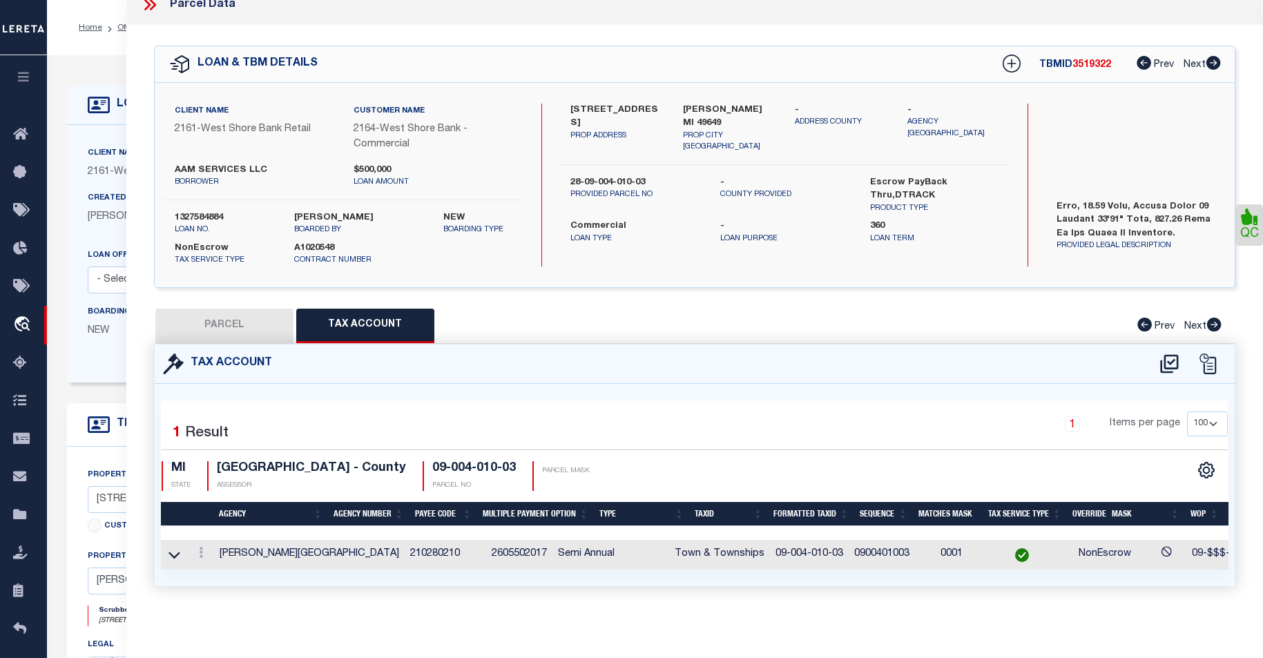
click at [1254, 218] on link "QC" at bounding box center [1250, 224] width 28 height 41
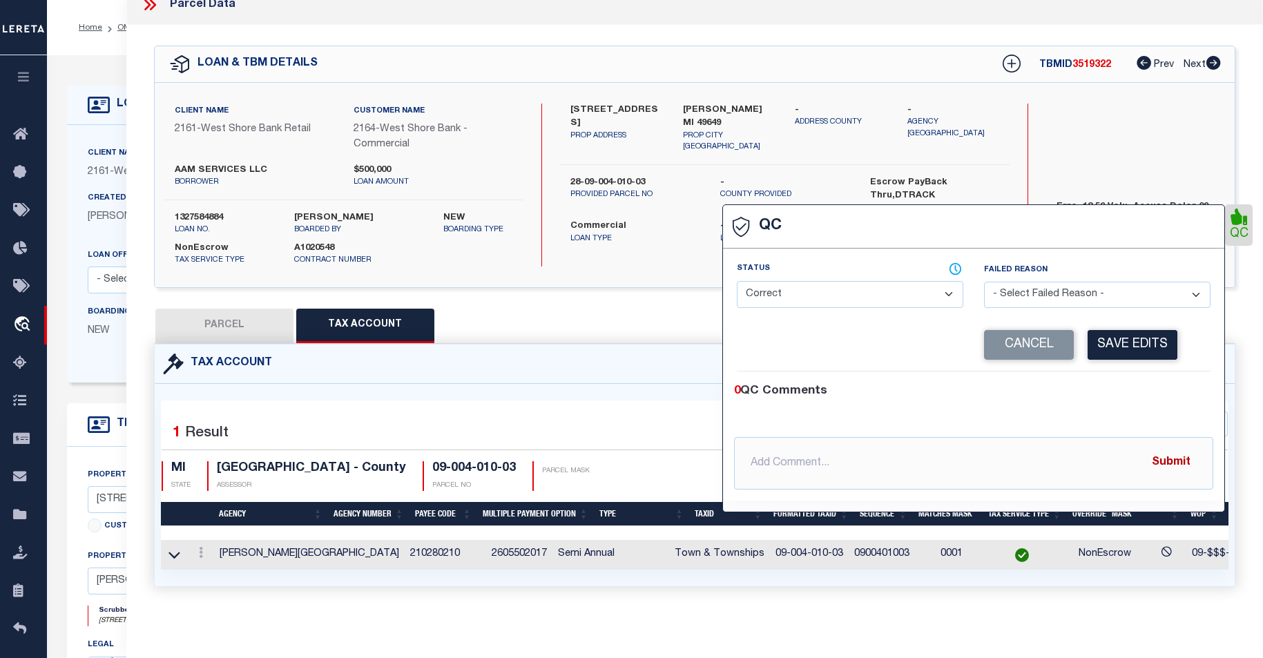
click at [1175, 449] on button "Submit" at bounding box center [1171, 463] width 57 height 28
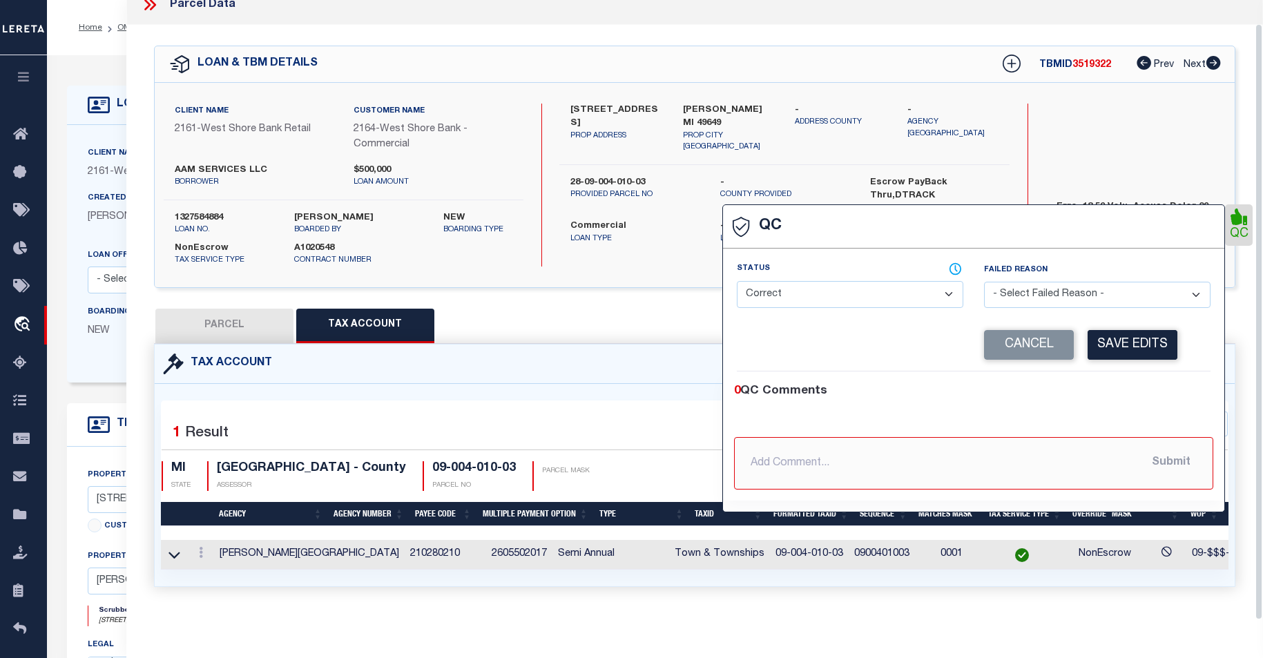
click at [1257, 427] on div "QC" at bounding box center [694, 322] width 1137 height 595
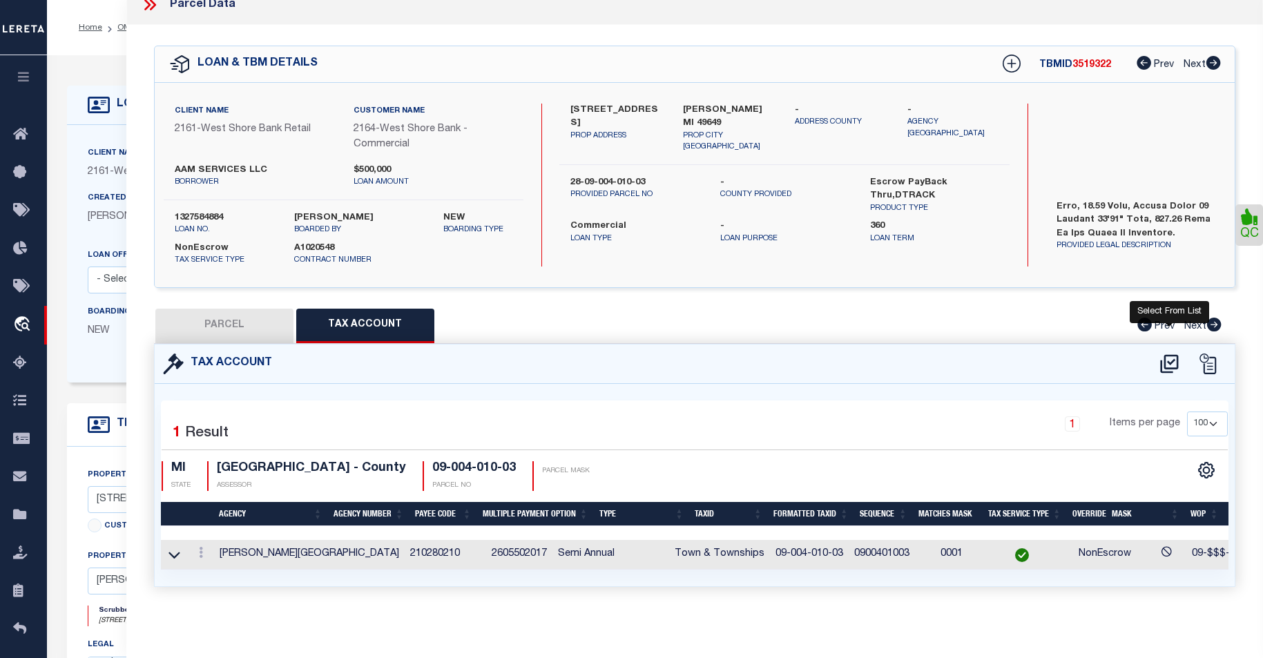
click at [1168, 353] on icon at bounding box center [1169, 364] width 23 height 22
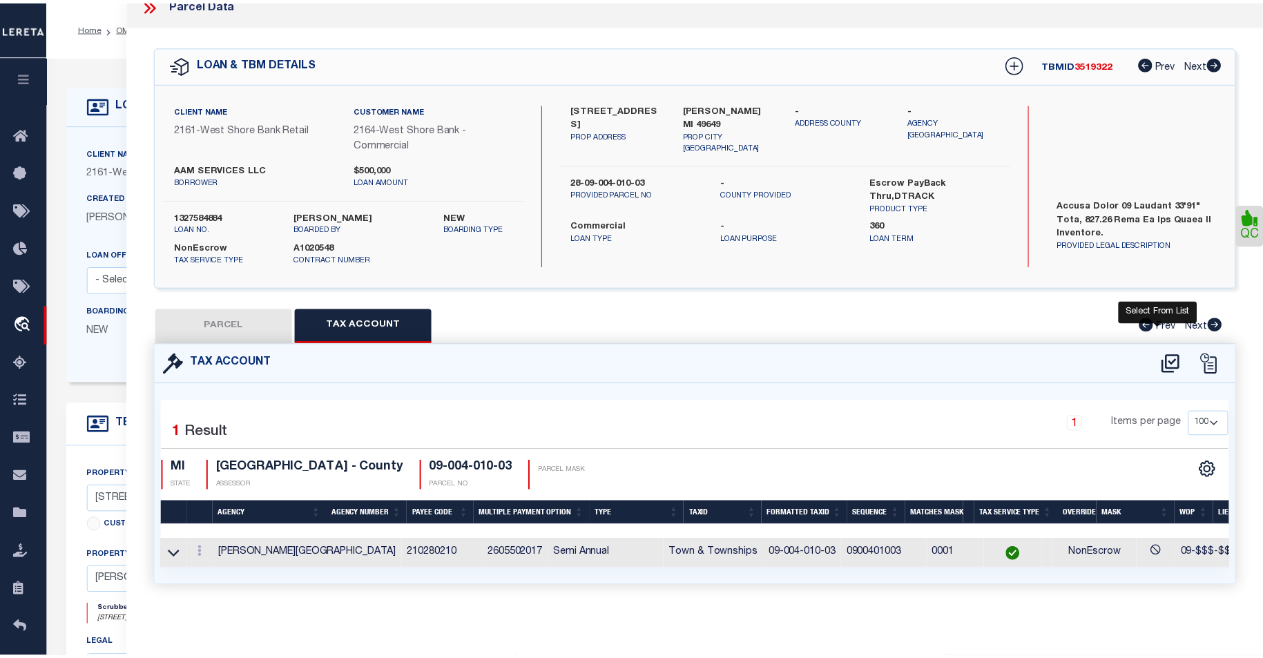
scroll to position [659, 0]
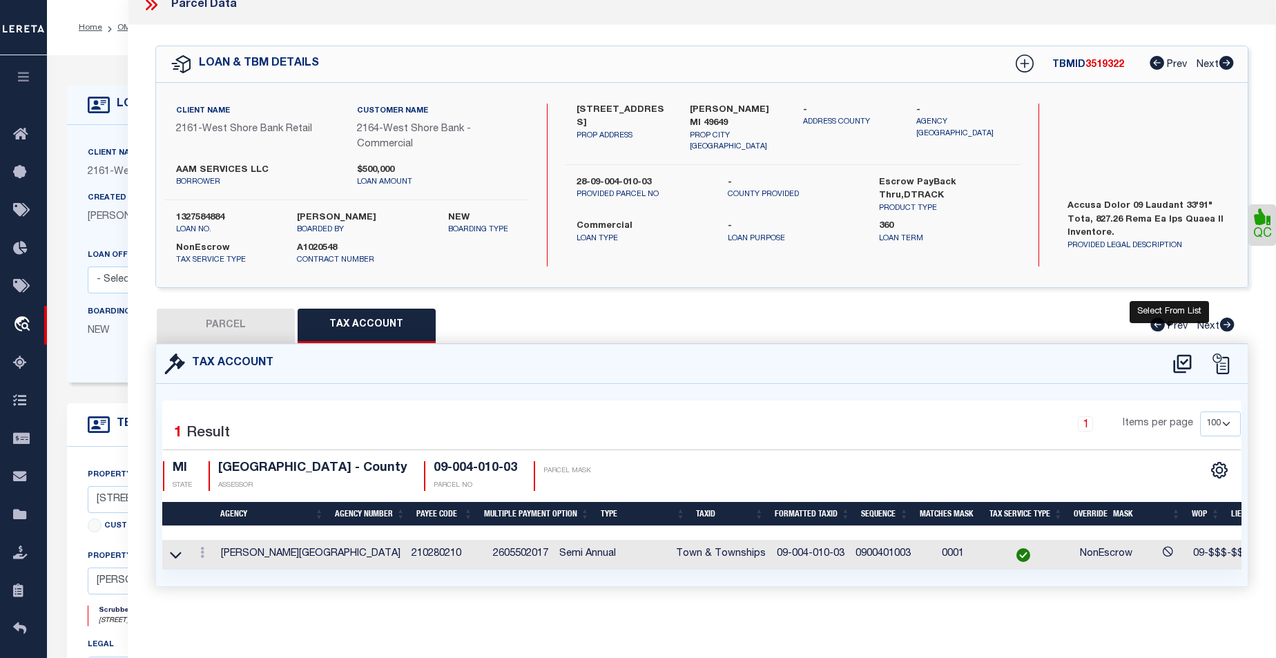
select select "100"
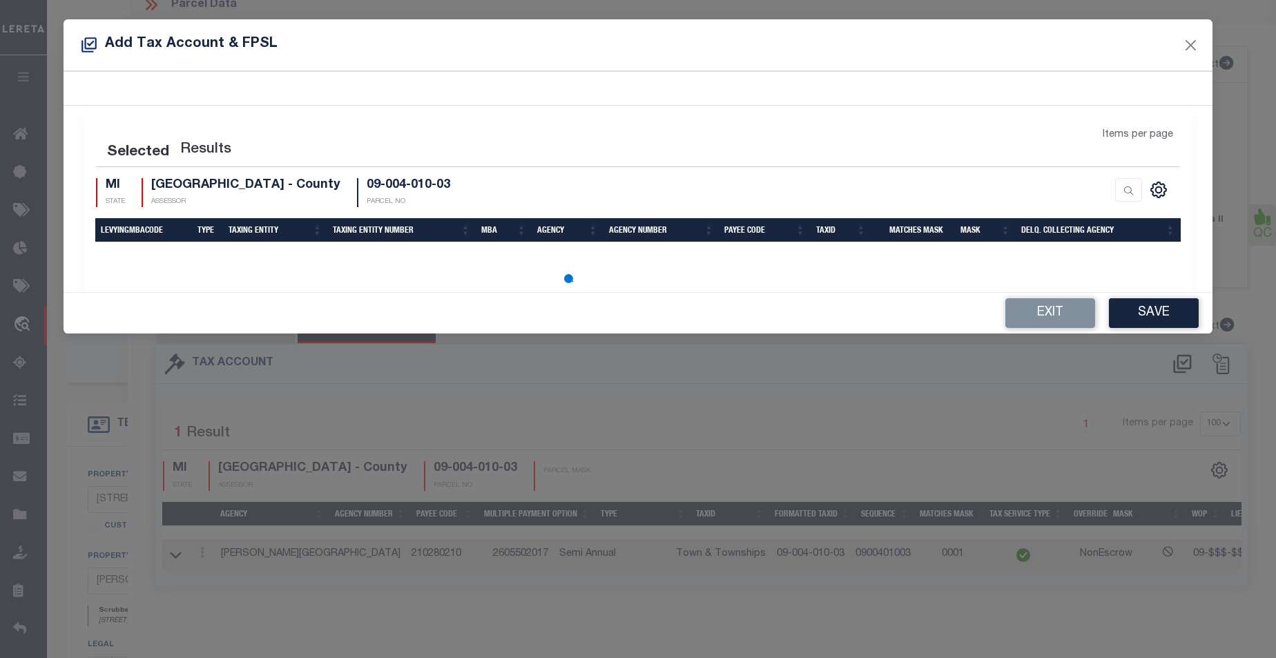
select select "100"
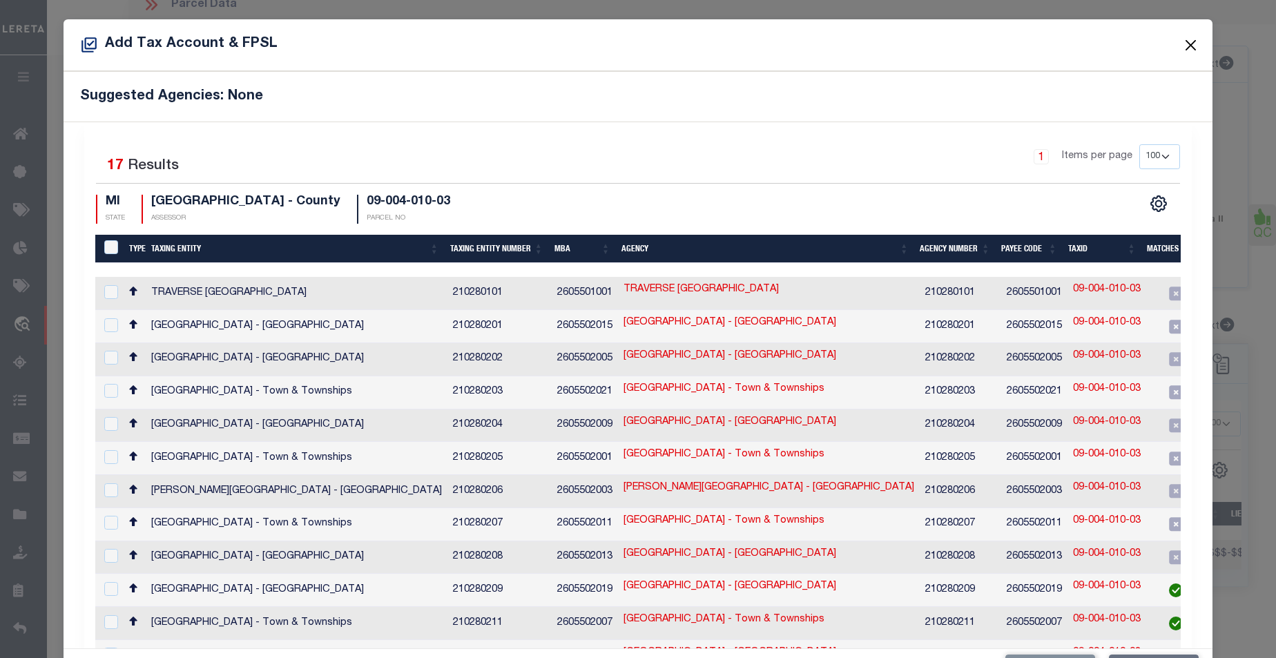
click at [1183, 41] on button "Close" at bounding box center [1191, 45] width 18 height 18
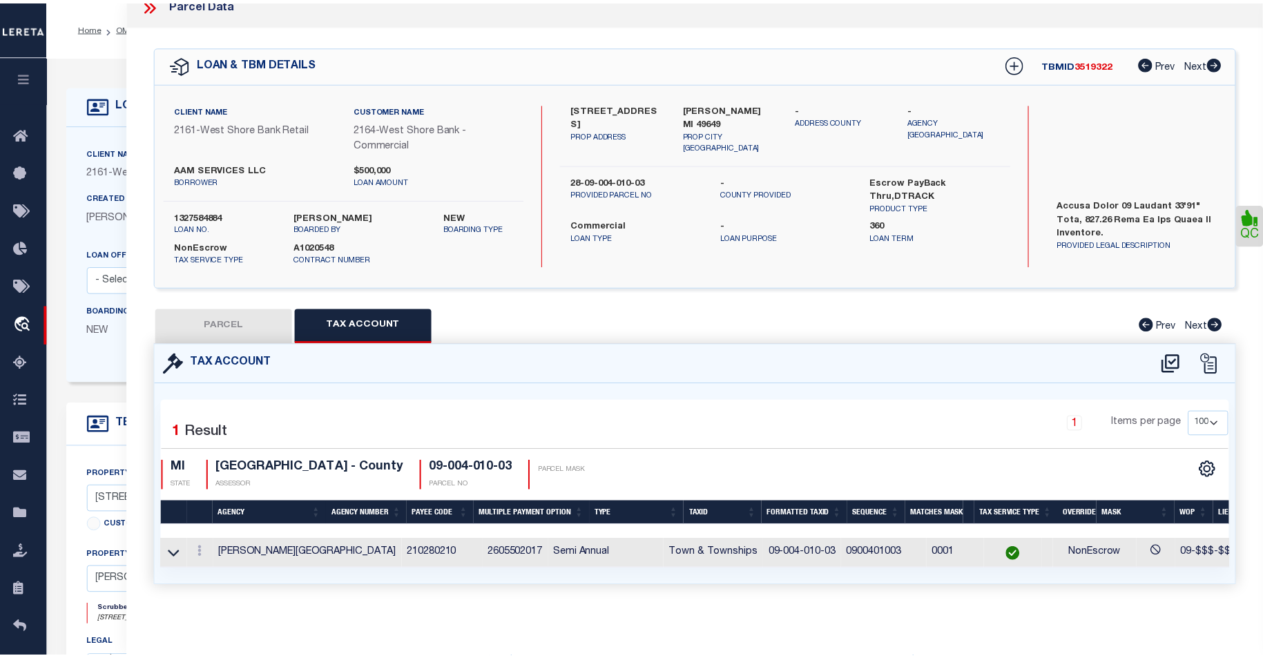
scroll to position [673, 0]
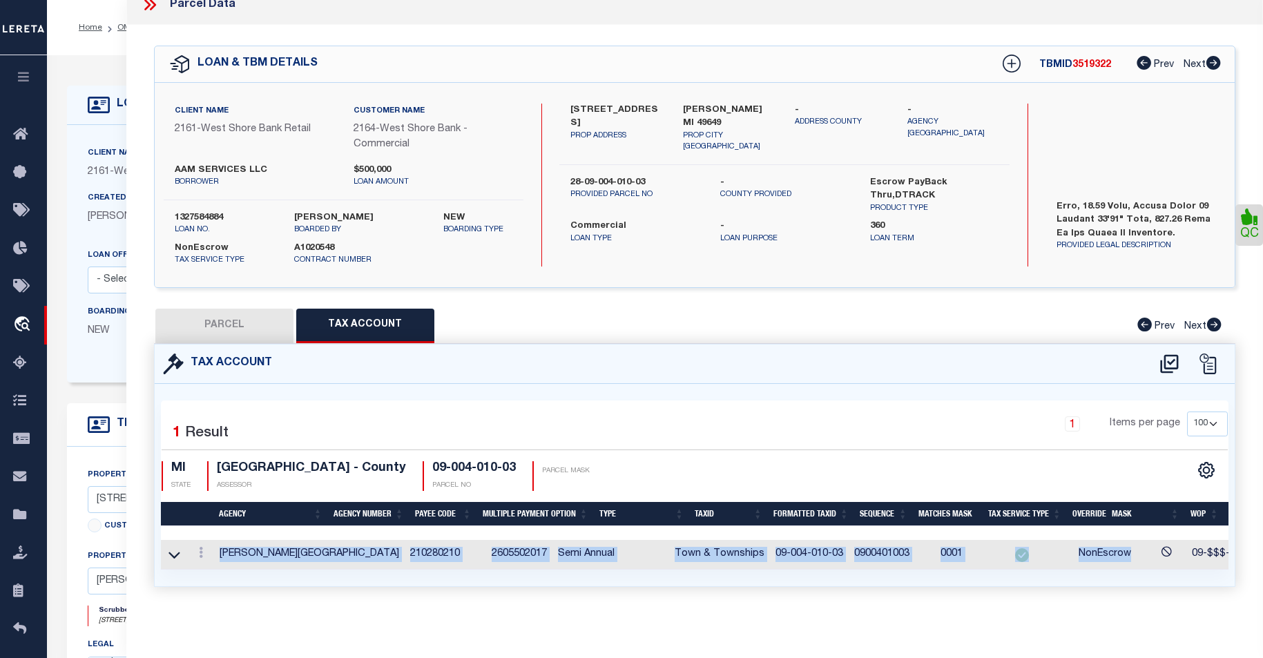
drag, startPoint x: 1082, startPoint y: 559, endPoint x: 1141, endPoint y: 565, distance: 59.0
click at [1144, 566] on div "Agency Agency Number Payee Code Multiple Payment Option Type TaxID Formatted Ta…" at bounding box center [695, 555] width 1068 height 30
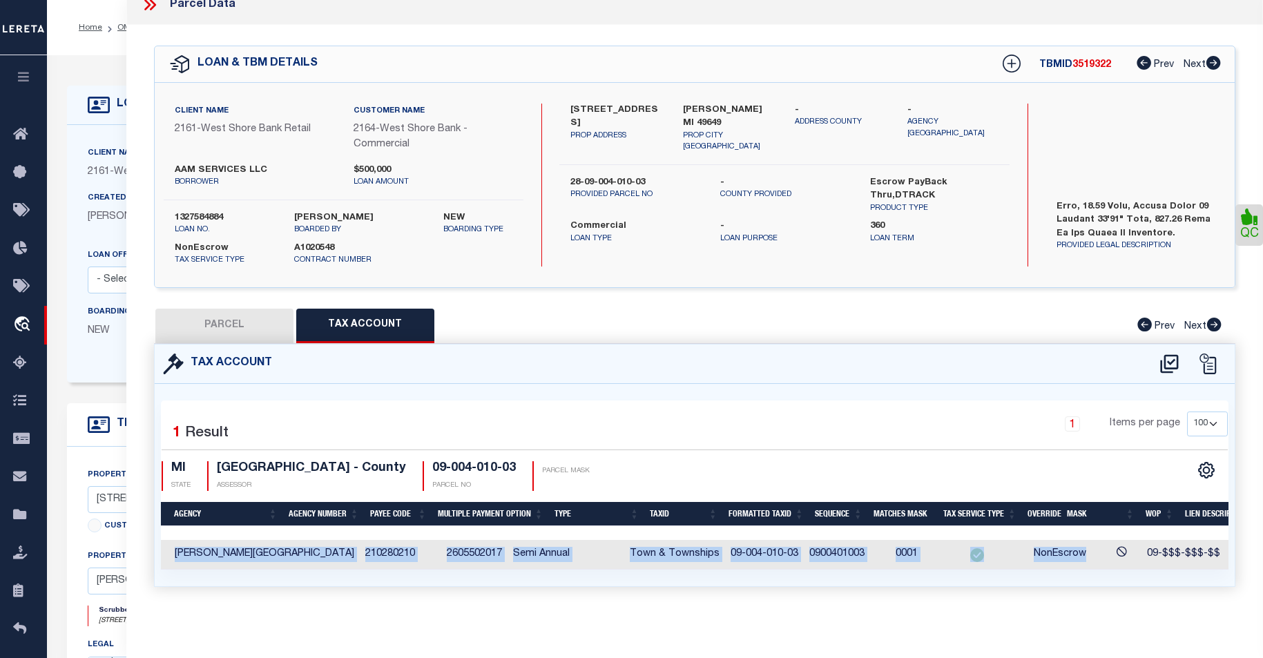
scroll to position [0, 127]
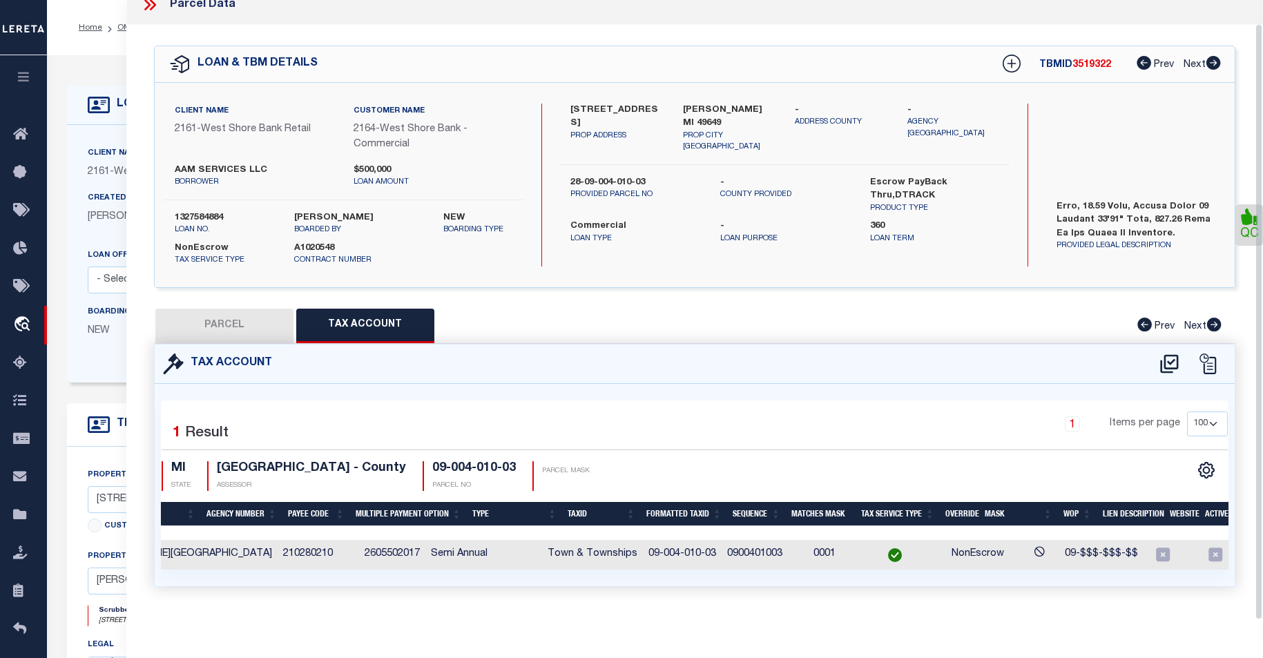
click at [1246, 624] on div "Parcel Data QC" at bounding box center [694, 329] width 1137 height 658
click at [1253, 435] on div "QC" at bounding box center [694, 322] width 1137 height 595
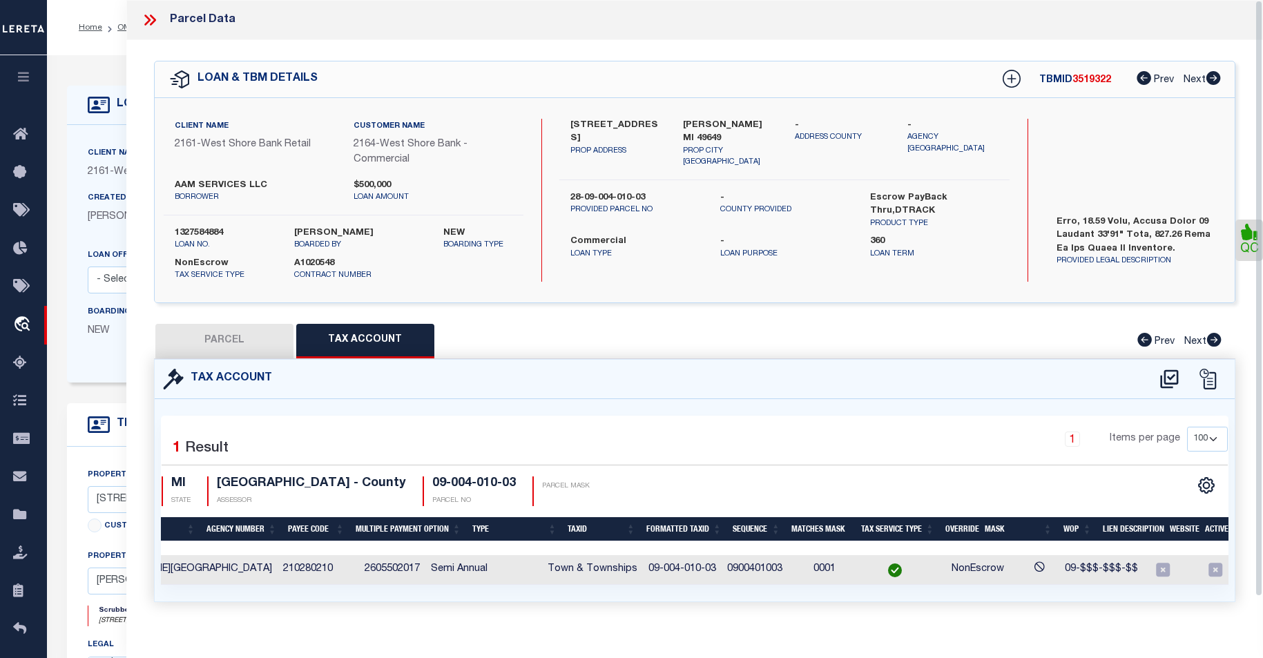
drag, startPoint x: 1265, startPoint y: 397, endPoint x: 1273, endPoint y: 267, distance: 130.8
click at [1263, 267] on html "Home OMS Detail" at bounding box center [631, 525] width 1263 height 1050
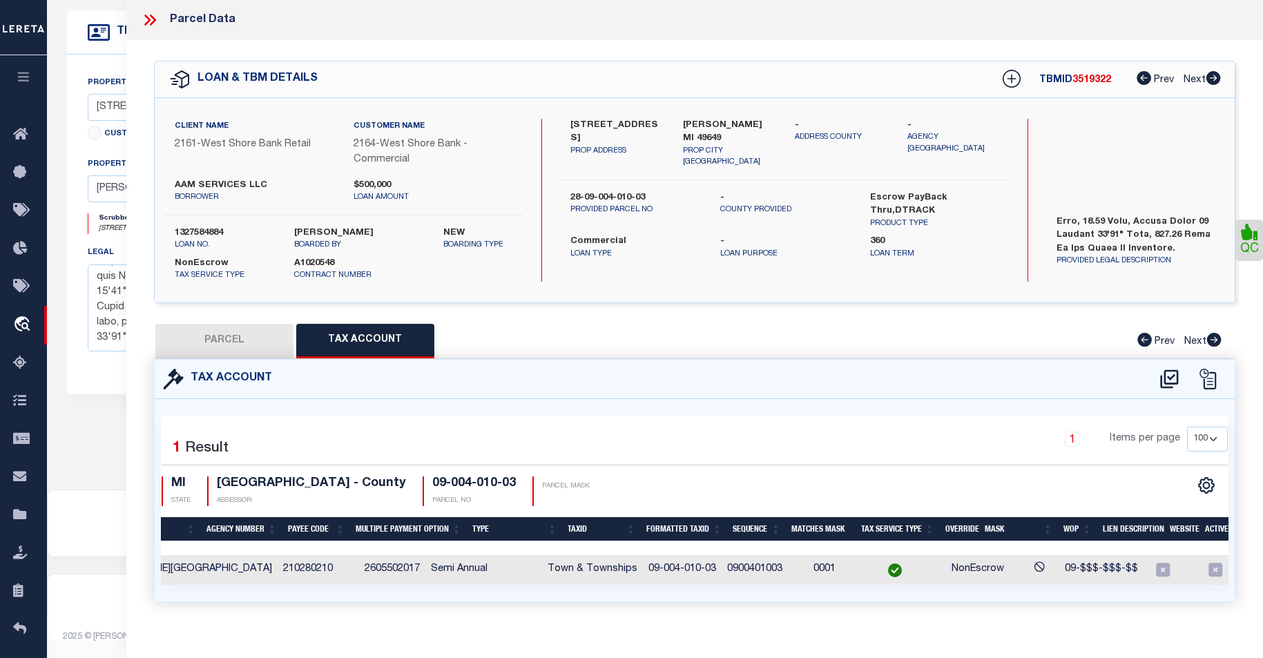
scroll to position [407, 0]
click at [149, 15] on icon at bounding box center [150, 20] width 18 height 18
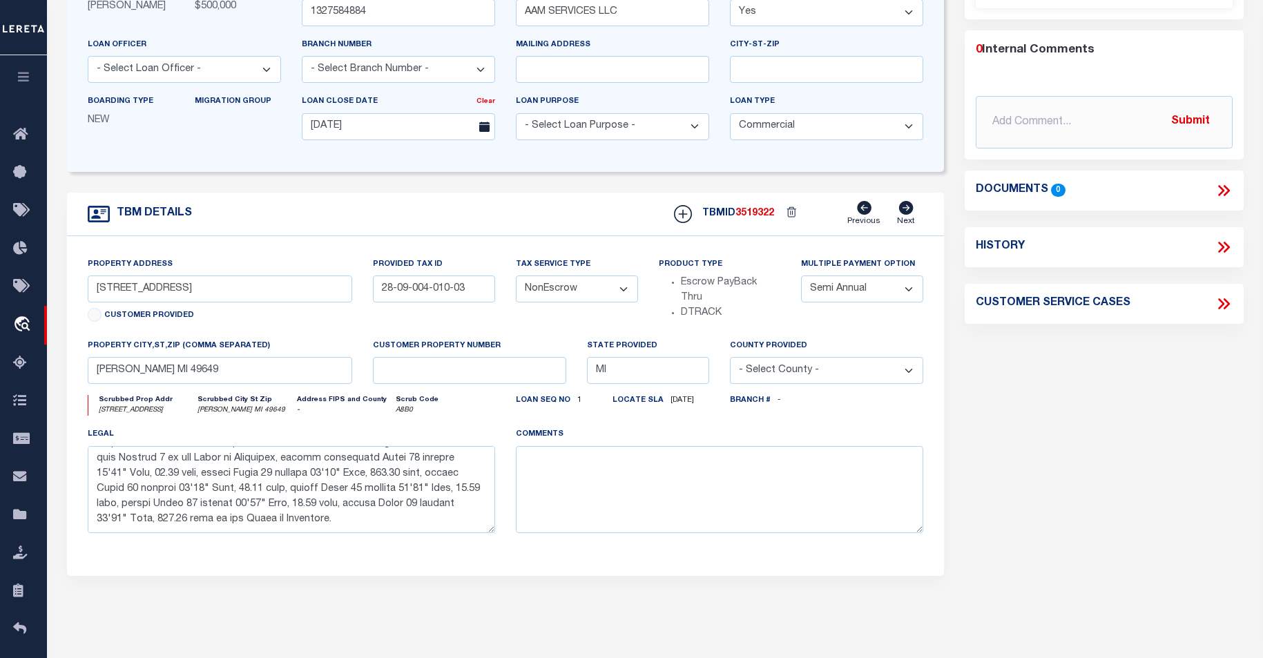
scroll to position [0, 0]
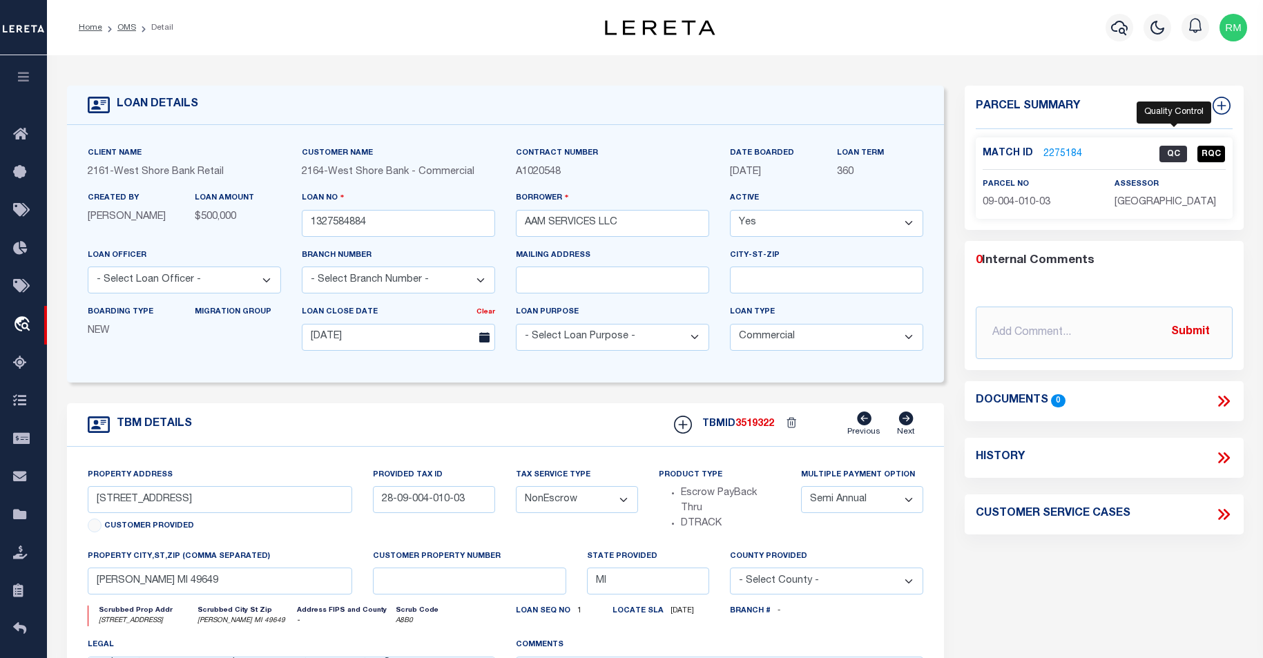
click at [1178, 153] on span "QC" at bounding box center [1174, 154] width 28 height 17
click at [1178, 151] on span "QC" at bounding box center [1174, 154] width 28 height 17
click at [1213, 152] on span "RQC" at bounding box center [1212, 154] width 28 height 17
click at [1064, 154] on link "2275184" at bounding box center [1063, 154] width 39 height 15
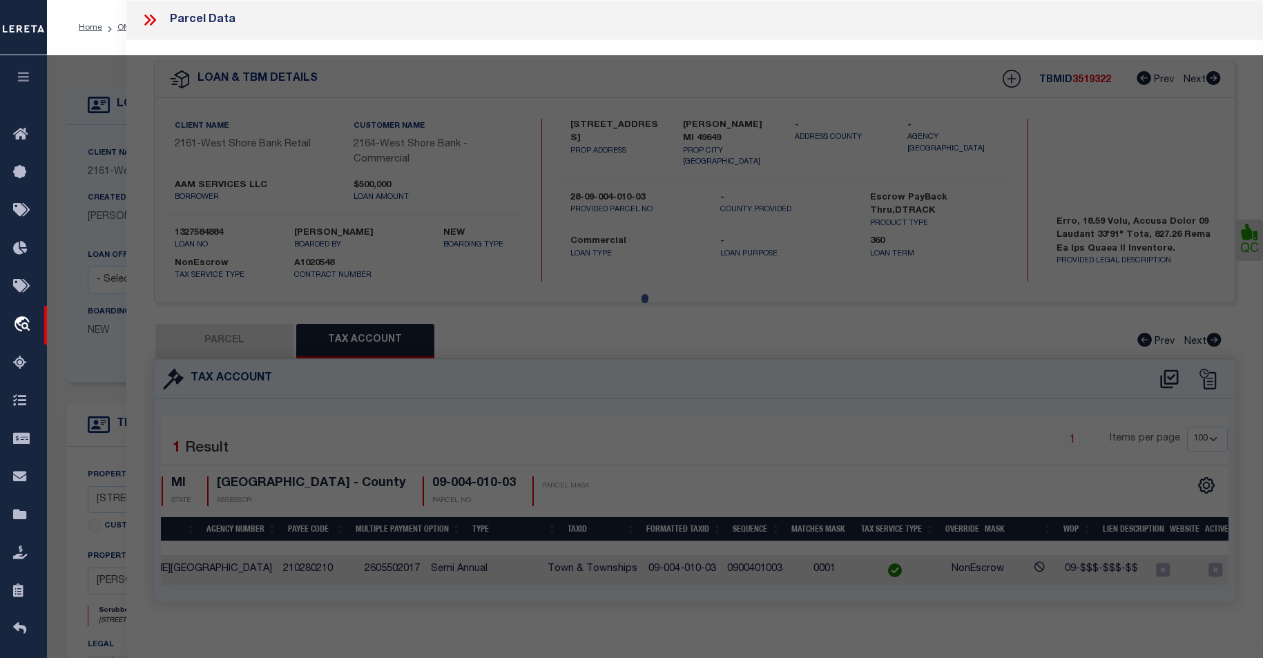
select select "AS"
select select
checkbox input "false"
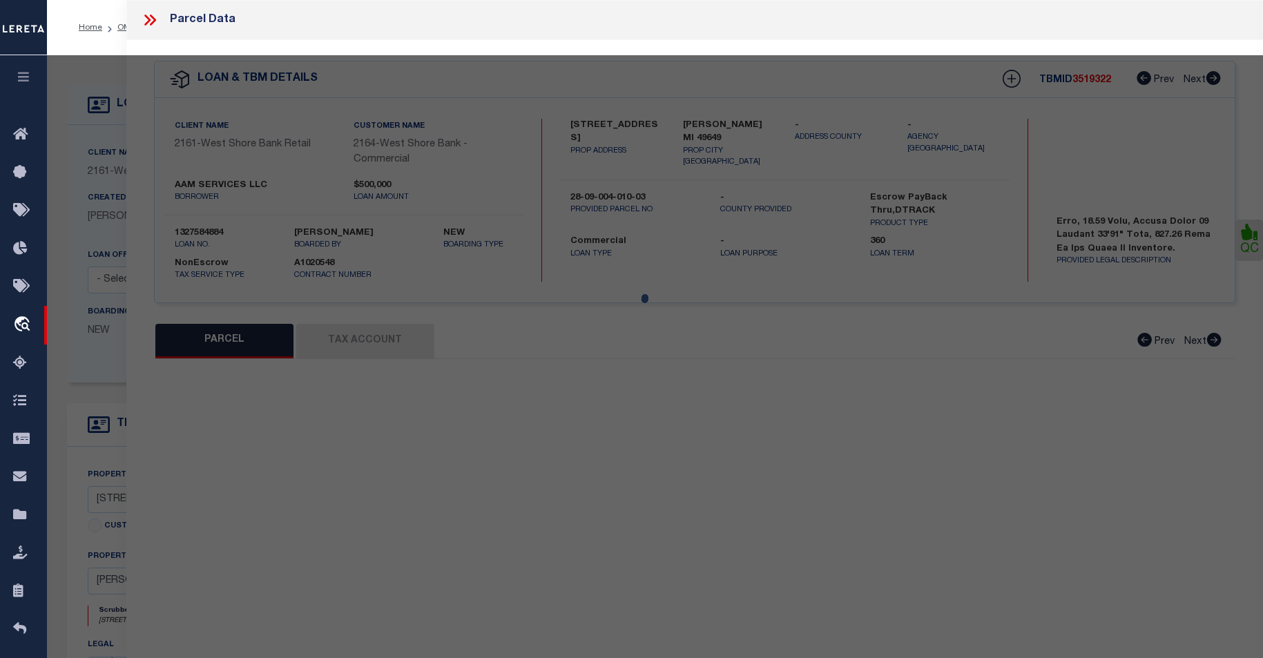
select select "QC"
type input "AAM SERVICES LLC"
select select "AGW"
select select "ADD"
type input "6823 S M 37"
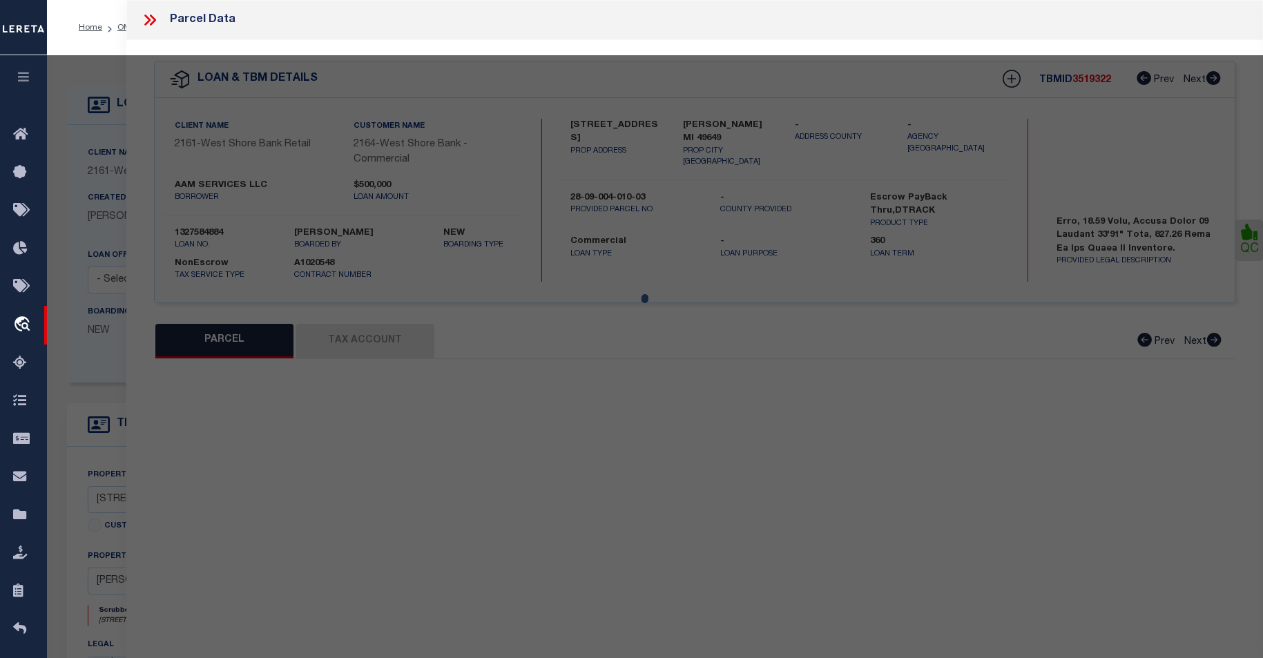
type input "KINGSLEY, MI 49649"
type textarea "W 1/2 OF SW 1/4 OF SEC 4, T 25 N, R 11 W COMM AT SW CRNR OF SEC 4; TH N 00?10'3…"
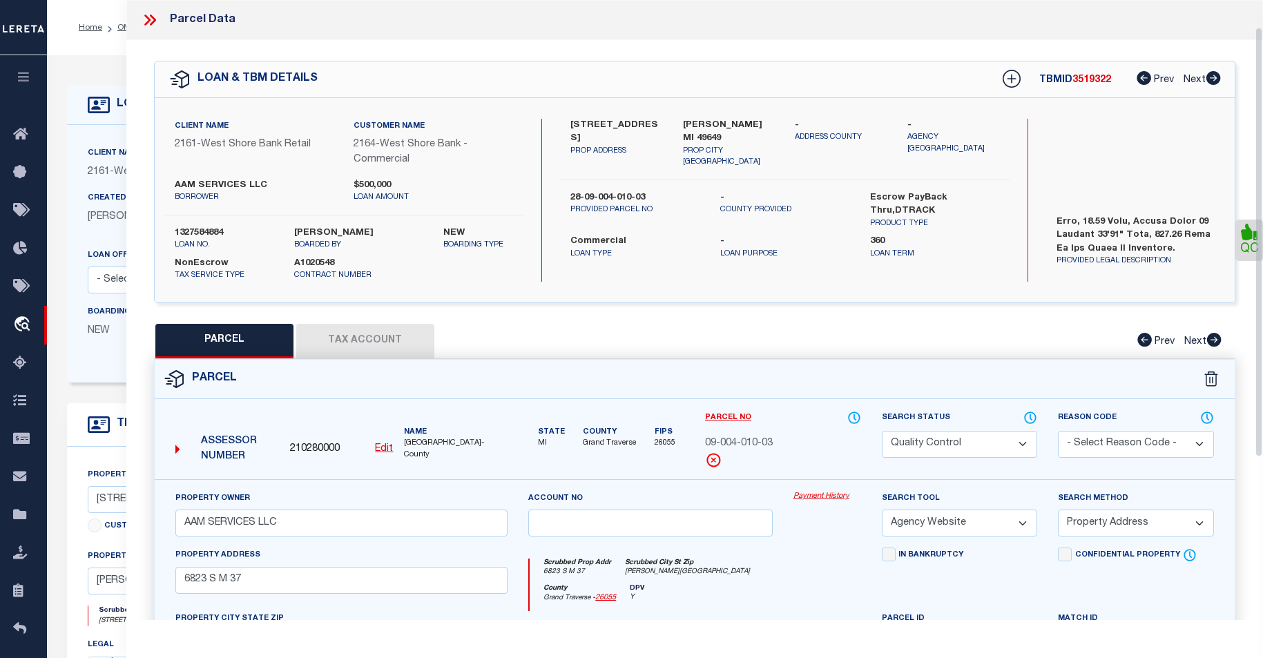
drag, startPoint x: 1262, startPoint y: 321, endPoint x: 1238, endPoint y: 211, distance: 113.1
click at [1234, 220] on div "Parcel Data QC" at bounding box center [694, 310] width 1137 height 620
click at [394, 327] on button "Tax Account" at bounding box center [365, 341] width 138 height 35
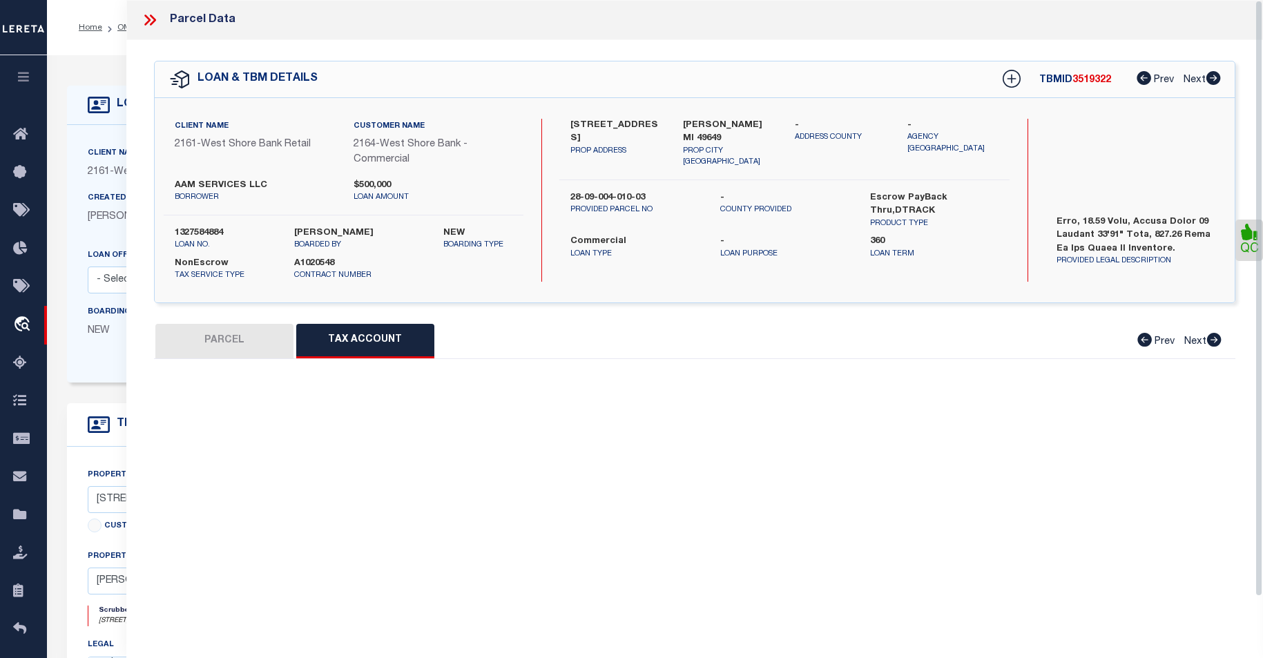
select select "100"
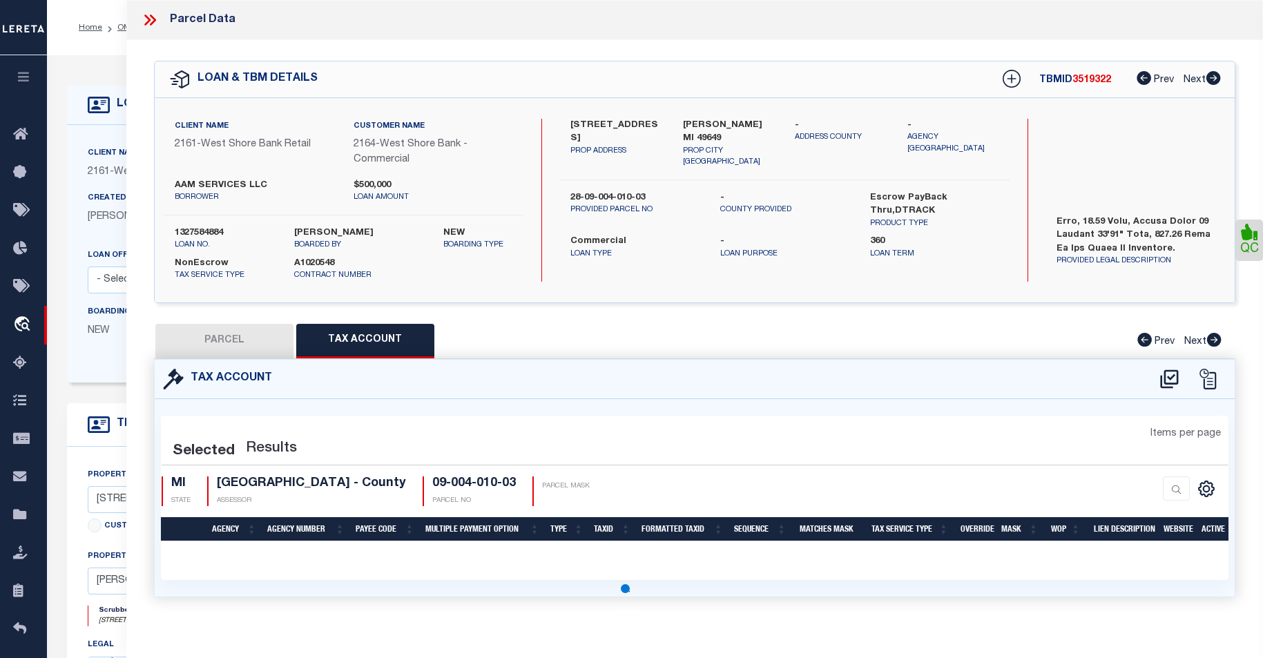
select select "100"
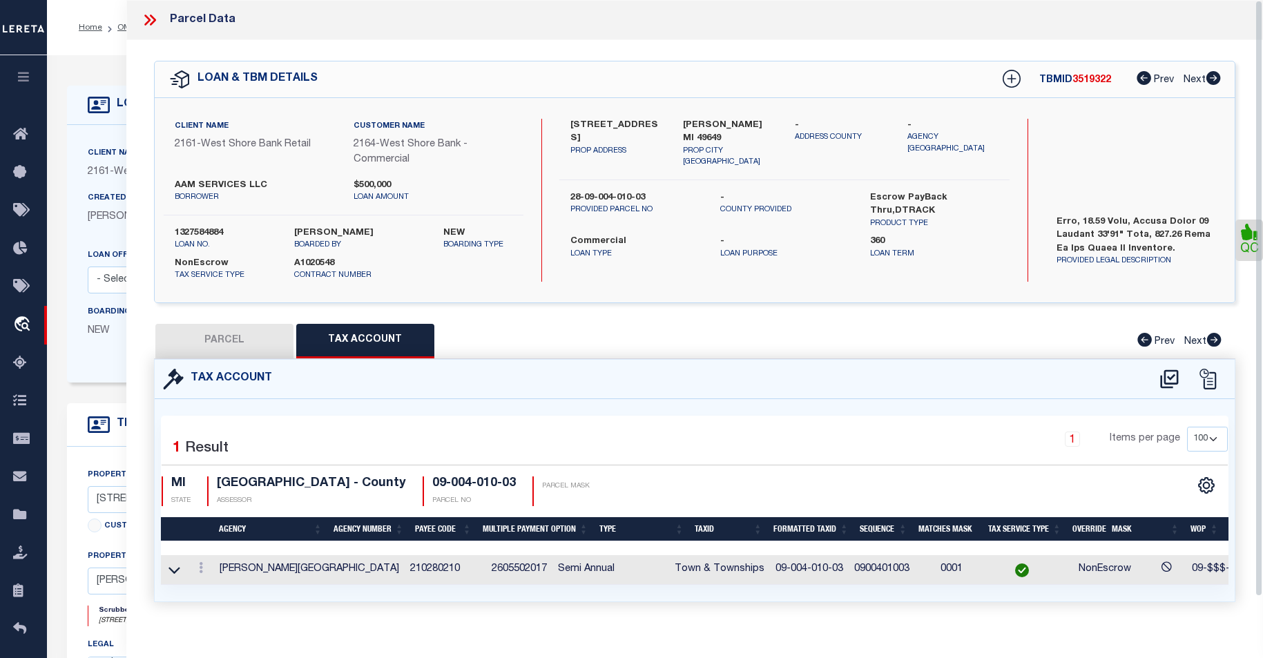
drag, startPoint x: 1257, startPoint y: 392, endPoint x: 1251, endPoint y: 325, distance: 68.0
click at [1251, 331] on div "Parcel Data QC" at bounding box center [694, 310] width 1137 height 620
click at [1246, 240] on icon at bounding box center [1249, 232] width 17 height 17
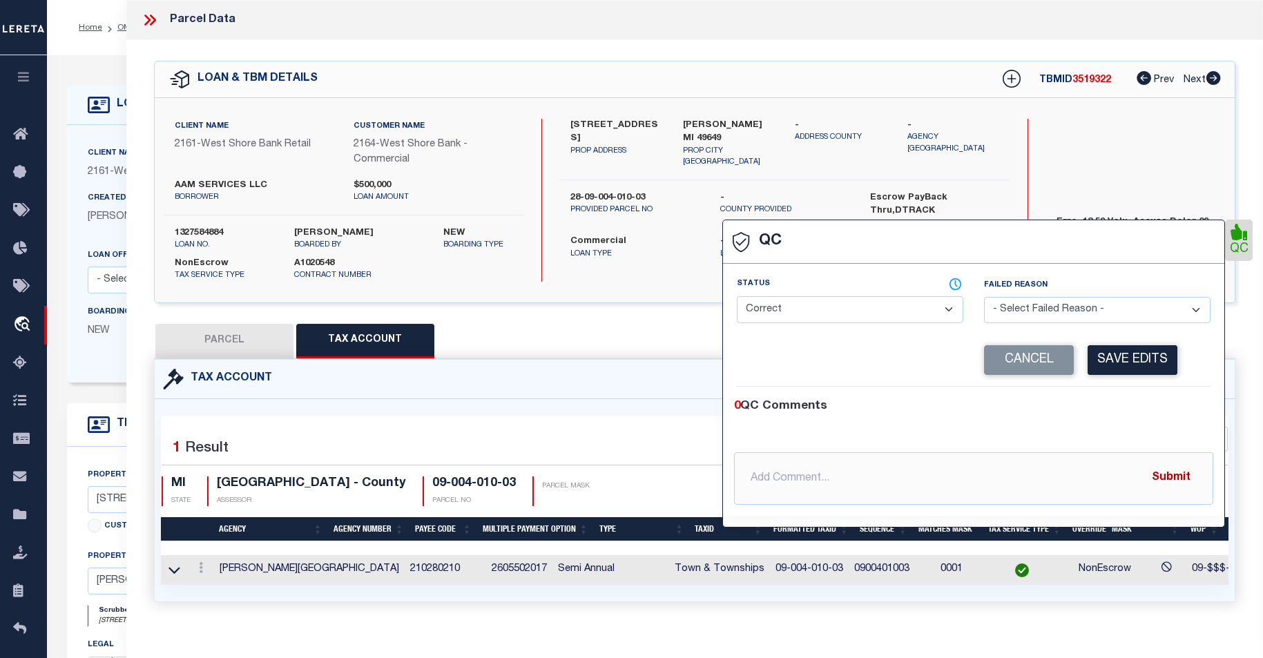
click at [1166, 484] on button "Submit" at bounding box center [1171, 478] width 57 height 28
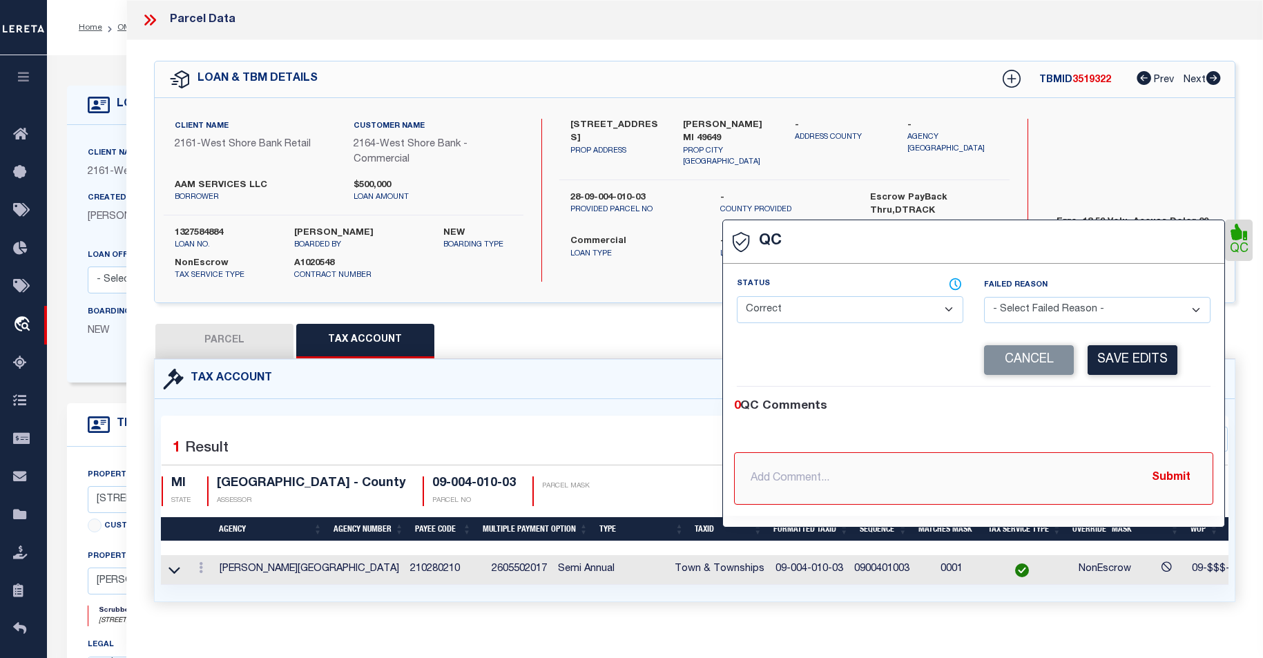
click at [836, 470] on input "text" at bounding box center [973, 478] width 479 height 52
type input "parcel correct"
click at [1170, 482] on button "Submit" at bounding box center [1171, 478] width 57 height 28
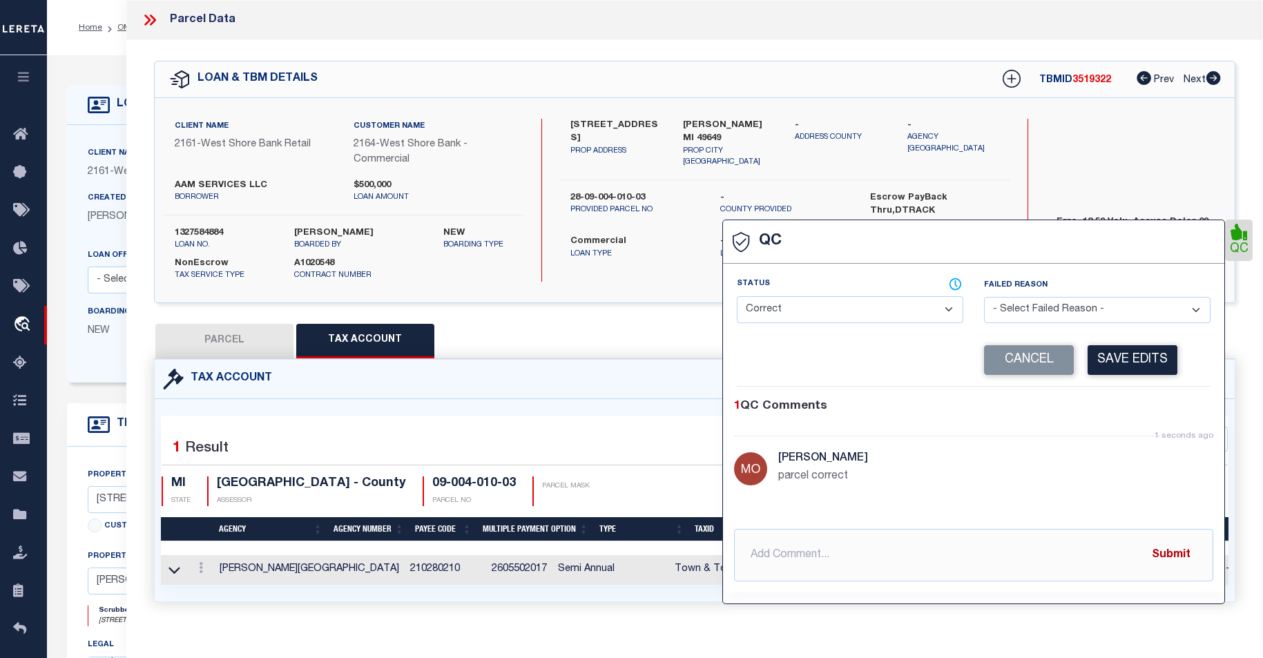
click at [1167, 557] on button "Submit" at bounding box center [1171, 555] width 57 height 28
click at [1128, 363] on button "Save Edits" at bounding box center [1133, 360] width 90 height 30
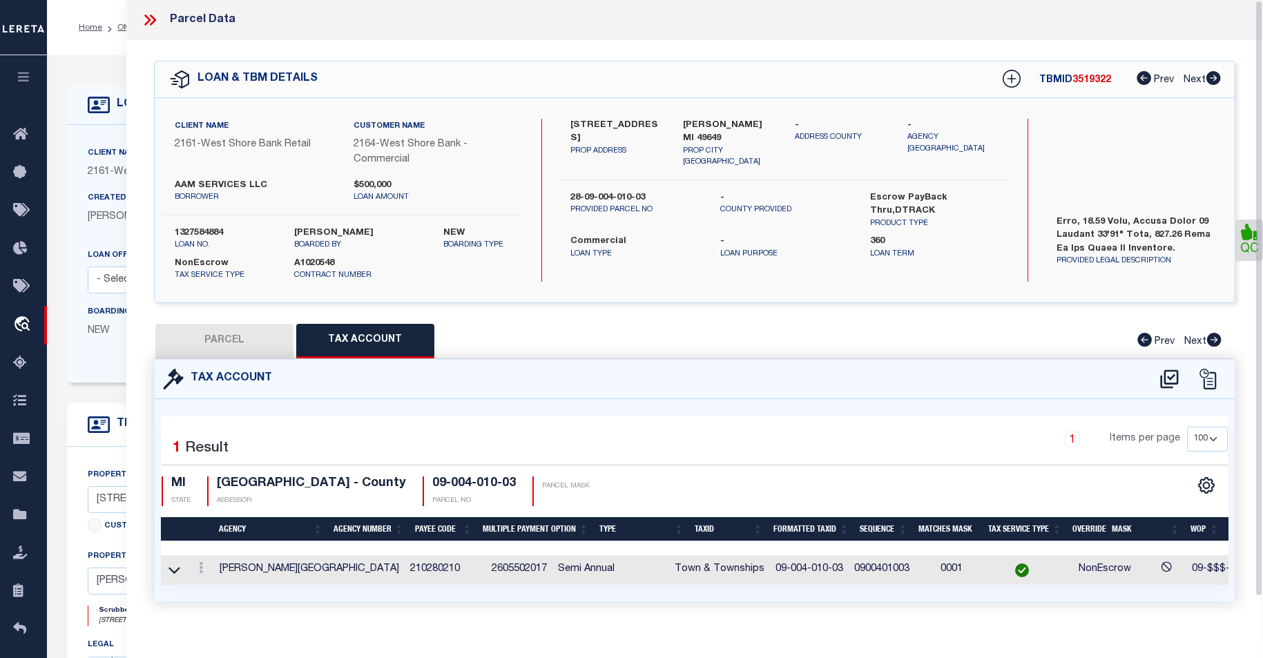
drag, startPoint x: 1259, startPoint y: 337, endPoint x: 1238, endPoint y: 252, distance: 87.6
click at [1244, 226] on div "Parcel Data QC" at bounding box center [694, 310] width 1137 height 620
click at [241, 354] on button "PARCEL" at bounding box center [224, 341] width 138 height 35
select select "AS"
select select
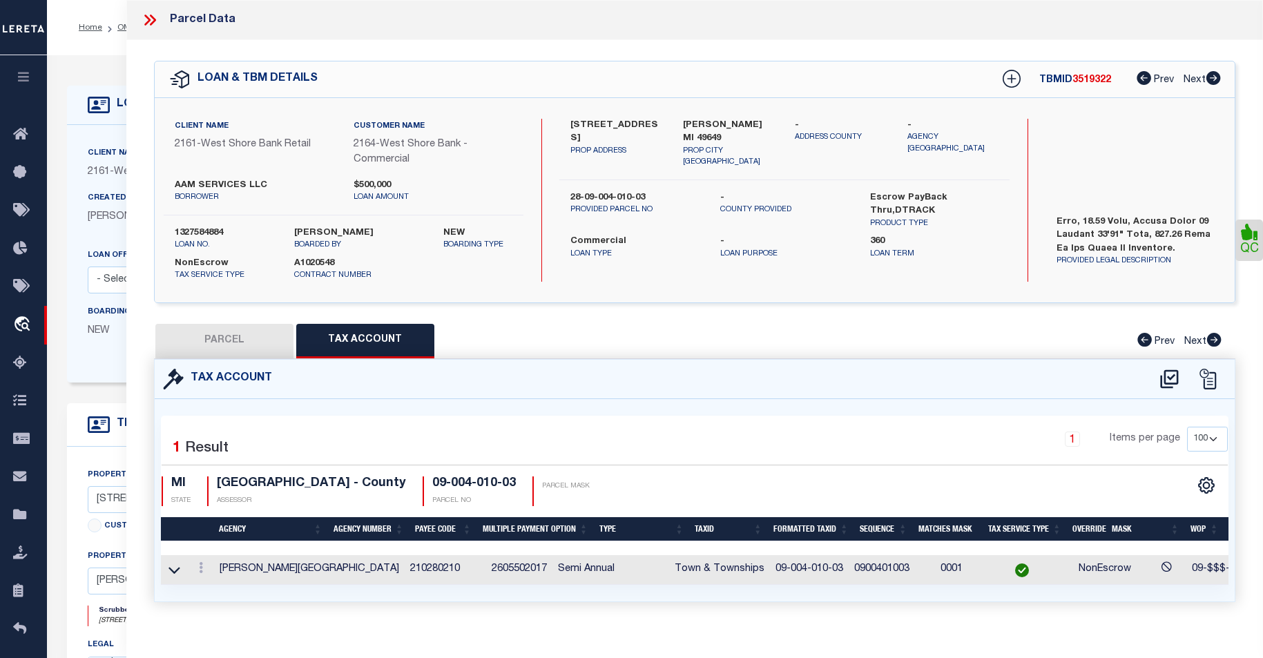
select select
checkbox input "false"
select select "QC"
type input "AAM SERVICES LLC"
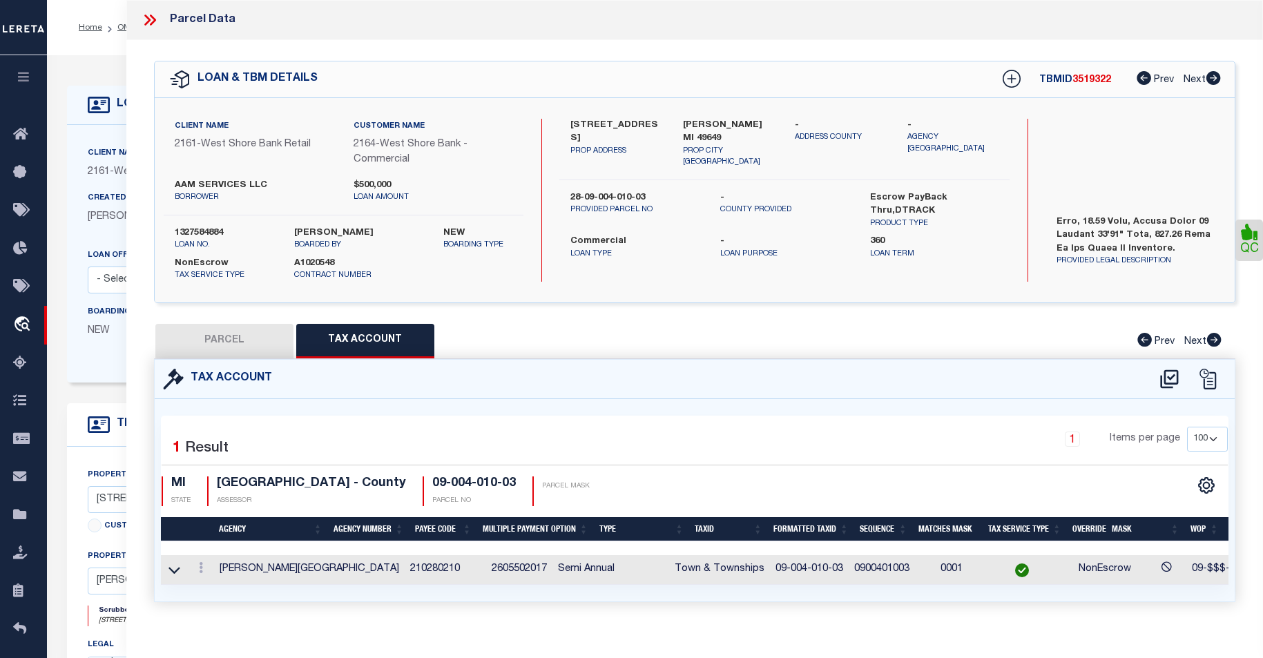
select select "AGW"
select select "ADD"
type input "6823 S M 37"
type input "KINGSLEY, MI 49649"
type textarea "W 1/2 OF SW 1/4 OF SEC 4, T 25 N, R 11 W COMM AT SW CRNR OF SEC 4; TH N 00?10'3…"
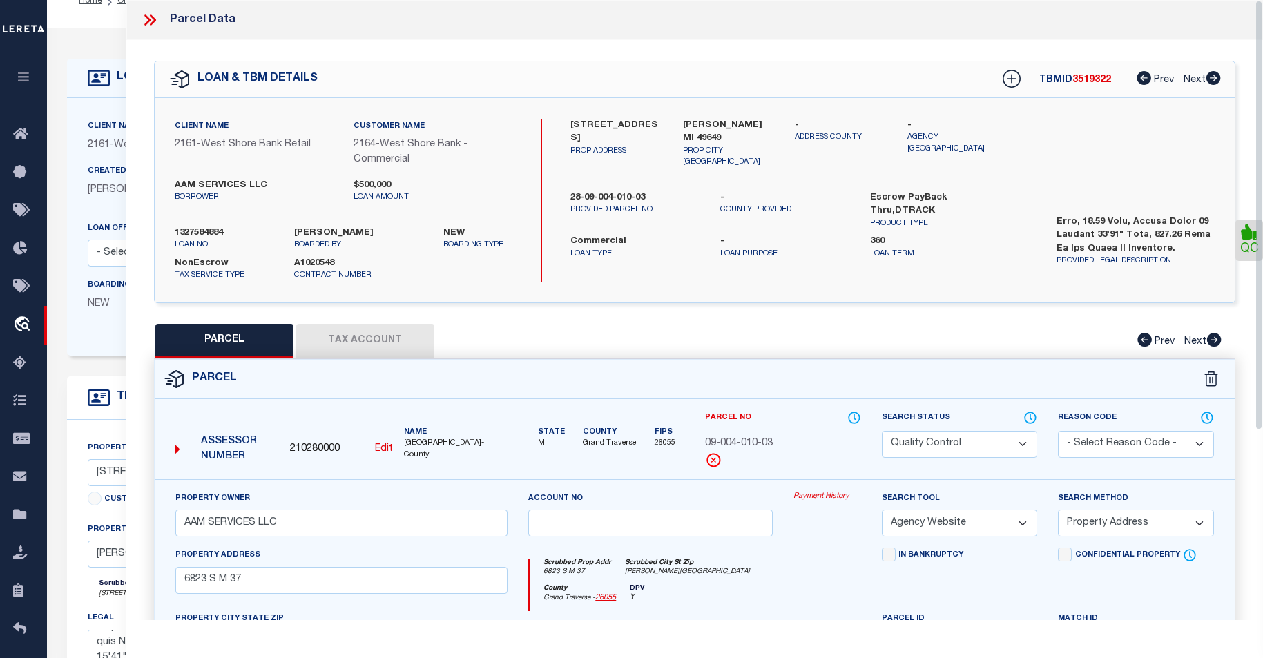
drag, startPoint x: 1258, startPoint y: 383, endPoint x: 1254, endPoint y: 241, distance: 141.6
click at [1254, 241] on div "Parcel Data QC" at bounding box center [694, 310] width 1137 height 620
click at [147, 25] on icon at bounding box center [150, 20] width 18 height 18
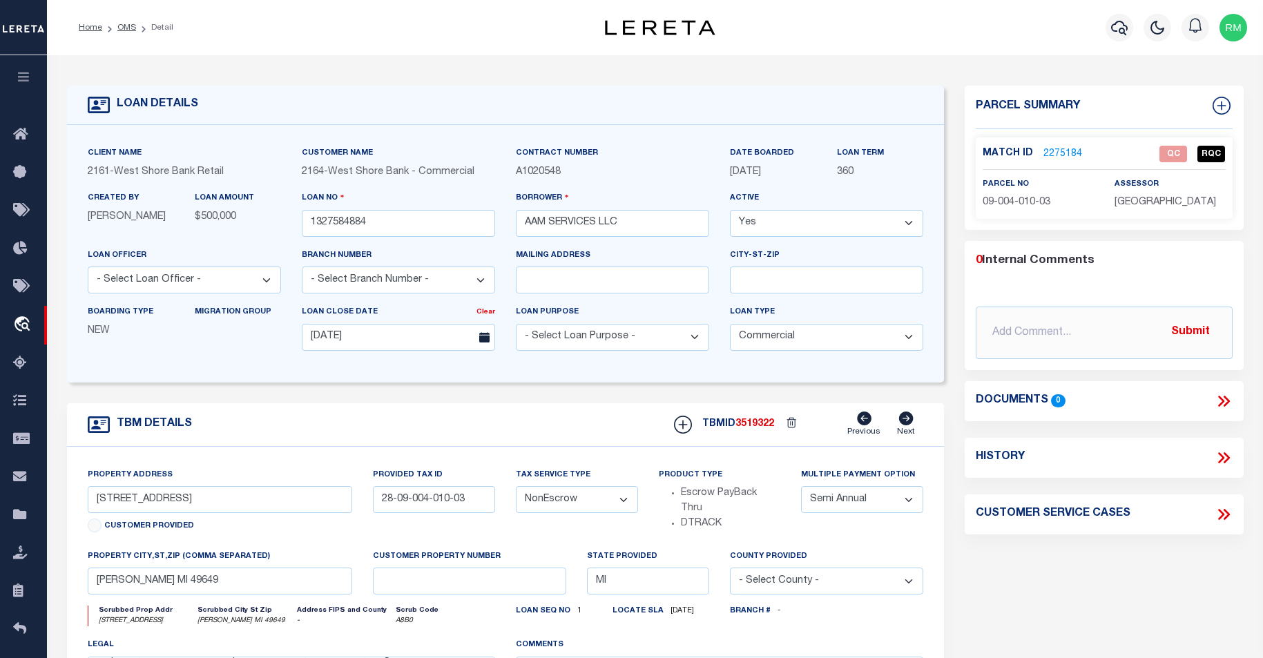
click at [1051, 147] on link "2275184" at bounding box center [1063, 154] width 39 height 15
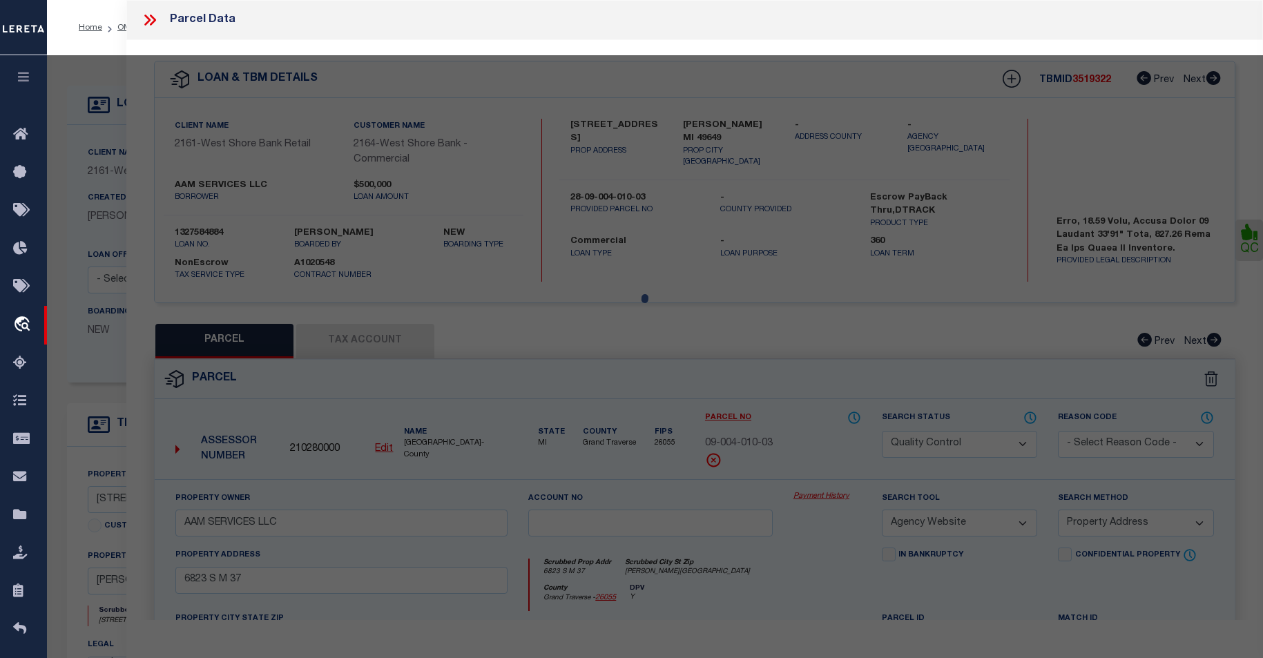
select select "AS"
select select
checkbox input "false"
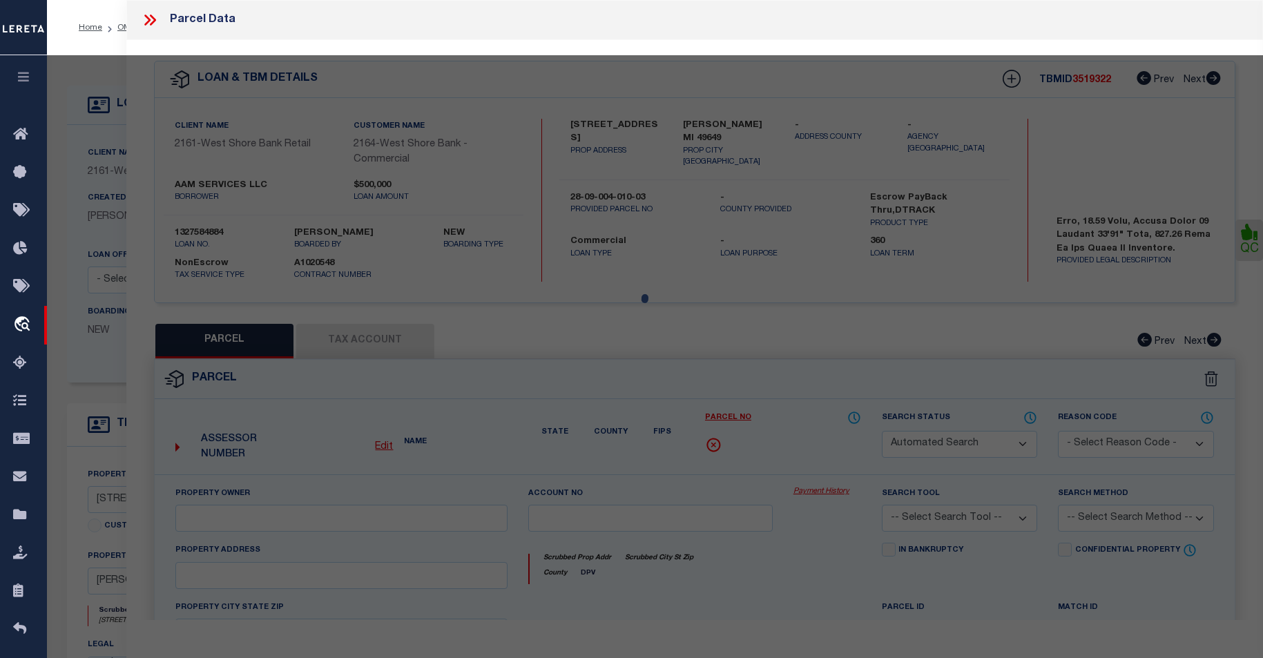
select select "QC"
type input "AAM SERVICES LLC"
select select "AGW"
select select "ADD"
type input "6823 S M 37"
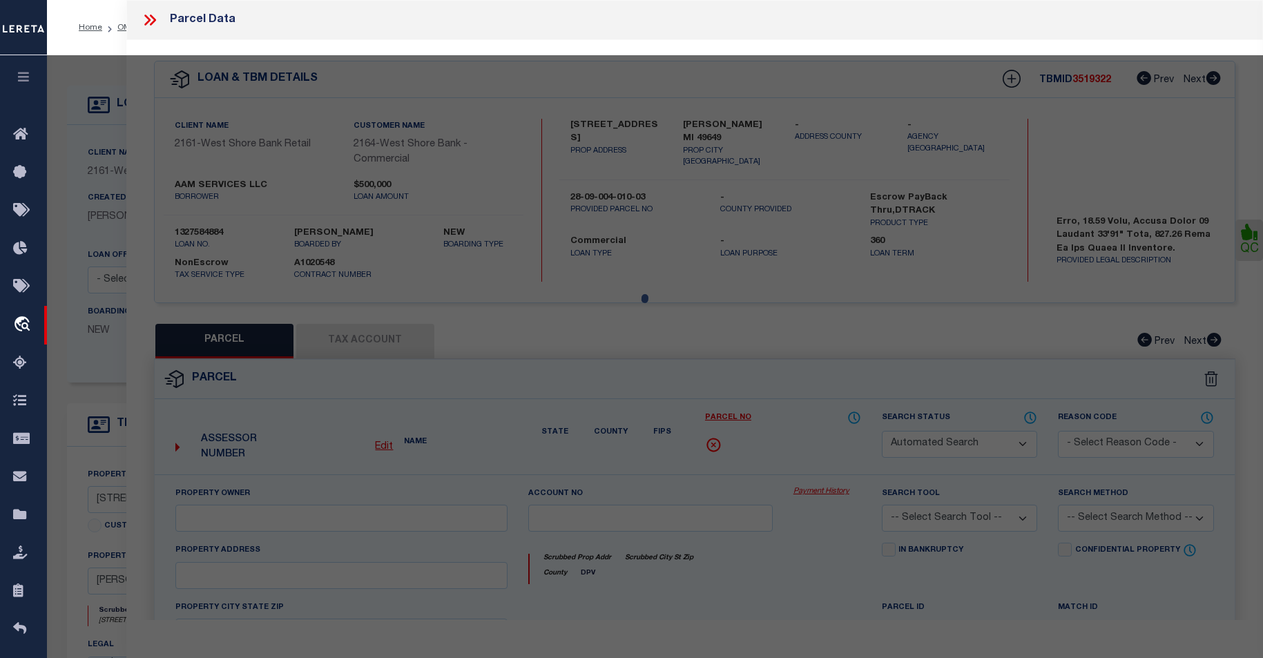
type input "KINGSLEY, MI 49649"
type textarea "W 1/2 OF SW 1/4 OF SEC 4, T 25 N, R 11 W COMM AT SW CRNR OF SEC 4; TH N 00?10'3…"
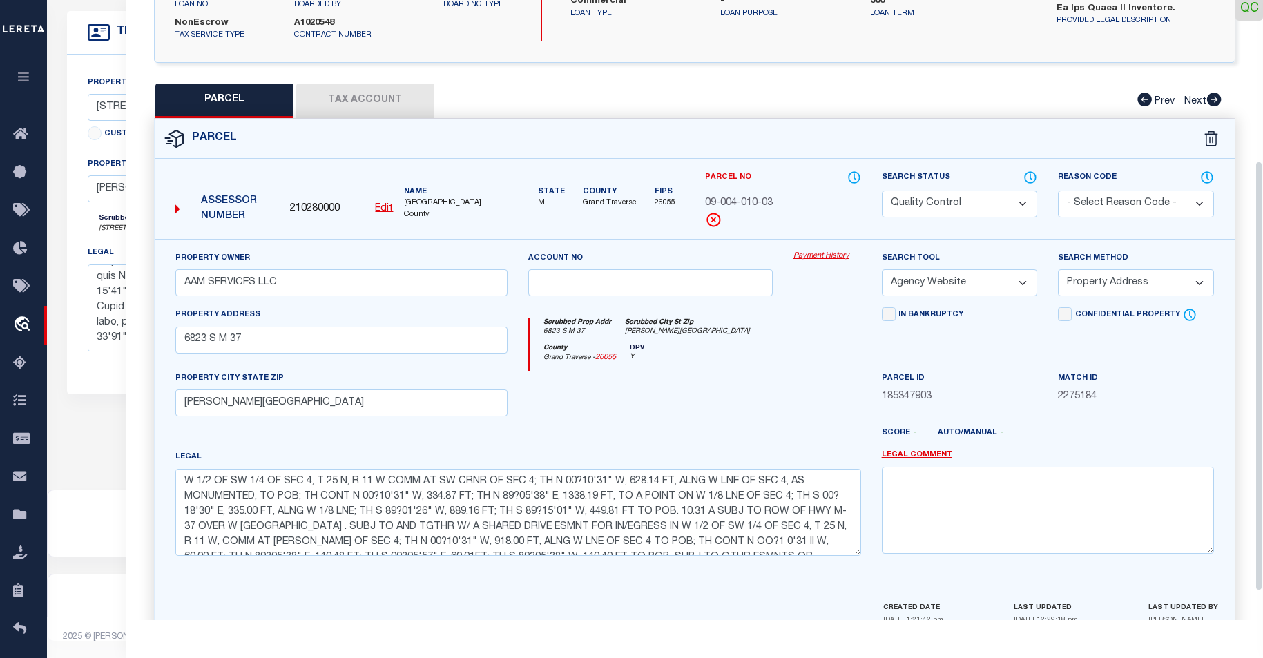
scroll to position [273, 0]
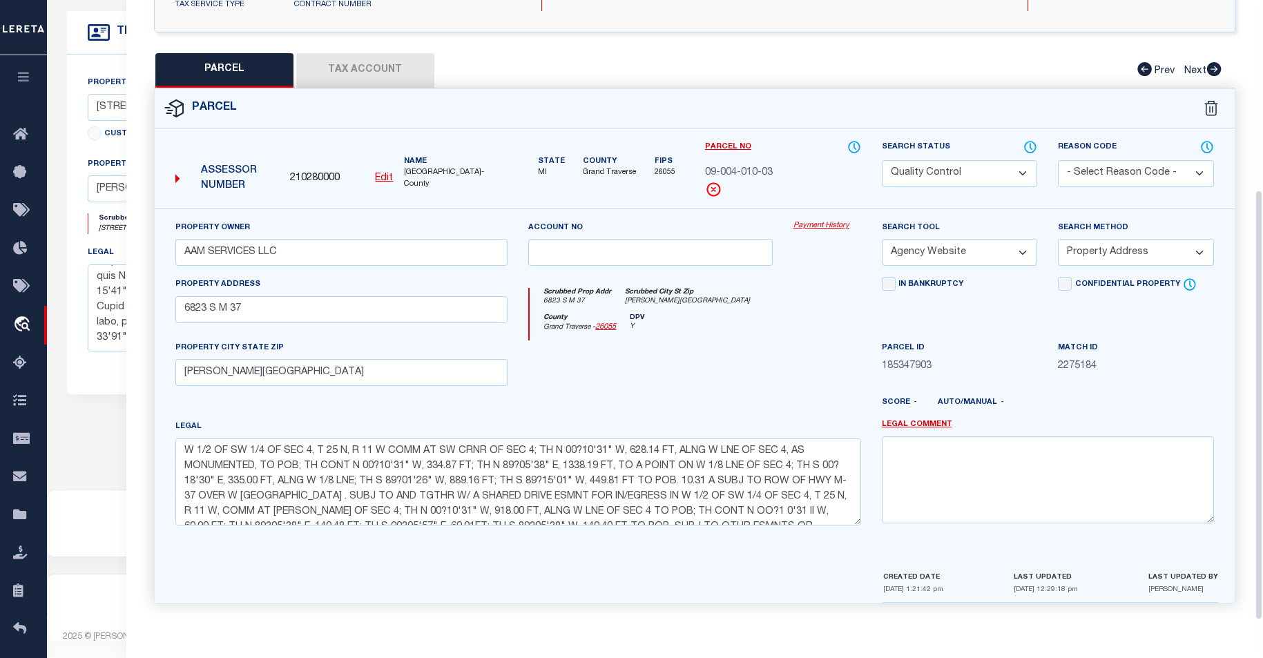
drag, startPoint x: 1259, startPoint y: 364, endPoint x: 1268, endPoint y: 565, distance: 201.2
click at [1263, 574] on html "Home OMS Detail" at bounding box center [631, 133] width 1263 height 1050
click at [1026, 170] on select "Automated Search Bad Parcel Complete Duplicate Parcel High Dollar Reporting In …" at bounding box center [960, 173] width 156 height 27
click at [1026, 169] on select "Automated Search Bad Parcel Complete Duplicate Parcel High Dollar Reporting In …" at bounding box center [960, 173] width 156 height 27
click at [1204, 177] on select "- Select Reason Code - 099 - Other (Provide additional detail) ACT - Agency Cha…" at bounding box center [1136, 173] width 156 height 27
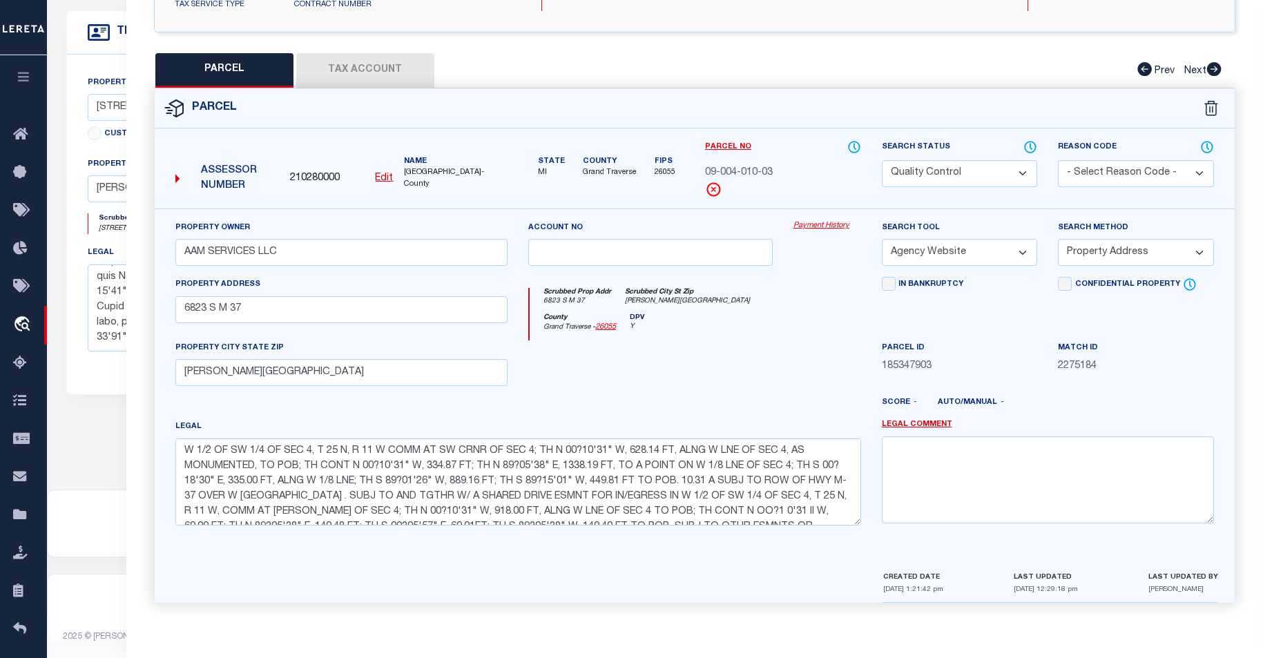
select select "099"
click at [1058, 160] on select "- Select Reason Code - 099 - Other (Provide additional detail) ACT - Agency Cha…" at bounding box center [1136, 173] width 156 height 27
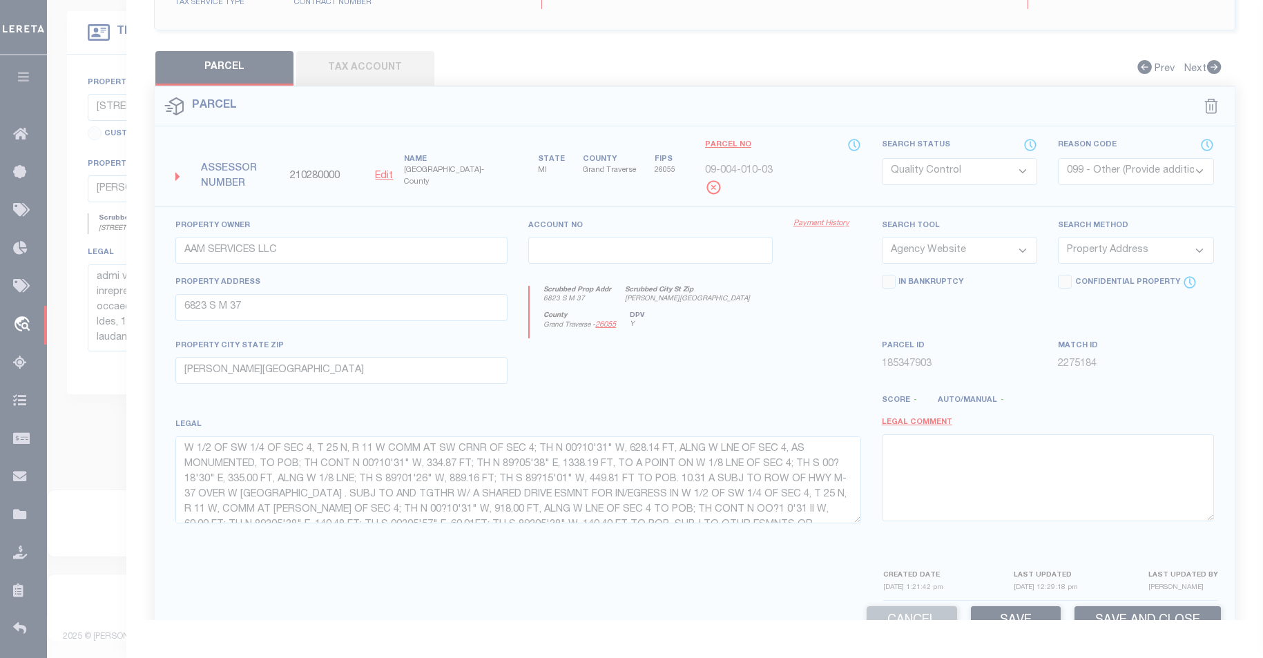
scroll to position [659, 0]
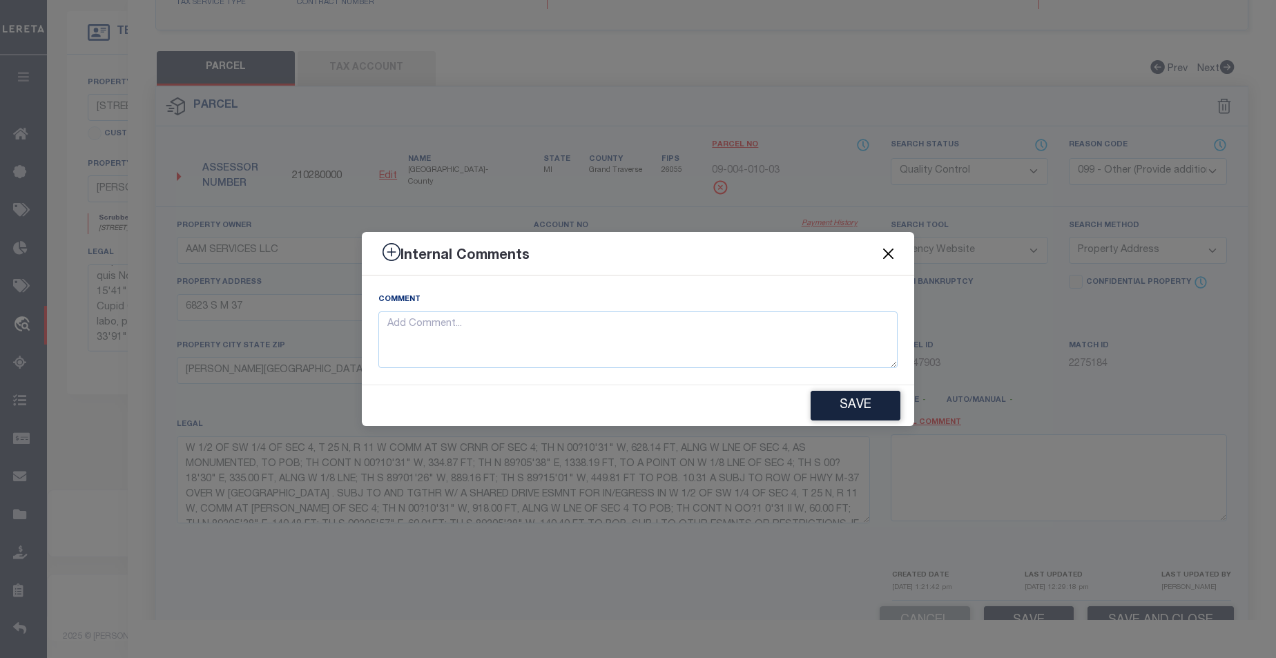
click at [891, 251] on button "Close" at bounding box center [889, 253] width 18 height 18
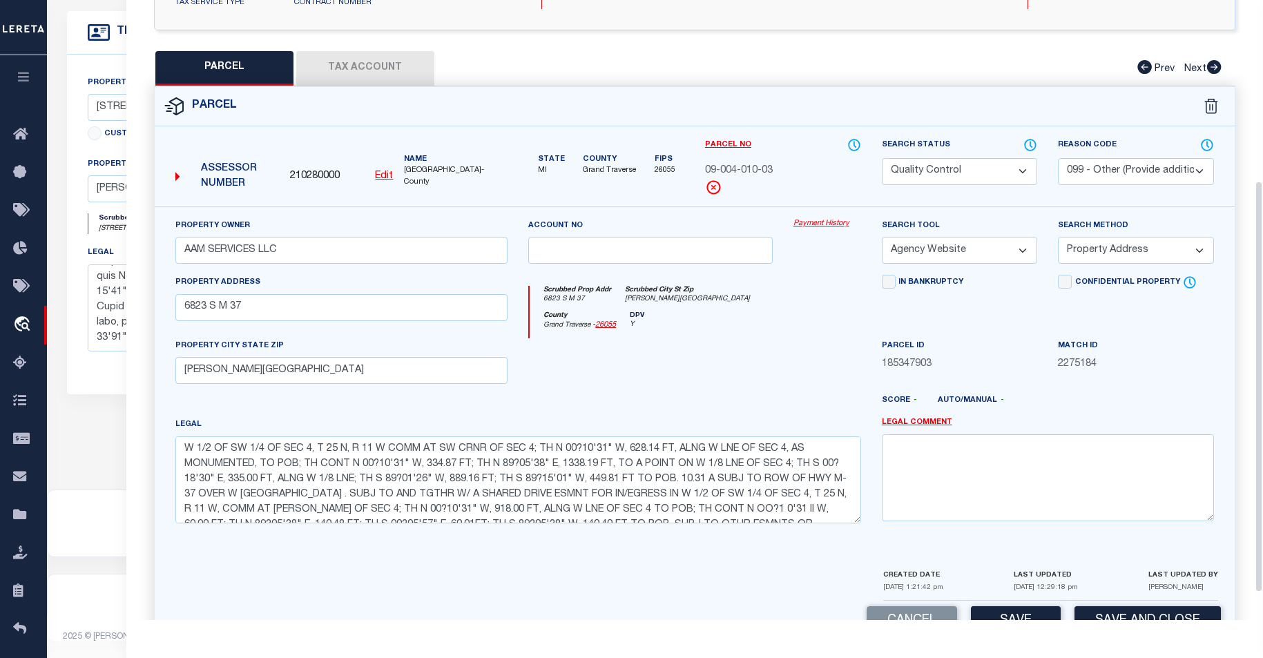
scroll to position [314, 0]
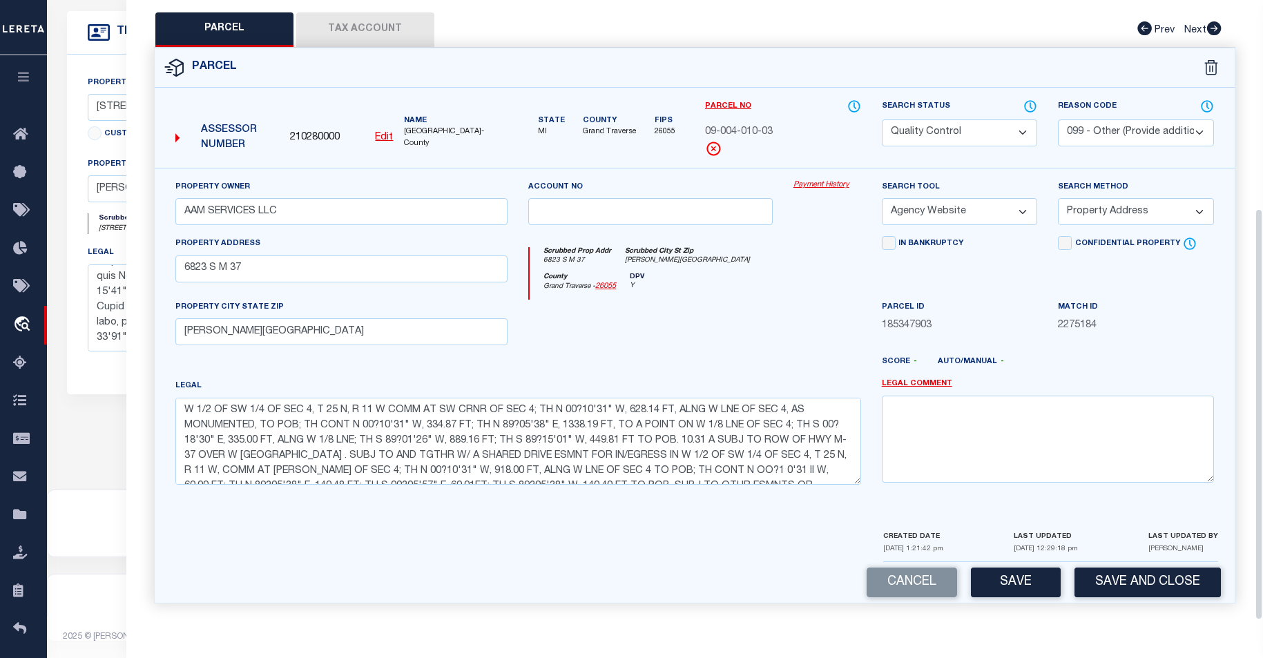
drag, startPoint x: 1257, startPoint y: 430, endPoint x: 1271, endPoint y: 491, distance: 63.2
click at [1263, 493] on html "Home OMS Detail" at bounding box center [631, 133] width 1263 height 1050
click at [1026, 579] on button "Save" at bounding box center [1016, 583] width 90 height 30
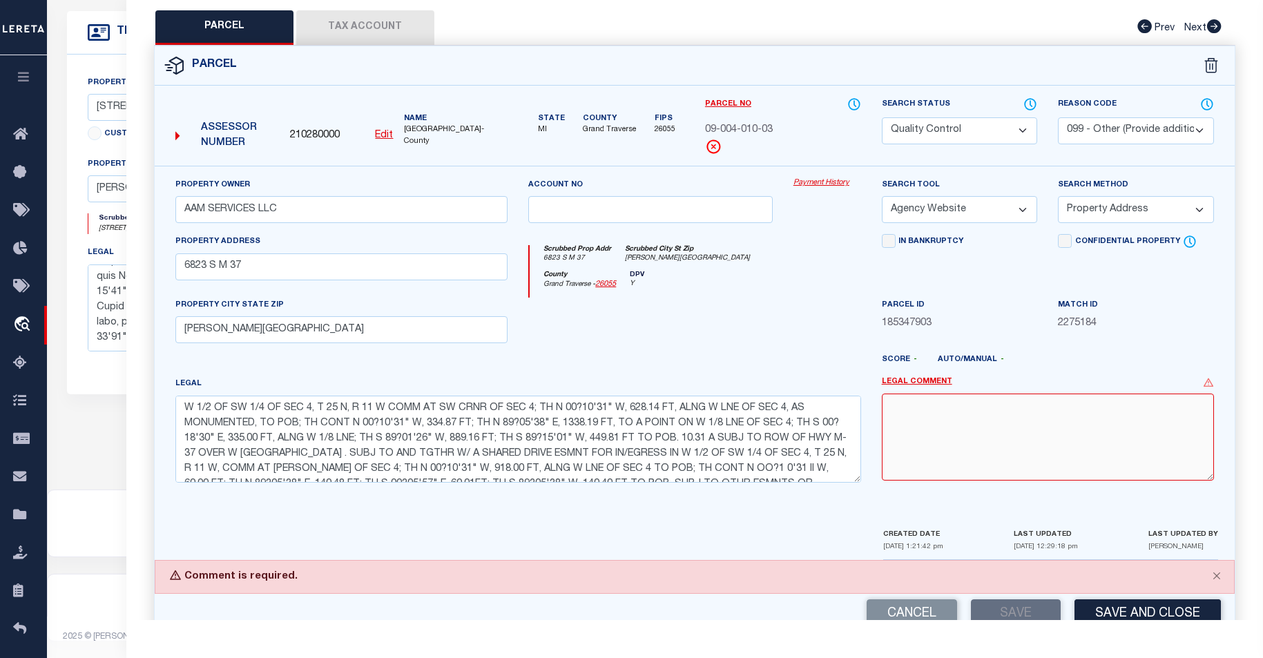
click at [981, 412] on textarea at bounding box center [1048, 437] width 332 height 87
type textarea "["
type textarea "parcel is correct"
click at [1044, 610] on button "Save" at bounding box center [1016, 614] width 90 height 30
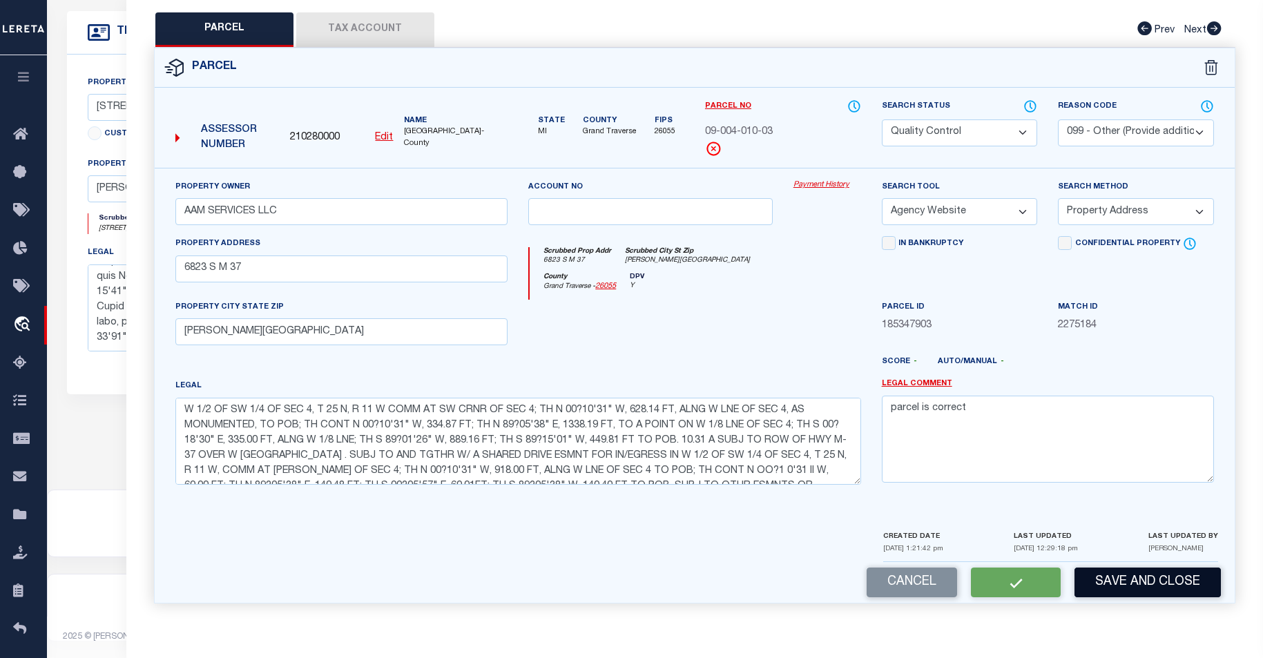
click at [1122, 588] on button "Save and Close" at bounding box center [1148, 583] width 146 height 30
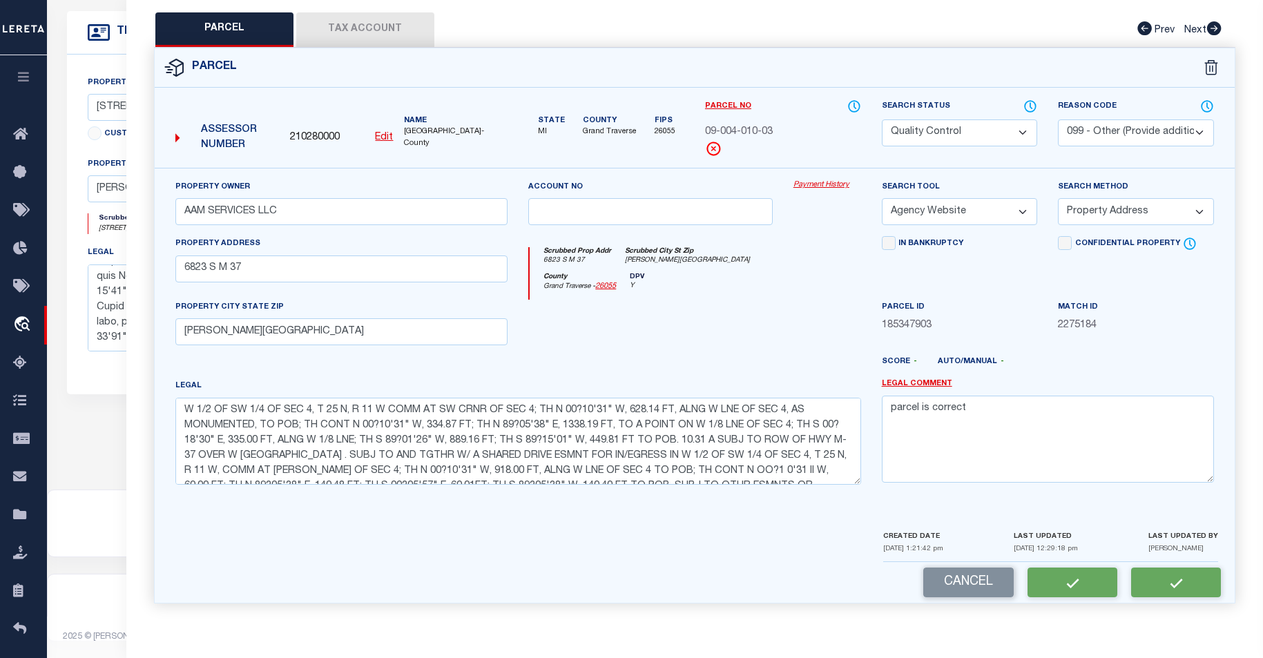
select select "AS"
select select
checkbox input "false"
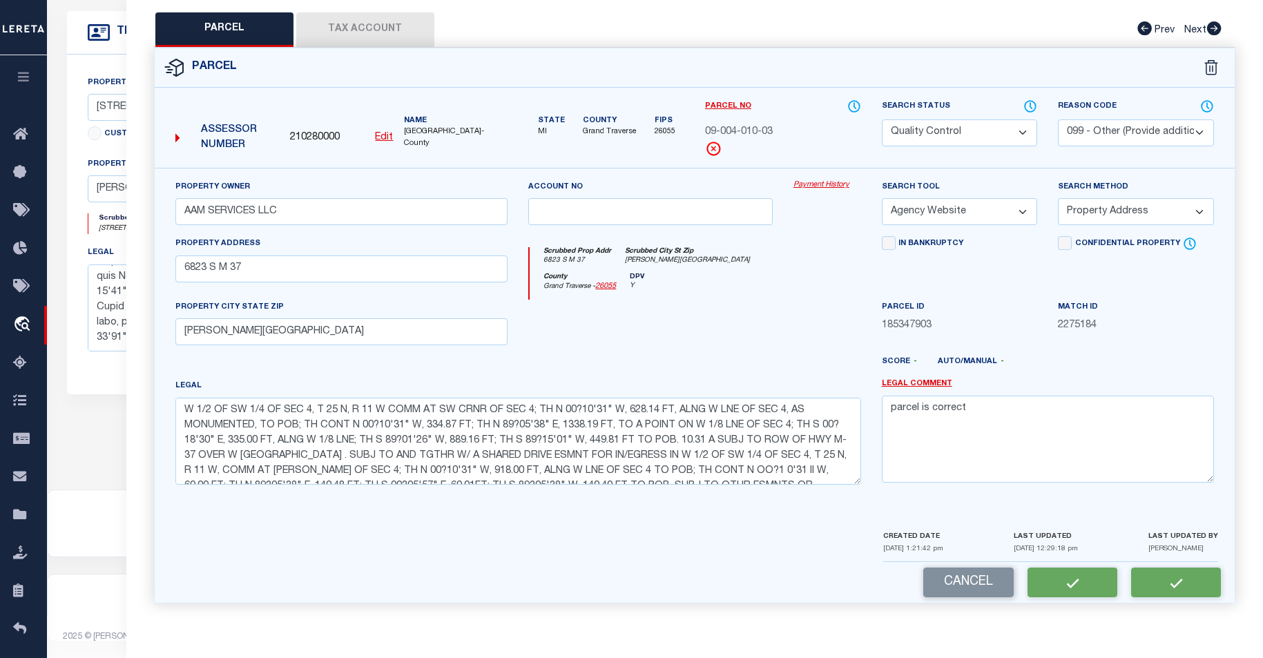
checkbox input "false"
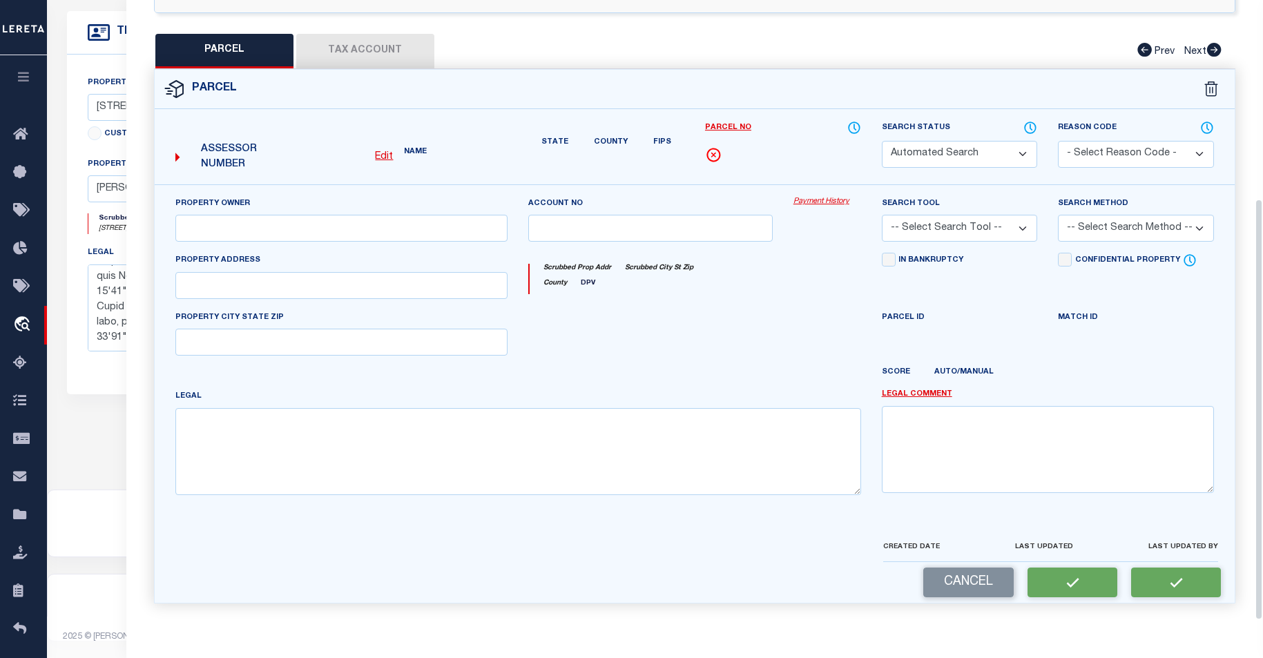
select select "QC"
select select "099"
type input "AAM SERVICES LLC"
select select "AGW"
select select "ADD"
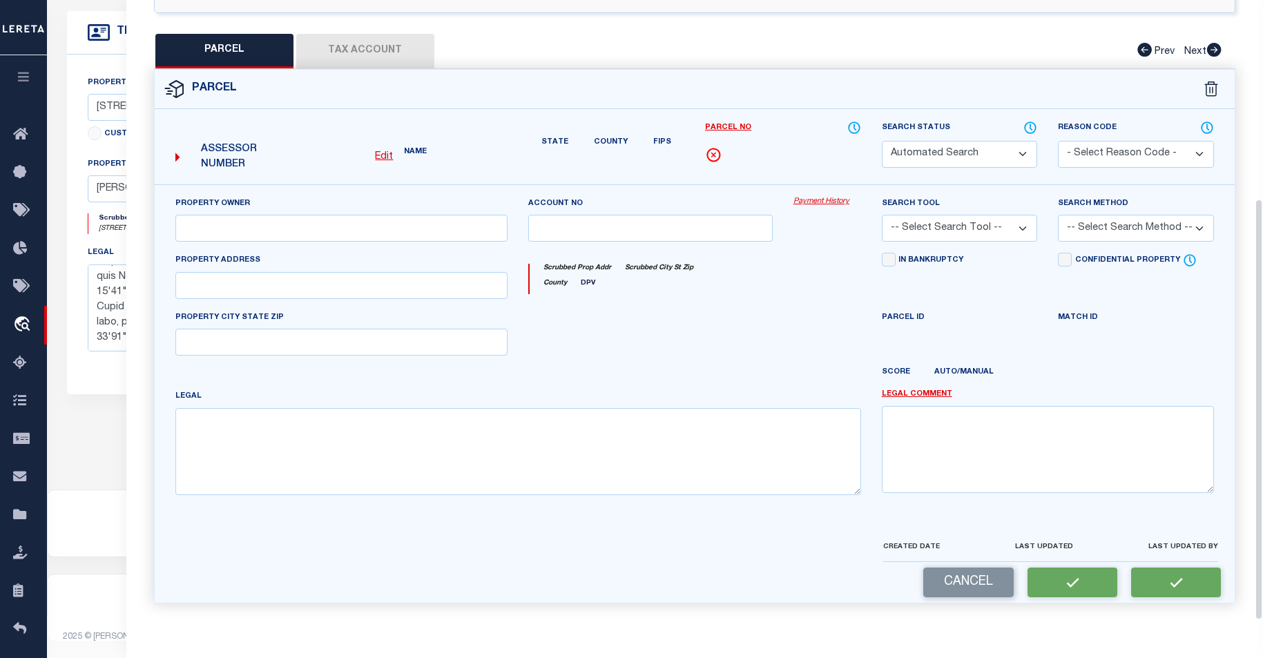
type input "6823 S M 37"
type input "KINGSLEY, MI 49649"
type textarea "W 1/2 OF SW 1/4 OF SEC 4, T 25 N, R 11 W COMM AT SW CRNR OF SEC 4; TH N 00?10'3…"
type textarea "parcel is correct"
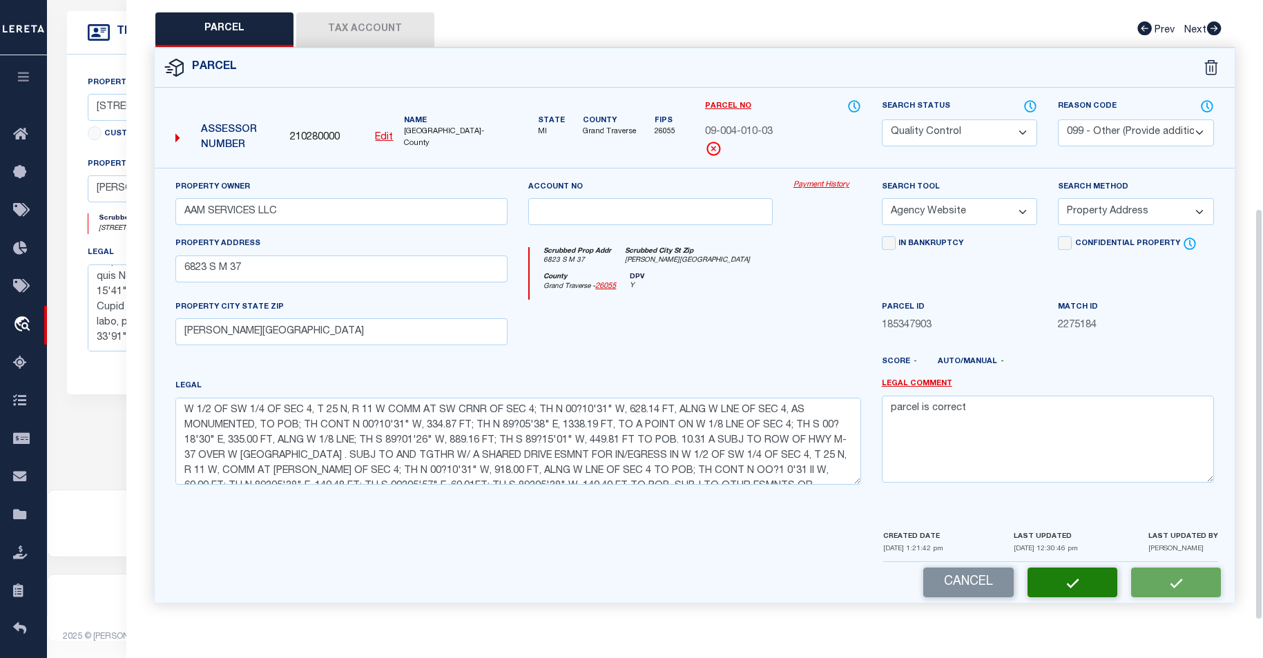
scroll to position [273, 0]
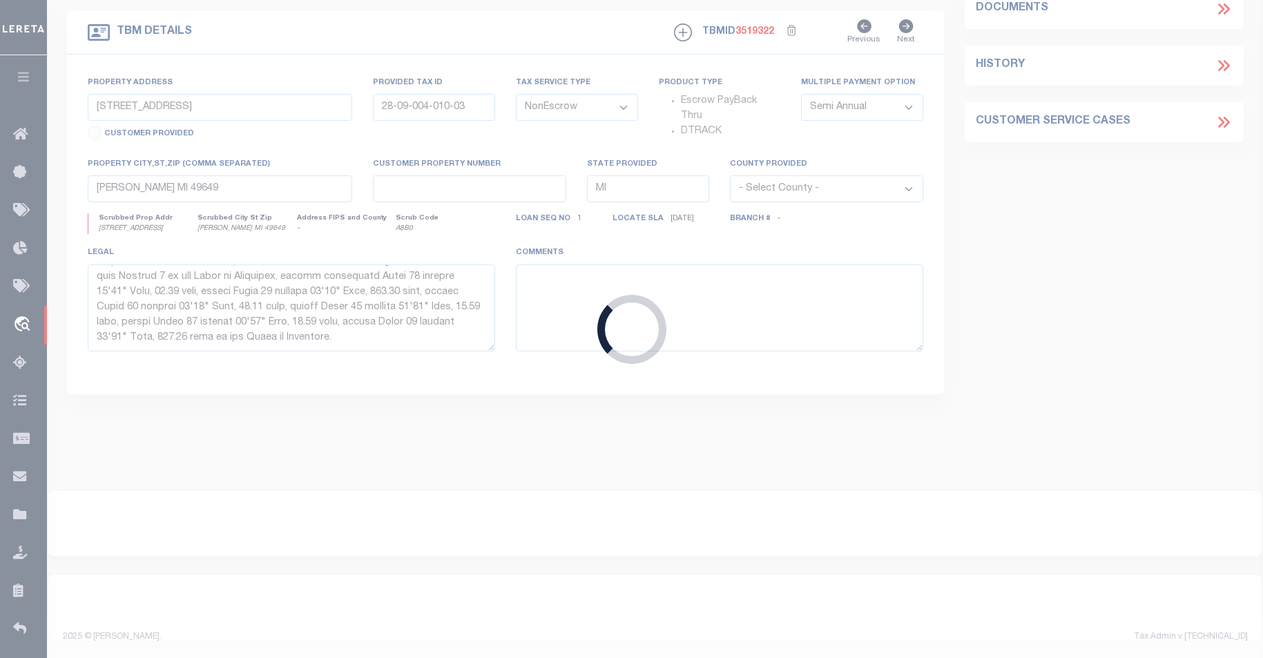
type textarea "The land is described as follows: Land in [PERSON_NAME][GEOGRAPHIC_DATA], Count…"
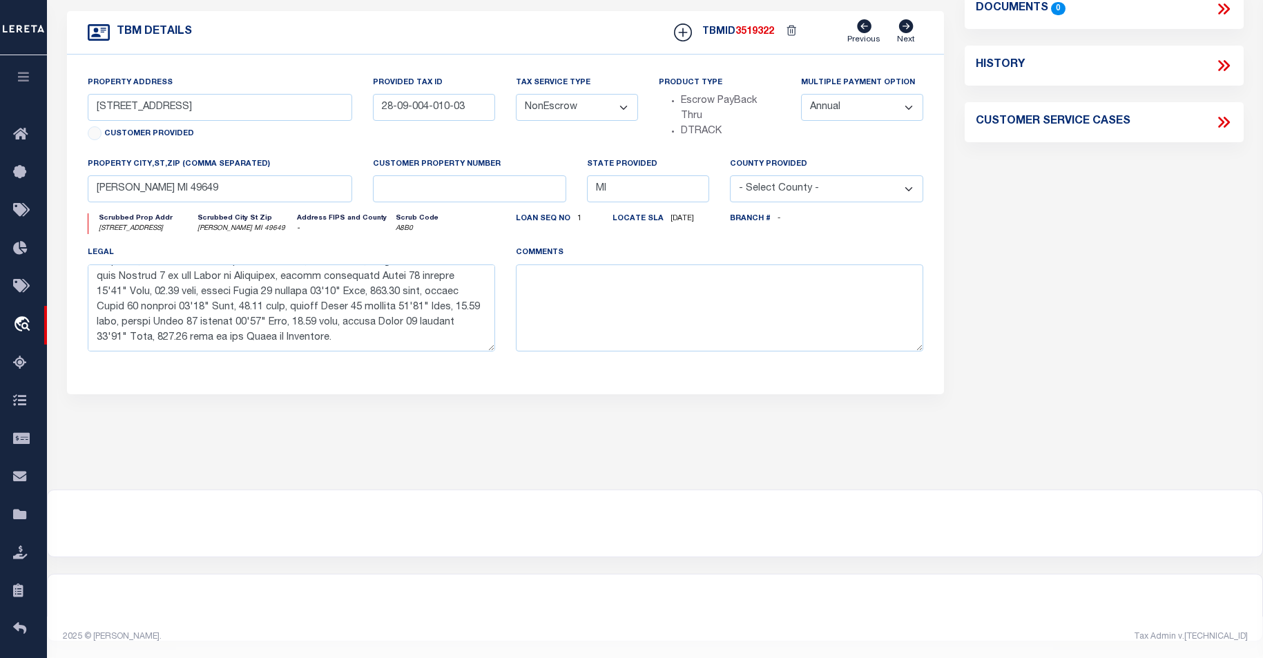
scroll to position [0, 0]
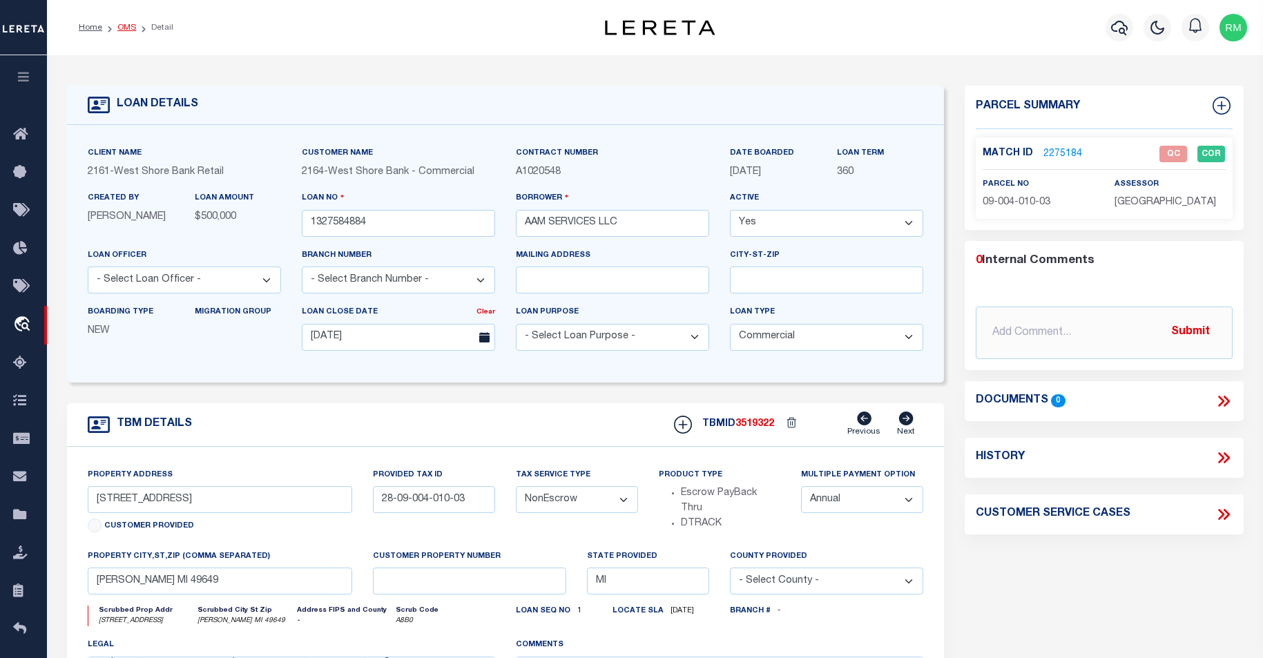
click at [119, 23] on link "OMS" at bounding box center [126, 27] width 19 height 8
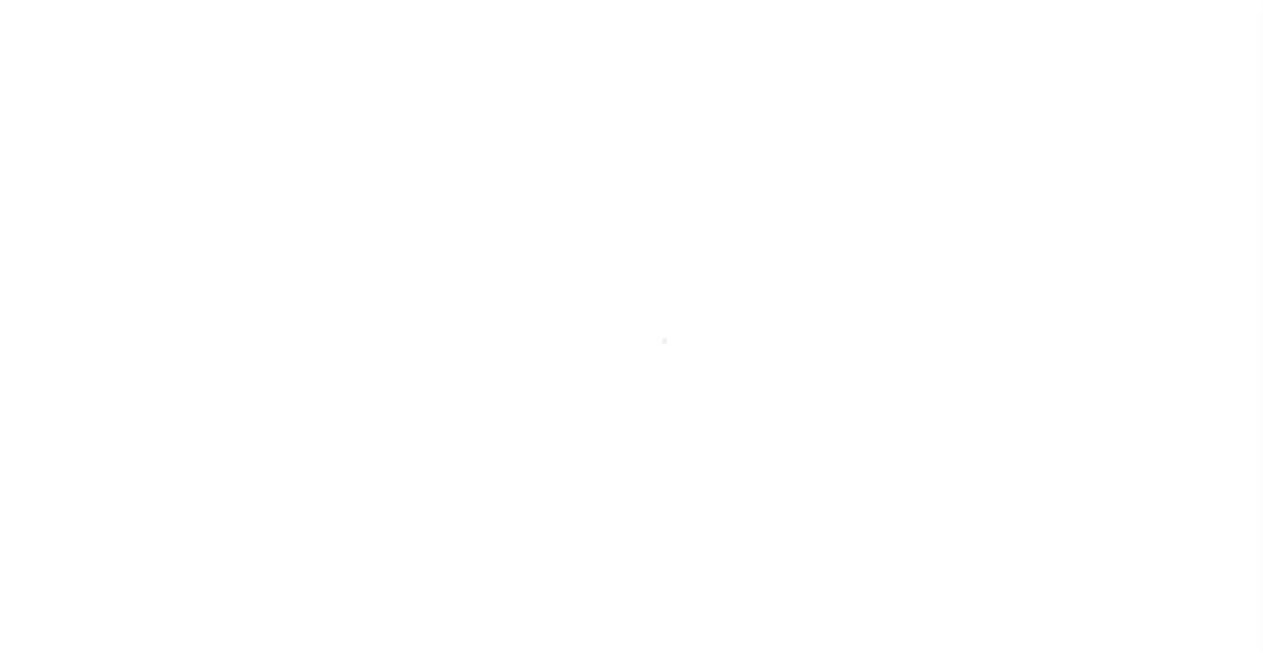
scroll to position [15, 0]
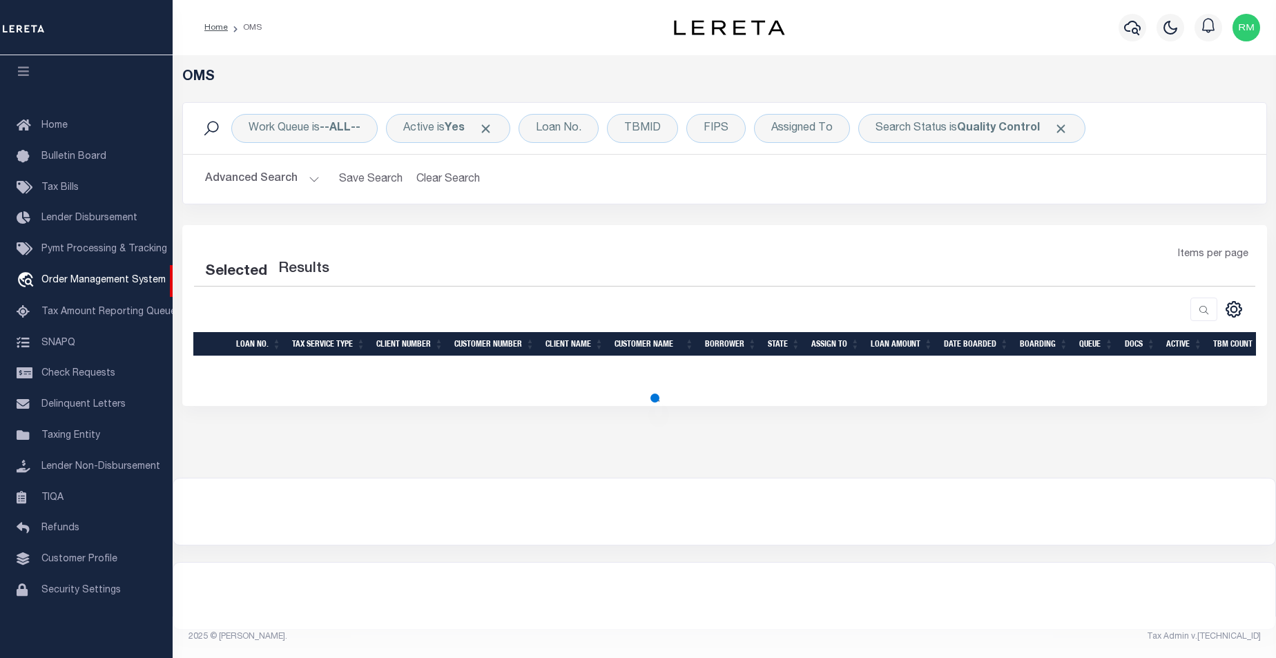
select select "200"
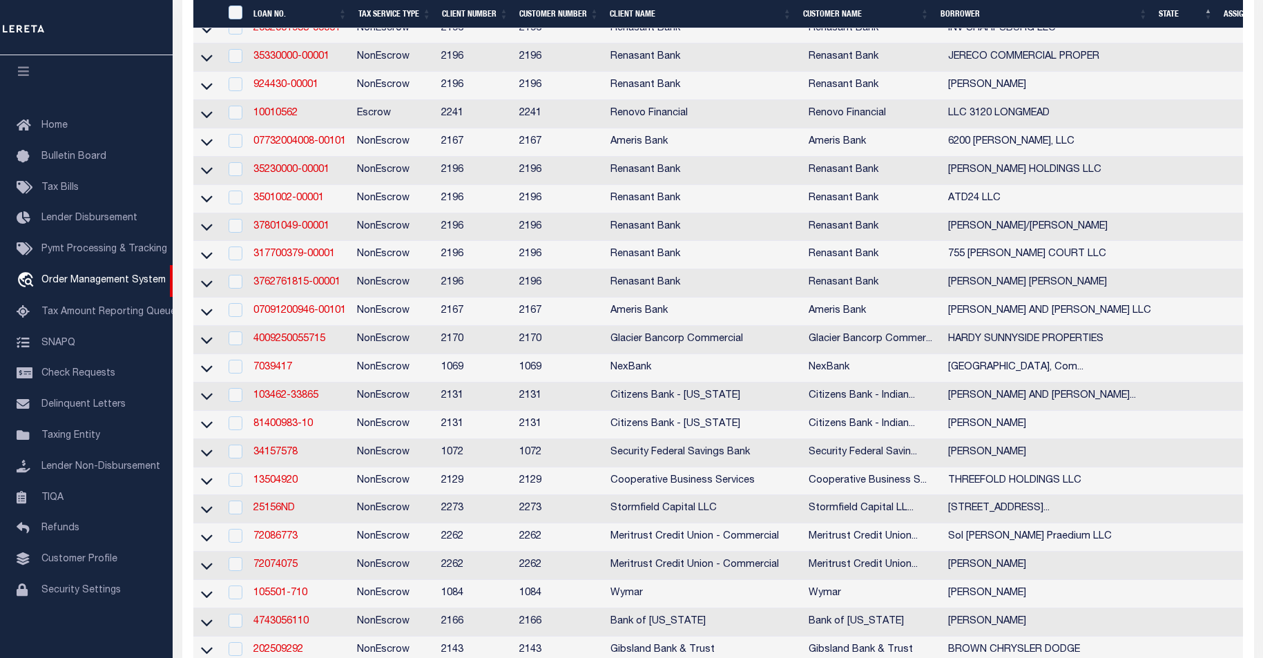
scroll to position [2981, 0]
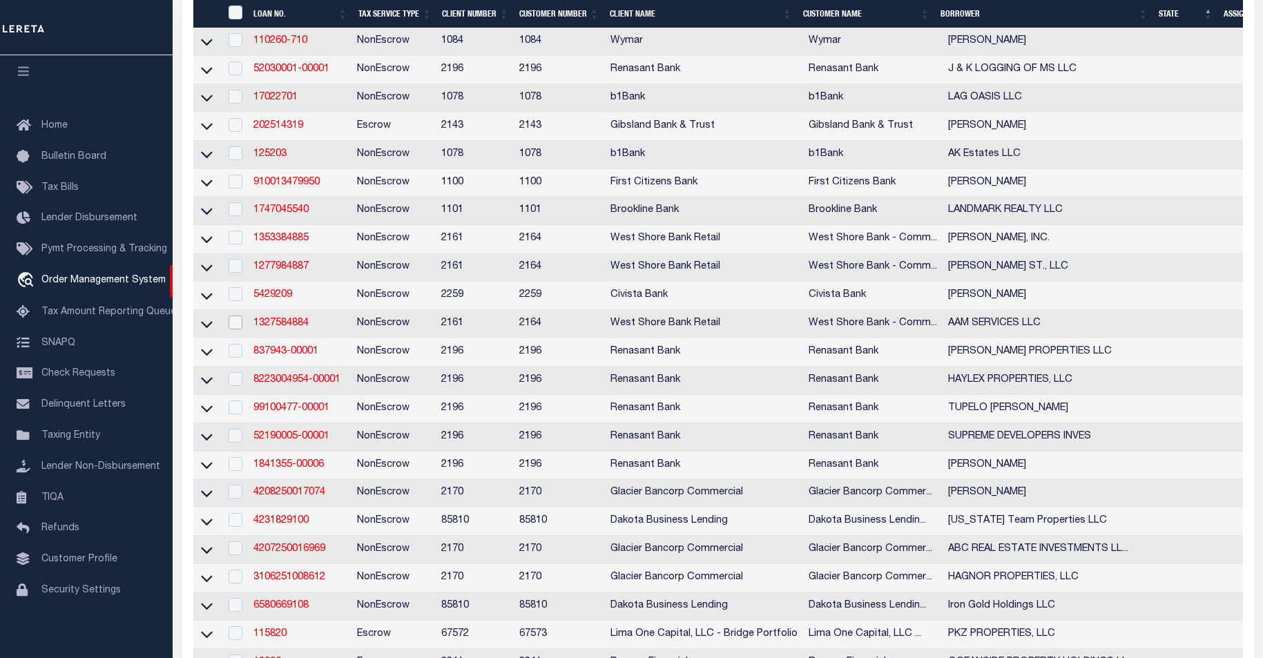
click at [238, 329] on input "checkbox" at bounding box center [236, 323] width 14 height 14
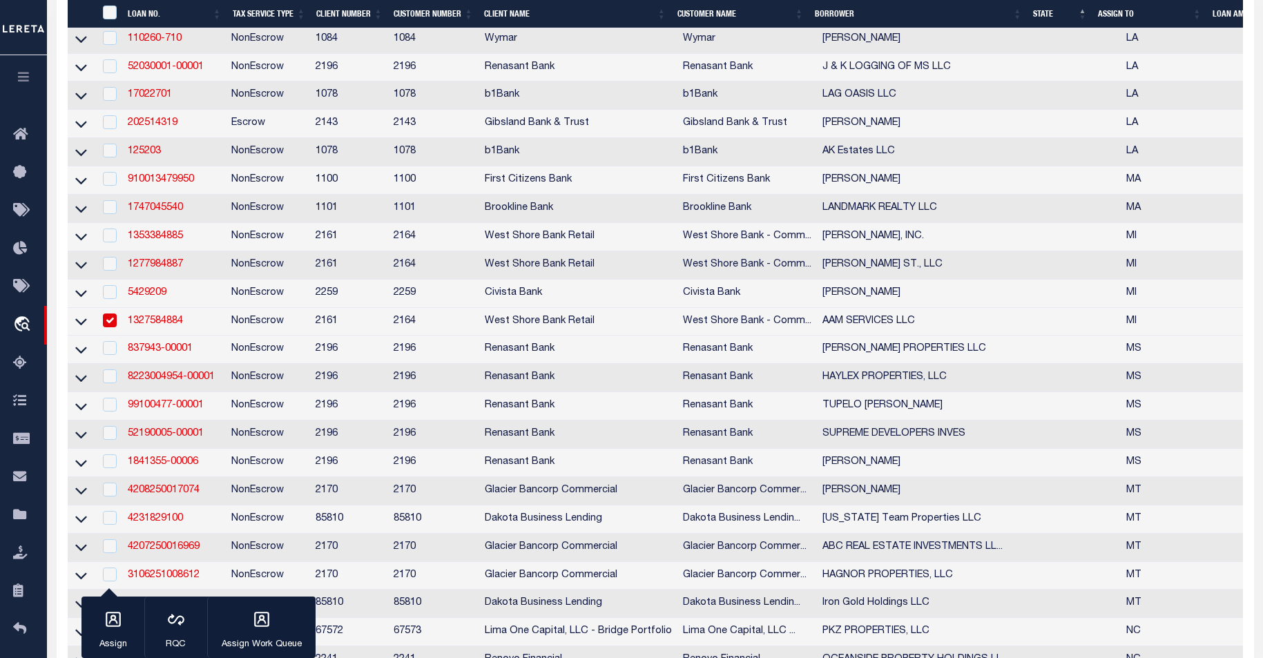
click at [103, 327] on input "checkbox" at bounding box center [110, 321] width 14 height 14
checkbox input "false"
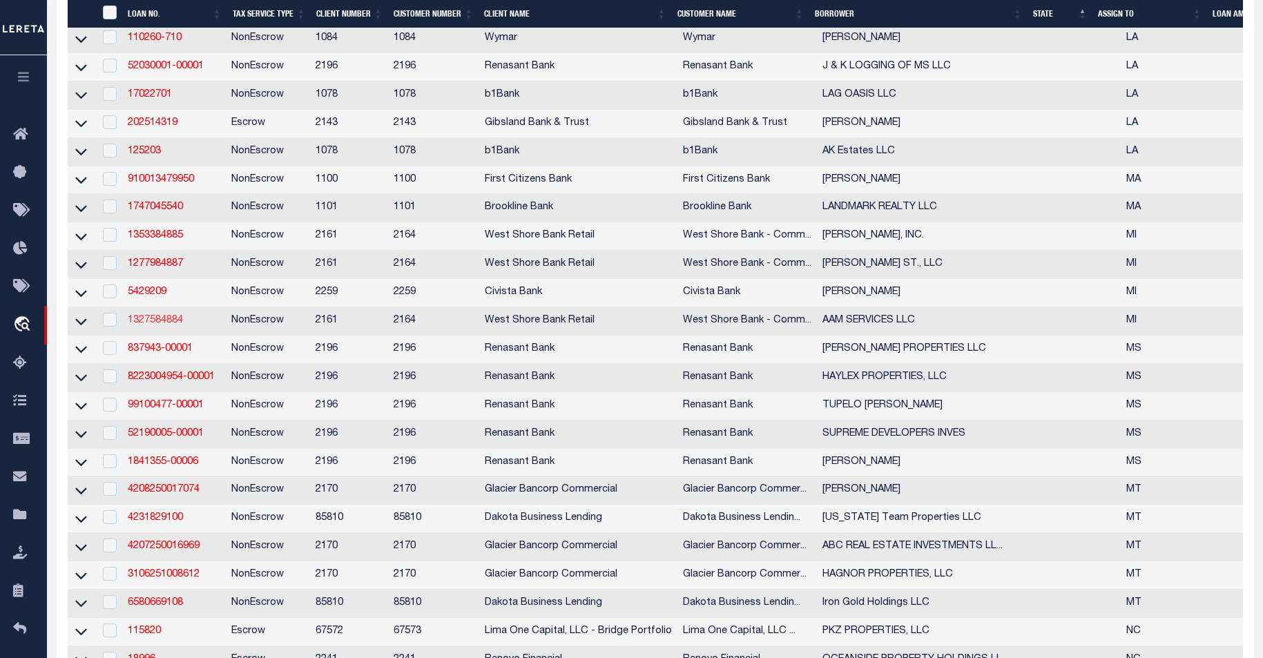
click at [166, 325] on link "1327584884" at bounding box center [155, 321] width 55 height 10
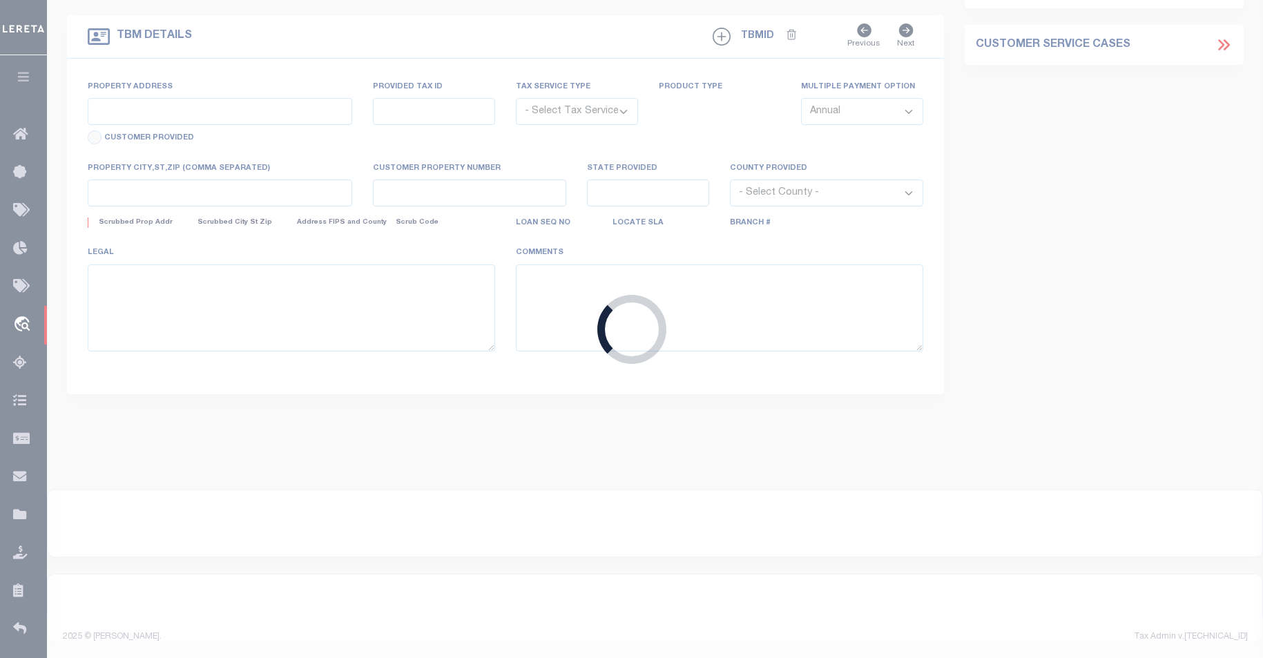
type input "1327584884"
type input "AAM SERVICES LLC"
select select
type input "[DATE]"
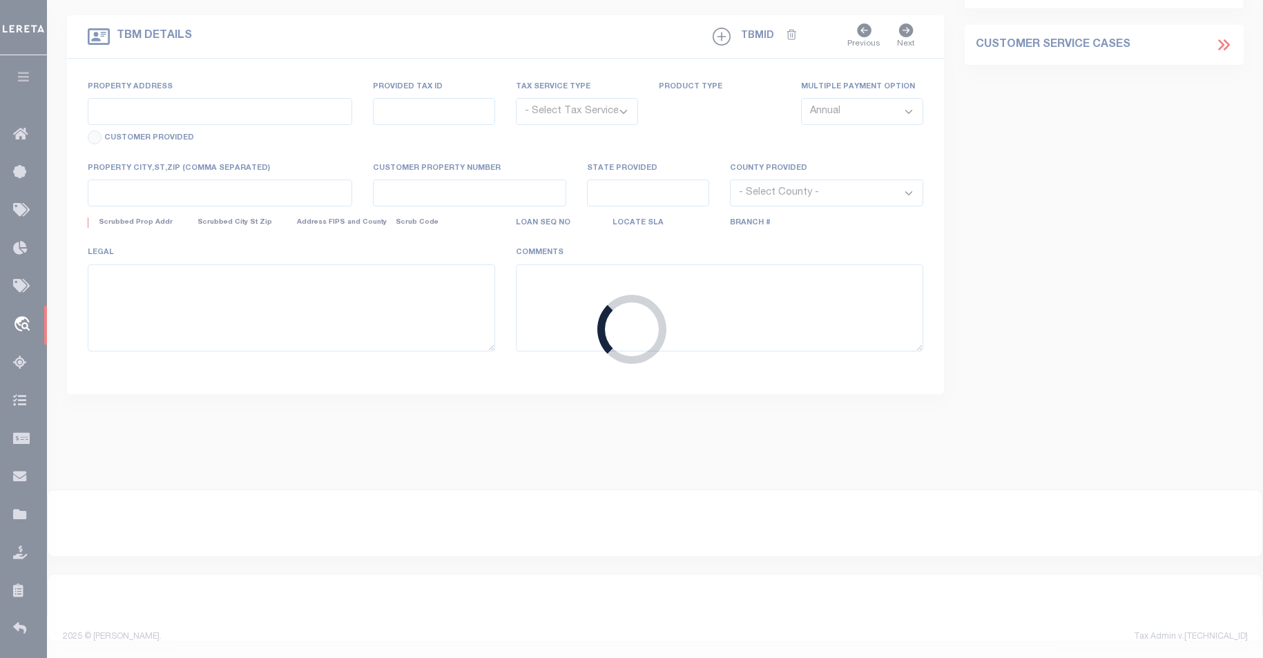
select select "20"
select select "NonEscrow"
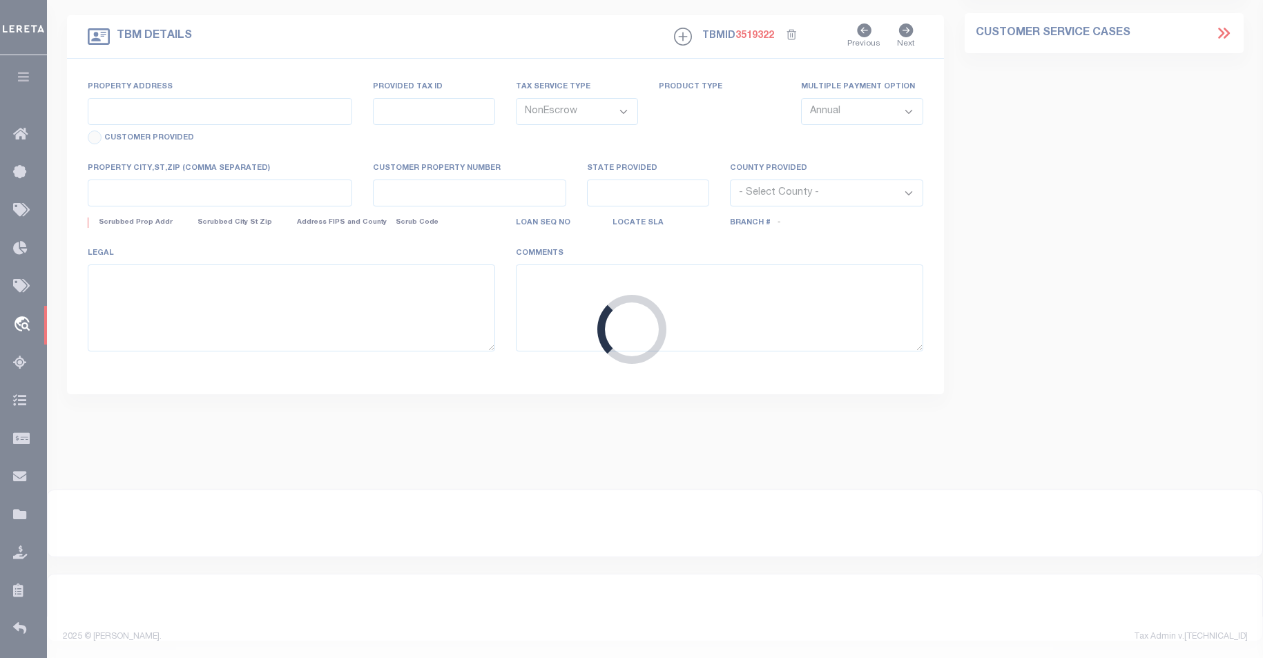
type input "[STREET_ADDRESS]"
type input "28-09-004-010-03"
type input "[PERSON_NAME] MI 49649"
type input "MI"
type textarea "The land is described as follows: Land in [PERSON_NAME][GEOGRAPHIC_DATA], Count…"
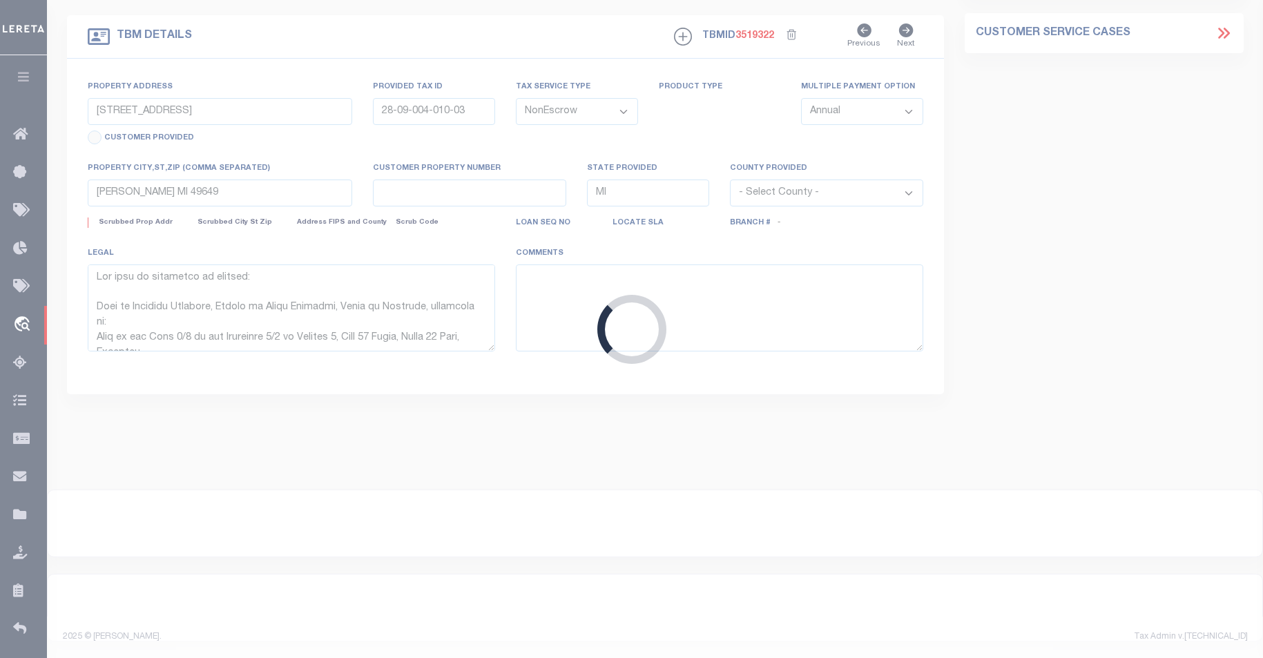
select select "2"
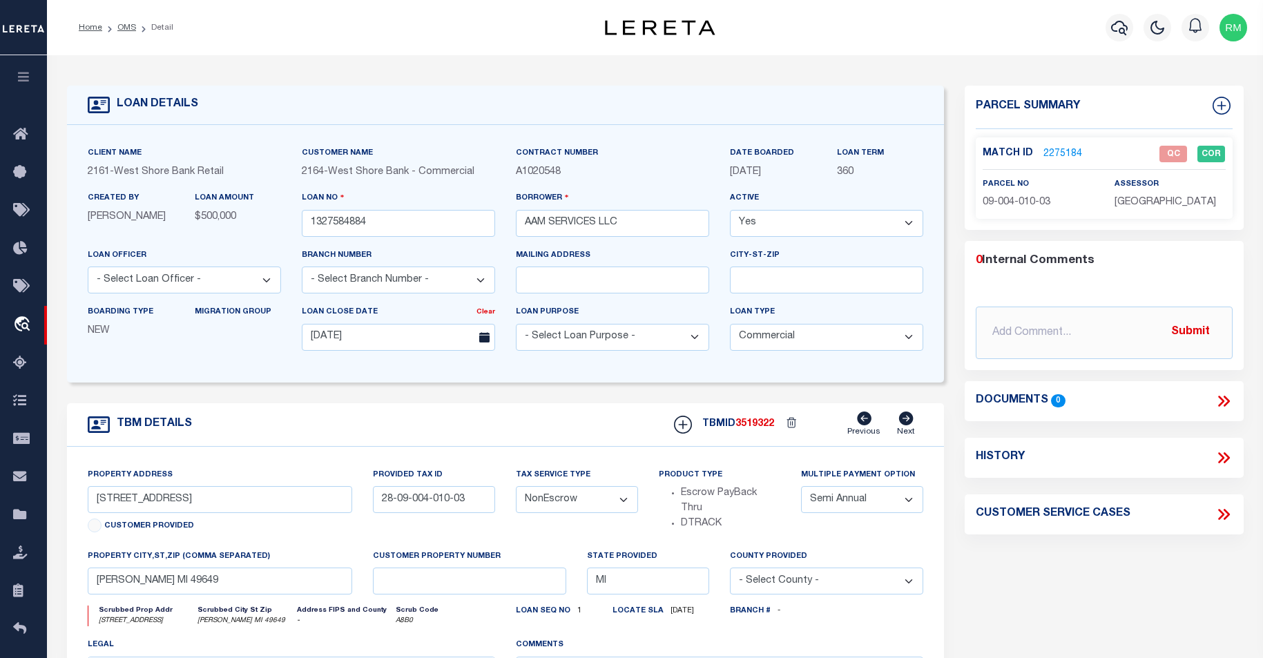
click at [1066, 151] on link "2275184" at bounding box center [1063, 154] width 39 height 15
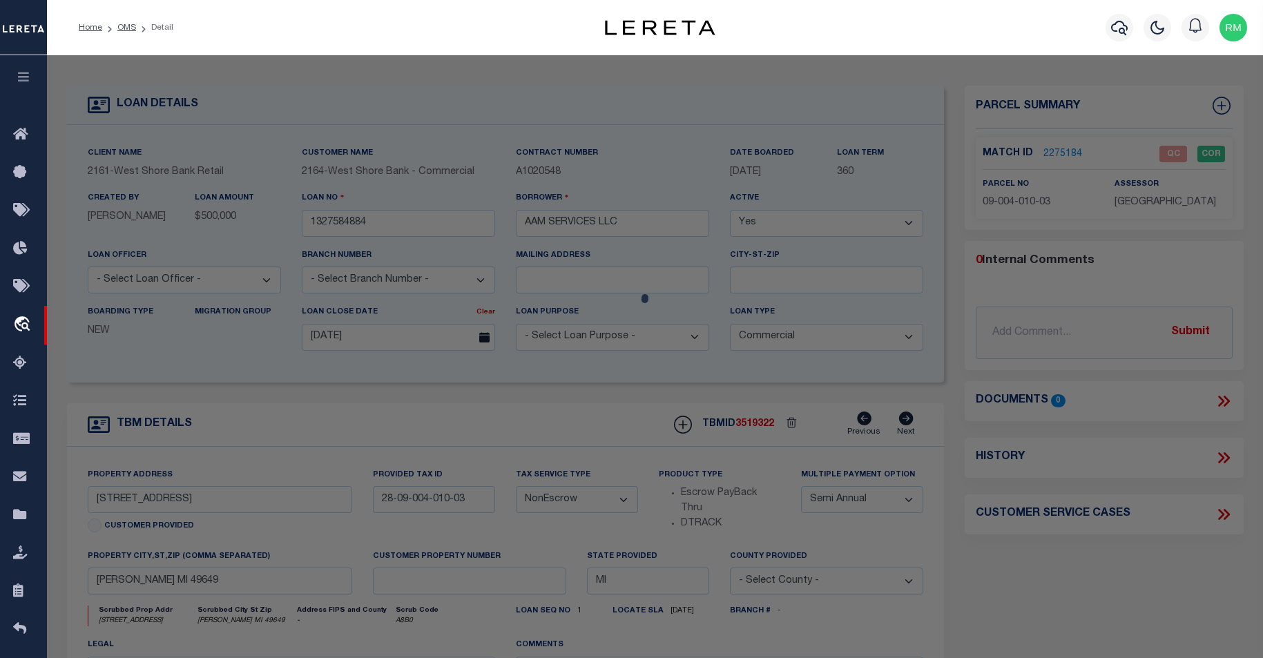
checkbox input "false"
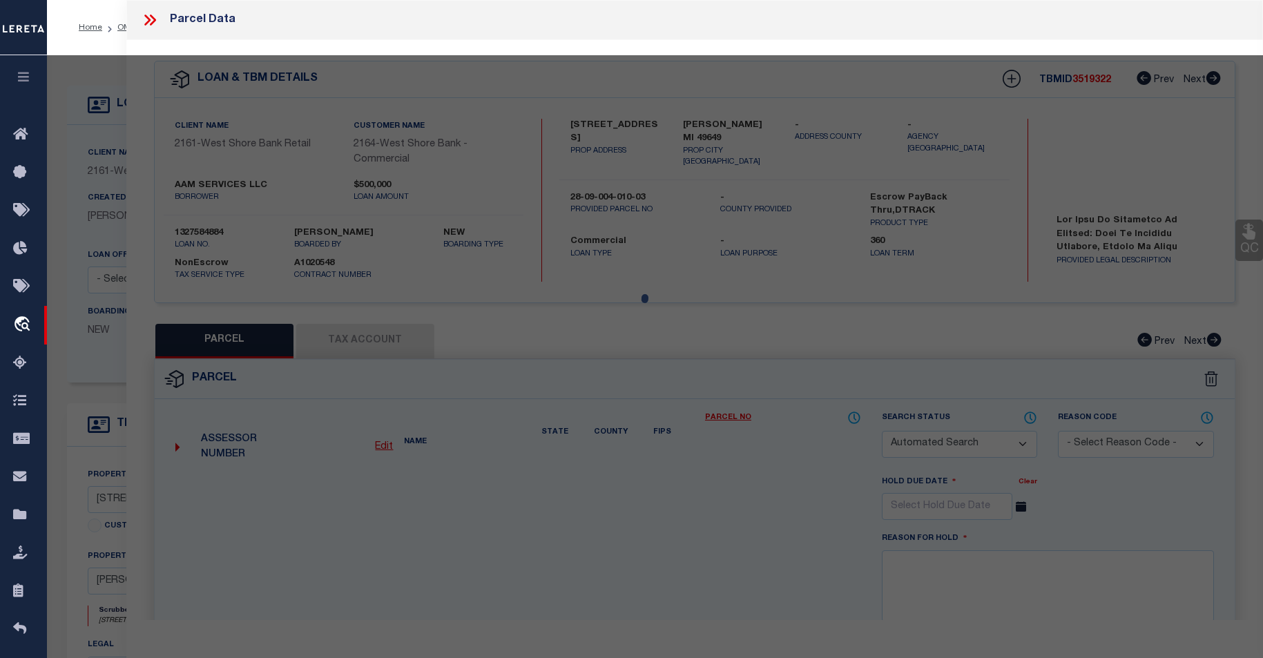
select select "QC"
select select "099"
type input "AAM SERVICES LLC"
select select "AGW"
select select "ADD"
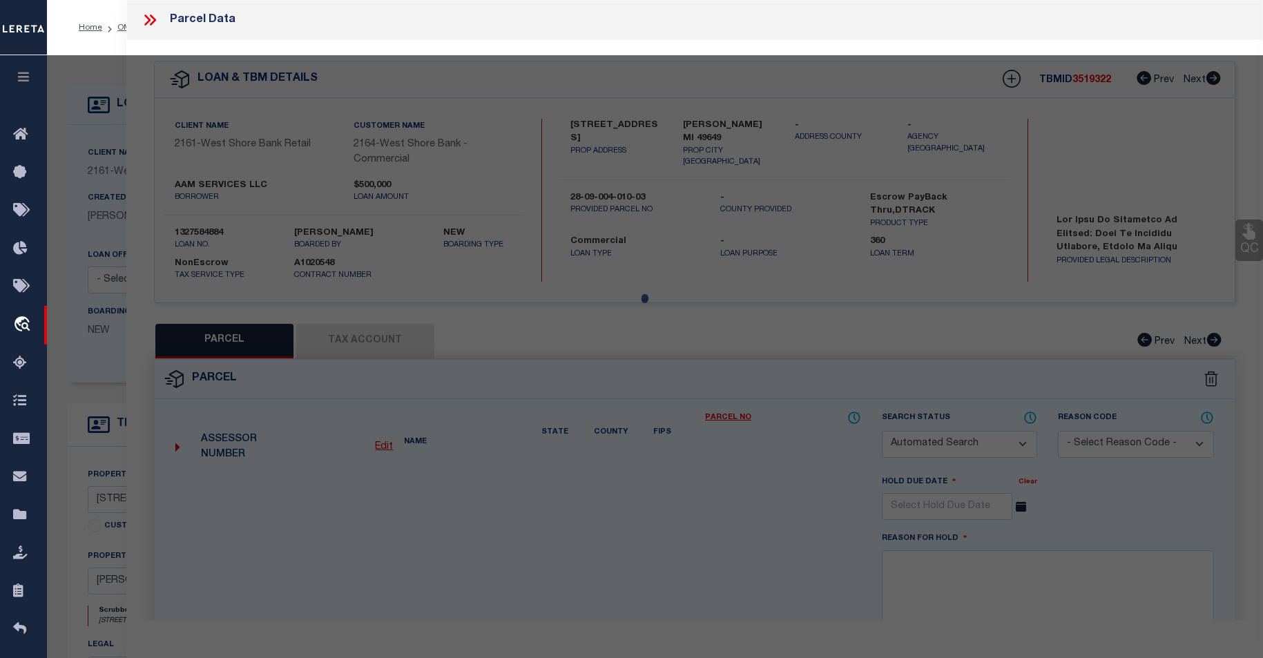
type input "6823 S M 37"
type input "KINGSLEY, MI 49649"
type textarea "W 1/2 OF SW 1/4 OF SEC 4, T 25 N, R 11 W COMM AT SW CRNR OF SEC 4; TH N 00?10'3…"
type textarea "parcel is correct"
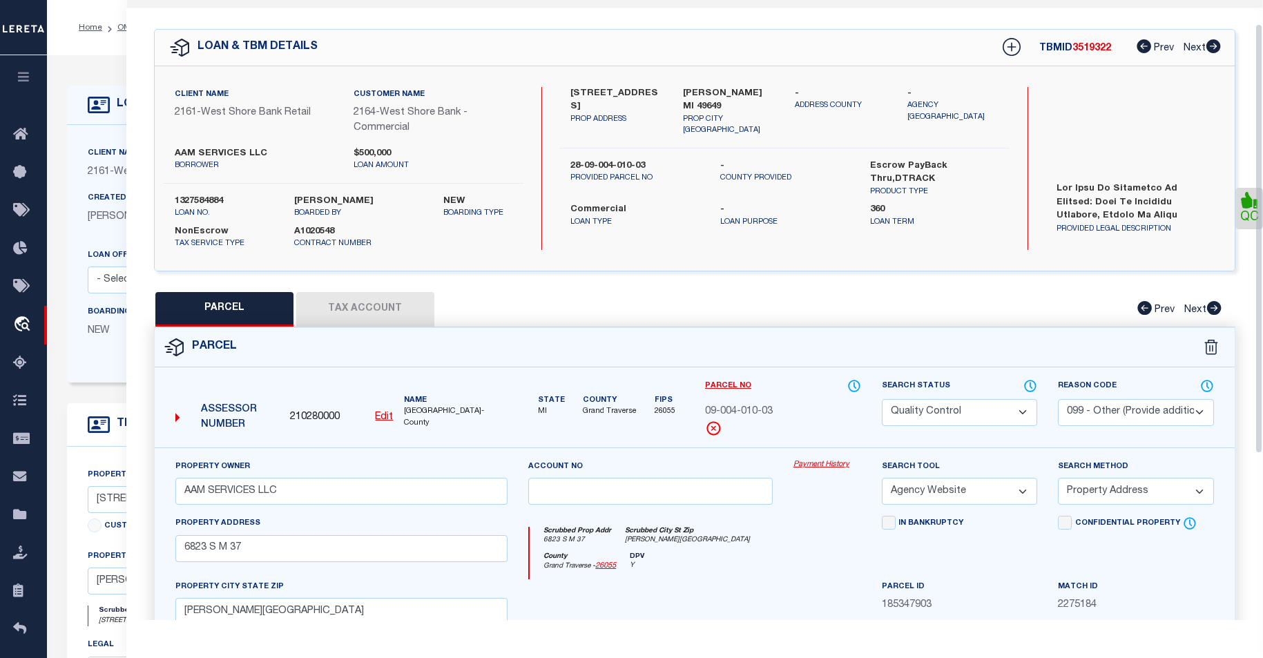
drag, startPoint x: 1257, startPoint y: 305, endPoint x: 1269, endPoint y: 325, distance: 23.6
click at [1263, 325] on html "Home OMS Detail" at bounding box center [631, 525] width 1263 height 1050
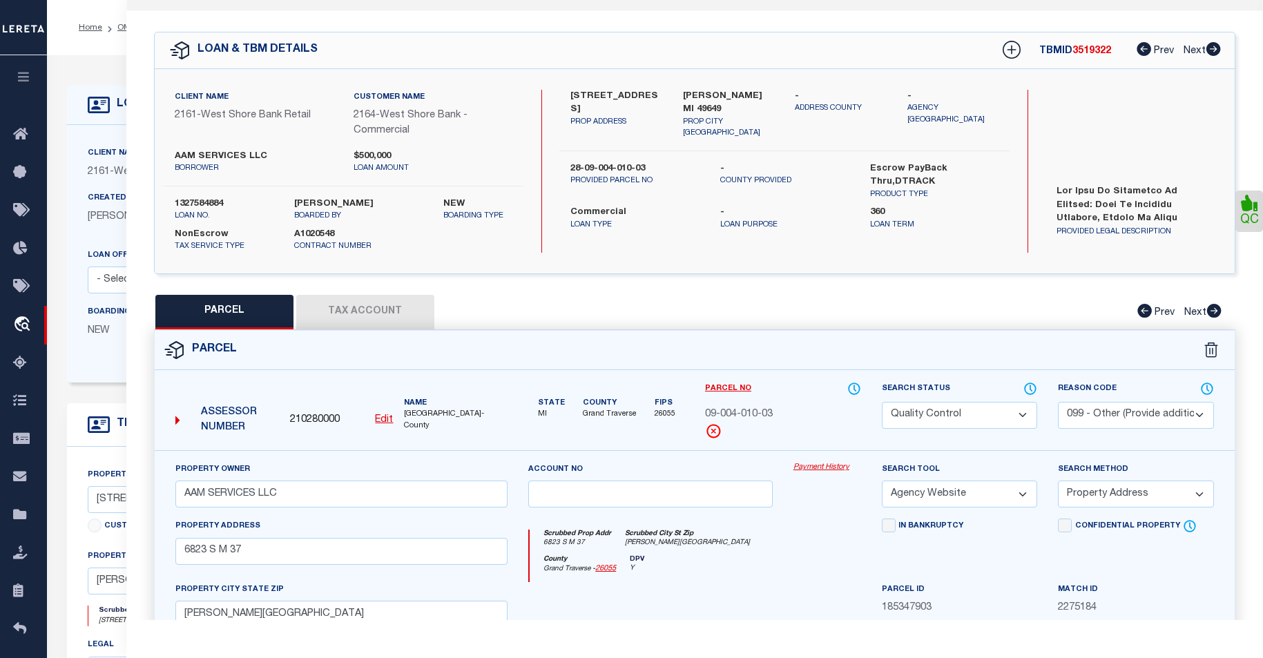
click at [345, 296] on button "Tax Account" at bounding box center [365, 312] width 138 height 35
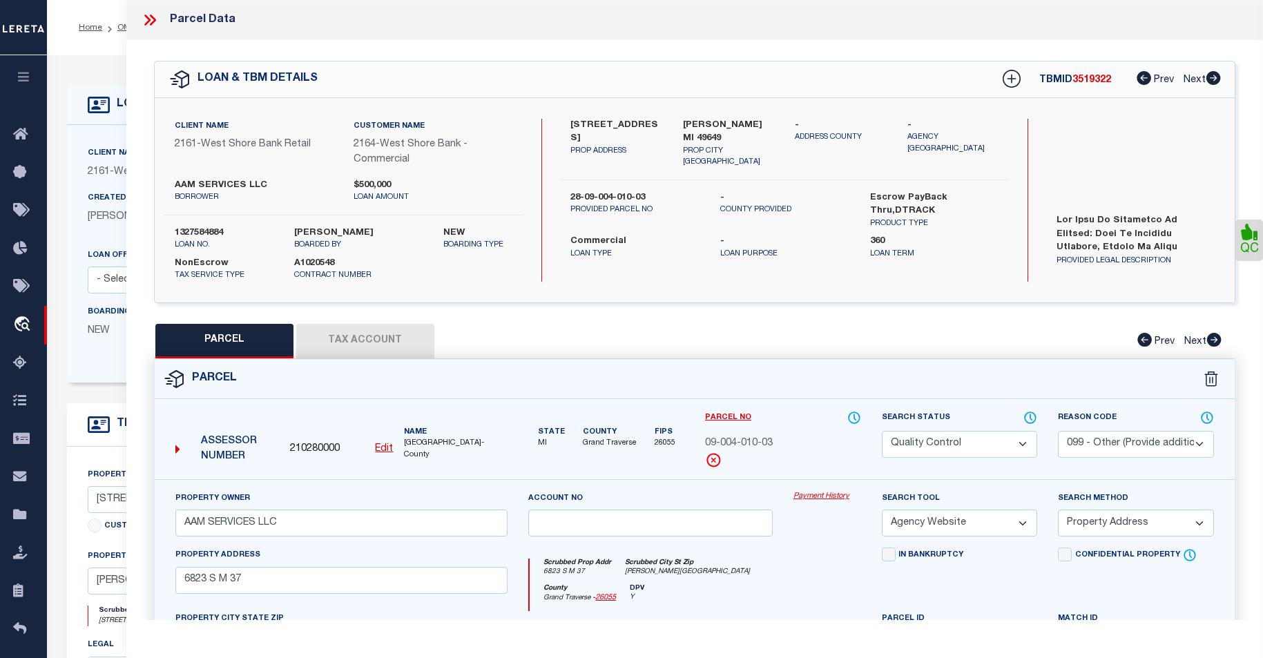
select select "100"
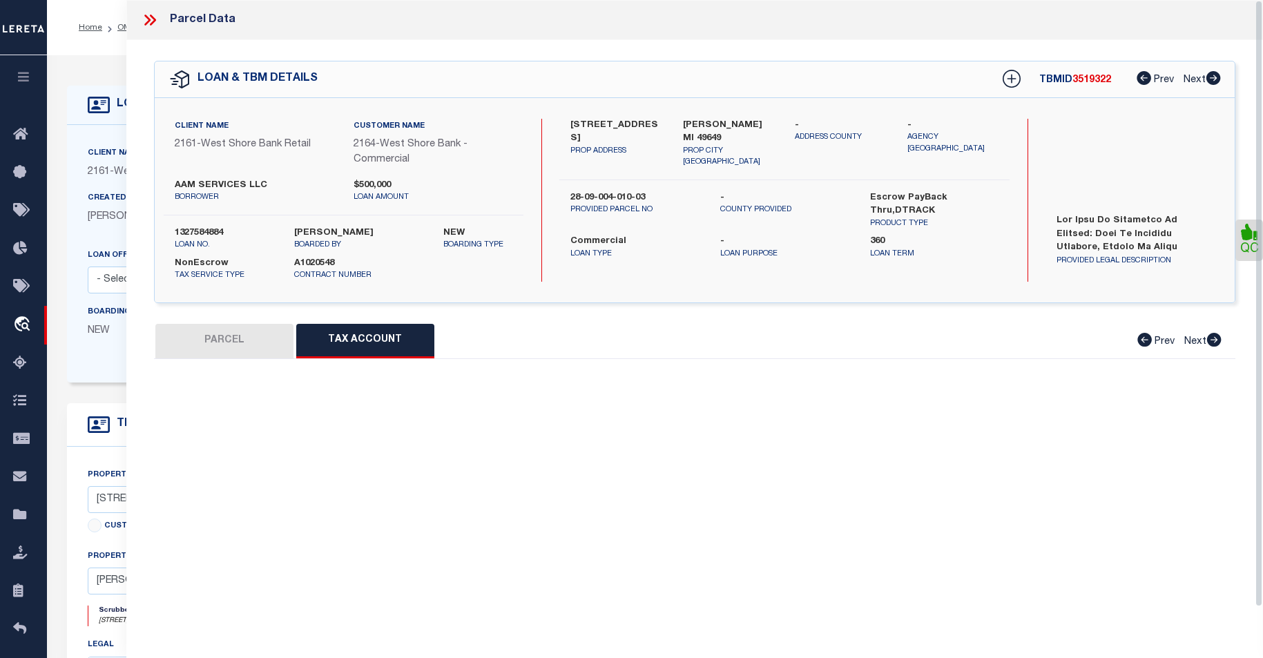
select select "100"
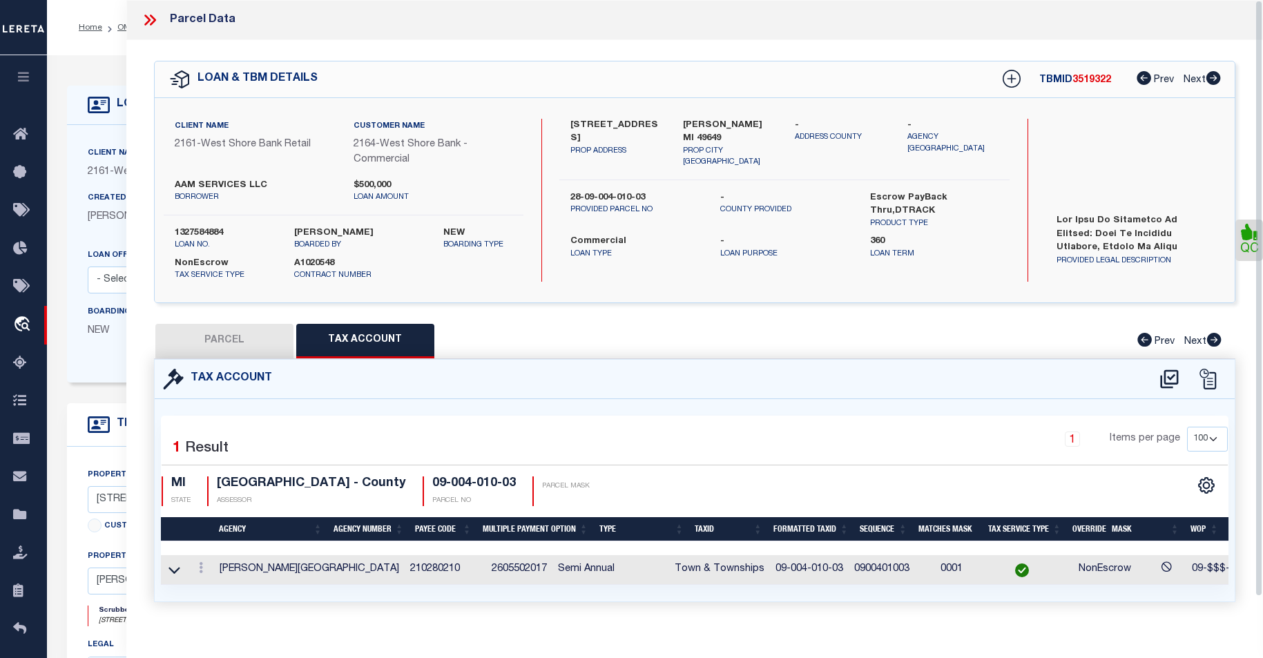
scroll to position [24, 0]
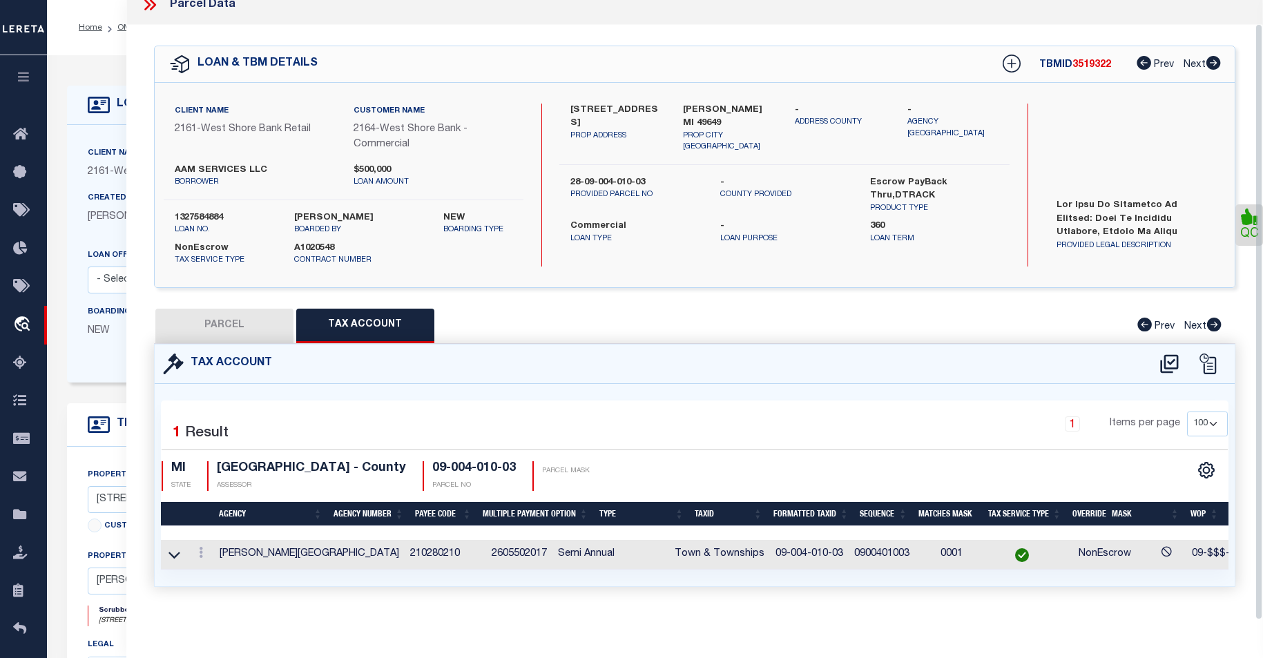
drag, startPoint x: 1260, startPoint y: 394, endPoint x: 1250, endPoint y: 465, distance: 71.2
click at [1250, 465] on div "Parcel Data QC" at bounding box center [694, 310] width 1137 height 620
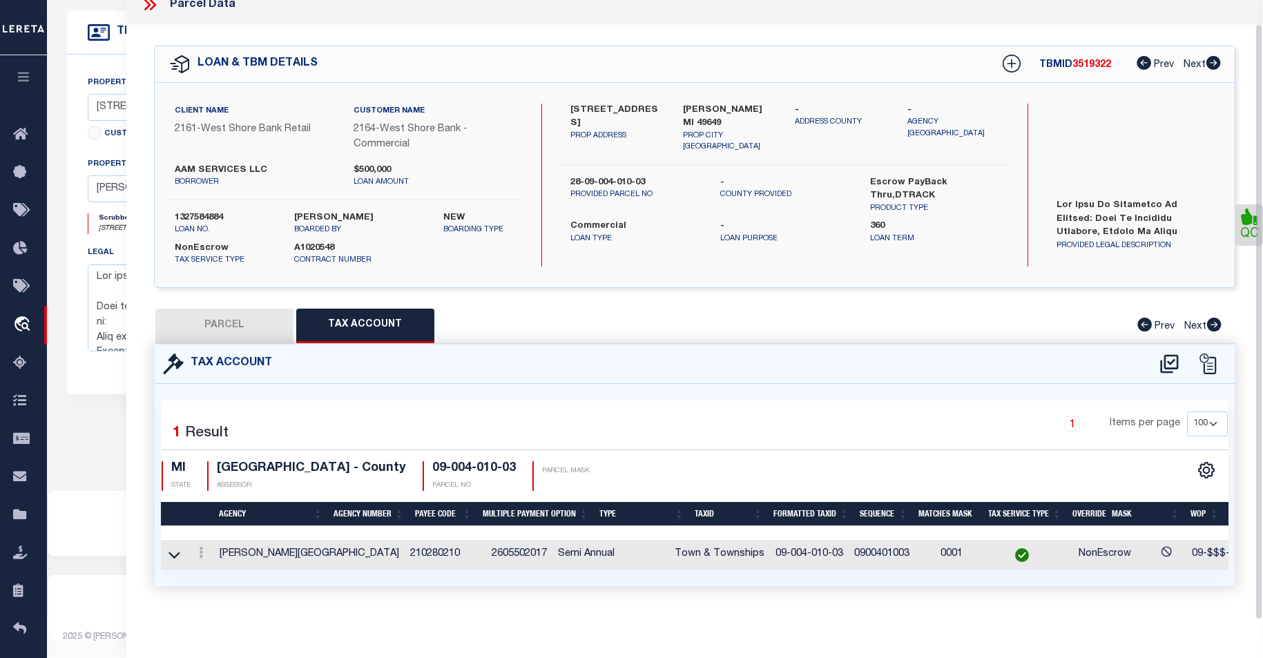
scroll to position [0, 0]
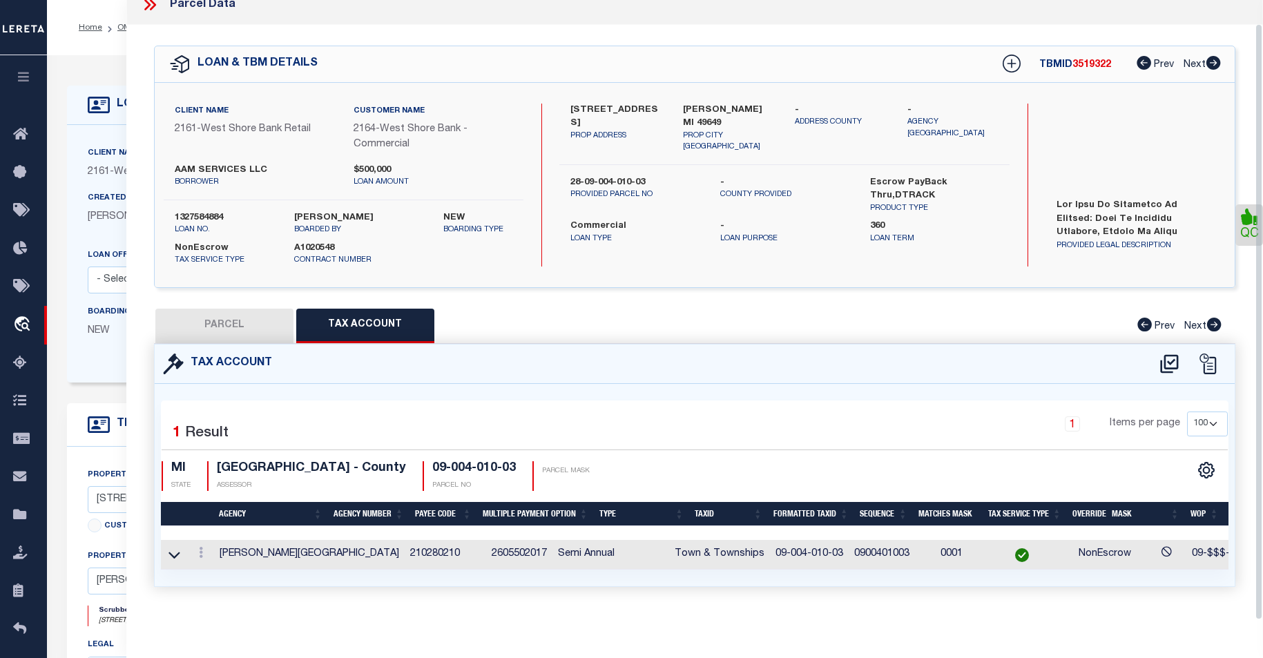
click at [1243, 219] on link "QC" at bounding box center [1250, 224] width 28 height 41
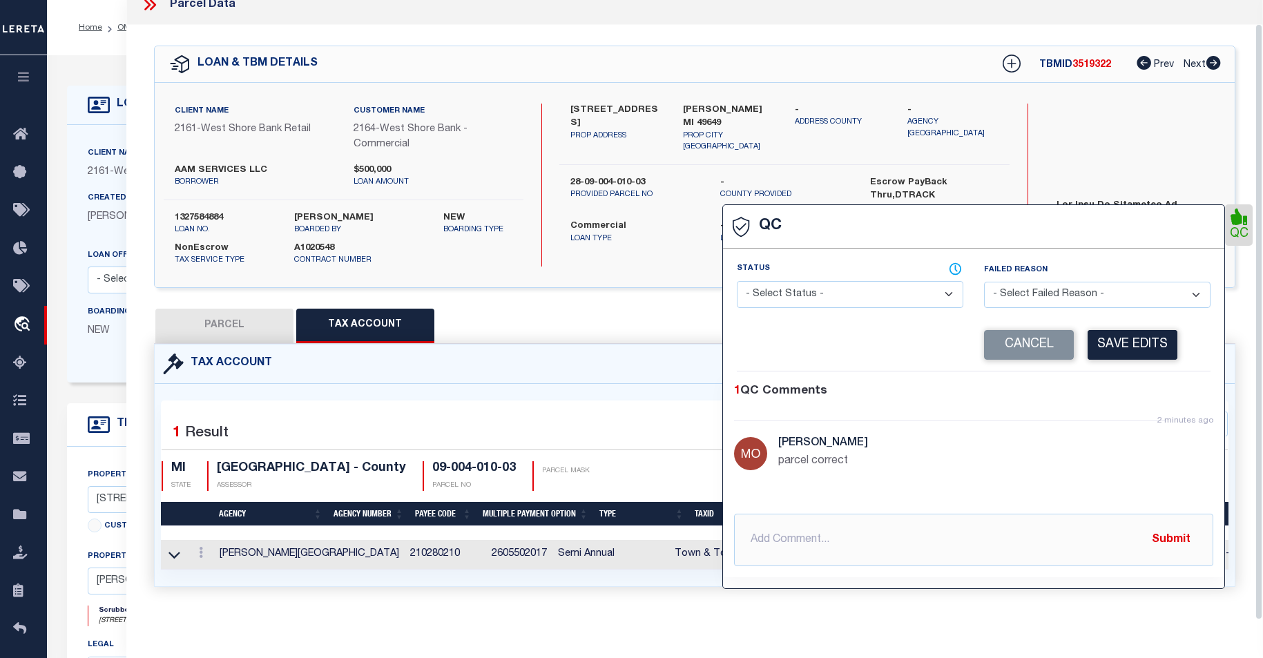
select select "COR"
click at [1169, 336] on button "Save Edits" at bounding box center [1133, 345] width 90 height 30
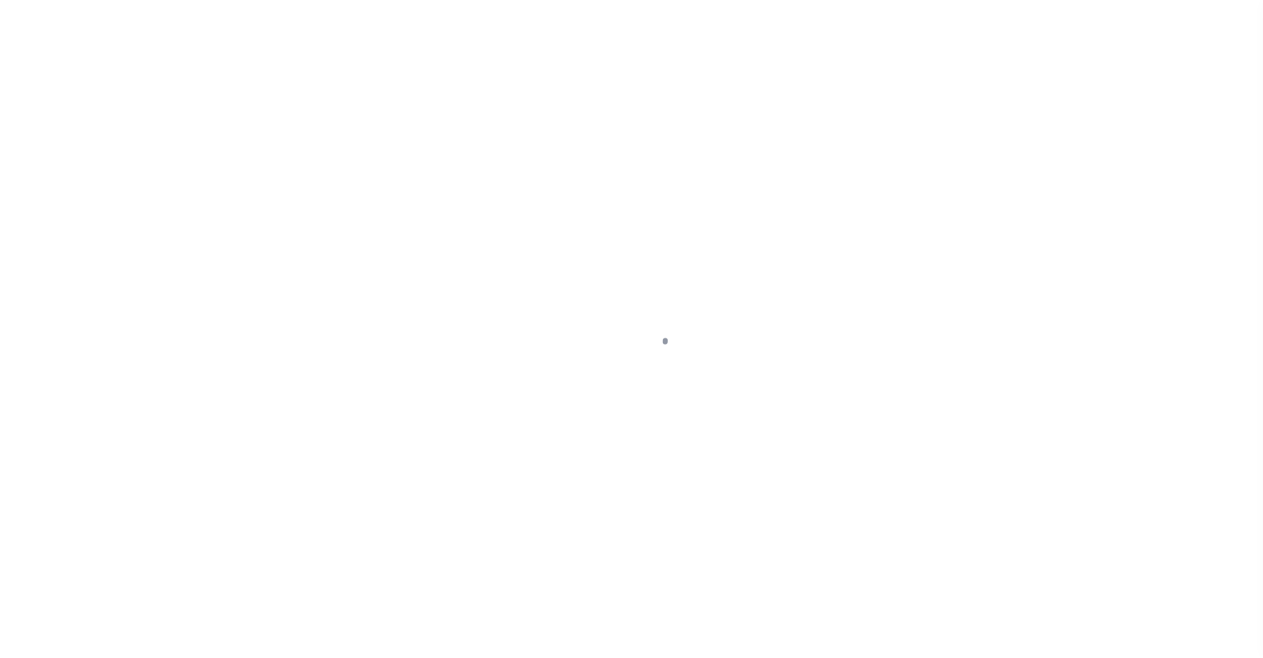
select select "20"
select select "NonEscrow"
type input "6823 SOUTH M-37 HIGHWAY"
type input "28-09-004-010-03"
type input "KINGSLEY MI 49649"
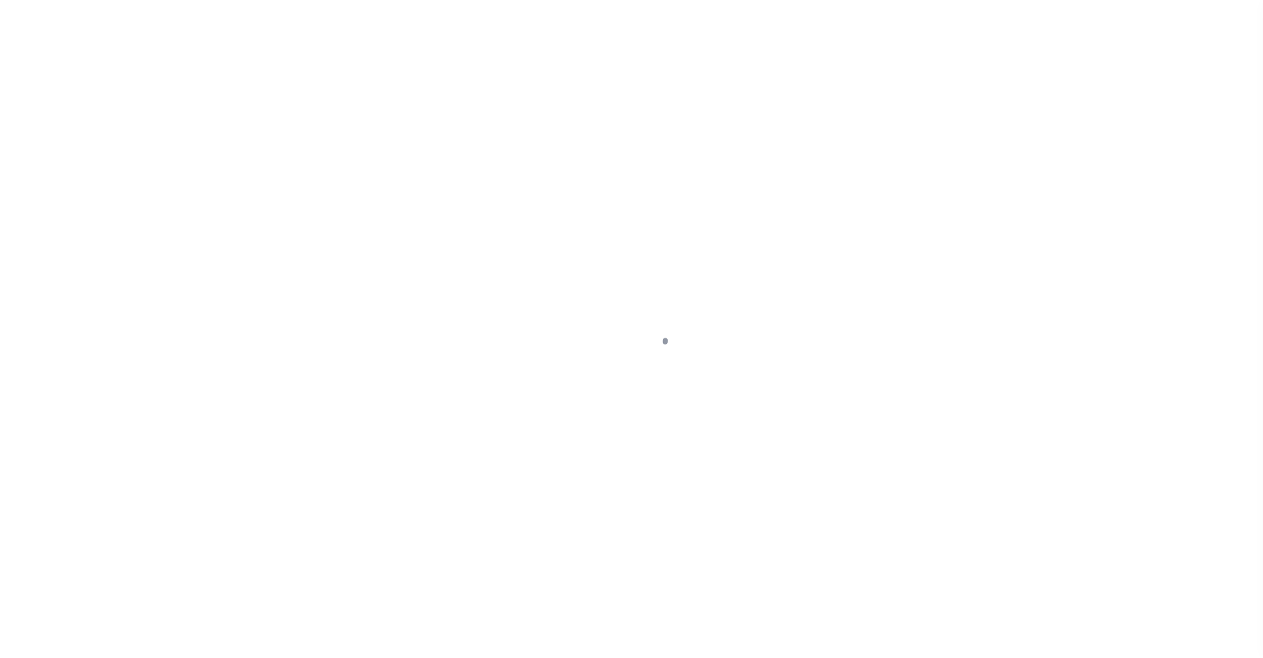
type input "MI"
type textarea "The land is described as follows: Land in Mayfield Township, County of Grand Tr…"
select select "2"
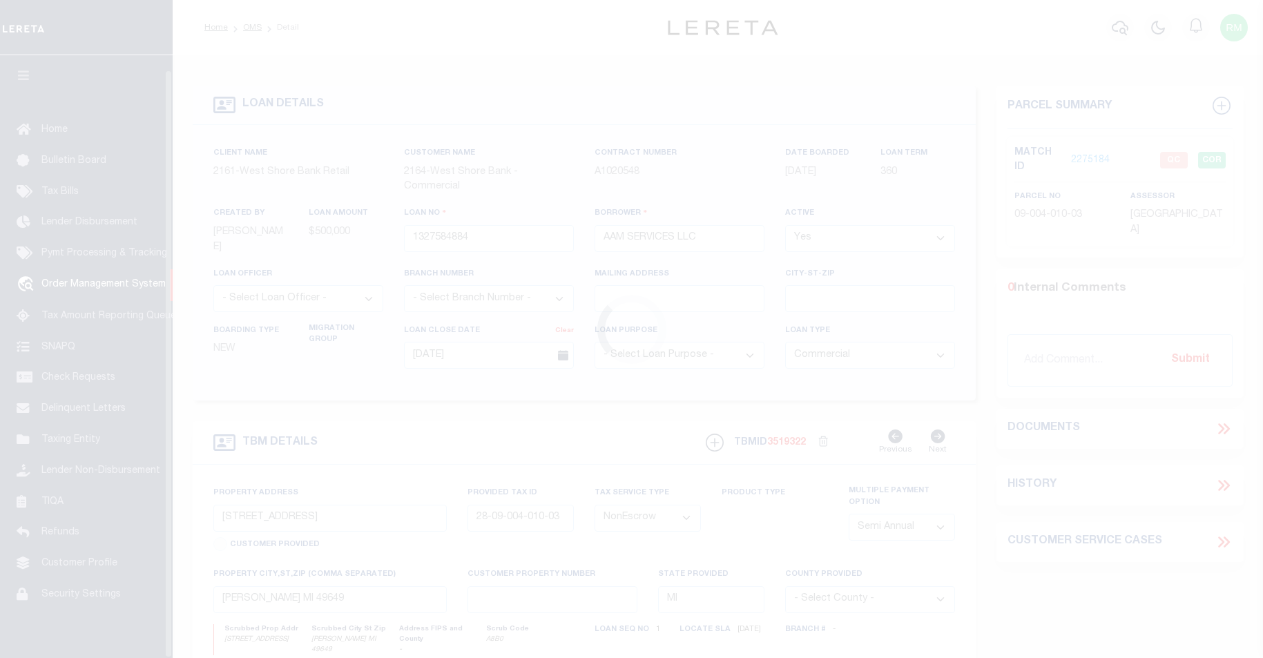
scroll to position [15, 0]
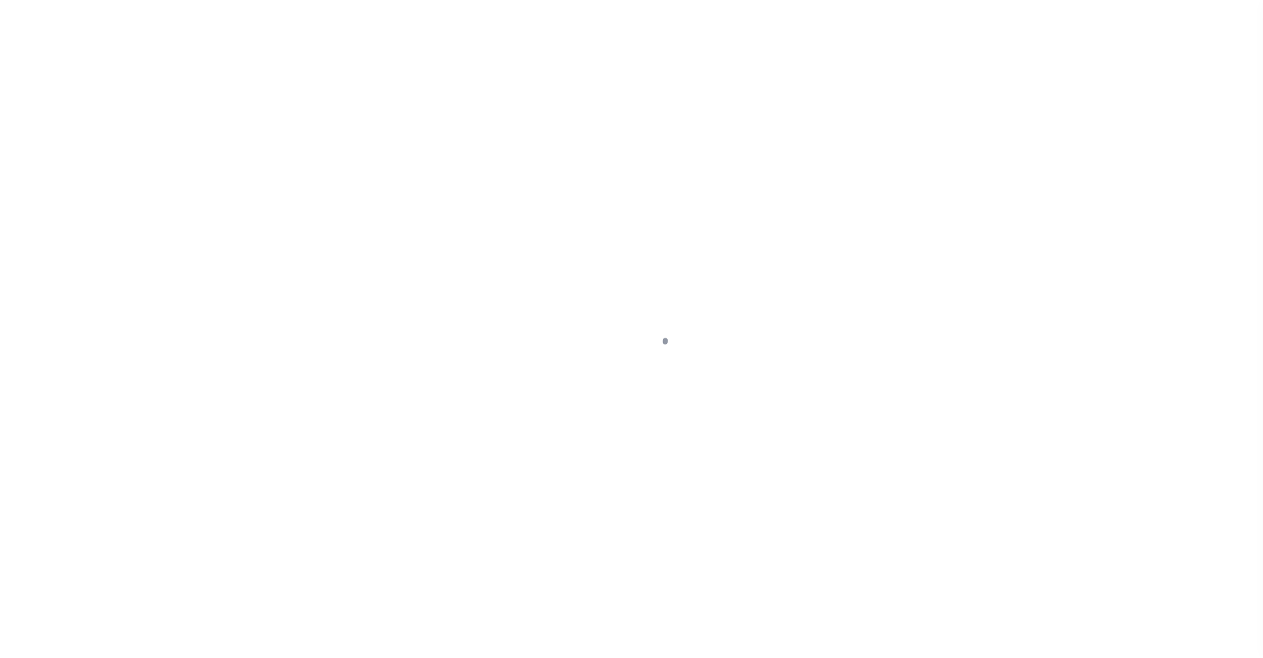
select select "20"
select select "NonEscrow"
type input "[STREET_ADDRESS]"
type input "28-09-004-010-03"
type input "[PERSON_NAME] MI 49649"
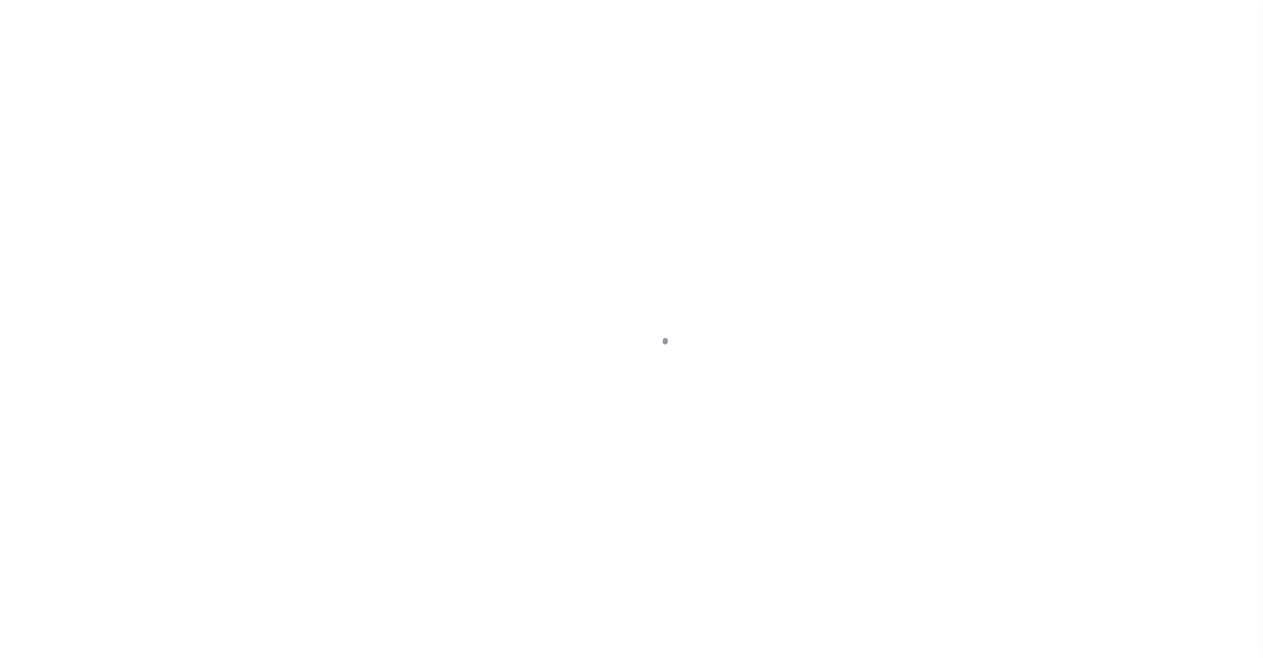
type input "MI"
type textarea "The land is described as follows: Land in [PERSON_NAME][GEOGRAPHIC_DATA], Count…"
select select "2"
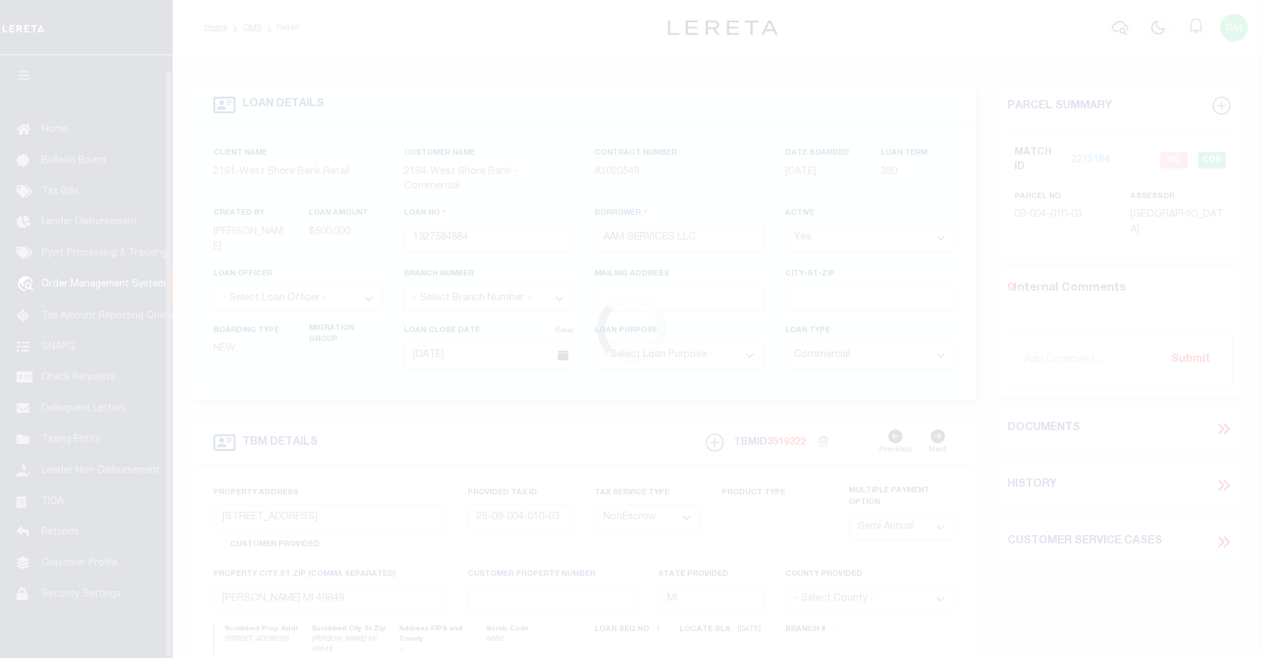
scroll to position [15, 0]
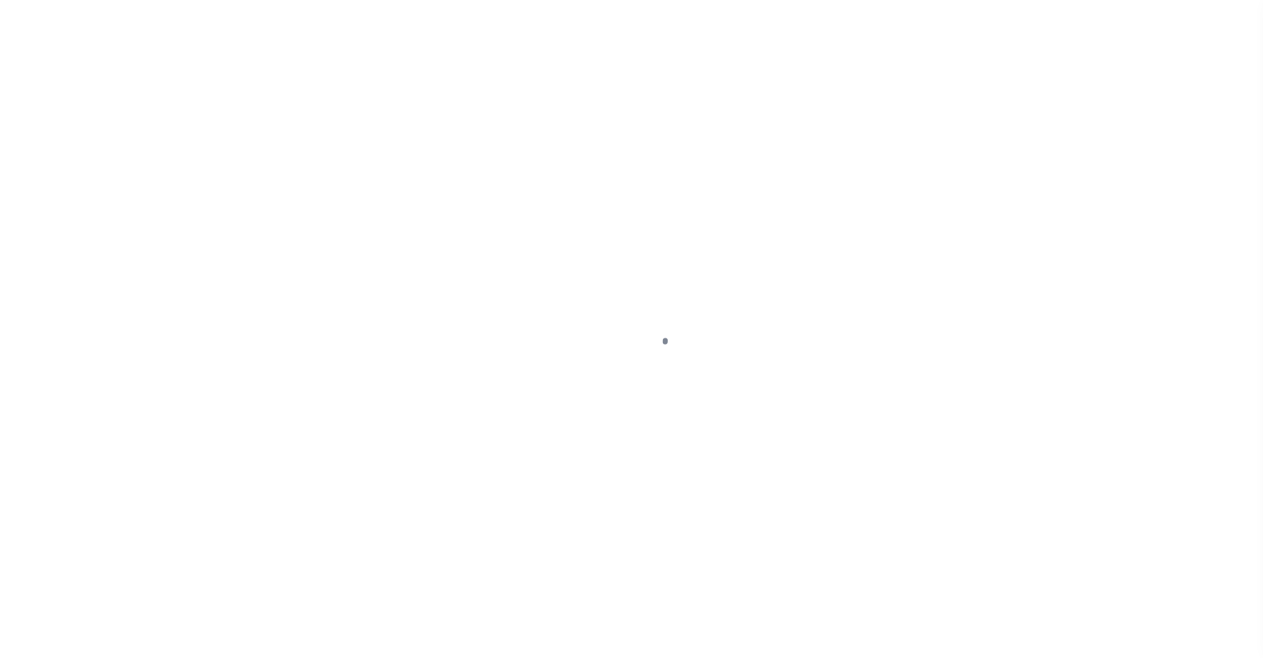
select select "20"
select select "NonEscrow"
type input "[STREET_ADDRESS]"
type input "28-09-004-010-03"
type input "[PERSON_NAME] MI 49649"
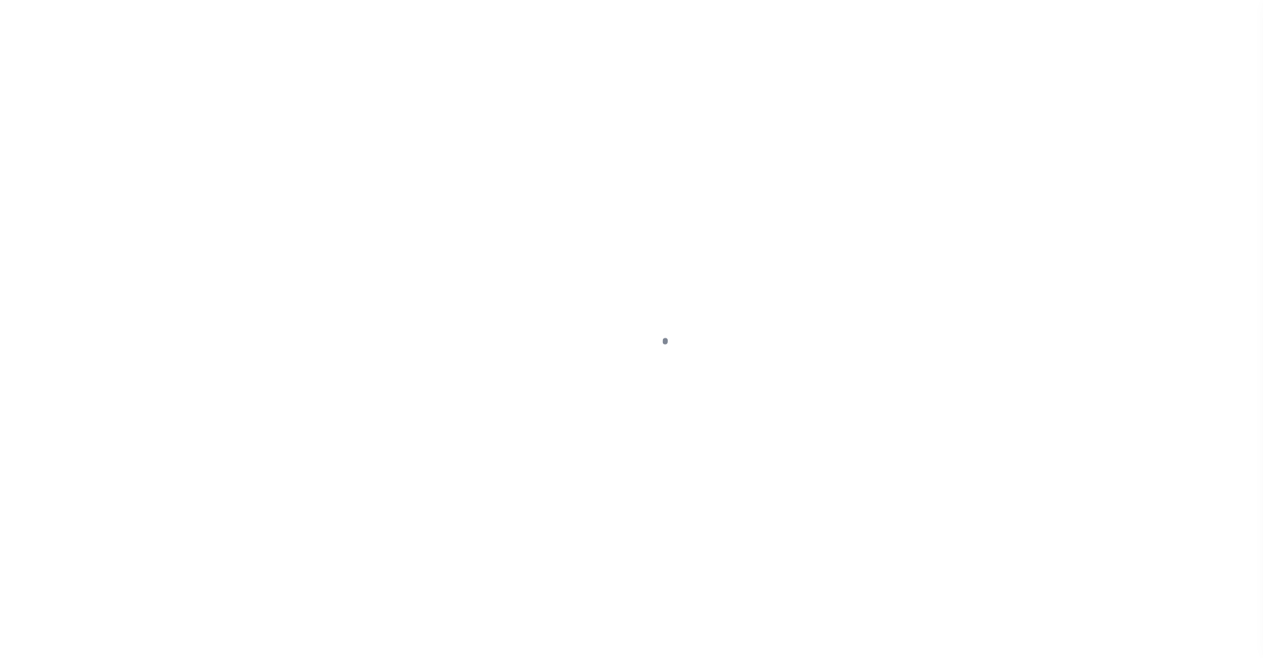
type input "MI"
type textarea "The land is described as follows: Land in [PERSON_NAME][GEOGRAPHIC_DATA], Count…"
select select "2"
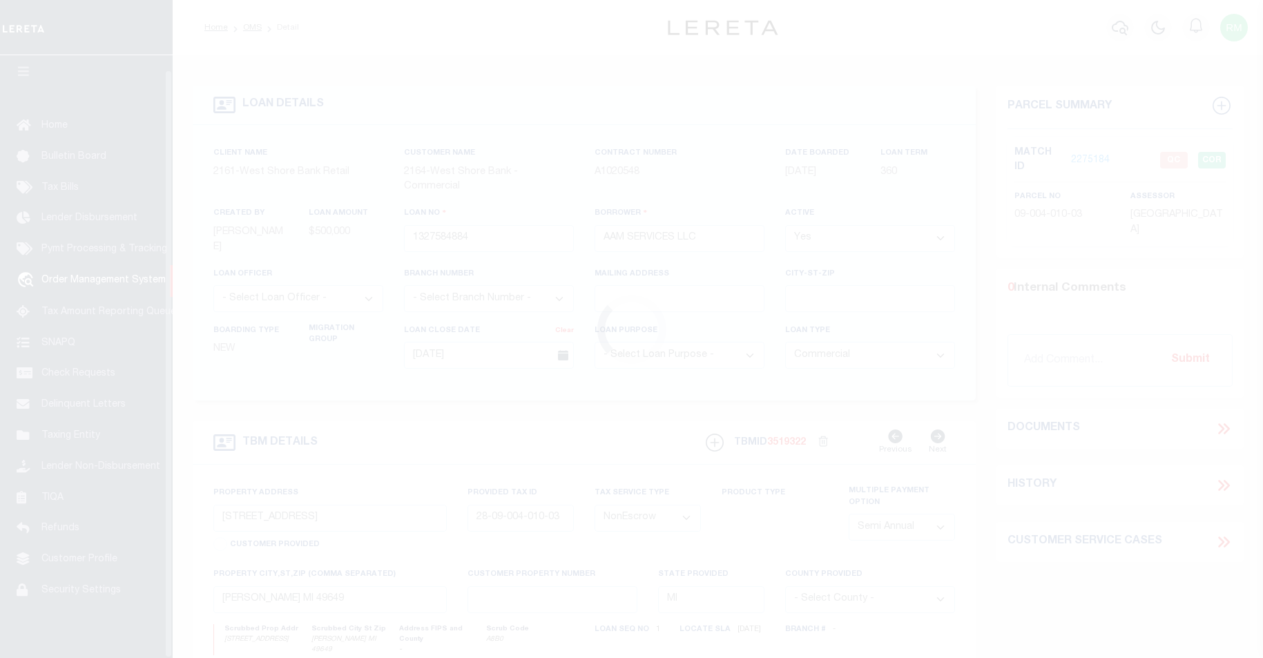
scroll to position [15, 0]
